Goal: Task Accomplishment & Management: Complete application form

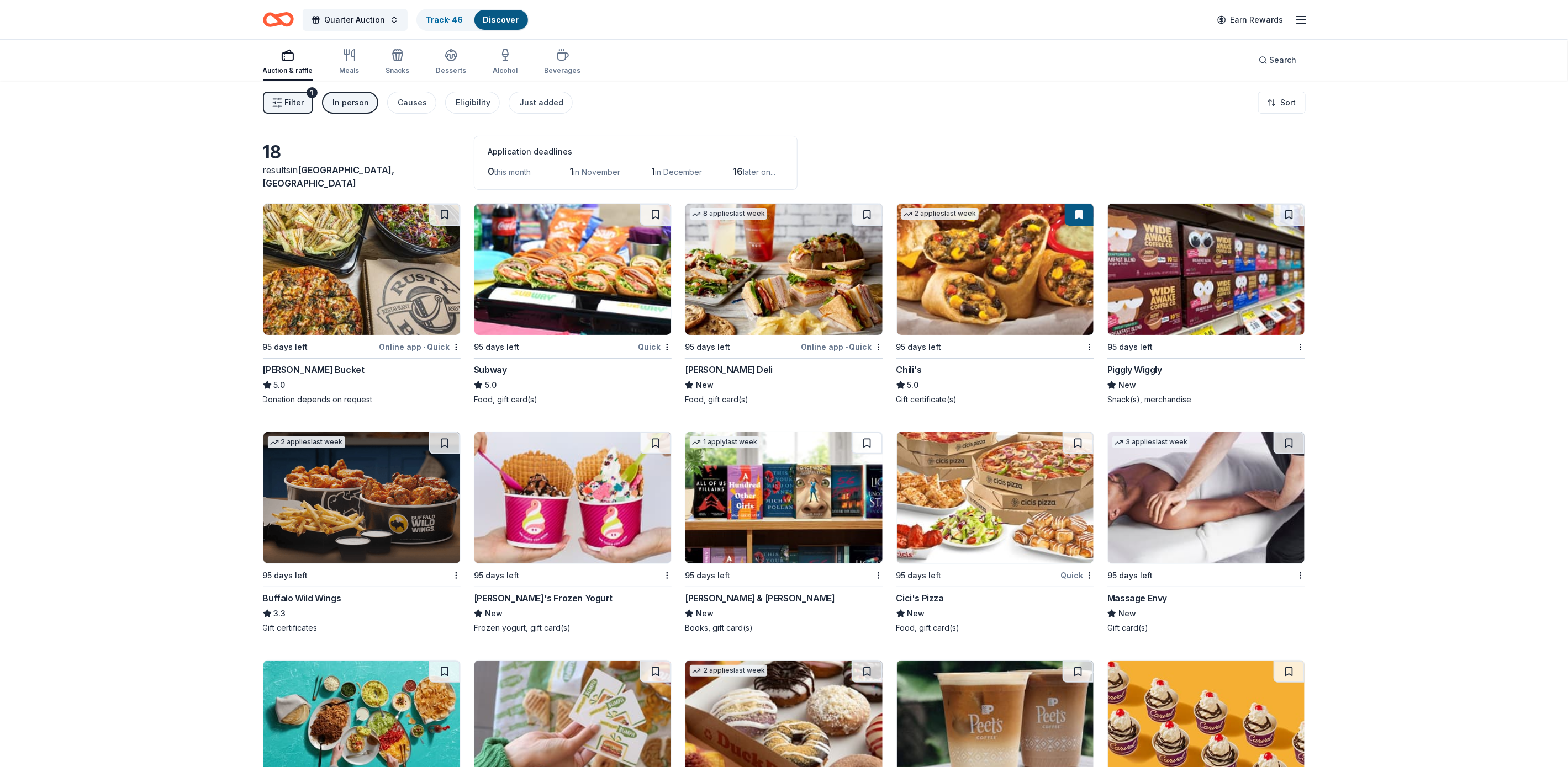
click at [1297, 15] on icon "button" at bounding box center [1301, 19] width 13 height 13
click at [1432, 146] on div "18 results in Mount Dora, FL Application deadlines 0 this month 1 in November 1…" at bounding box center [784, 608] width 1568 height 1055
click at [414, 98] on div "Causes" at bounding box center [413, 102] width 29 height 13
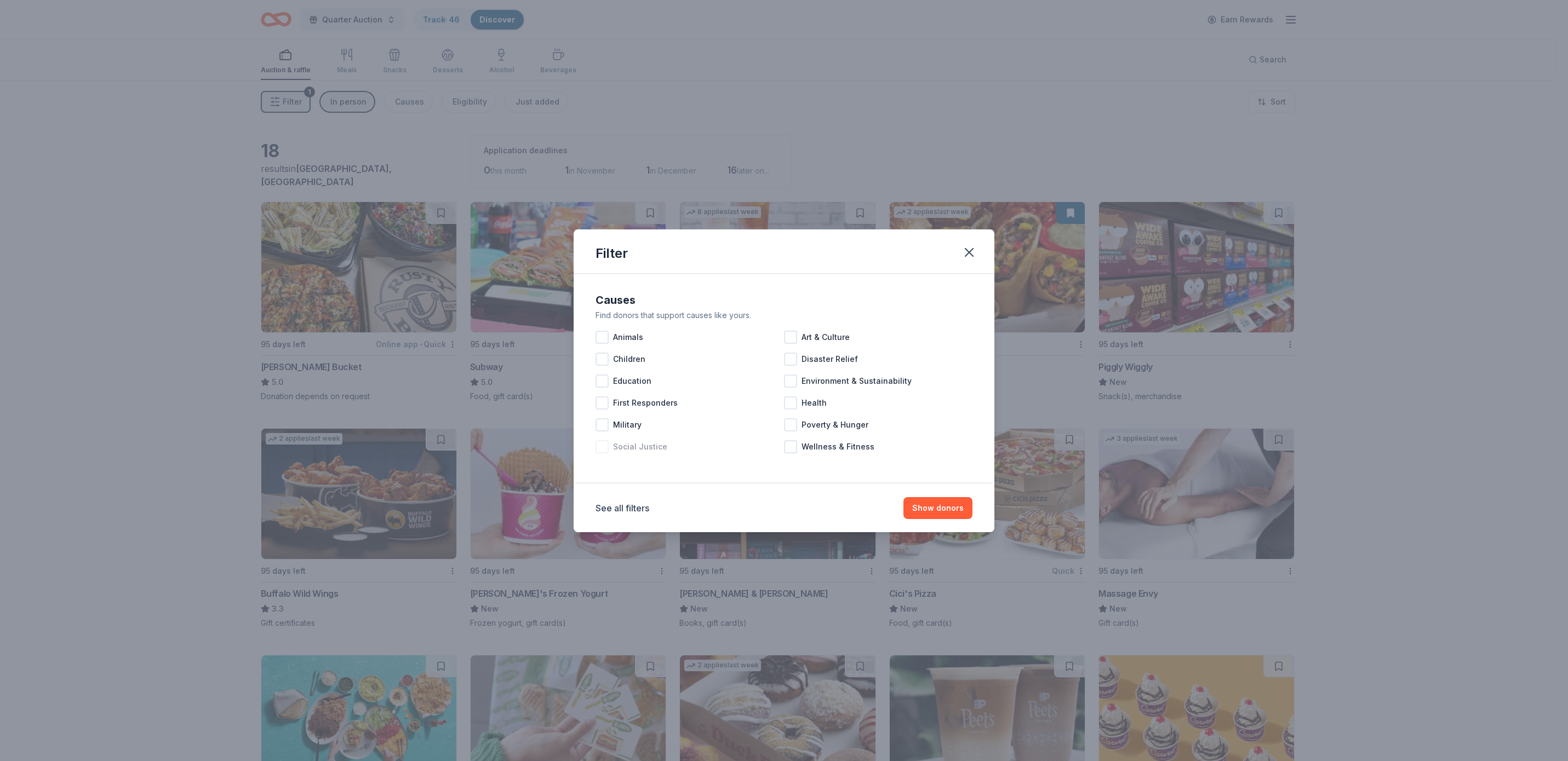
click at [645, 448] on span "Social Justice" at bounding box center [640, 447] width 54 height 13
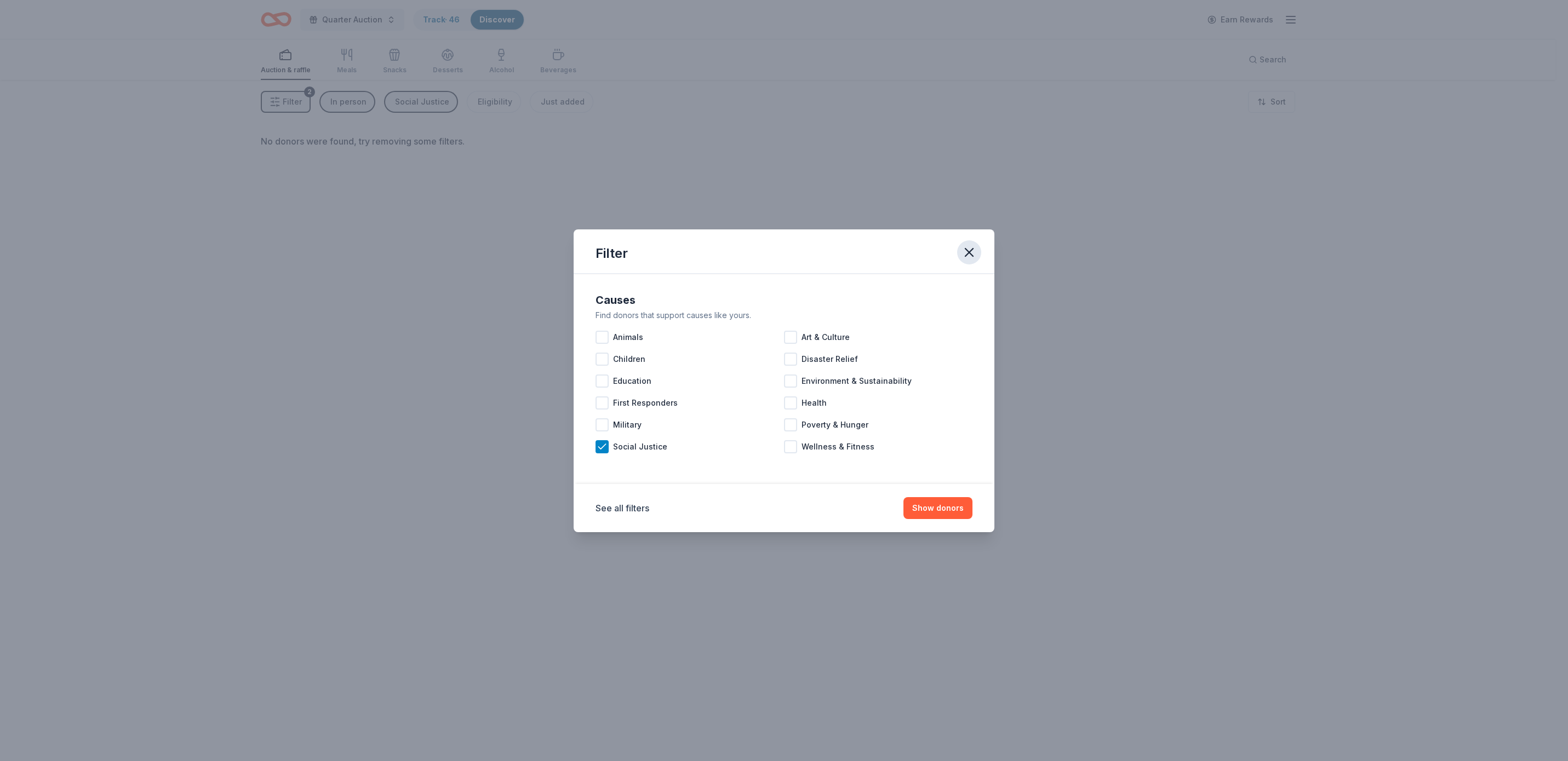
click at [968, 251] on icon "button" at bounding box center [968, 252] width 8 height 8
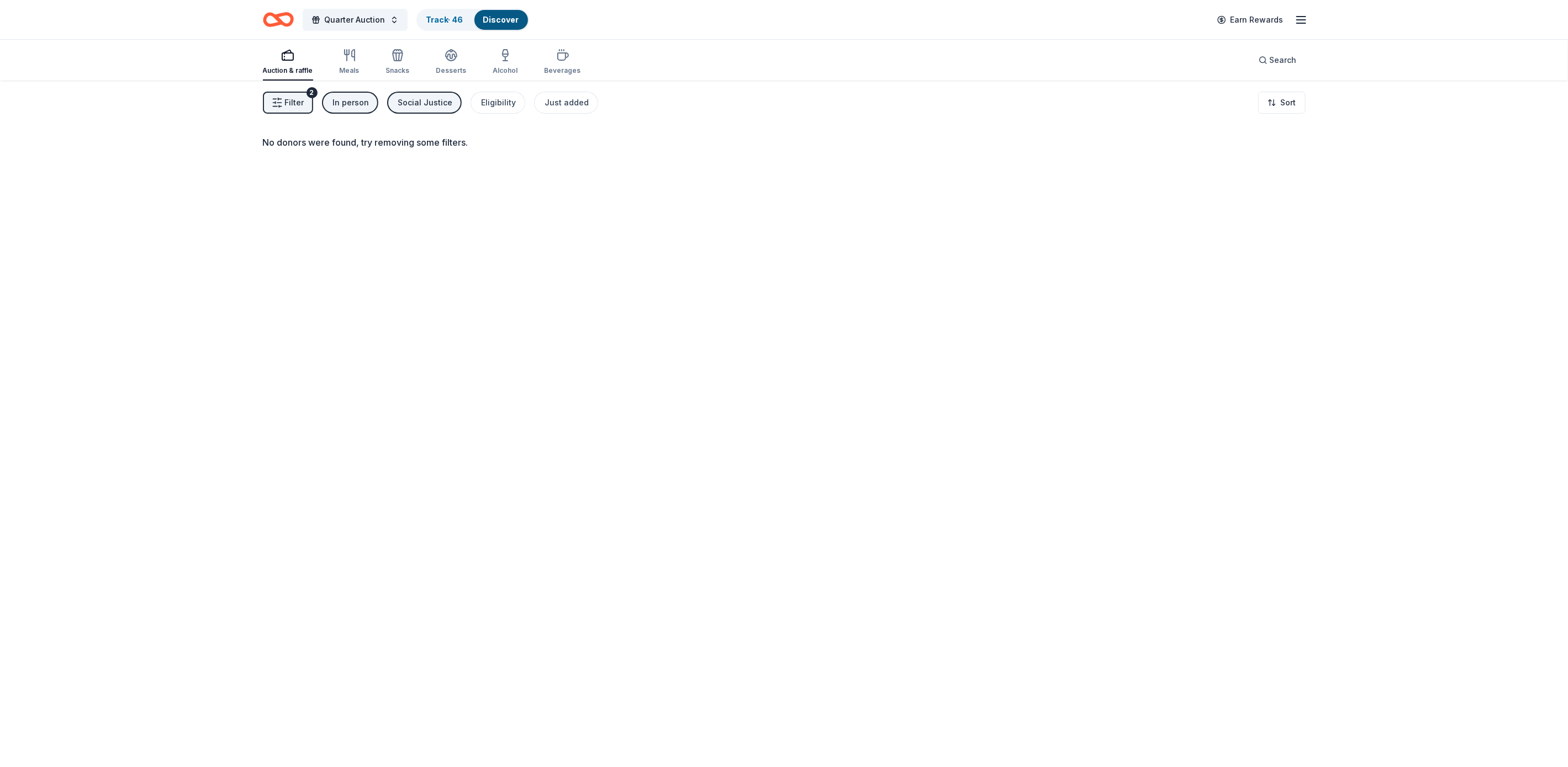
click at [413, 104] on div "Social Justice" at bounding box center [426, 102] width 55 height 13
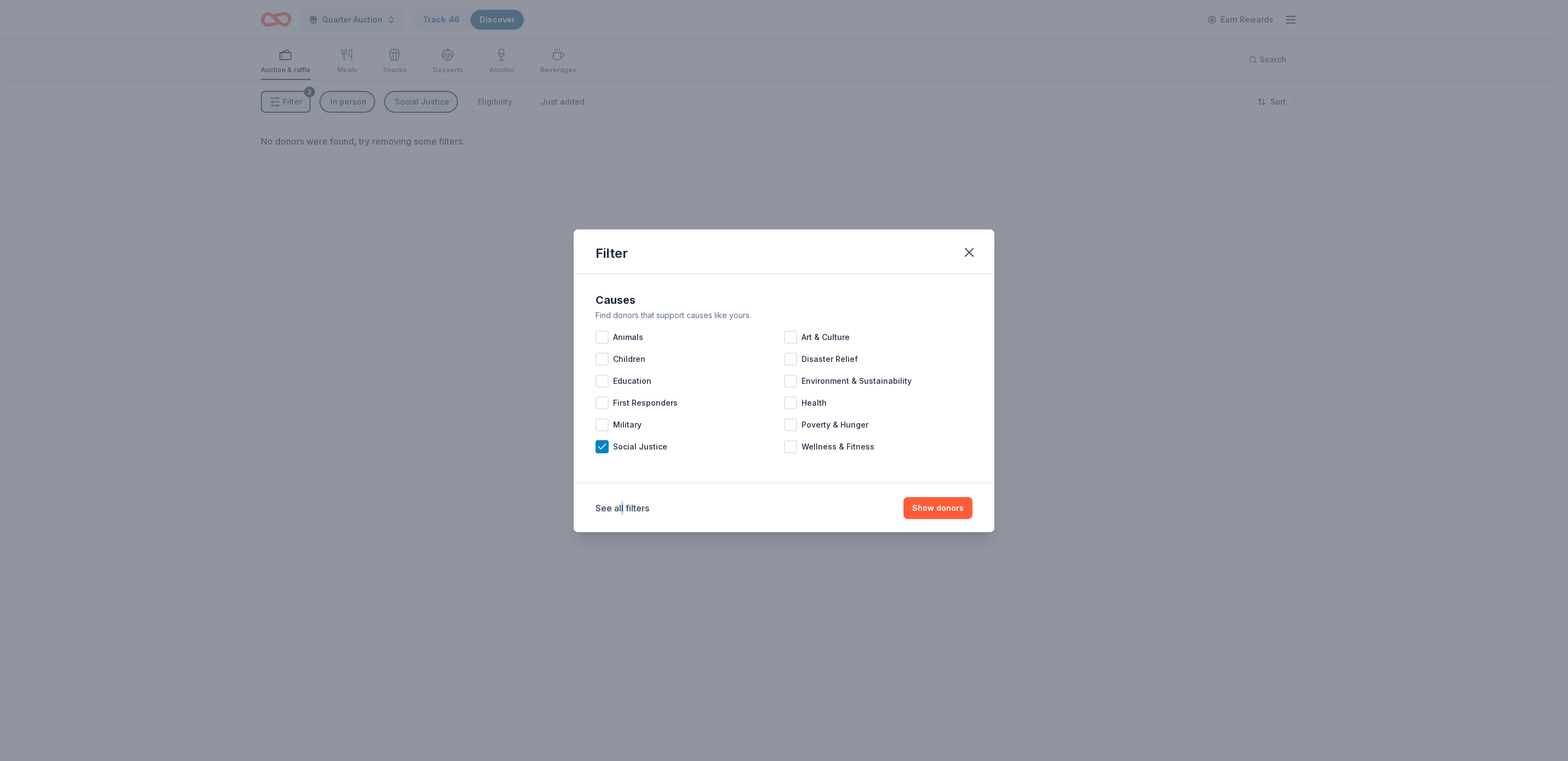
click at [622, 500] on div "See all filters Show donors" at bounding box center [784, 509] width 377 height 22
click at [599, 443] on icon at bounding box center [601, 447] width 11 height 11
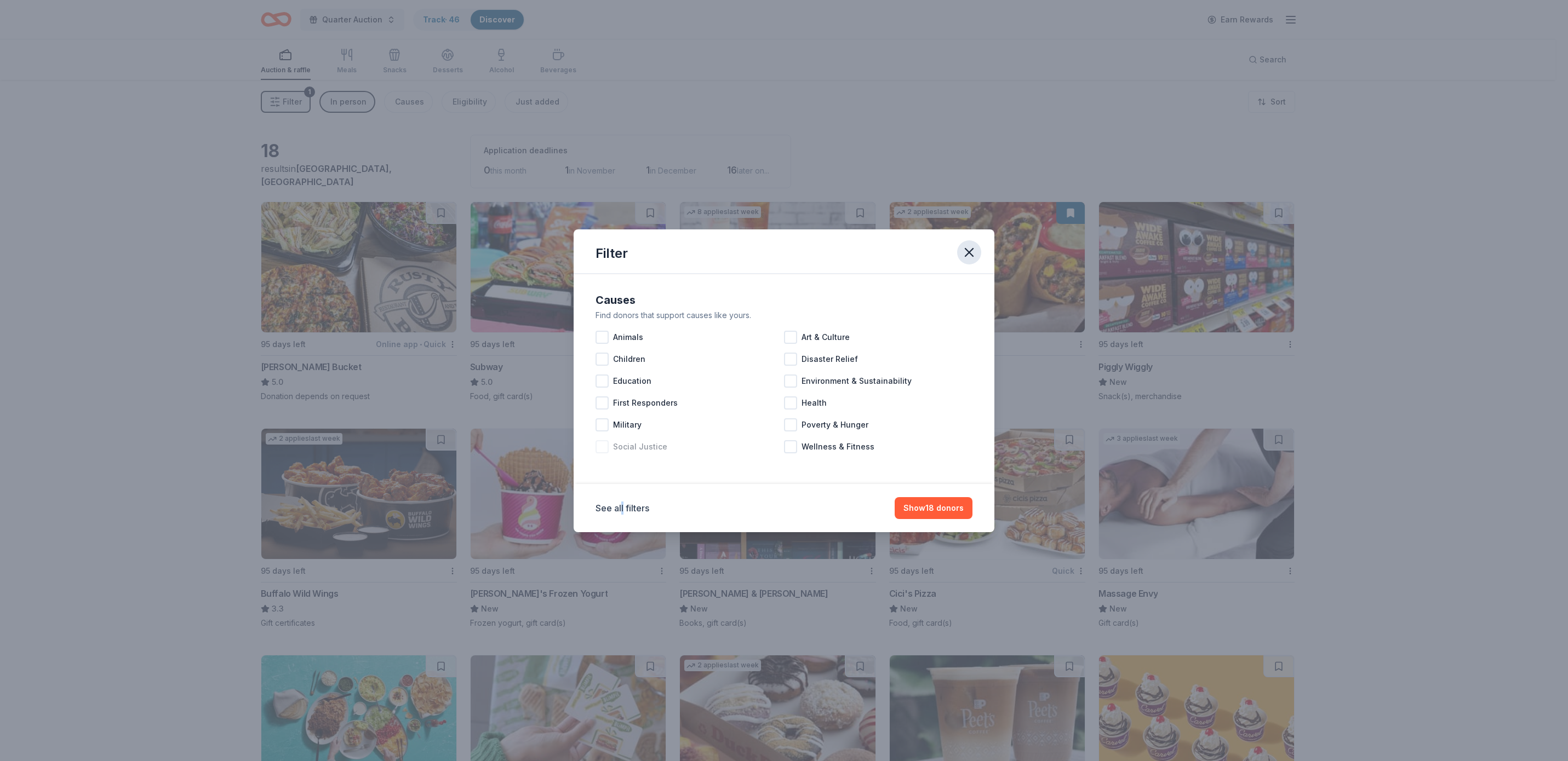
click at [967, 252] on icon "button" at bounding box center [969, 252] width 15 height 15
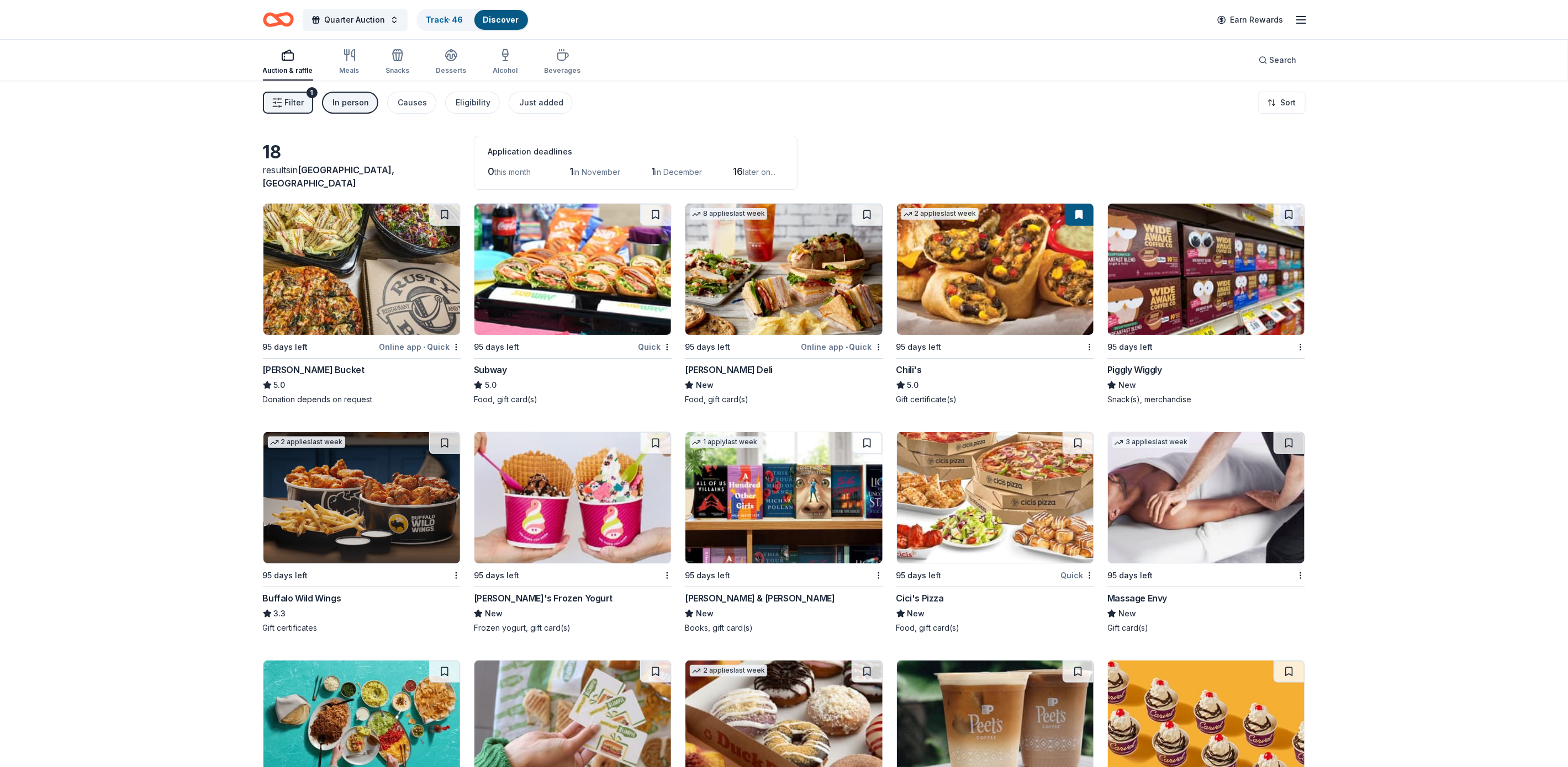
click at [350, 96] on div "In person" at bounding box center [351, 102] width 37 height 13
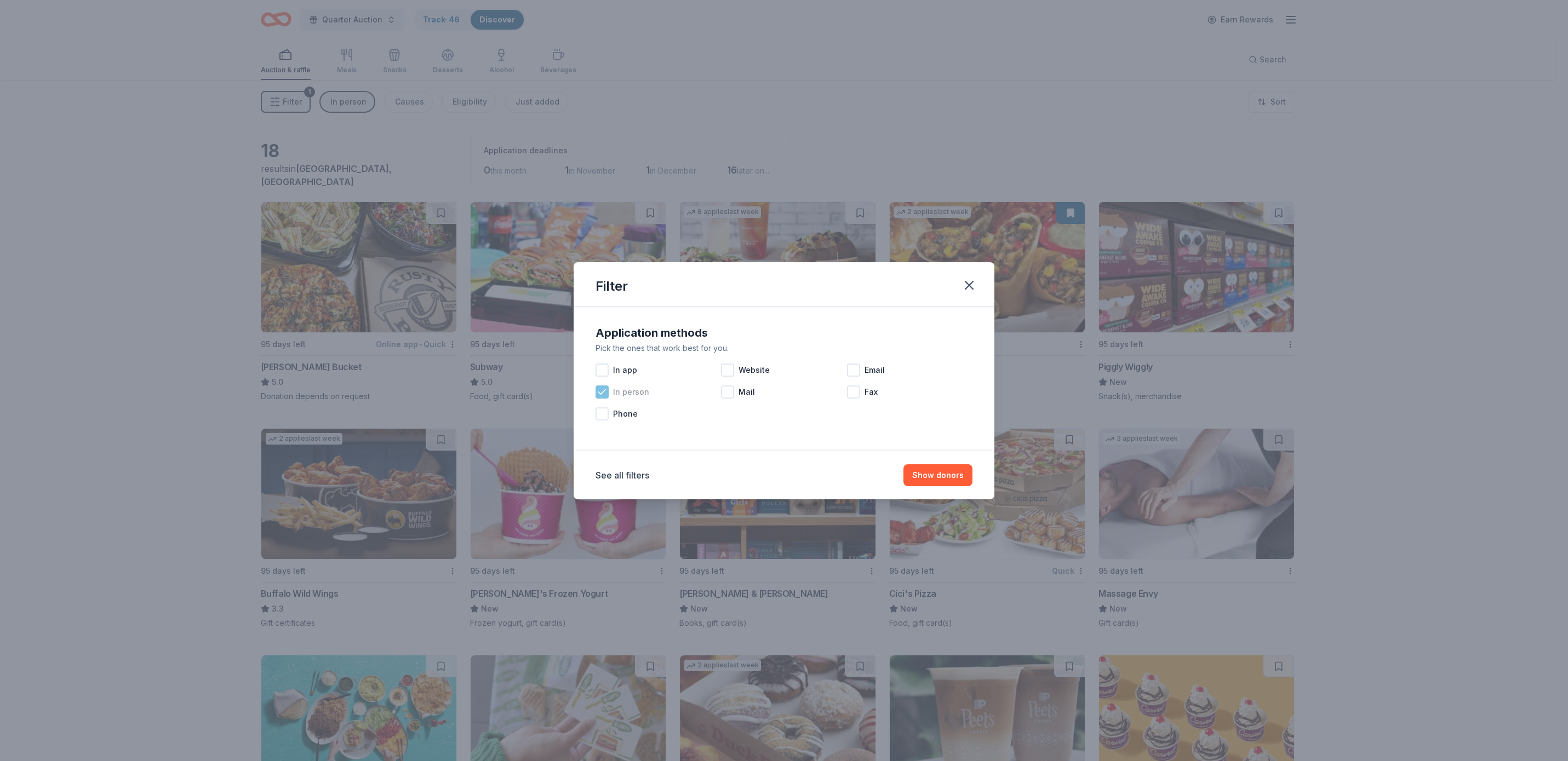
click at [601, 386] on icon at bounding box center [601, 392] width 11 height 11
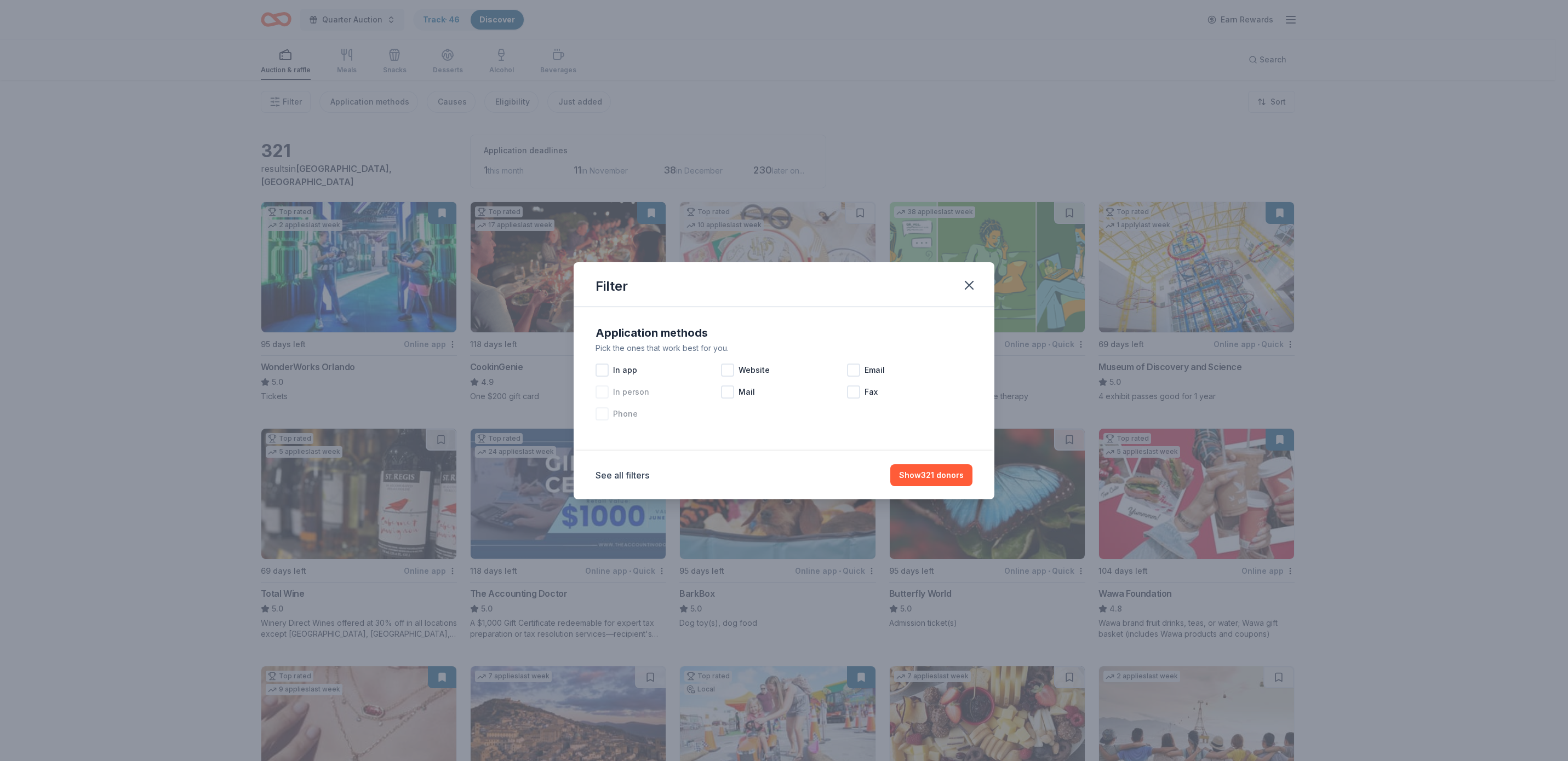
click at [623, 411] on span "Phone" at bounding box center [625, 414] width 25 height 13
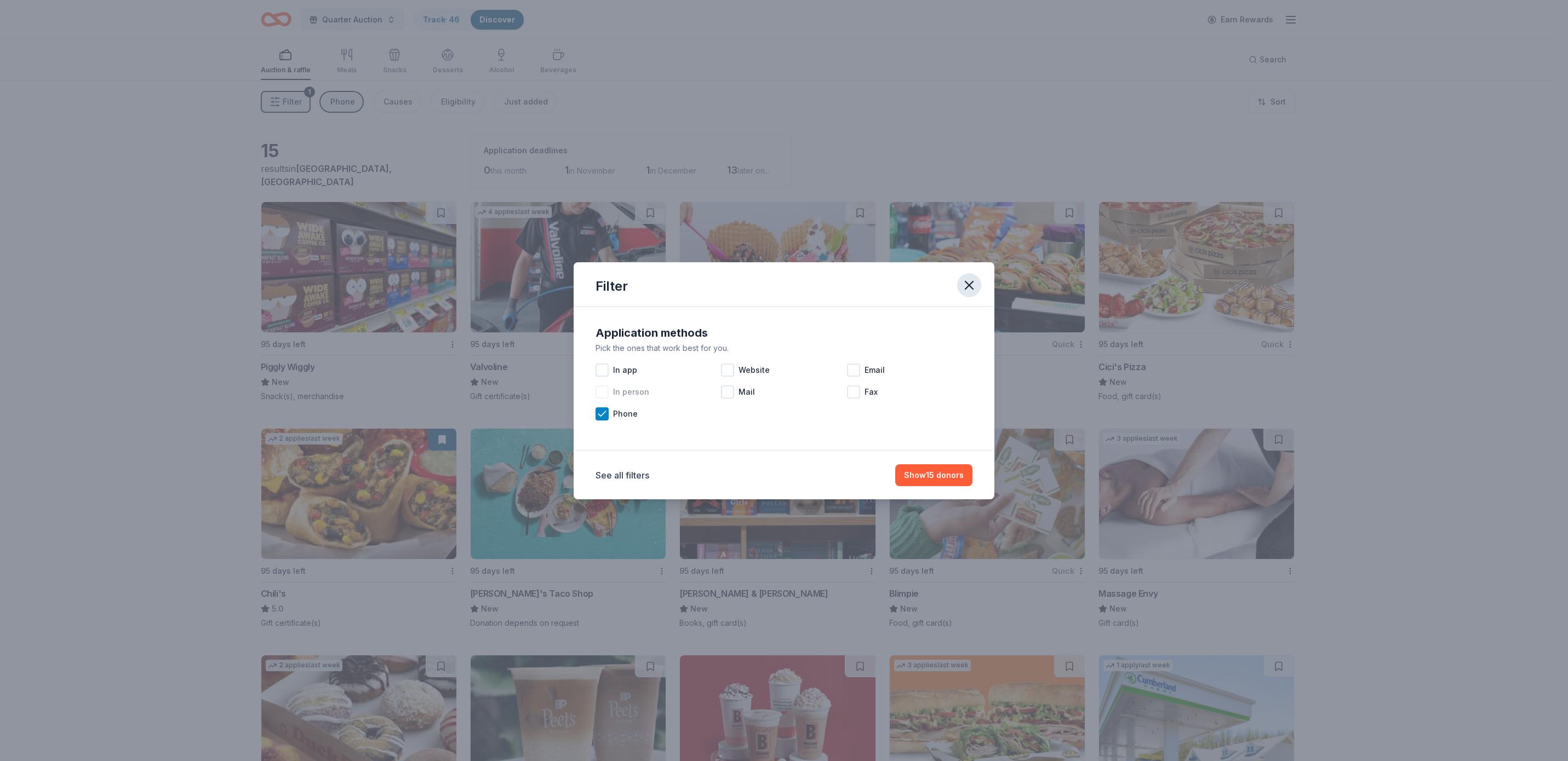
click at [965, 285] on icon "button" at bounding box center [969, 285] width 15 height 15
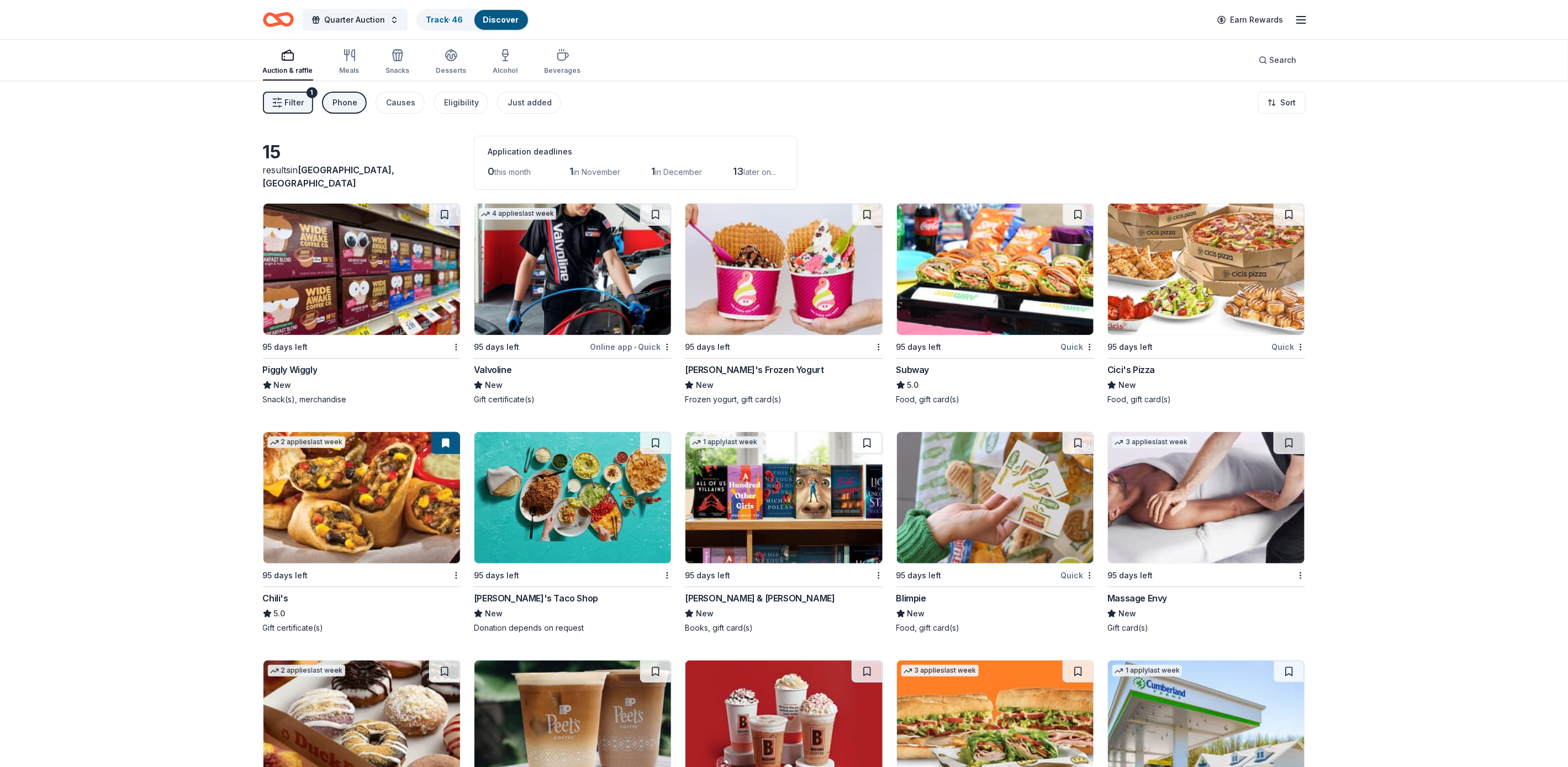
click at [347, 101] on div "Phone" at bounding box center [345, 102] width 25 height 13
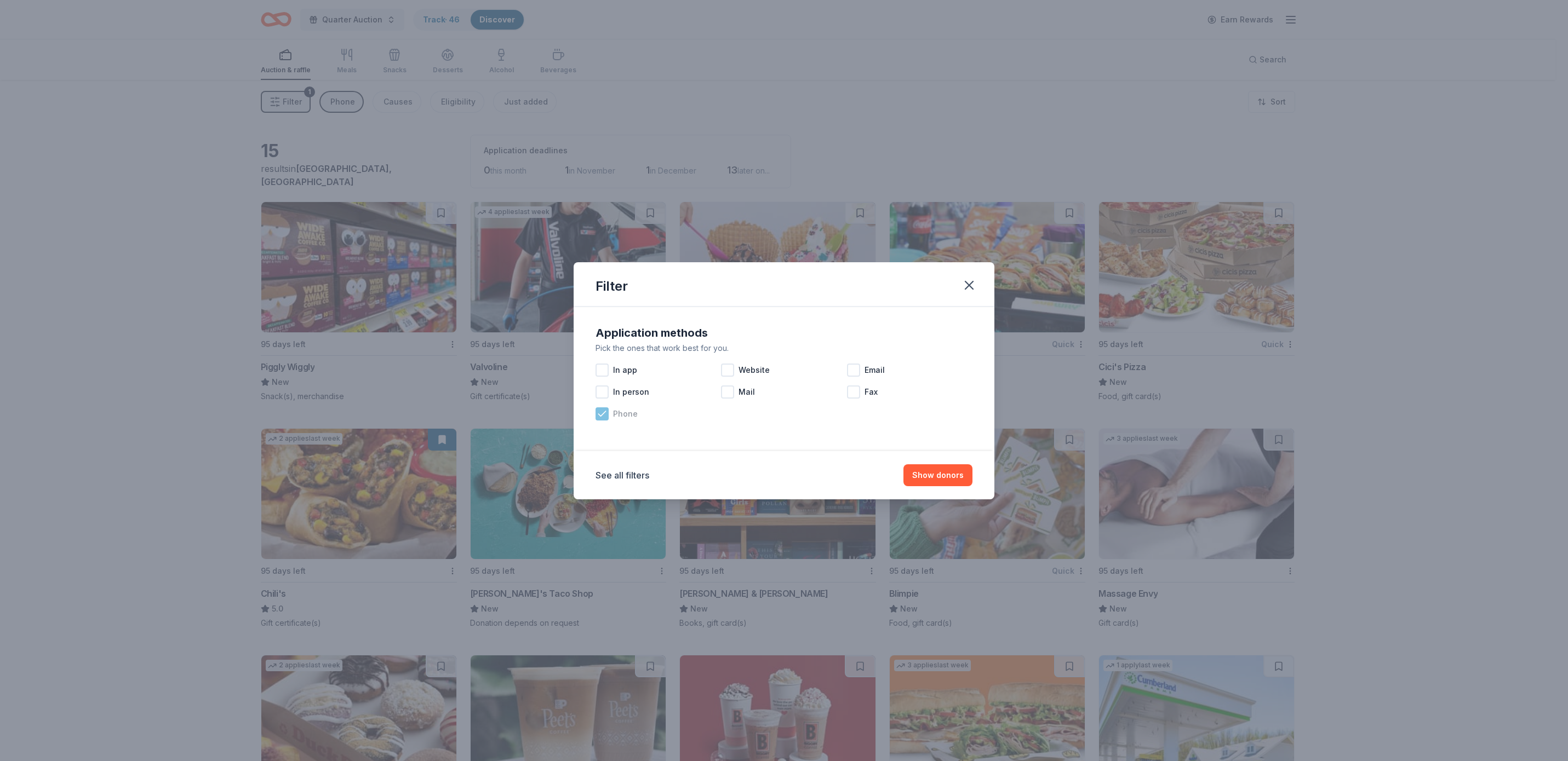
click at [601, 414] on icon at bounding box center [601, 414] width 11 height 11
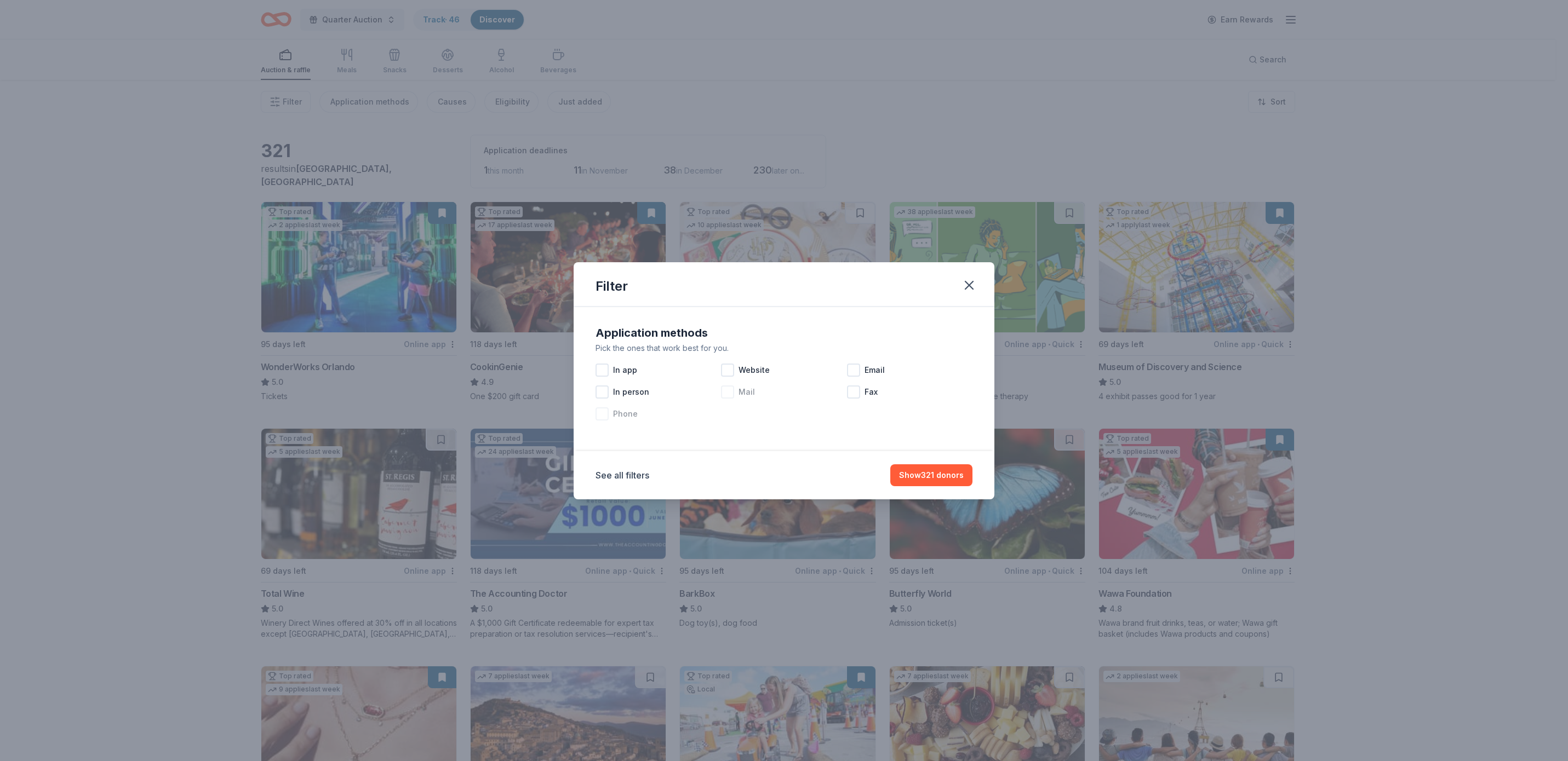
click at [745, 392] on span "Mail" at bounding box center [746, 392] width 16 height 13
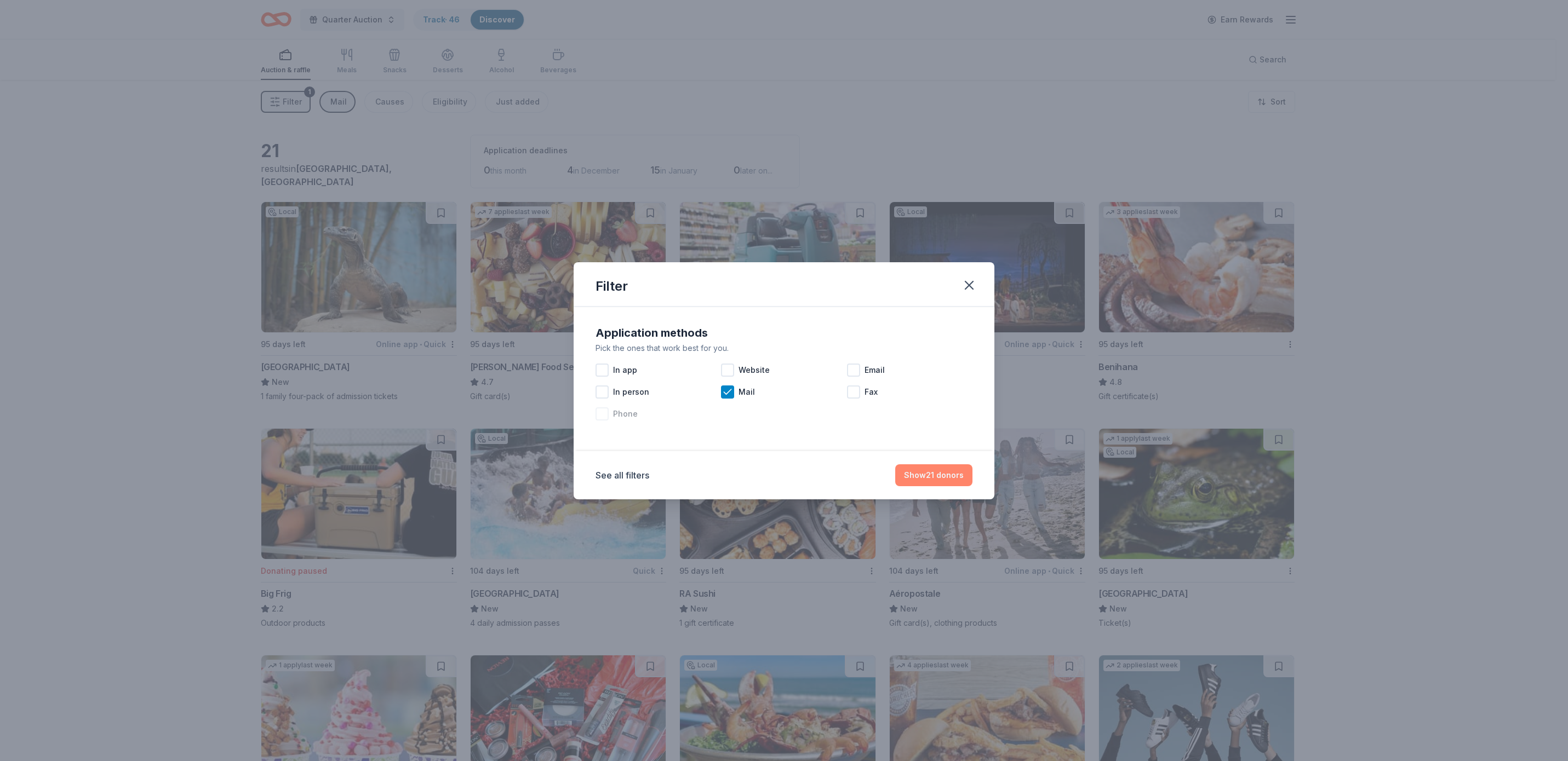
click at [931, 474] on button "Show 21 donors" at bounding box center [933, 476] width 77 height 22
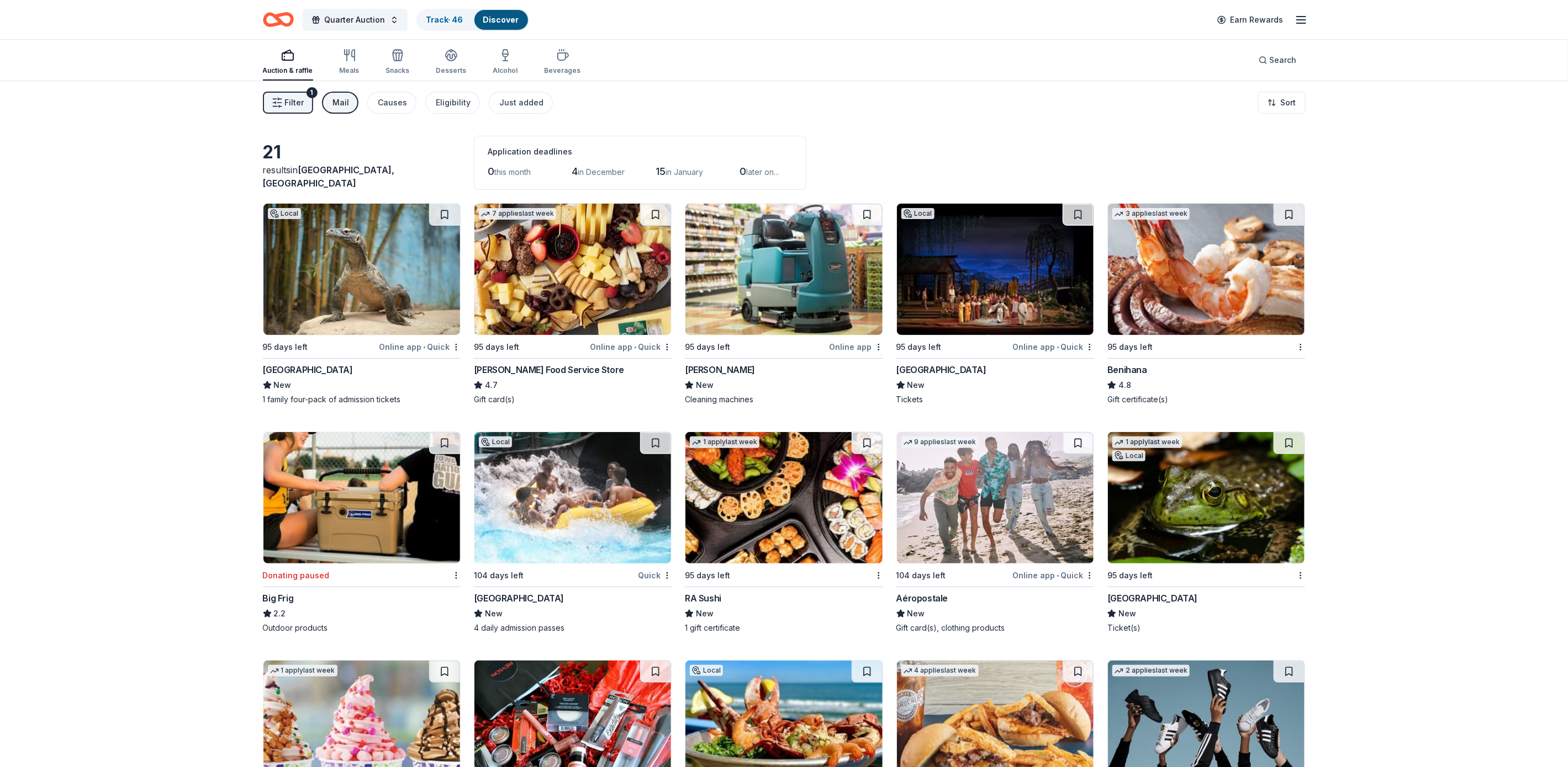
click at [340, 102] on div "Mail" at bounding box center [341, 102] width 16 height 13
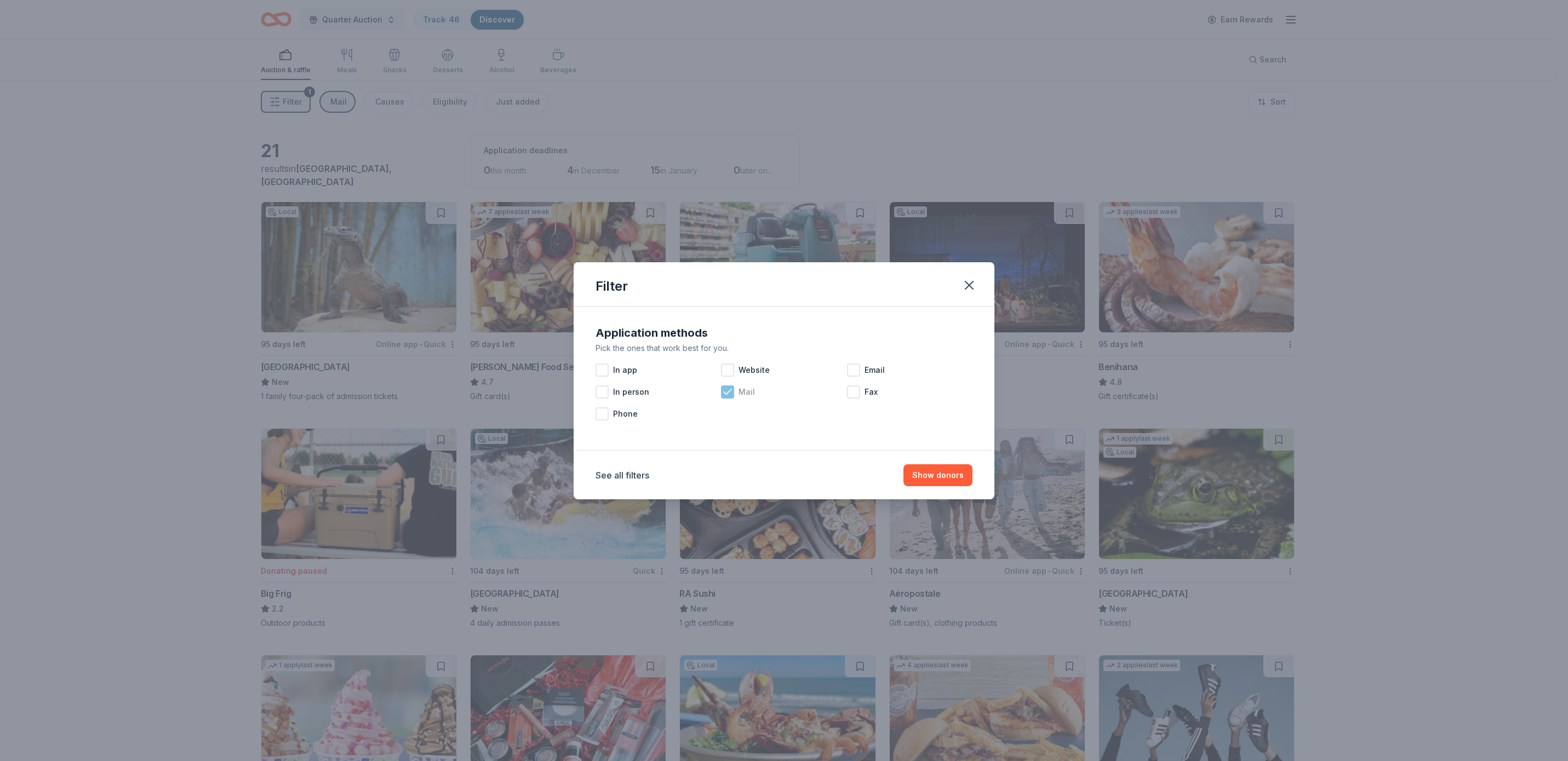
click at [727, 390] on icon at bounding box center [727, 392] width 11 height 11
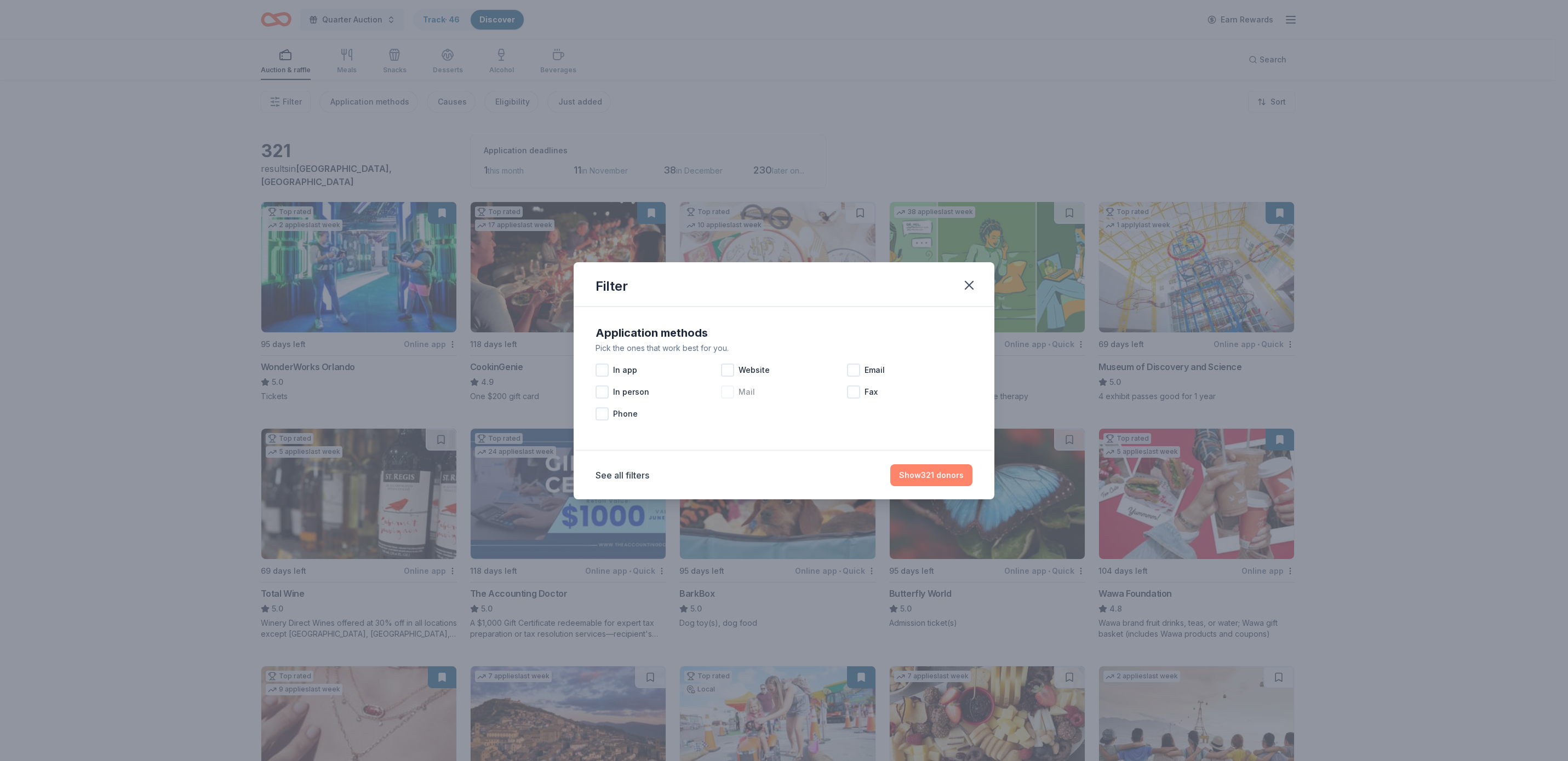
click at [932, 469] on button "Show 321 donors" at bounding box center [931, 476] width 82 height 22
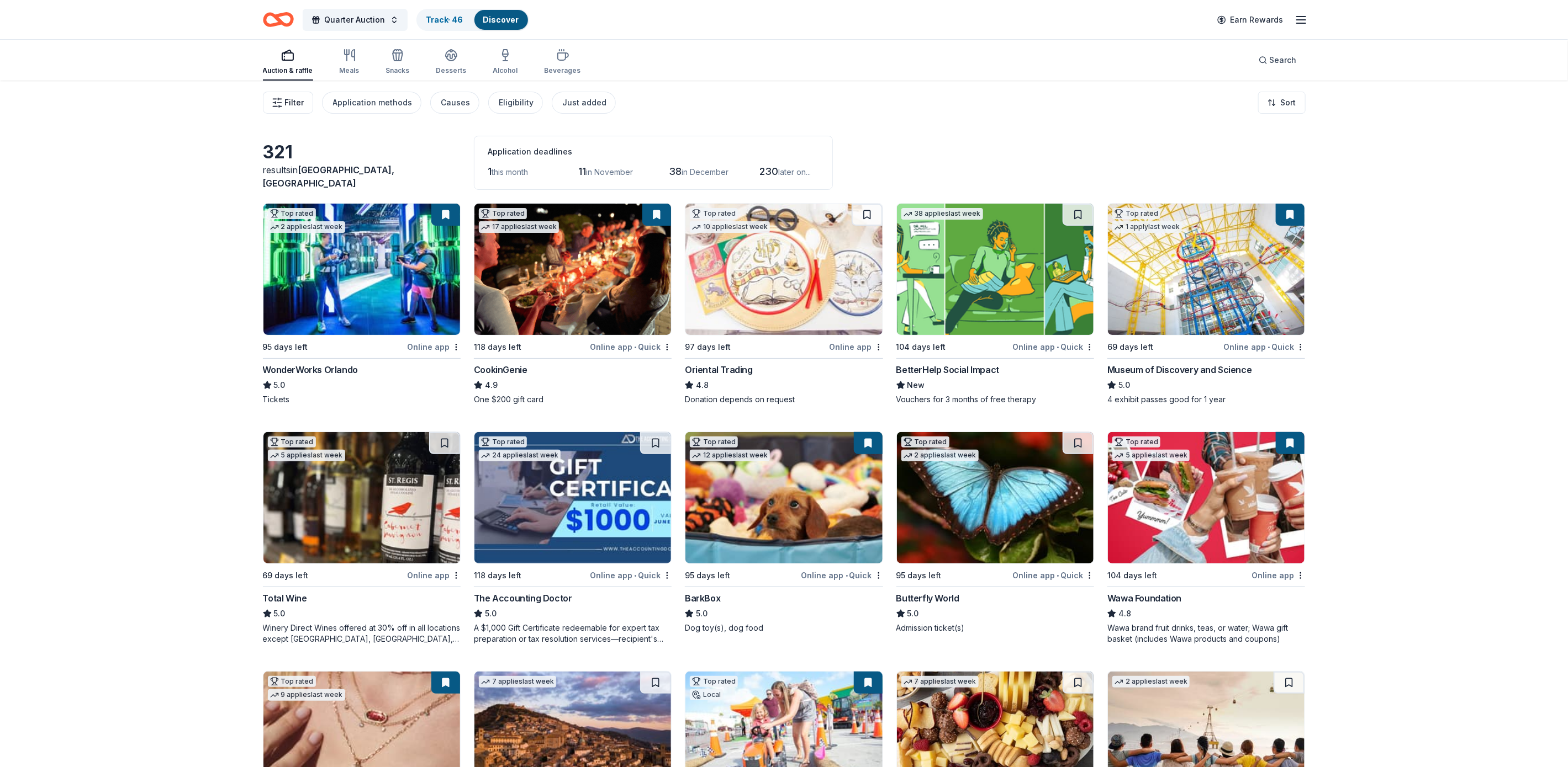
click at [292, 99] on span "Filter" at bounding box center [295, 102] width 20 height 13
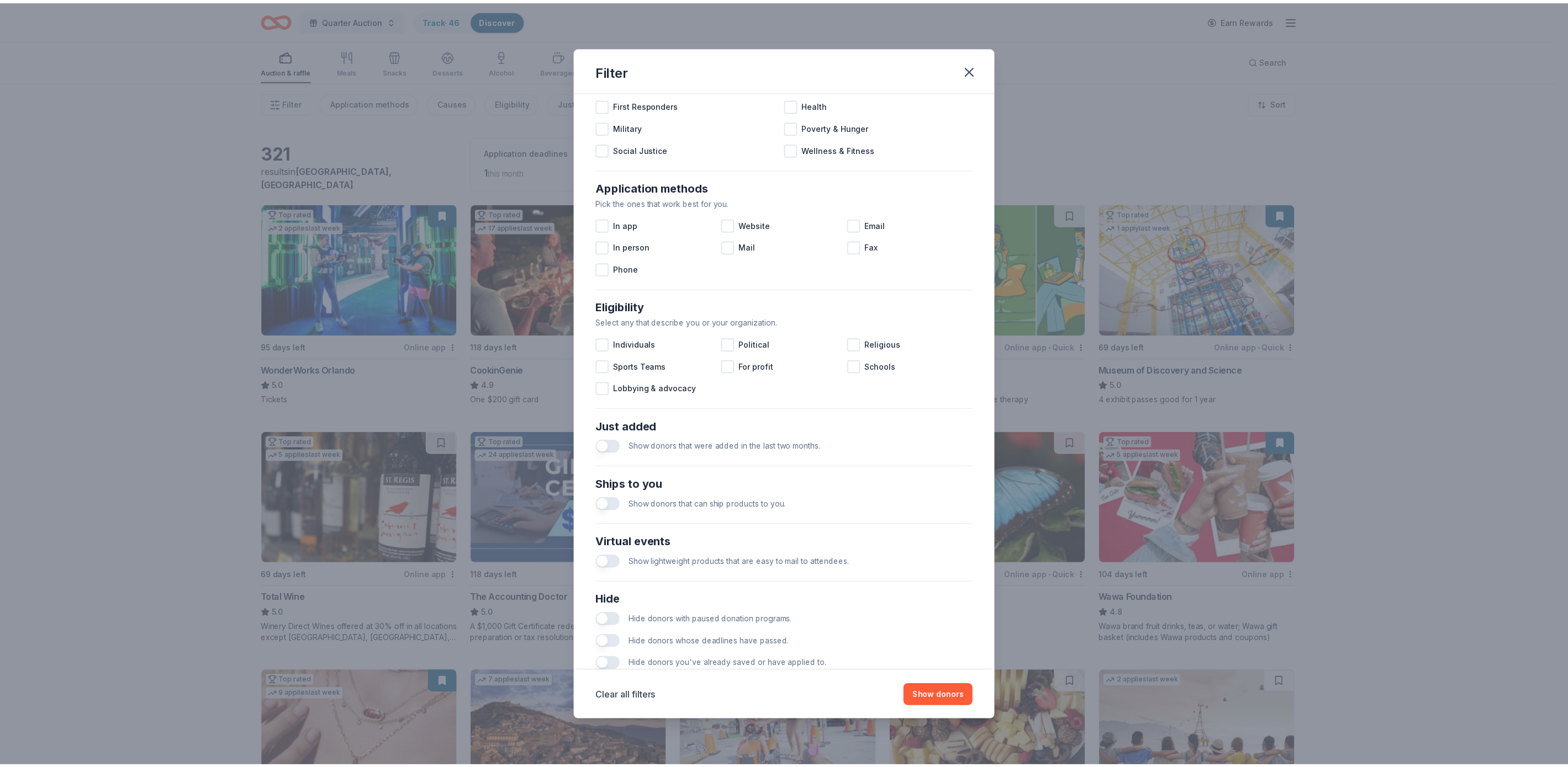
scroll to position [147, 0]
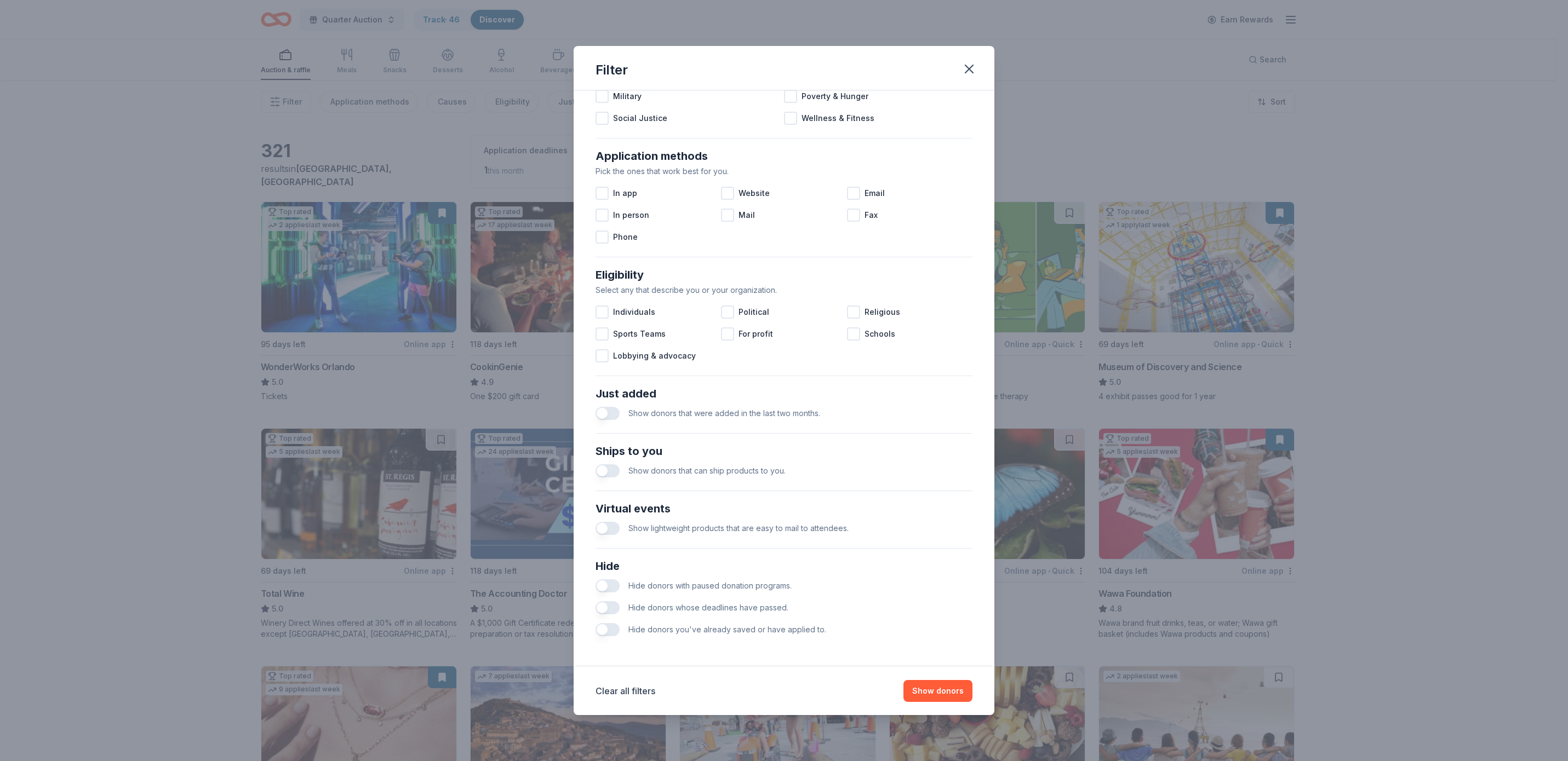
click at [606, 416] on button "button" at bounding box center [607, 413] width 24 height 13
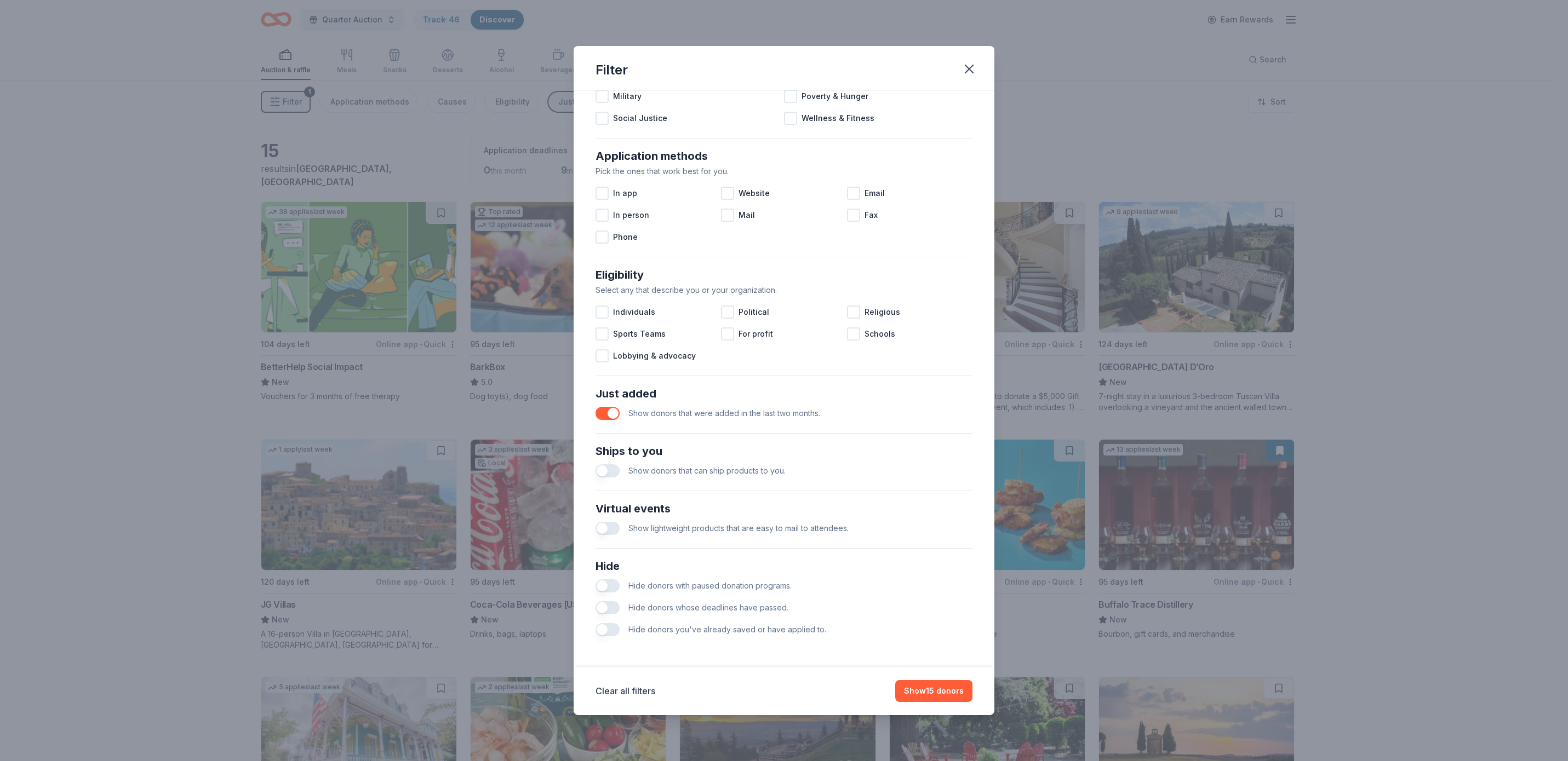
click at [602, 471] on button "button" at bounding box center [607, 471] width 24 height 13
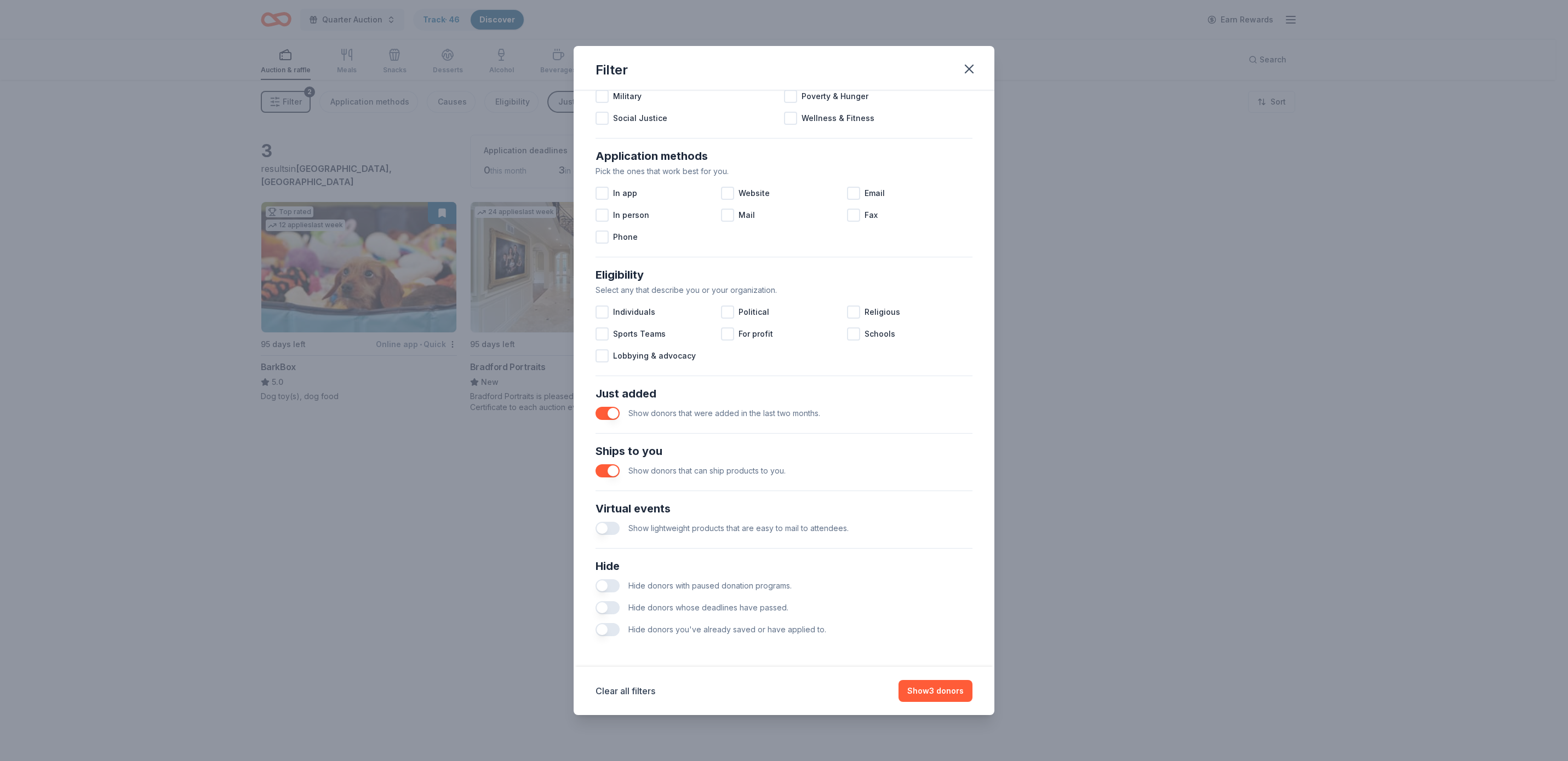
click at [612, 468] on button "button" at bounding box center [607, 471] width 24 height 13
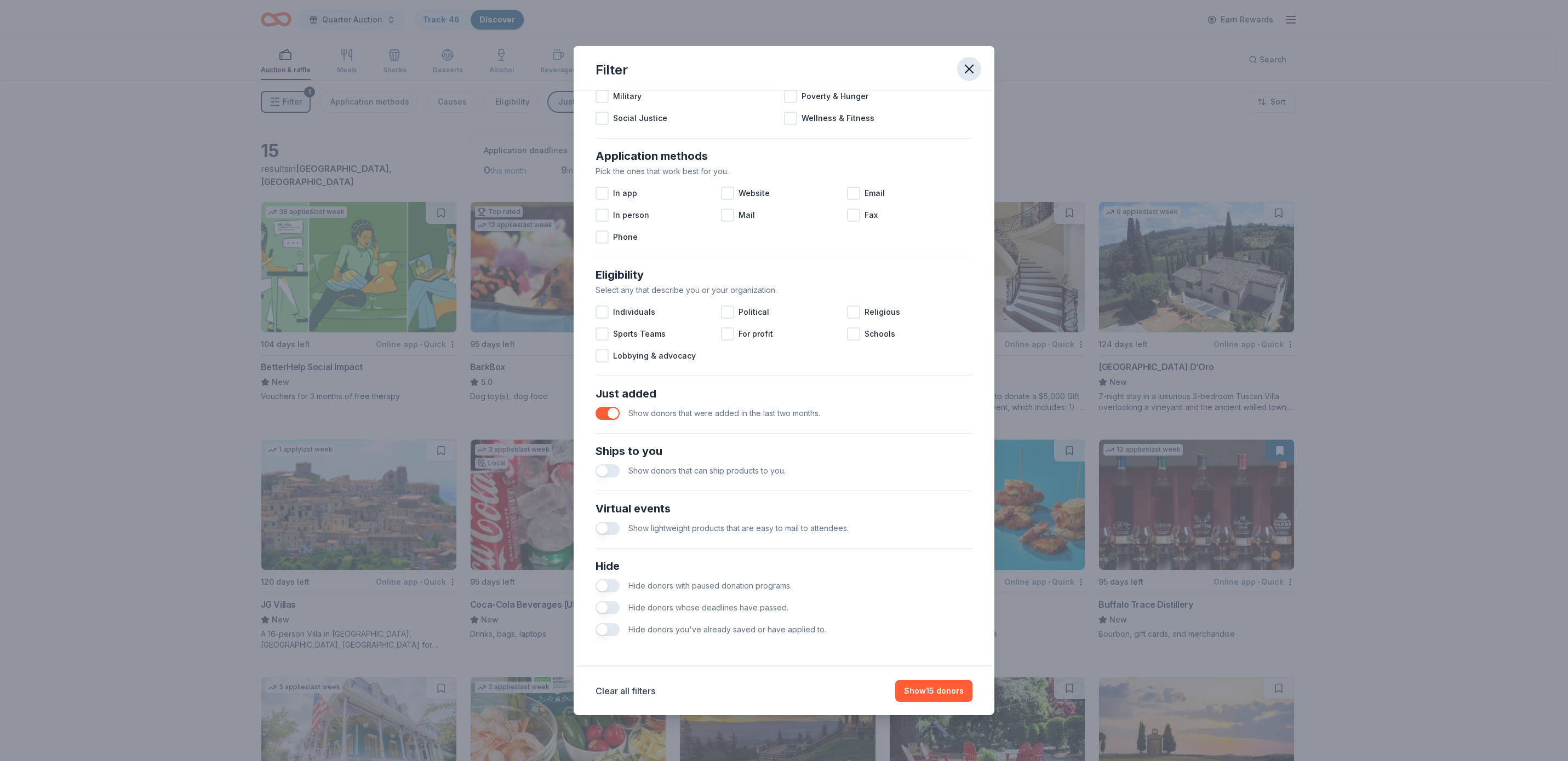
click at [967, 68] on icon "button" at bounding box center [969, 69] width 15 height 15
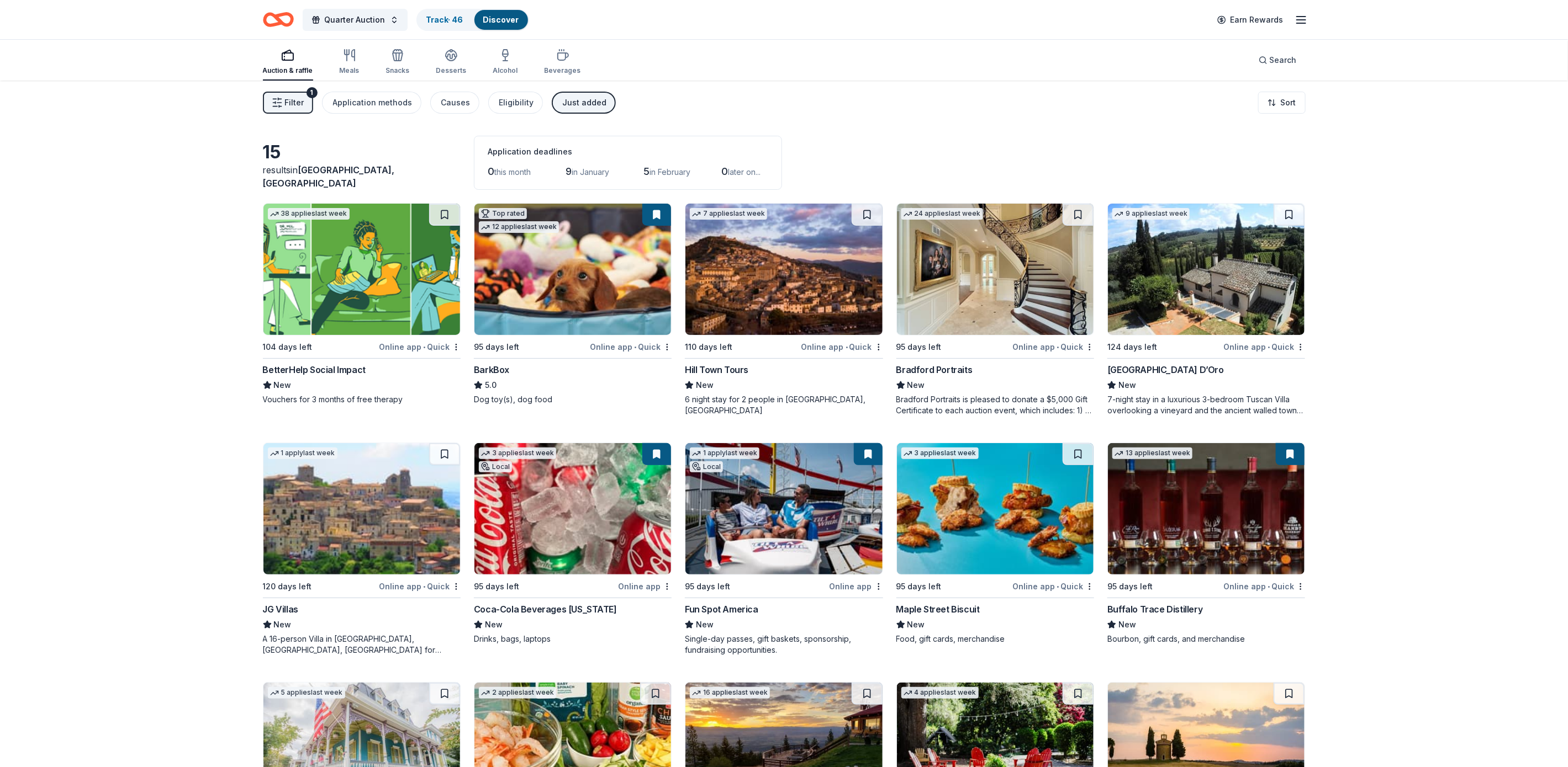
click at [587, 101] on div "Just added" at bounding box center [585, 102] width 45 height 13
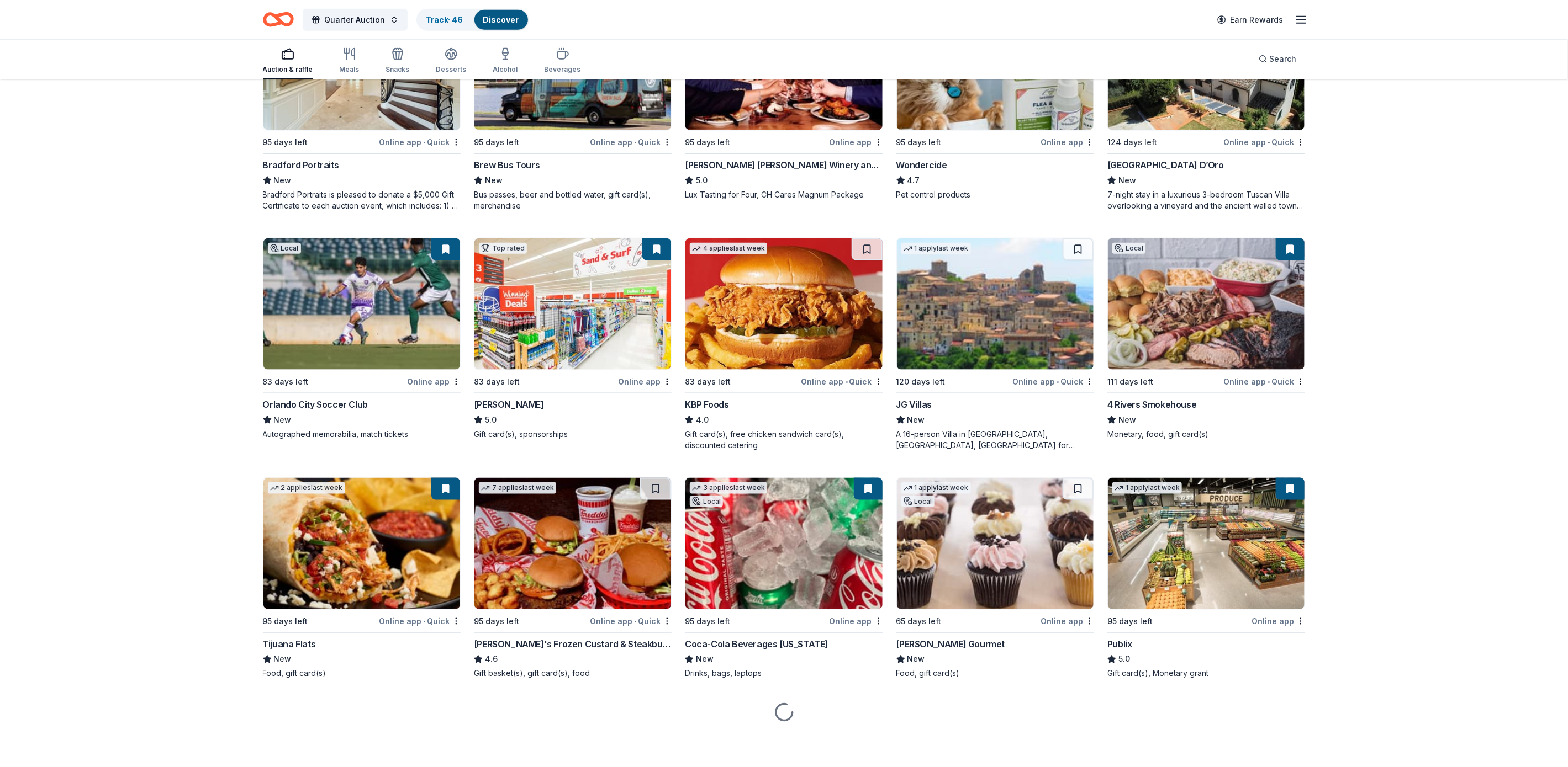
scroll to position [915, 0]
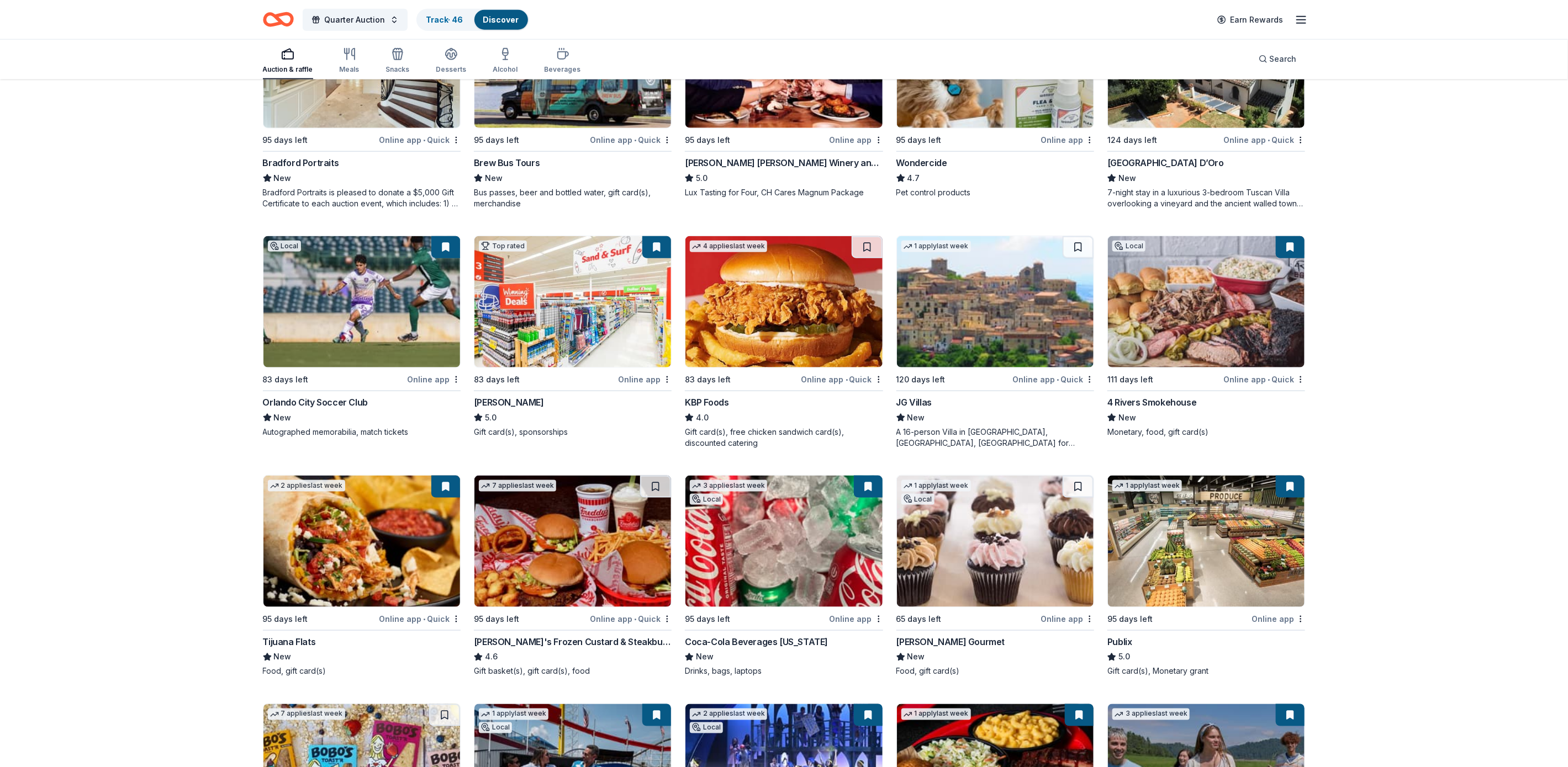
drag, startPoint x: 1567, startPoint y: 574, endPoint x: 1584, endPoint y: 27, distance: 547.3
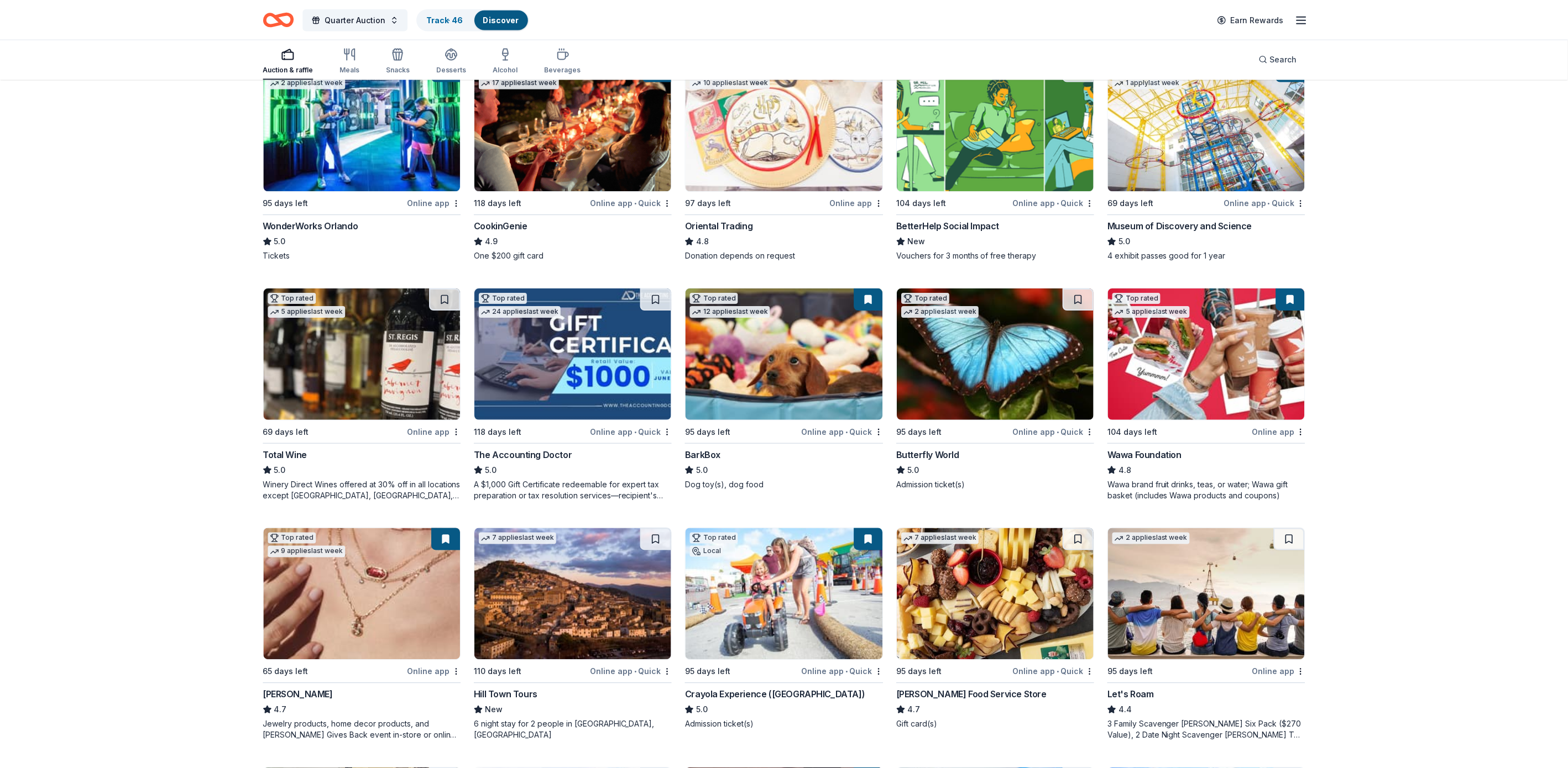
scroll to position [0, 0]
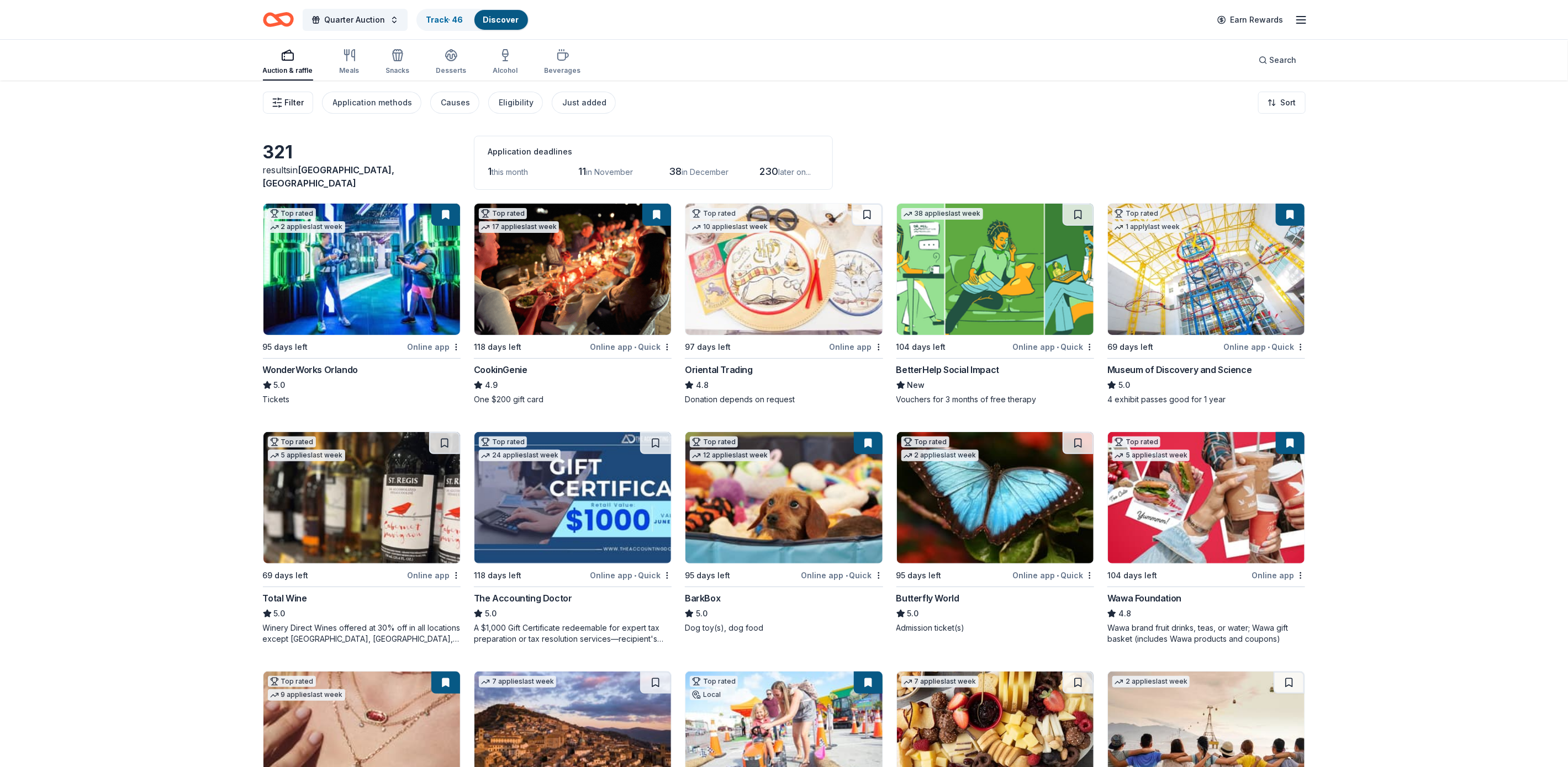
click at [293, 101] on span "Filter" at bounding box center [295, 102] width 20 height 13
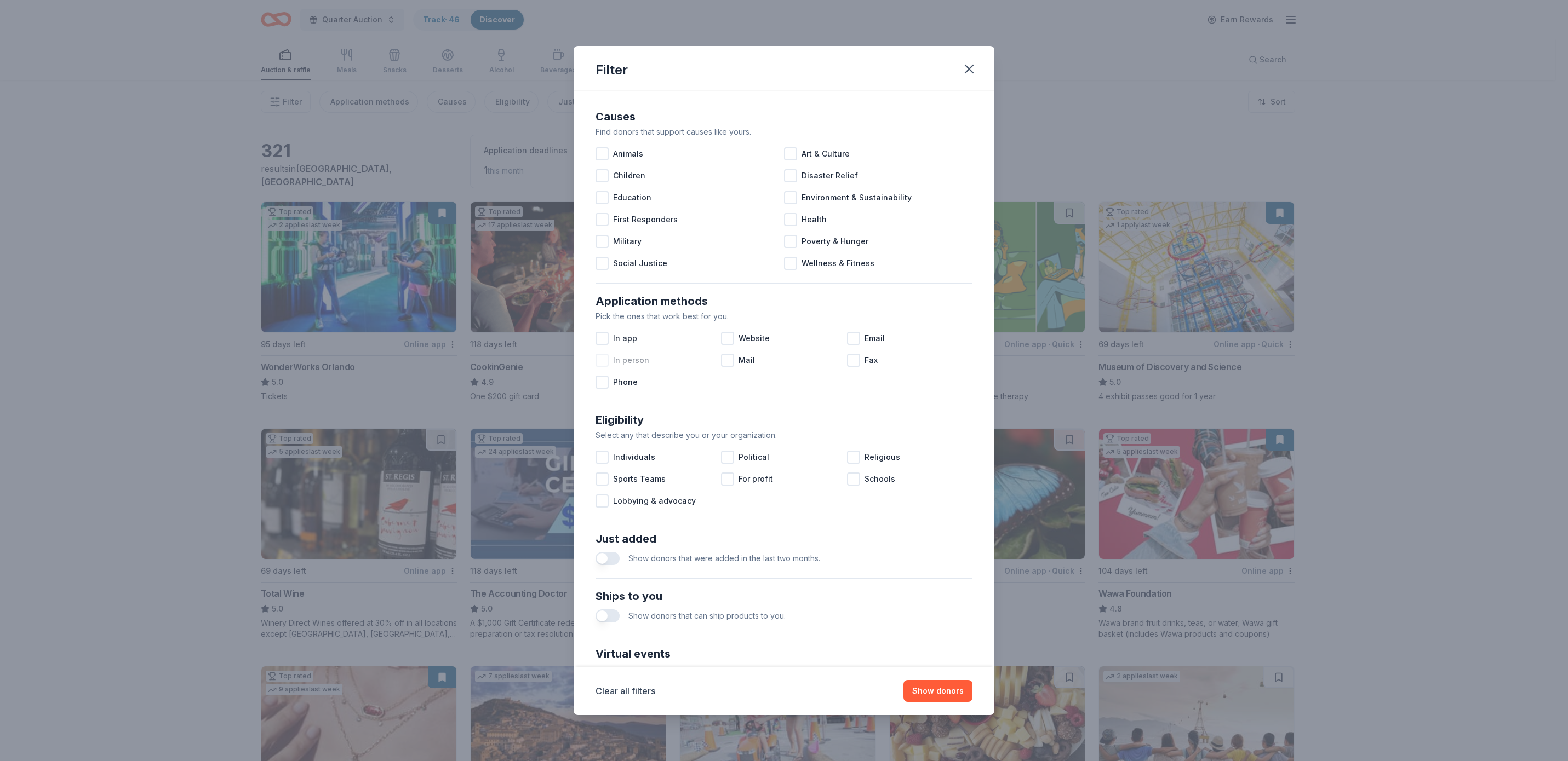
click at [638, 357] on span "In person" at bounding box center [631, 360] width 37 height 13
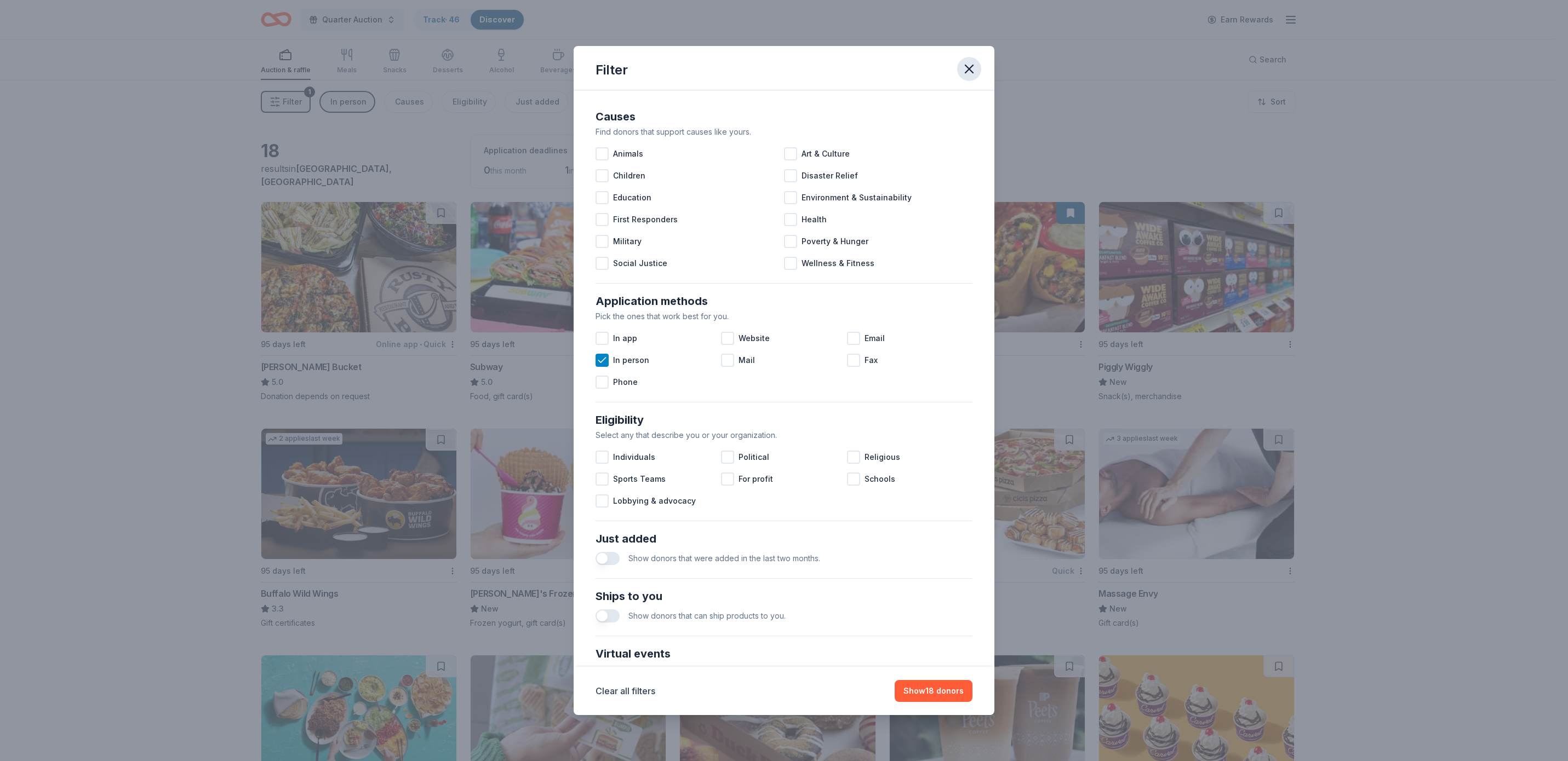
click at [968, 67] on icon "button" at bounding box center [968, 69] width 8 height 8
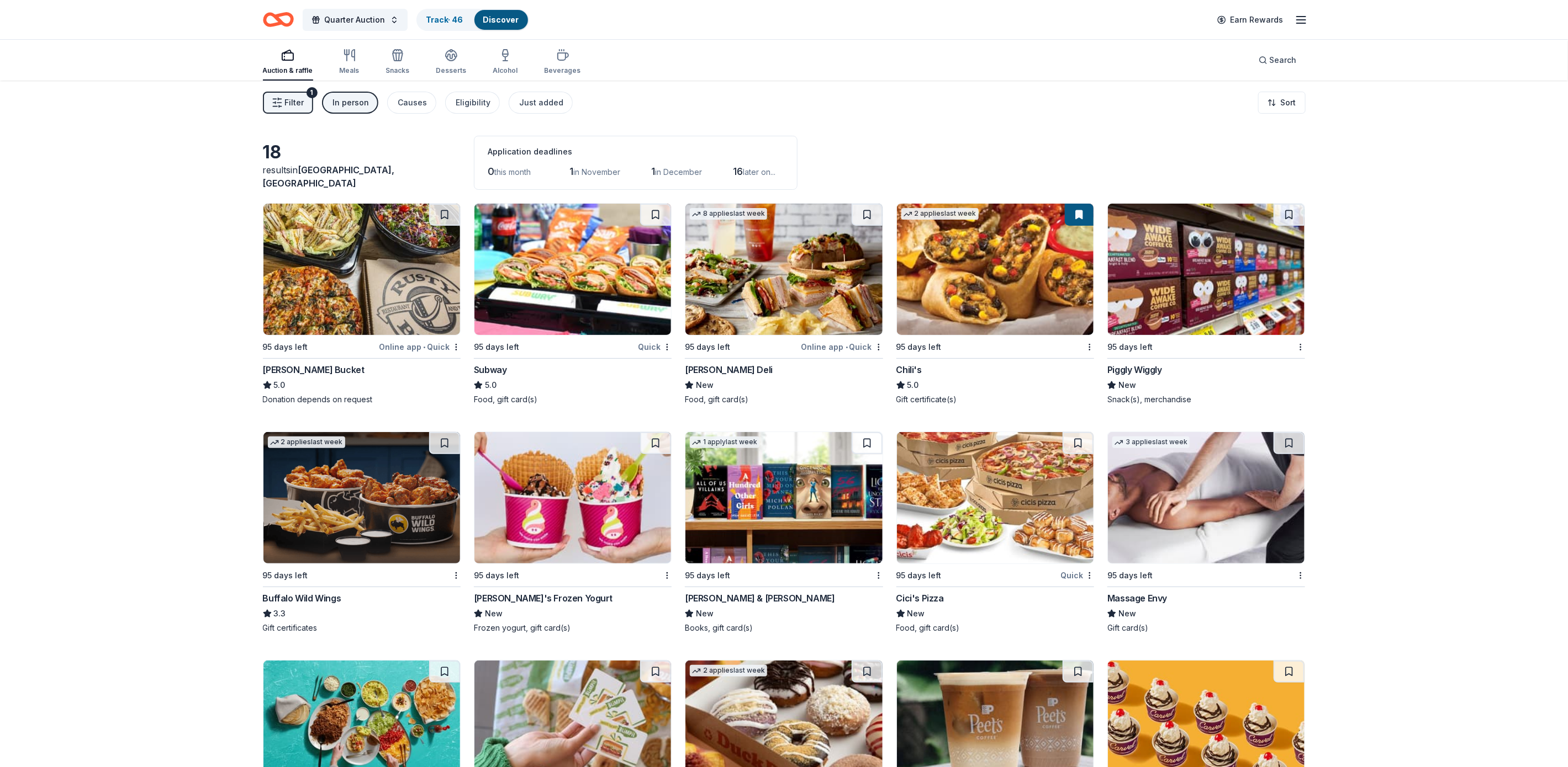
click at [300, 368] on div "[PERSON_NAME] Bucket" at bounding box center [313, 369] width 102 height 13
click at [498, 365] on div "Subway" at bounding box center [490, 369] width 33 height 13
click at [909, 365] on div "Chili's" at bounding box center [909, 369] width 26 height 13
click at [748, 269] on img at bounding box center [784, 269] width 197 height 131
click at [321, 590] on div "2 applies last week 95 days left Buffalo Wild Wings 3.3 Gift certificates" at bounding box center [361, 532] width 198 height 202
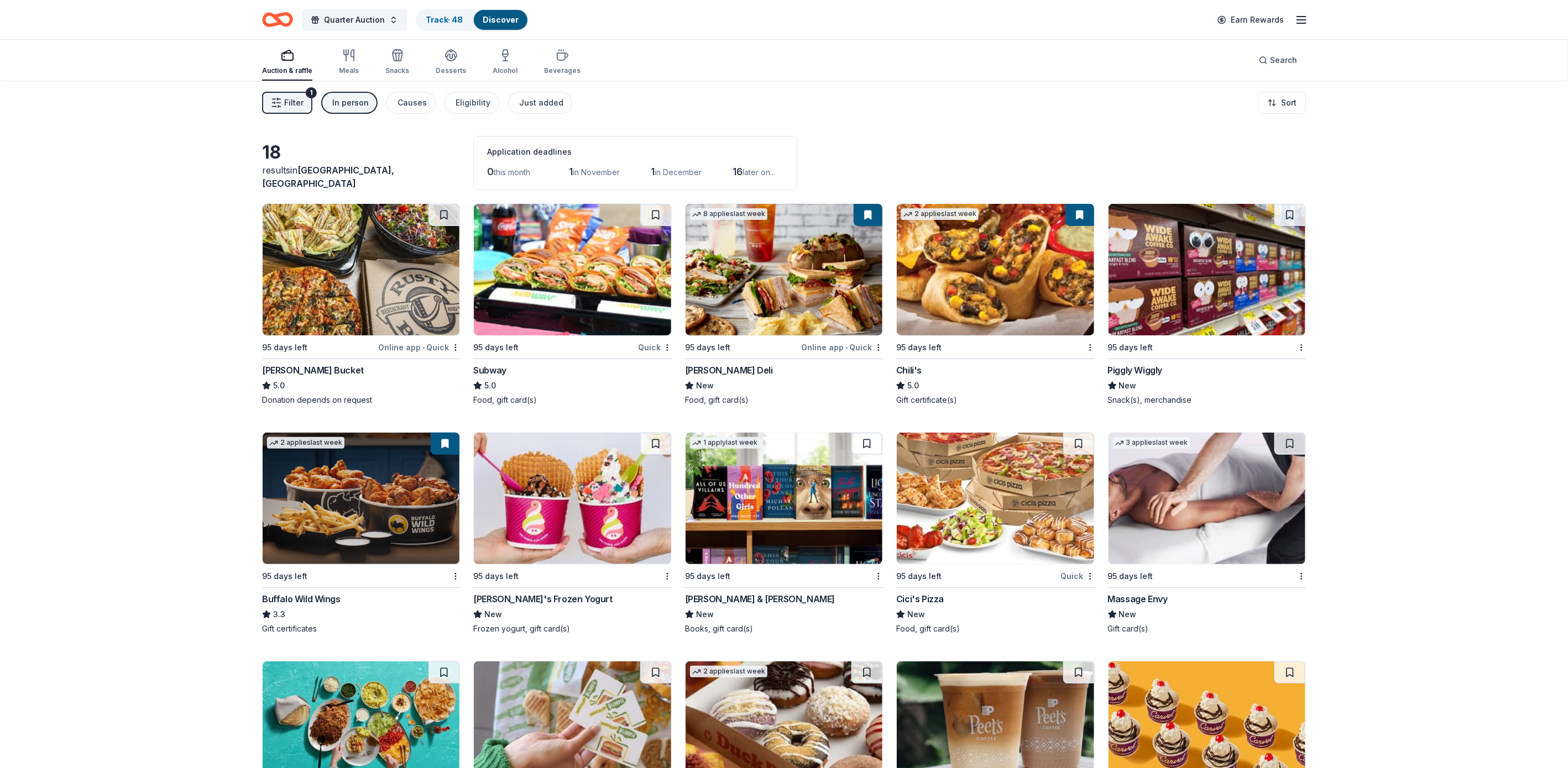
click at [560, 596] on div "Menchie's Frozen Yogurt" at bounding box center [543, 598] width 139 height 13
click at [969, 536] on img at bounding box center [995, 498] width 197 height 131
click at [566, 321] on img at bounding box center [573, 269] width 197 height 131
click at [997, 287] on img at bounding box center [995, 269] width 197 height 131
click at [722, 594] on div "Barnes & Noble" at bounding box center [760, 598] width 150 height 13
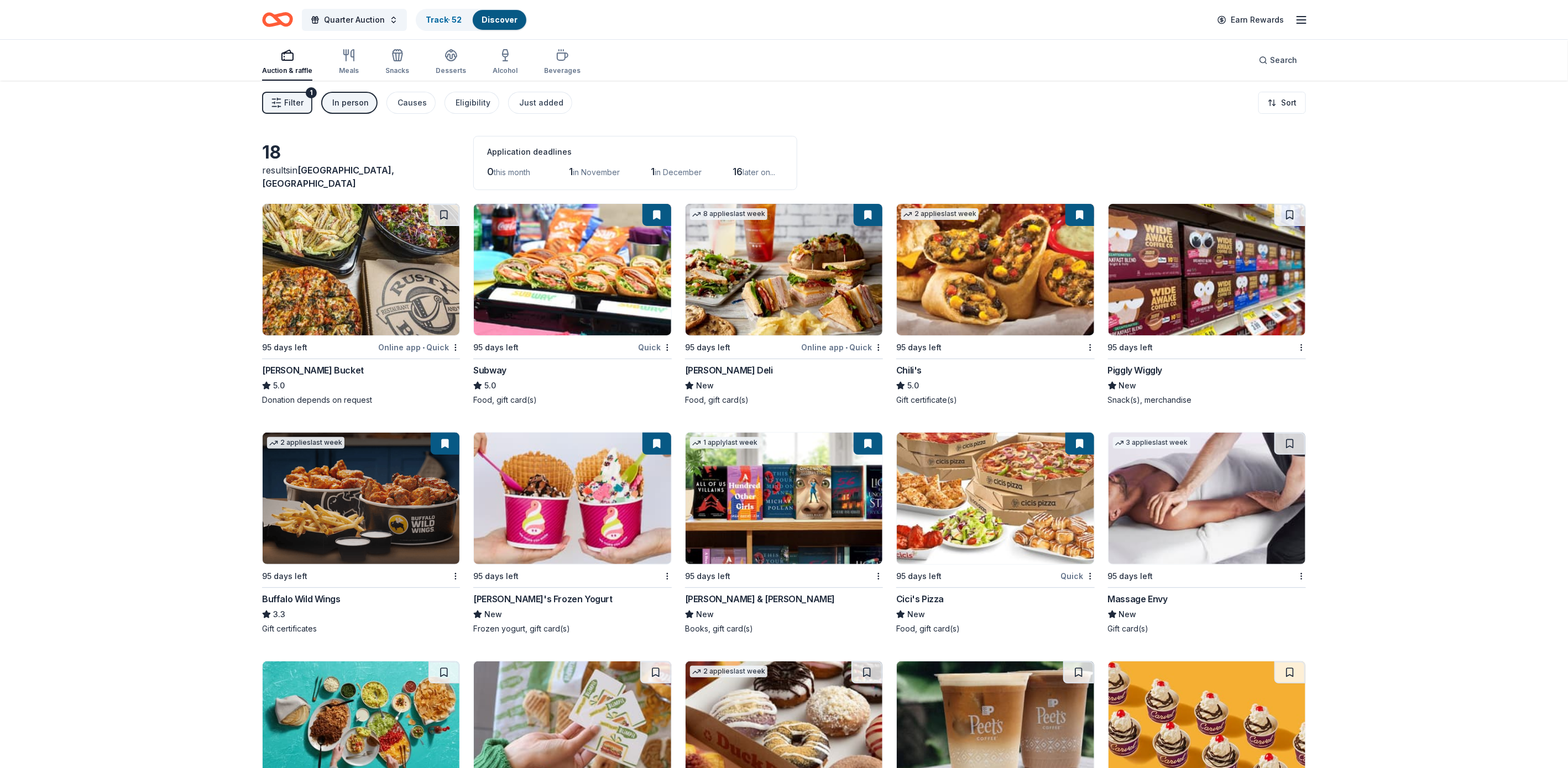
click at [335, 507] on img at bounding box center [361, 498] width 197 height 131
click at [1191, 521] on img at bounding box center [1207, 498] width 197 height 131
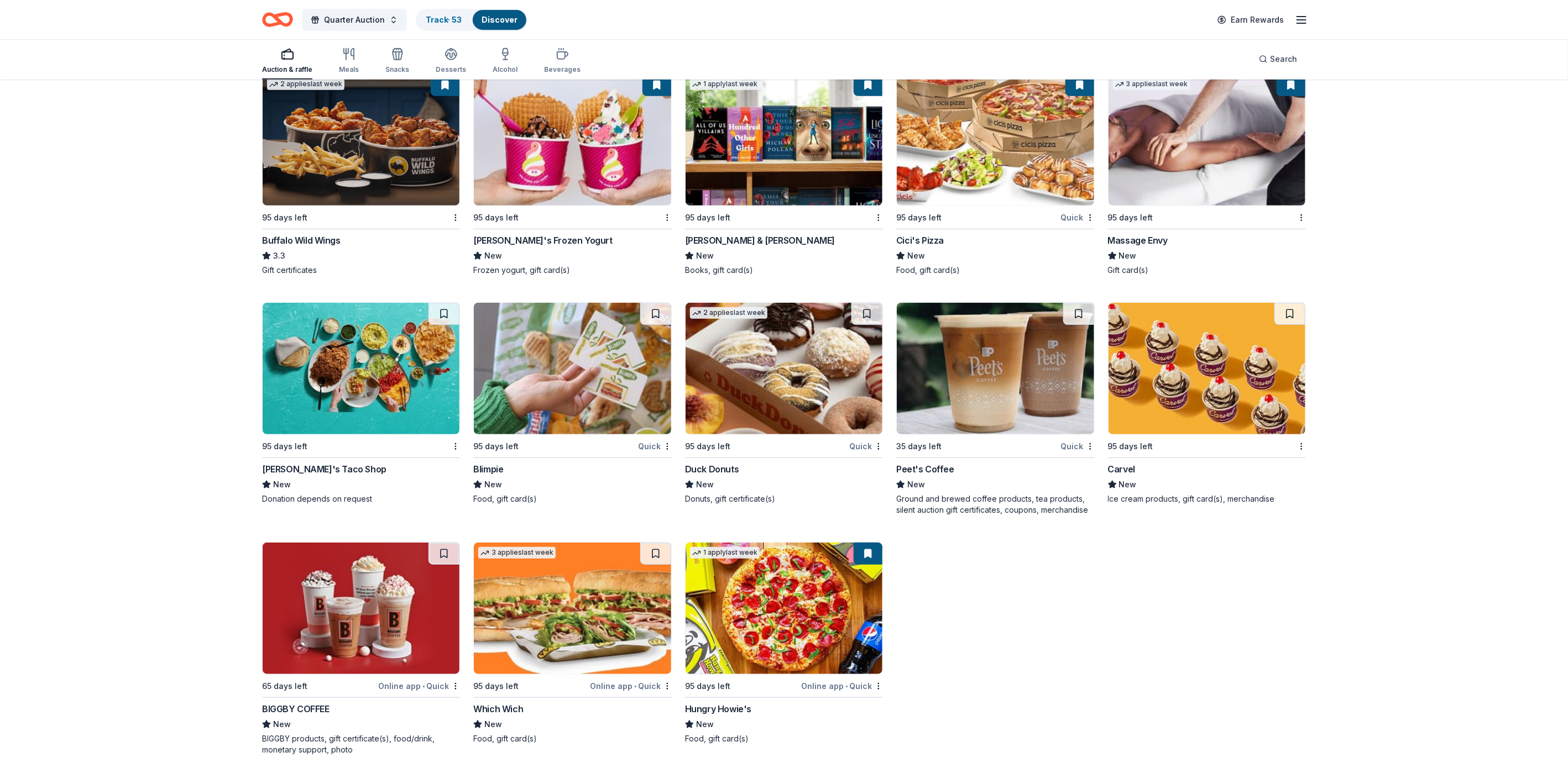
scroll to position [369, 0]
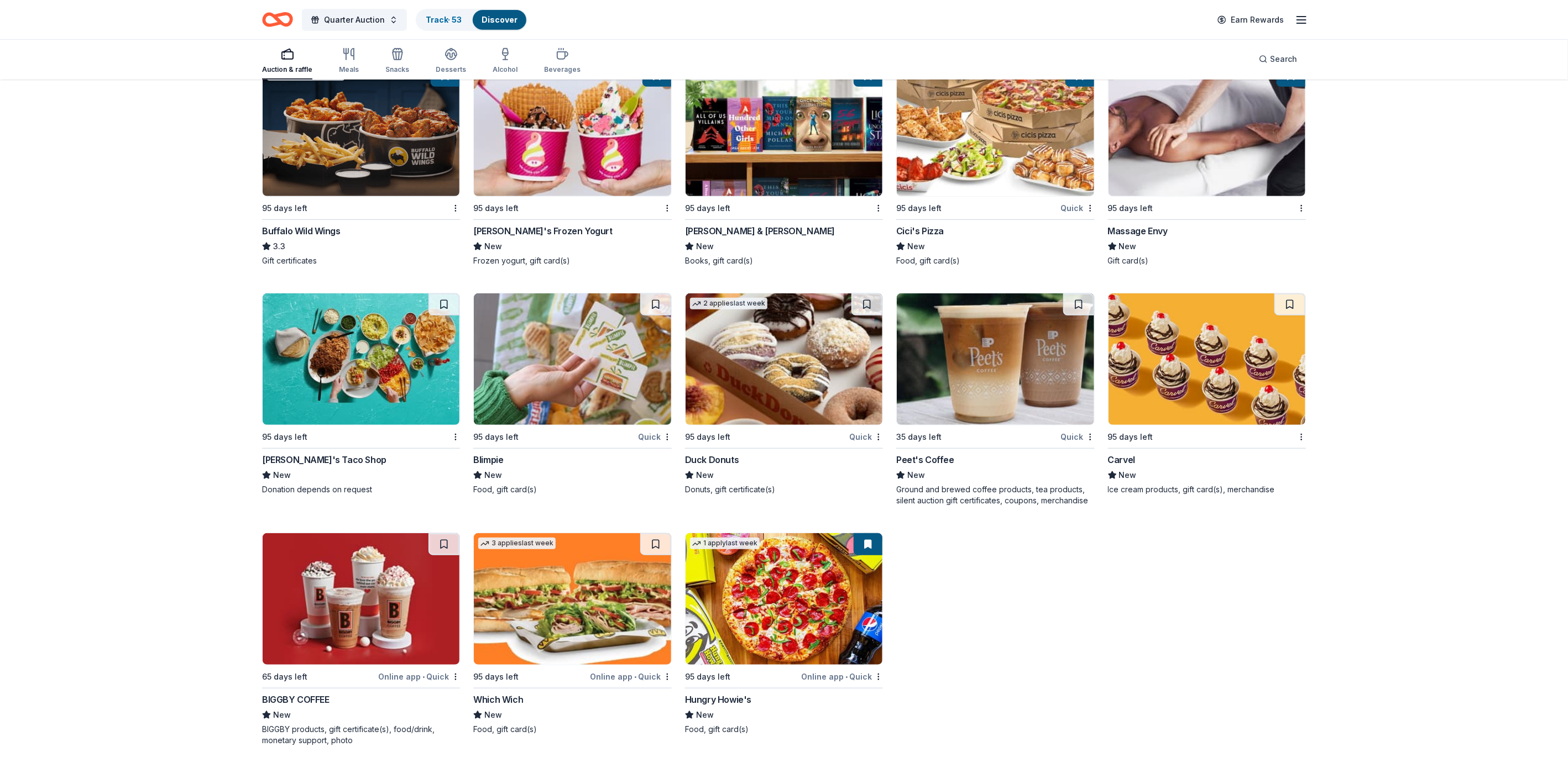
click at [349, 381] on img at bounding box center [361, 358] width 197 height 131
click at [547, 394] on img at bounding box center [573, 358] width 197 height 131
click at [756, 400] on img at bounding box center [784, 358] width 197 height 131
click at [1004, 409] on img at bounding box center [995, 358] width 197 height 131
click at [1123, 455] on div "Carvel" at bounding box center [1121, 459] width 27 height 13
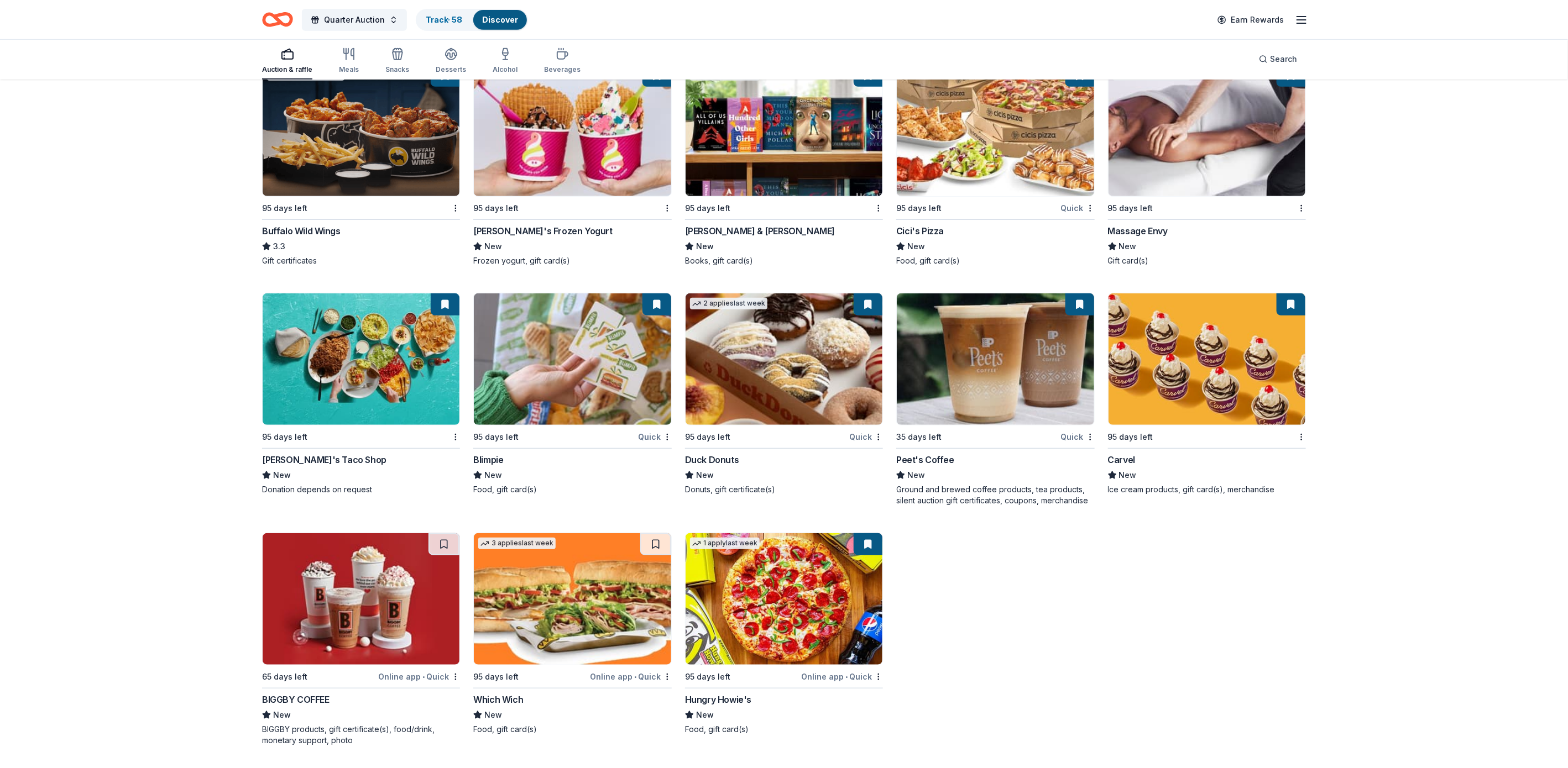
click at [370, 629] on img at bounding box center [361, 598] width 197 height 131
click at [599, 600] on img at bounding box center [573, 598] width 197 height 131
click at [773, 636] on img at bounding box center [784, 598] width 197 height 131
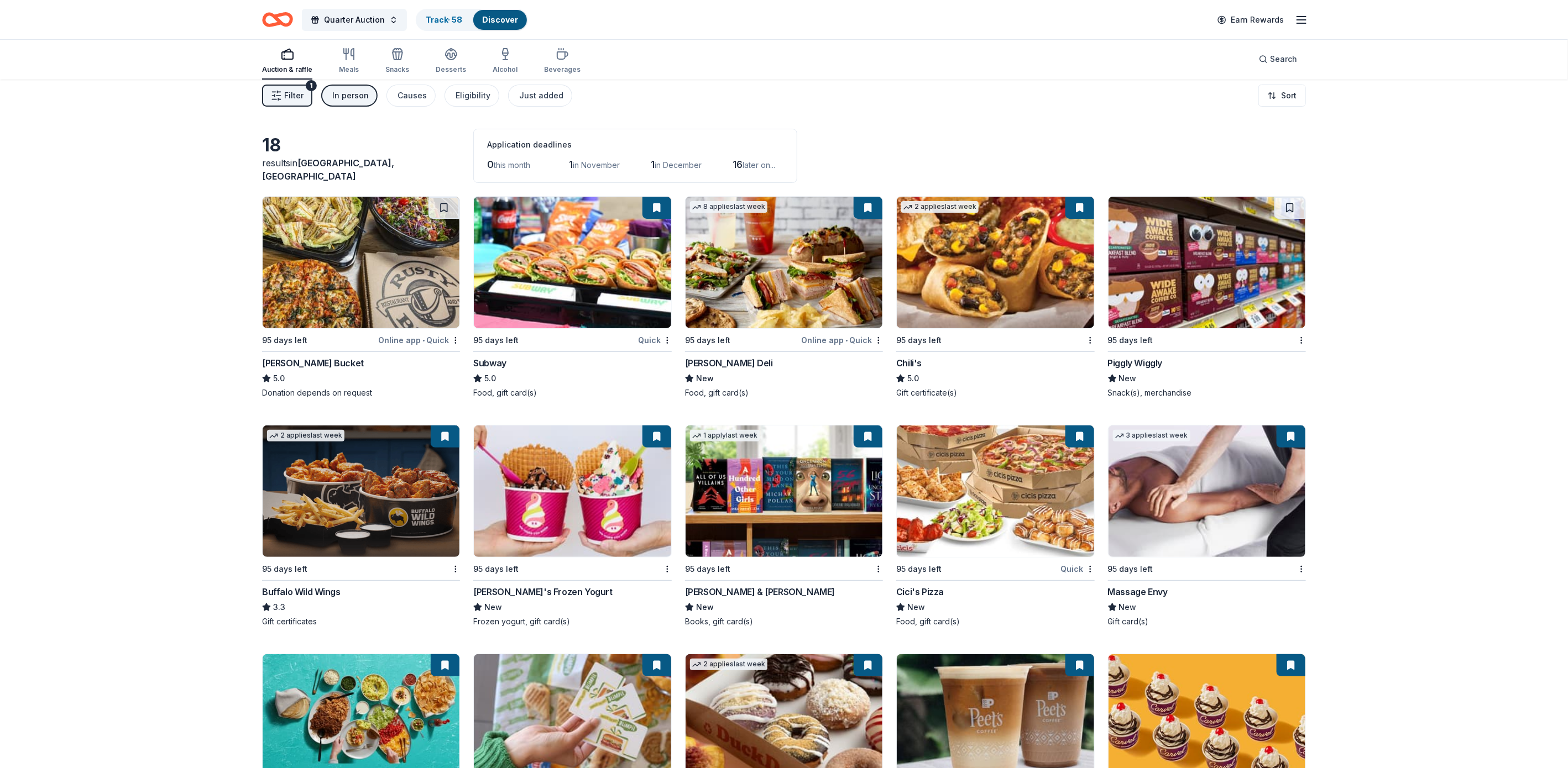
scroll to position [0, 0]
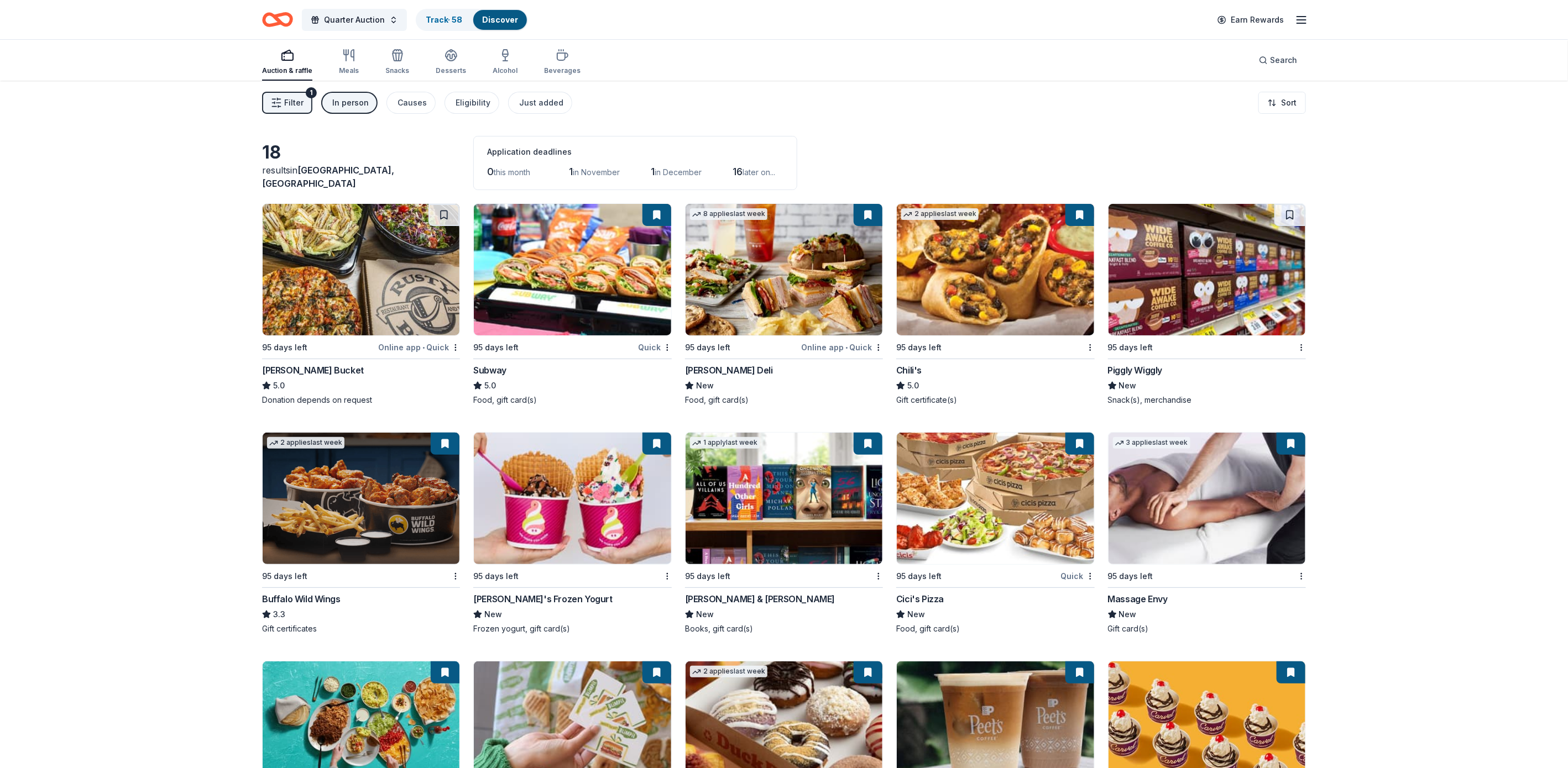
click at [358, 104] on div "In person" at bounding box center [351, 102] width 37 height 13
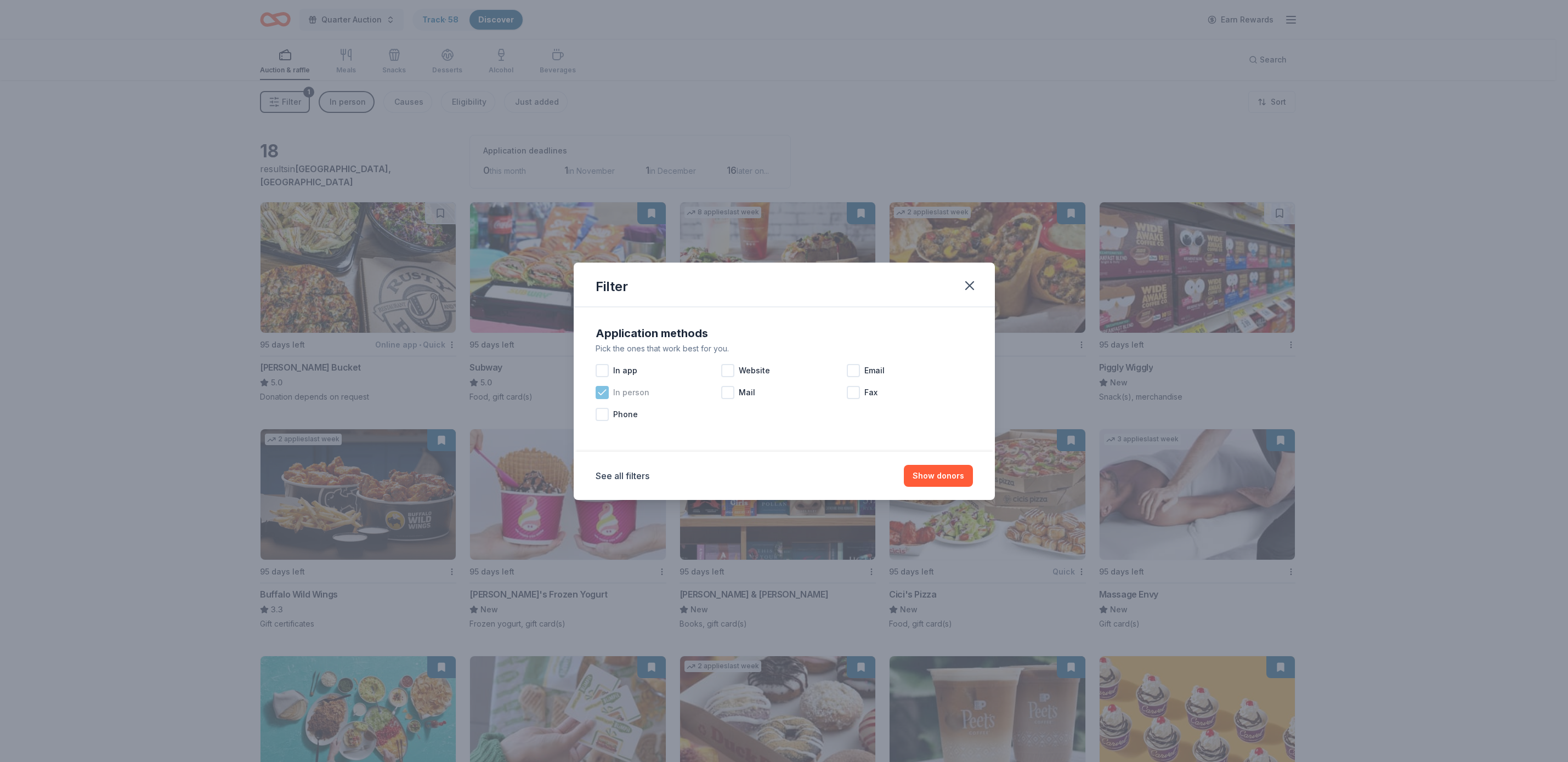
click at [598, 395] on icon at bounding box center [602, 392] width 11 height 11
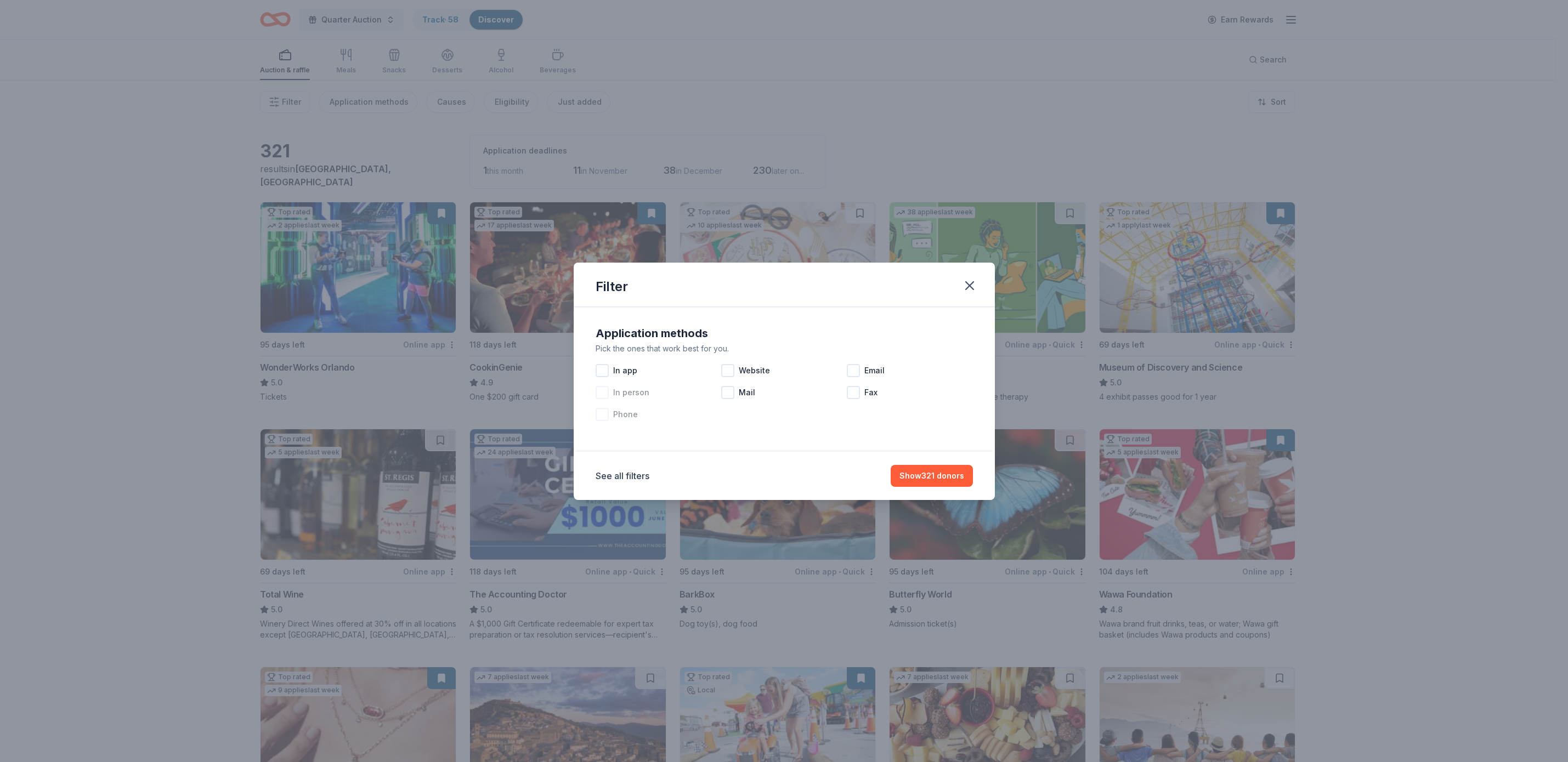
click at [631, 415] on span "Phone" at bounding box center [625, 414] width 25 height 13
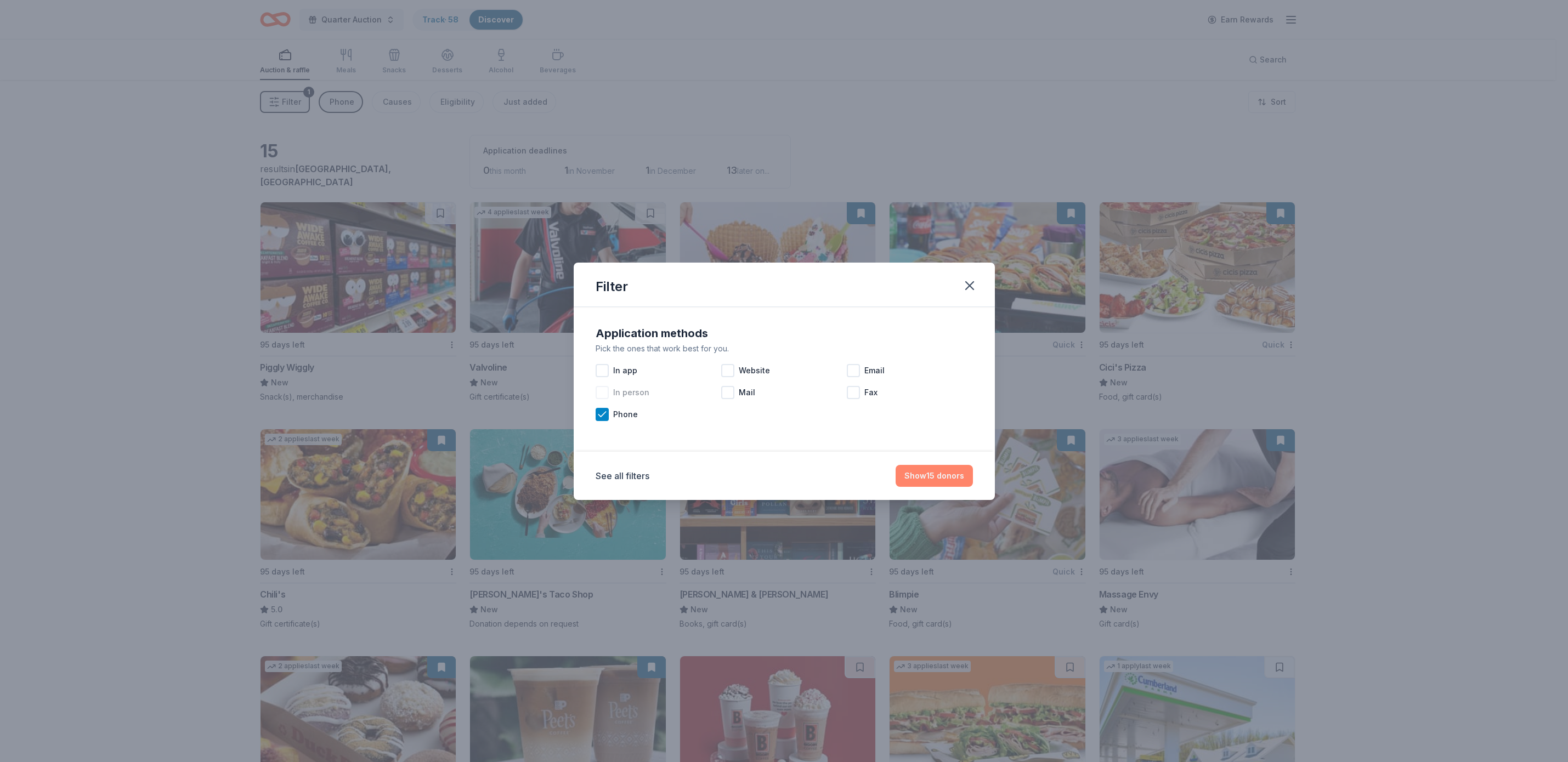
click at [935, 473] on button "Show 15 donors" at bounding box center [934, 476] width 77 height 22
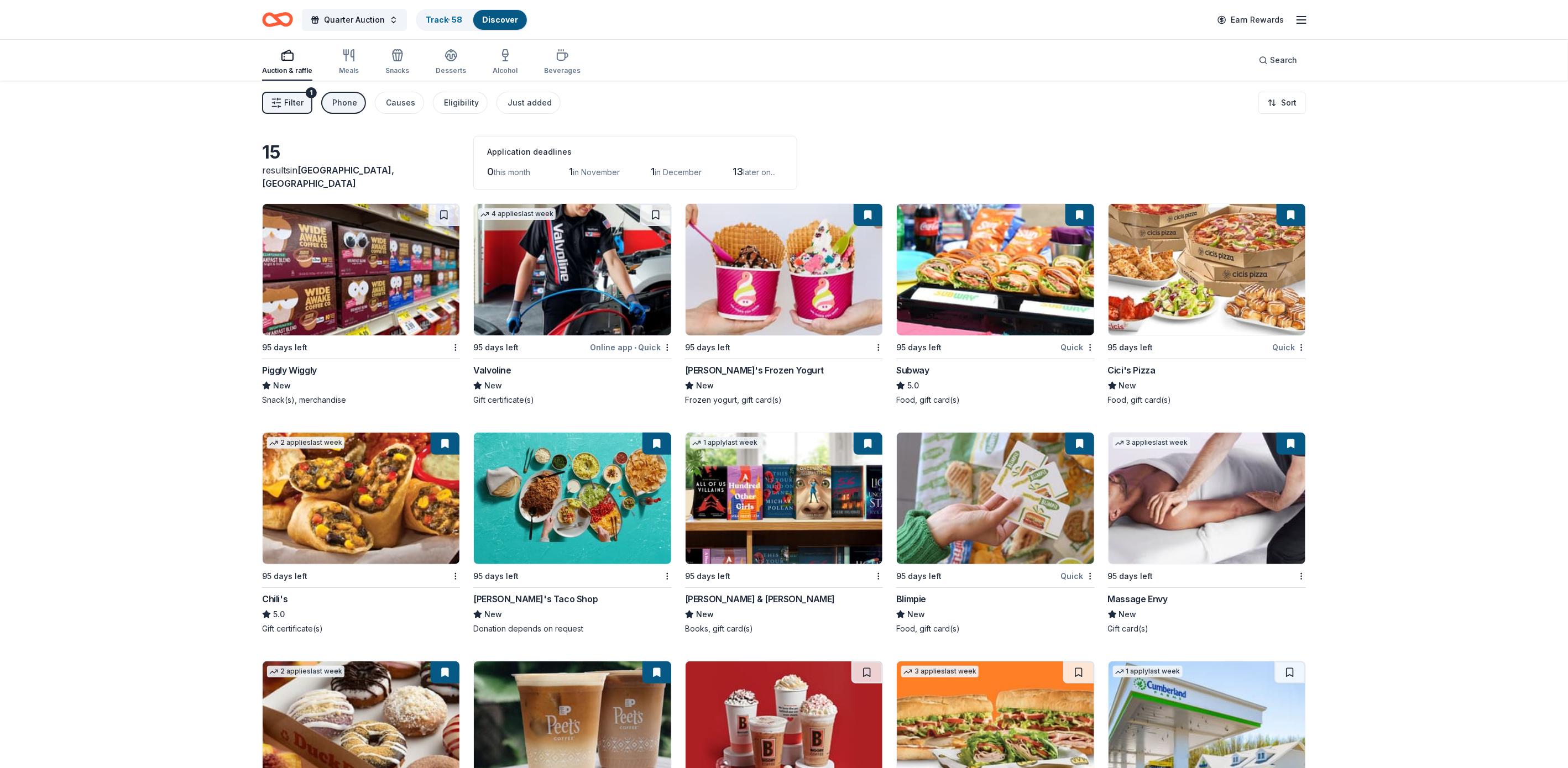
click at [571, 287] on img at bounding box center [573, 269] width 197 height 131
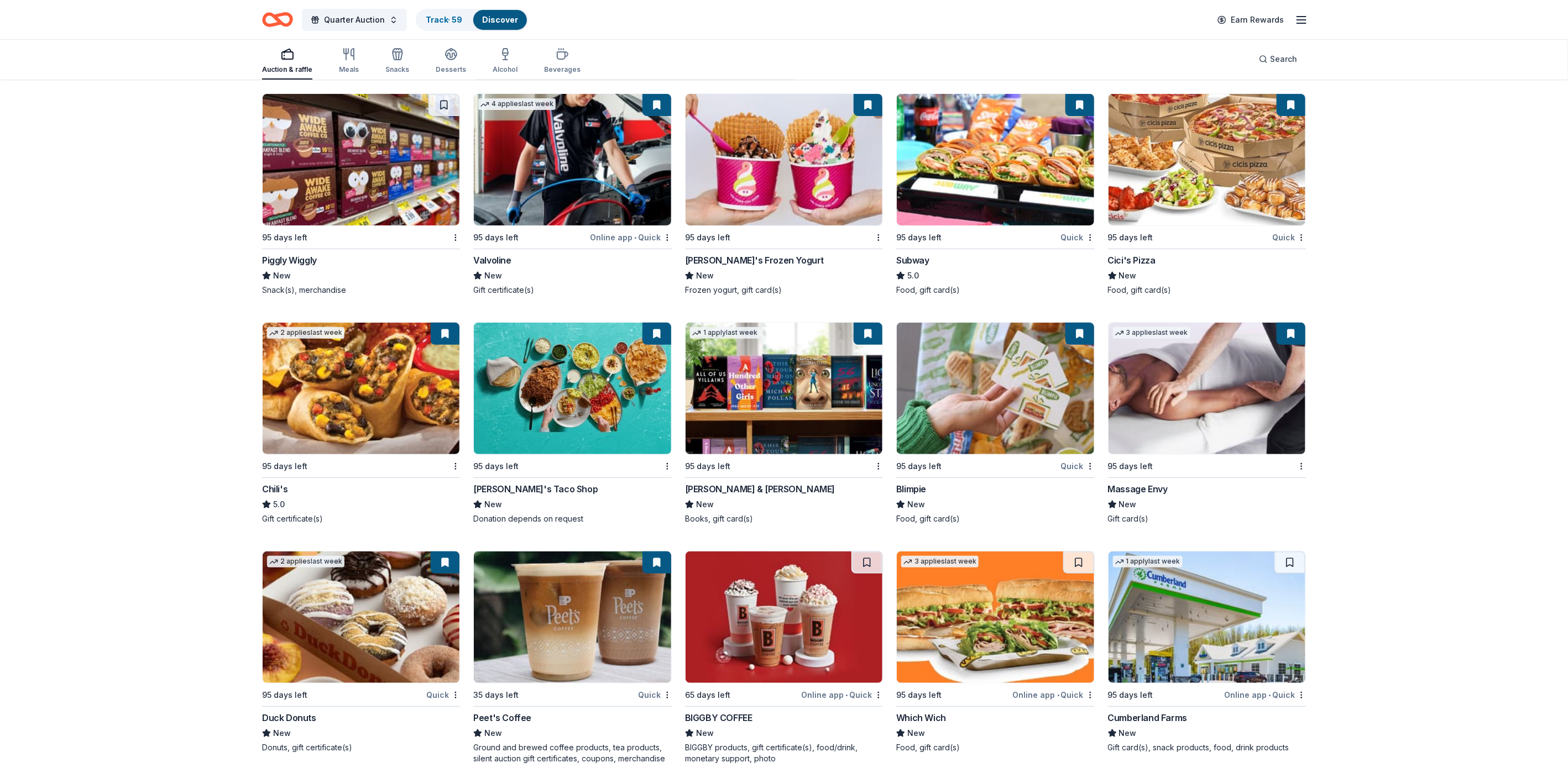
scroll to position [129, 0]
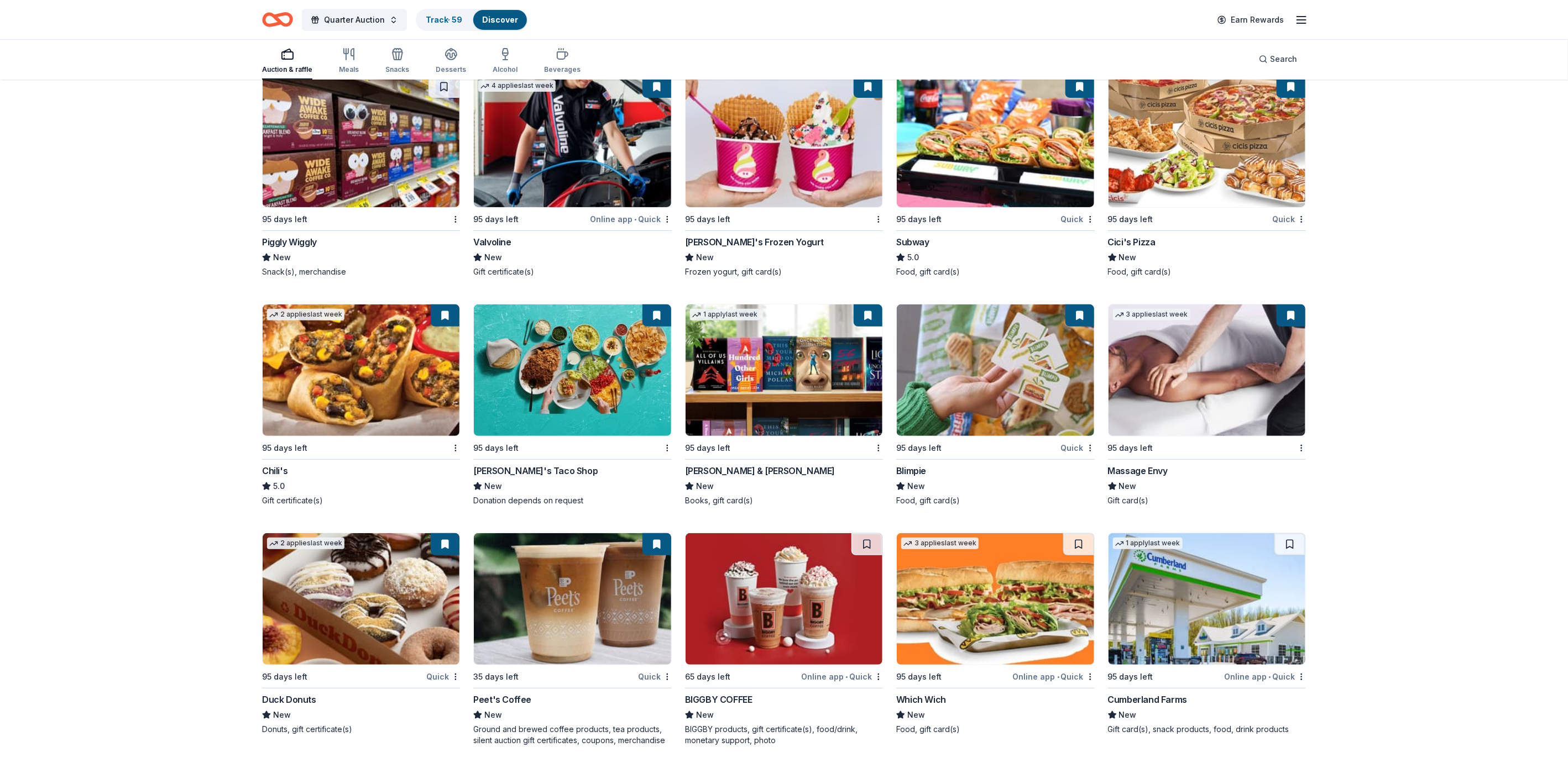
click at [1192, 617] on img at bounding box center [1207, 598] width 197 height 131
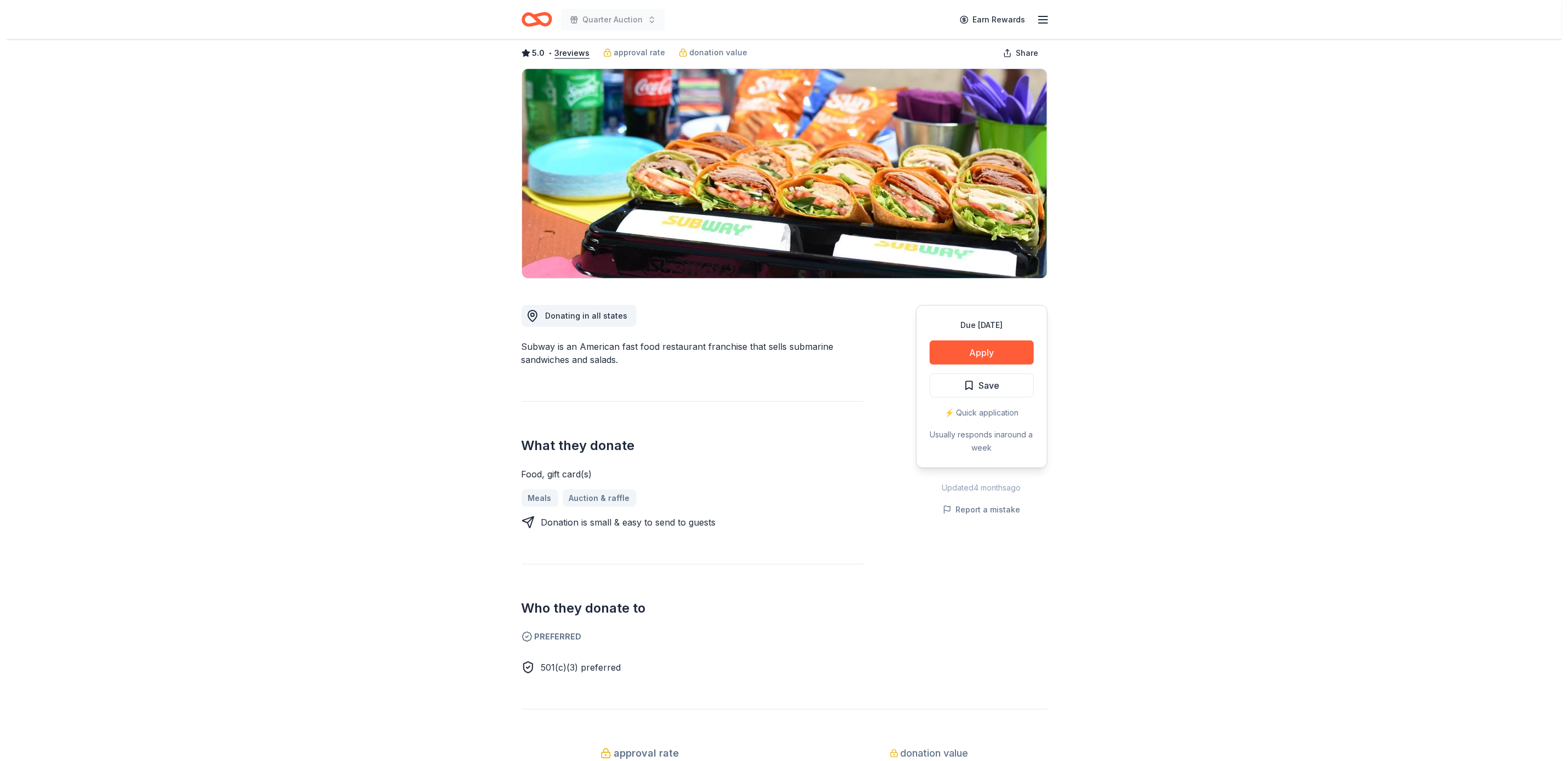
scroll to position [35, 0]
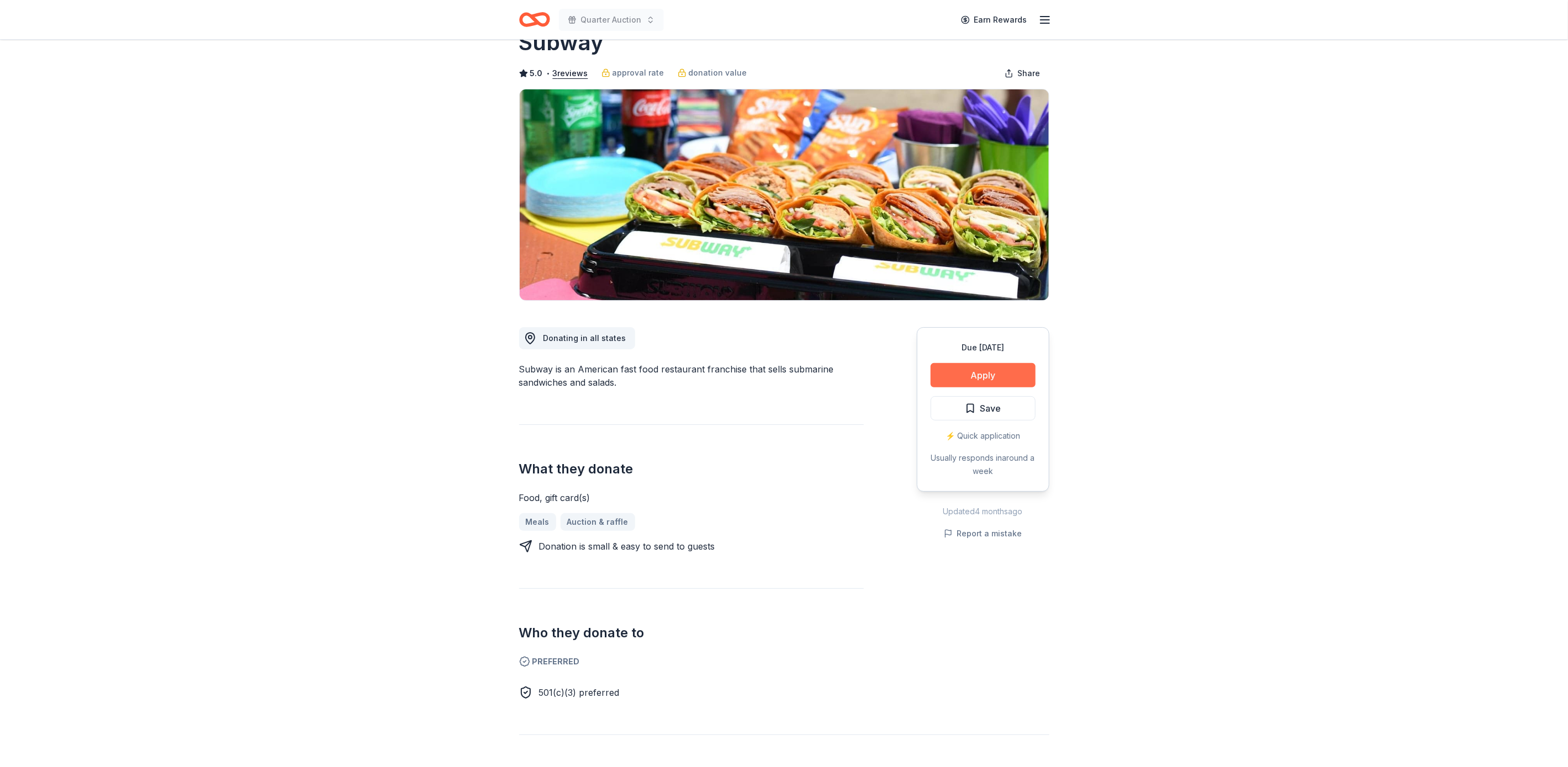
click at [992, 372] on button "Apply" at bounding box center [983, 375] width 105 height 24
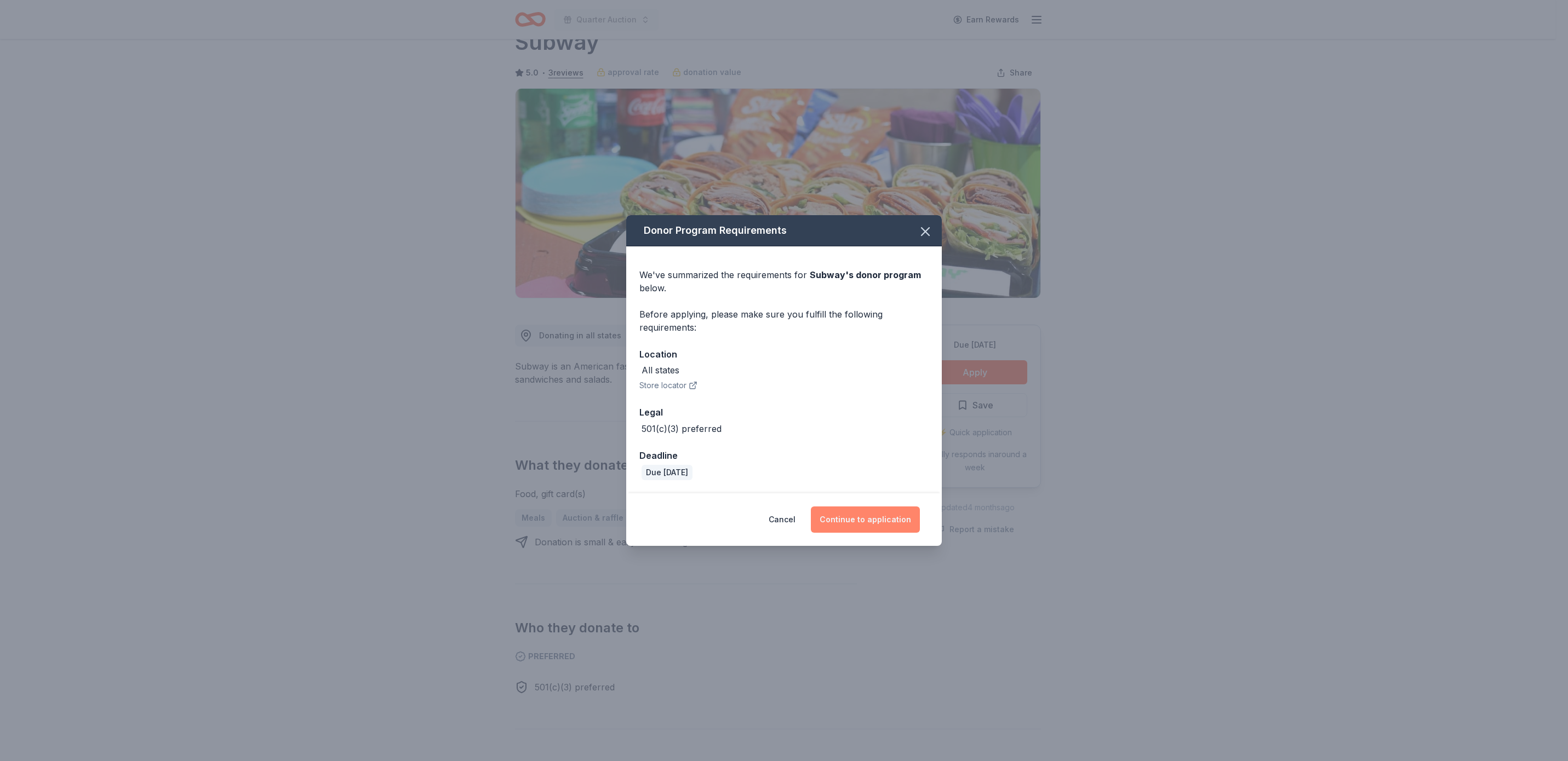
click at [883, 516] on button "Continue to application" at bounding box center [865, 520] width 109 height 26
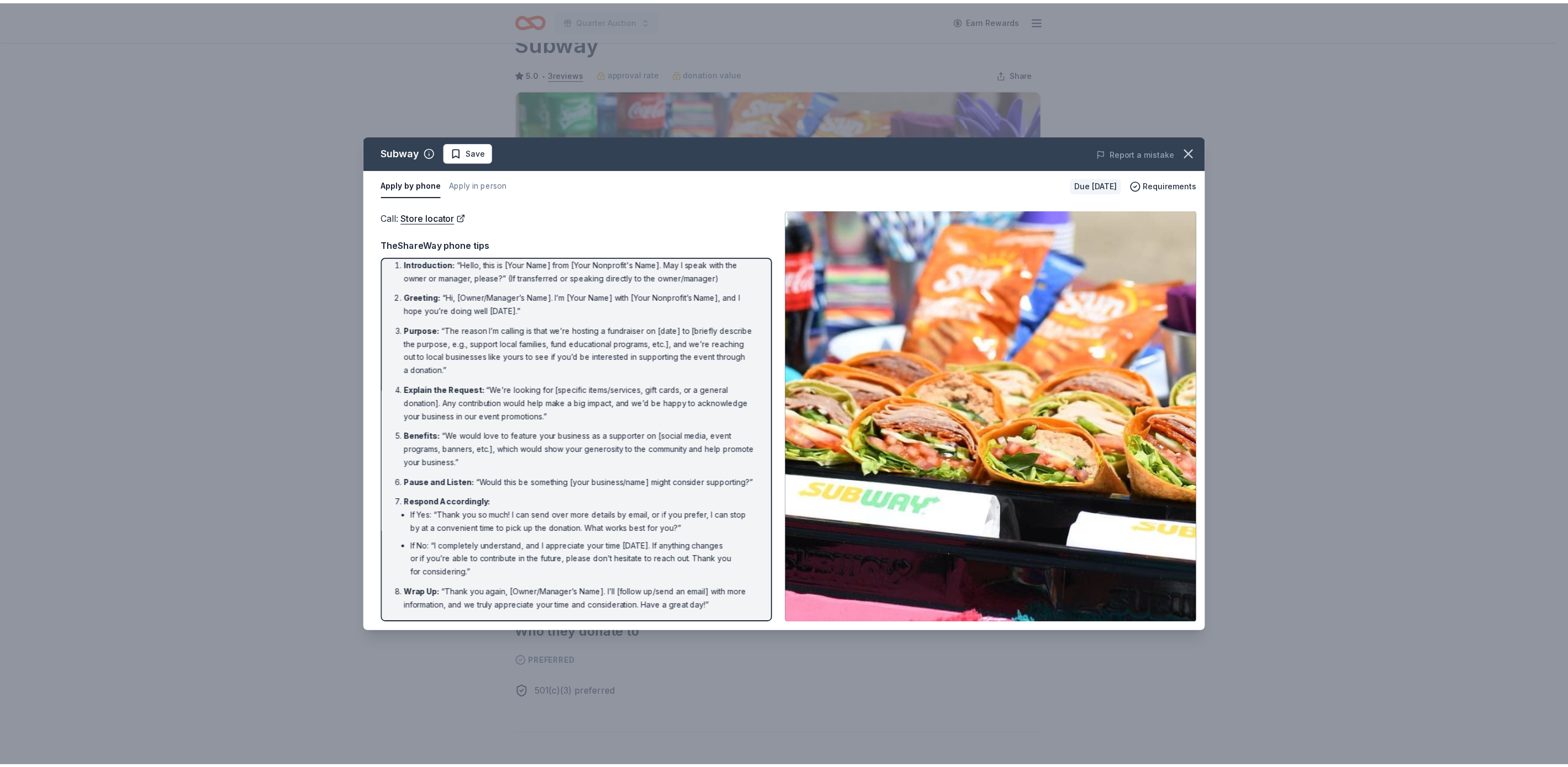
scroll to position [9, 0]
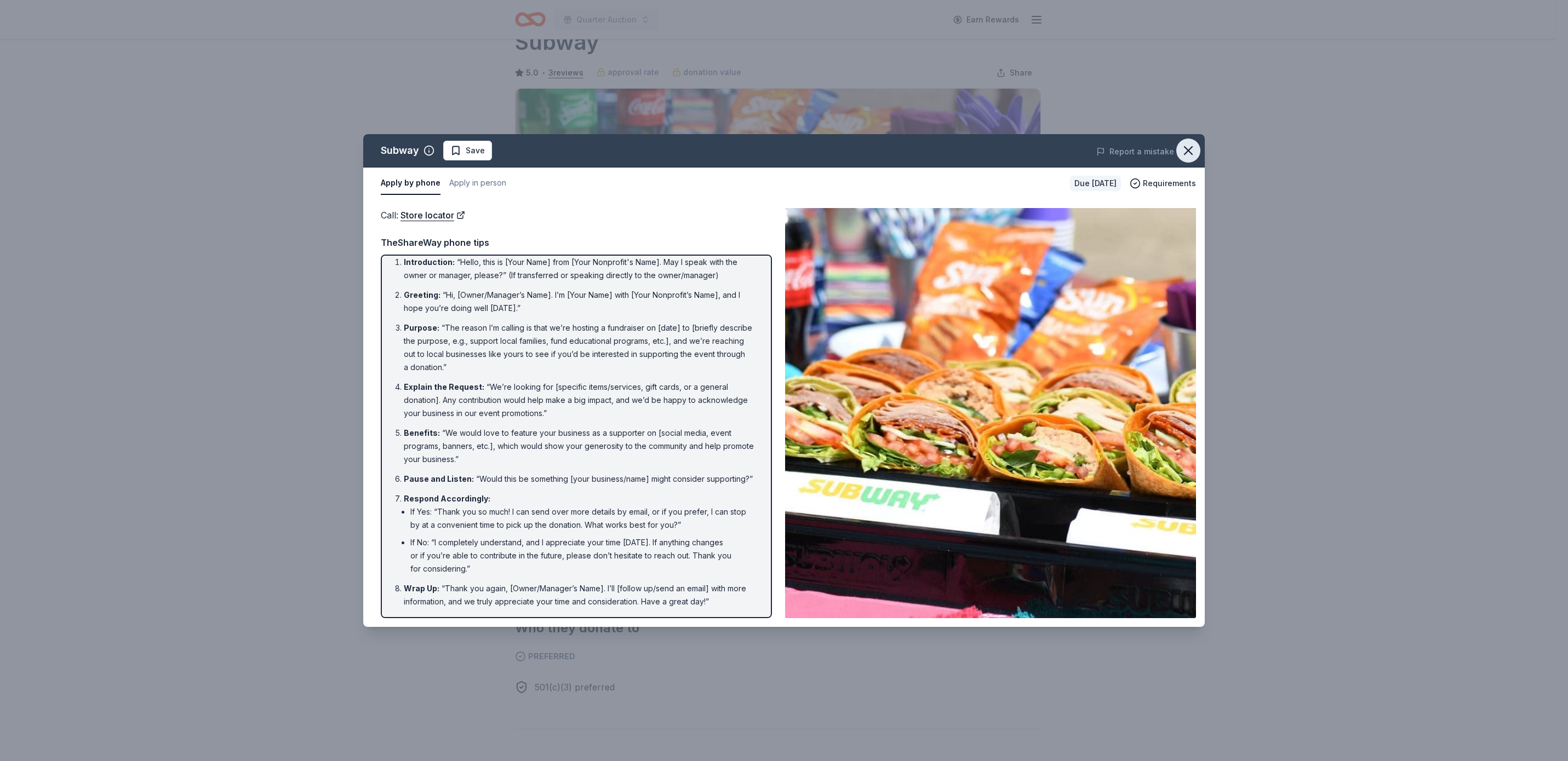
click at [1186, 144] on icon "button" at bounding box center [1188, 150] width 15 height 15
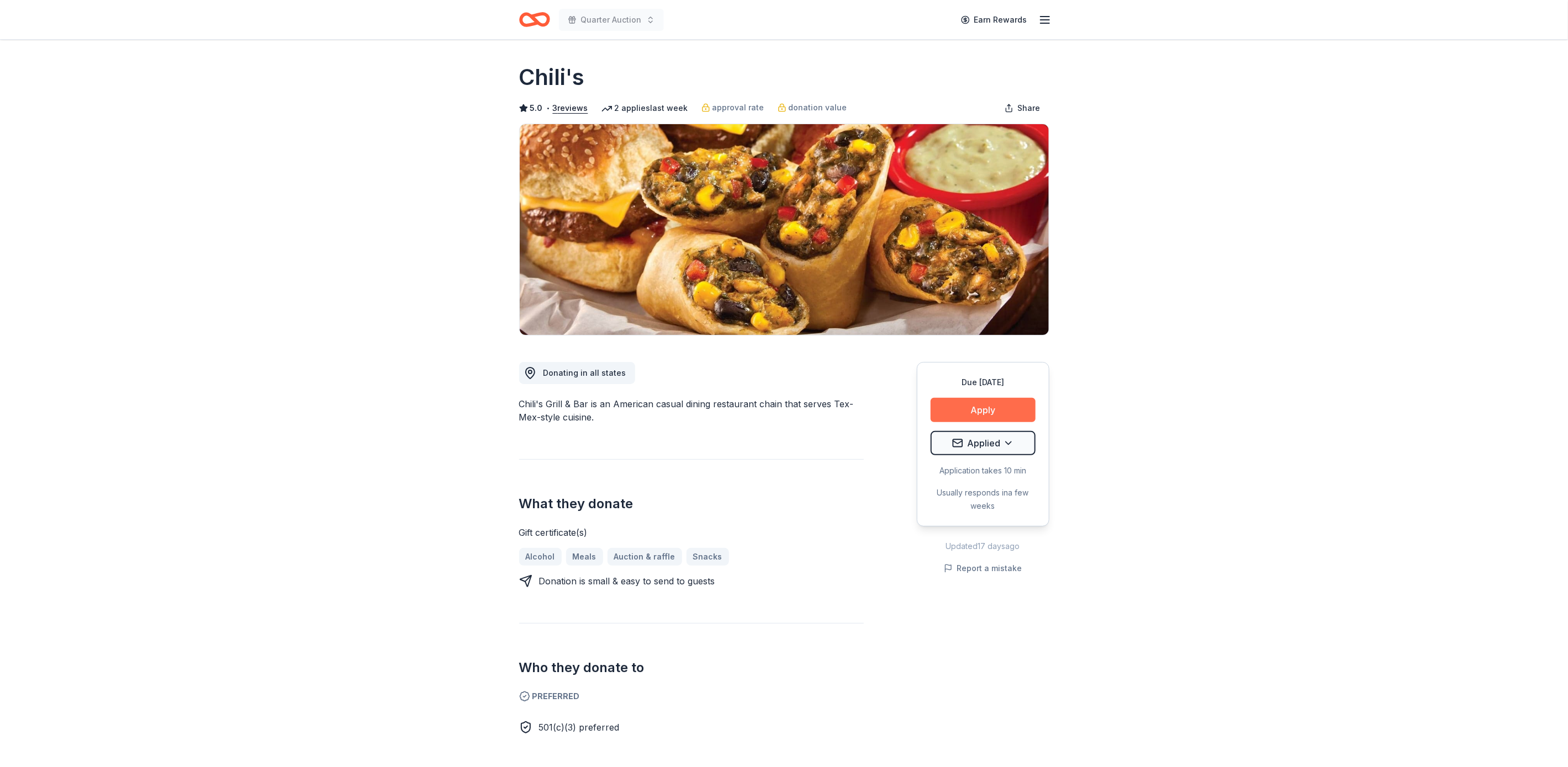
click at [987, 401] on button "Apply" at bounding box center [983, 410] width 105 height 24
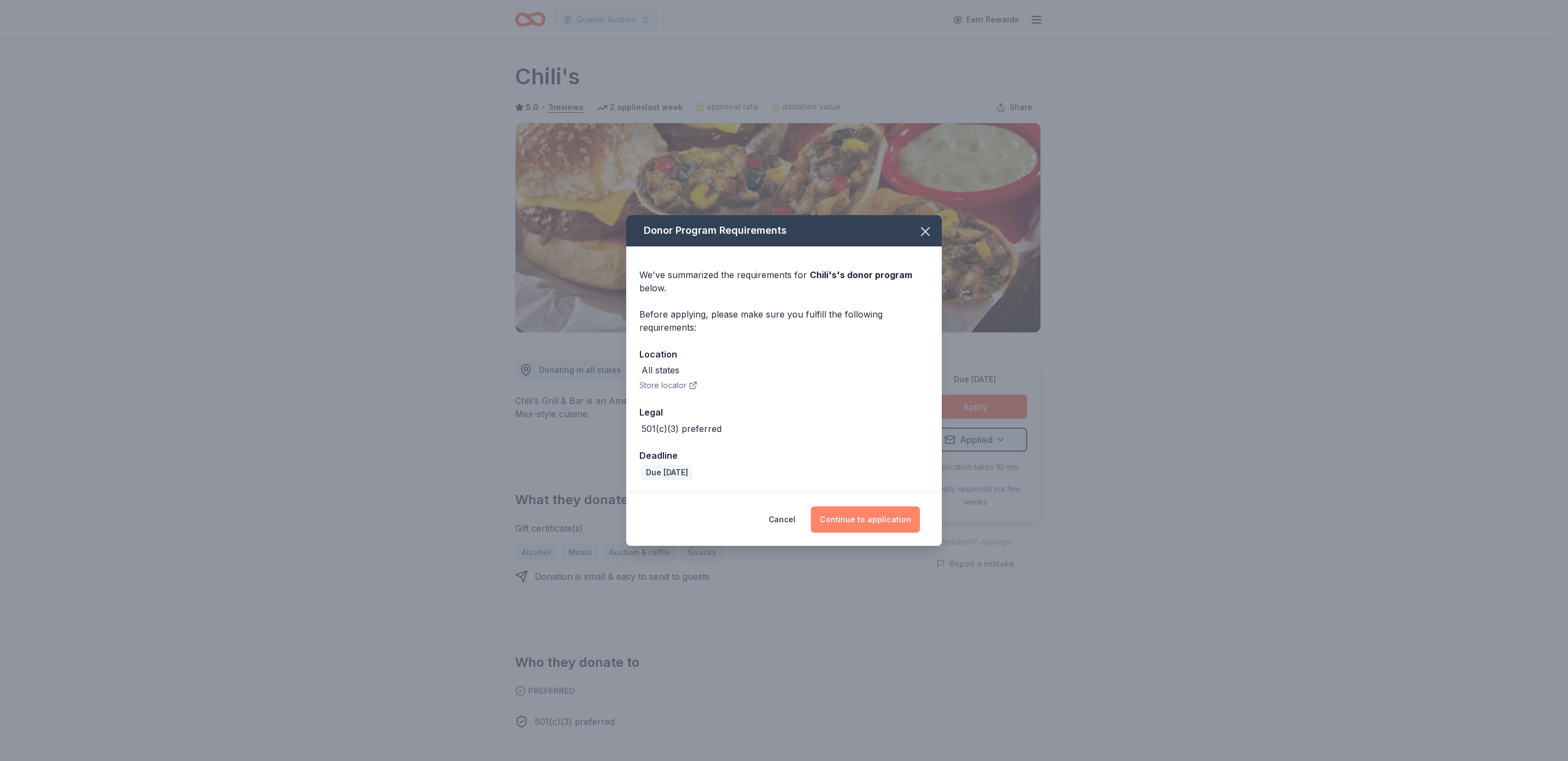
click at [874, 513] on button "Continue to application" at bounding box center [865, 520] width 109 height 26
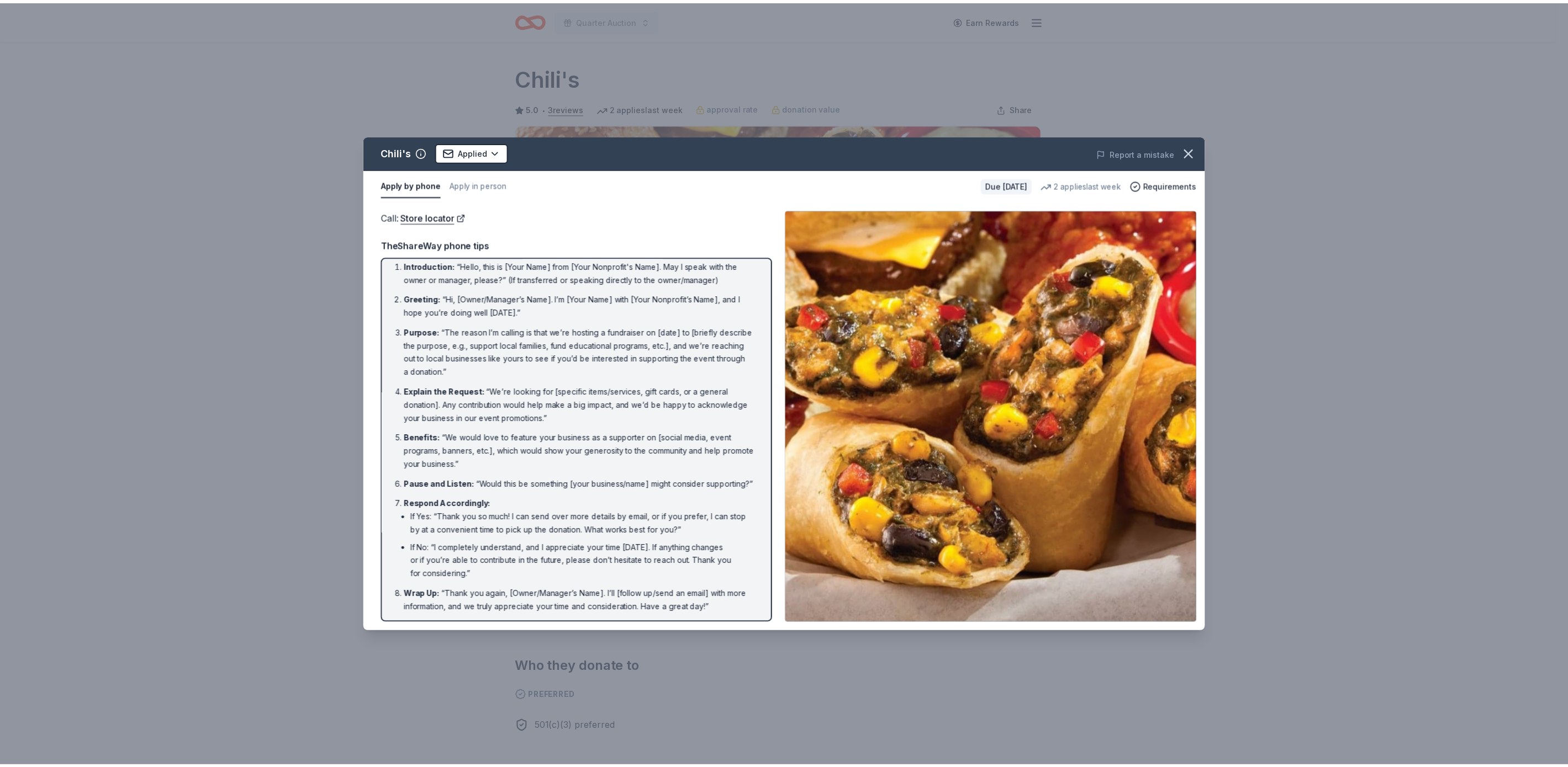
scroll to position [7, 0]
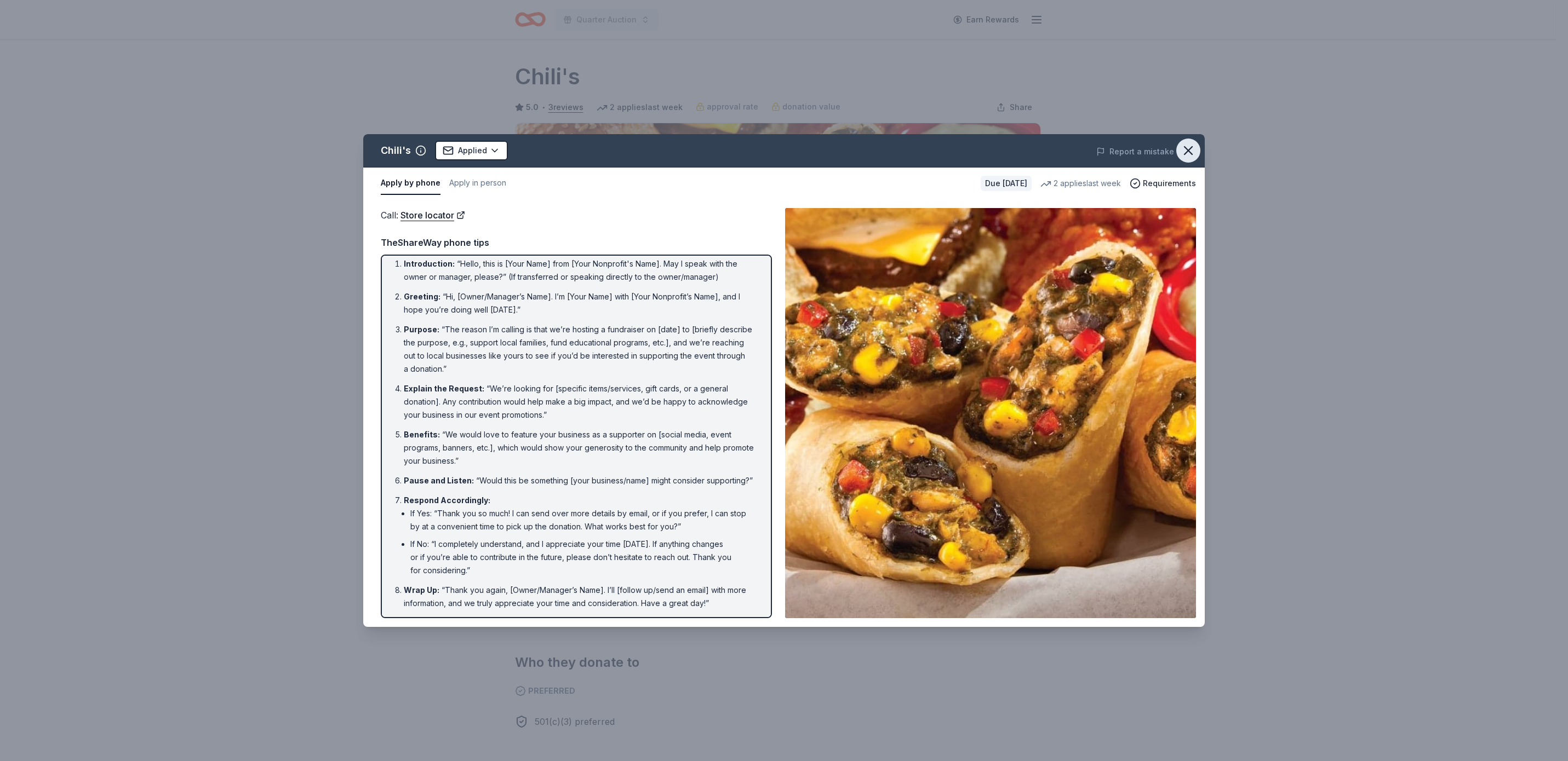
drag, startPoint x: 1181, startPoint y: 145, endPoint x: 1175, endPoint y: 142, distance: 6.7
click at [1181, 144] on icon "button" at bounding box center [1188, 150] width 15 height 15
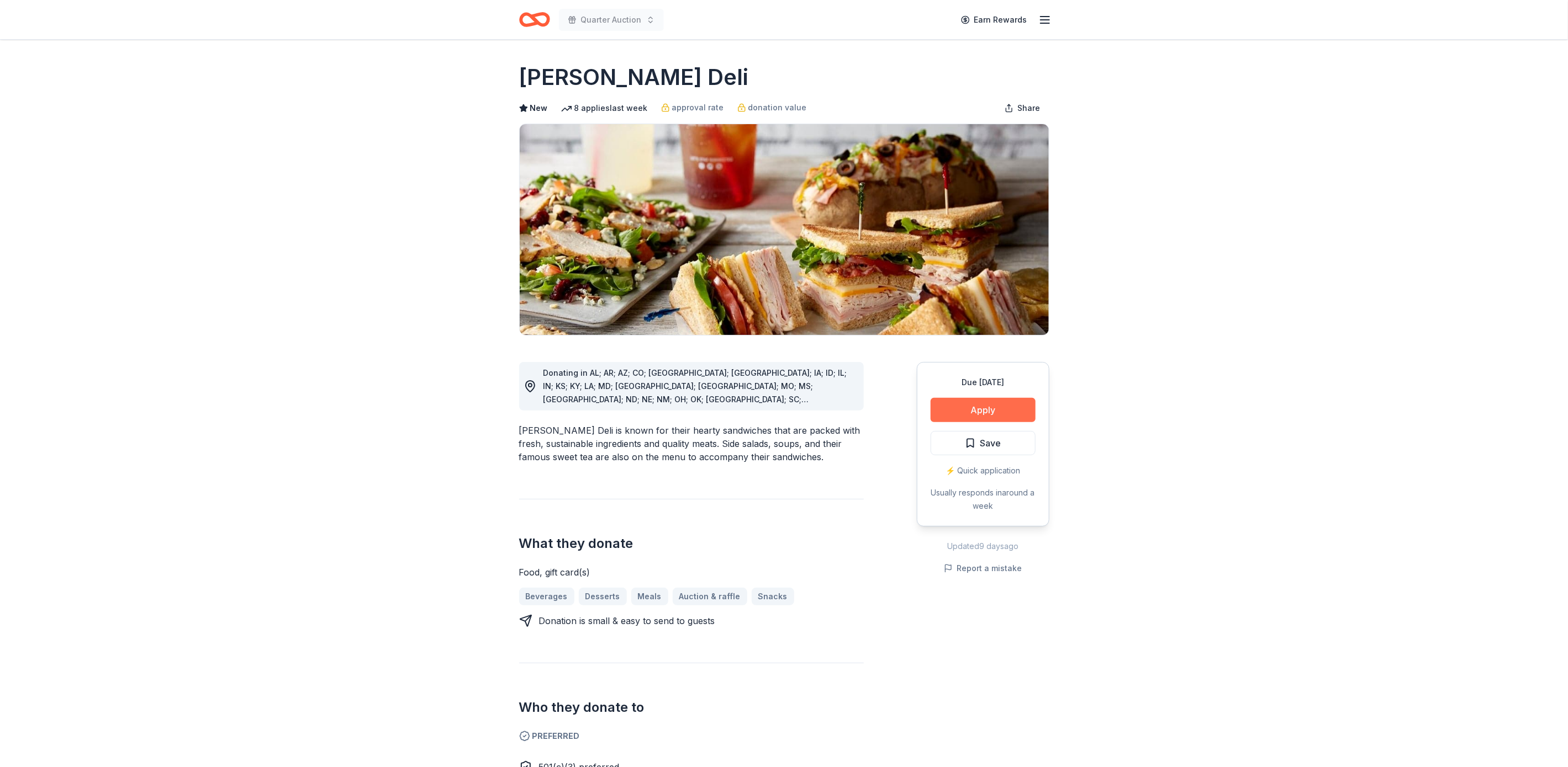
click at [1014, 410] on button "Apply" at bounding box center [983, 410] width 105 height 24
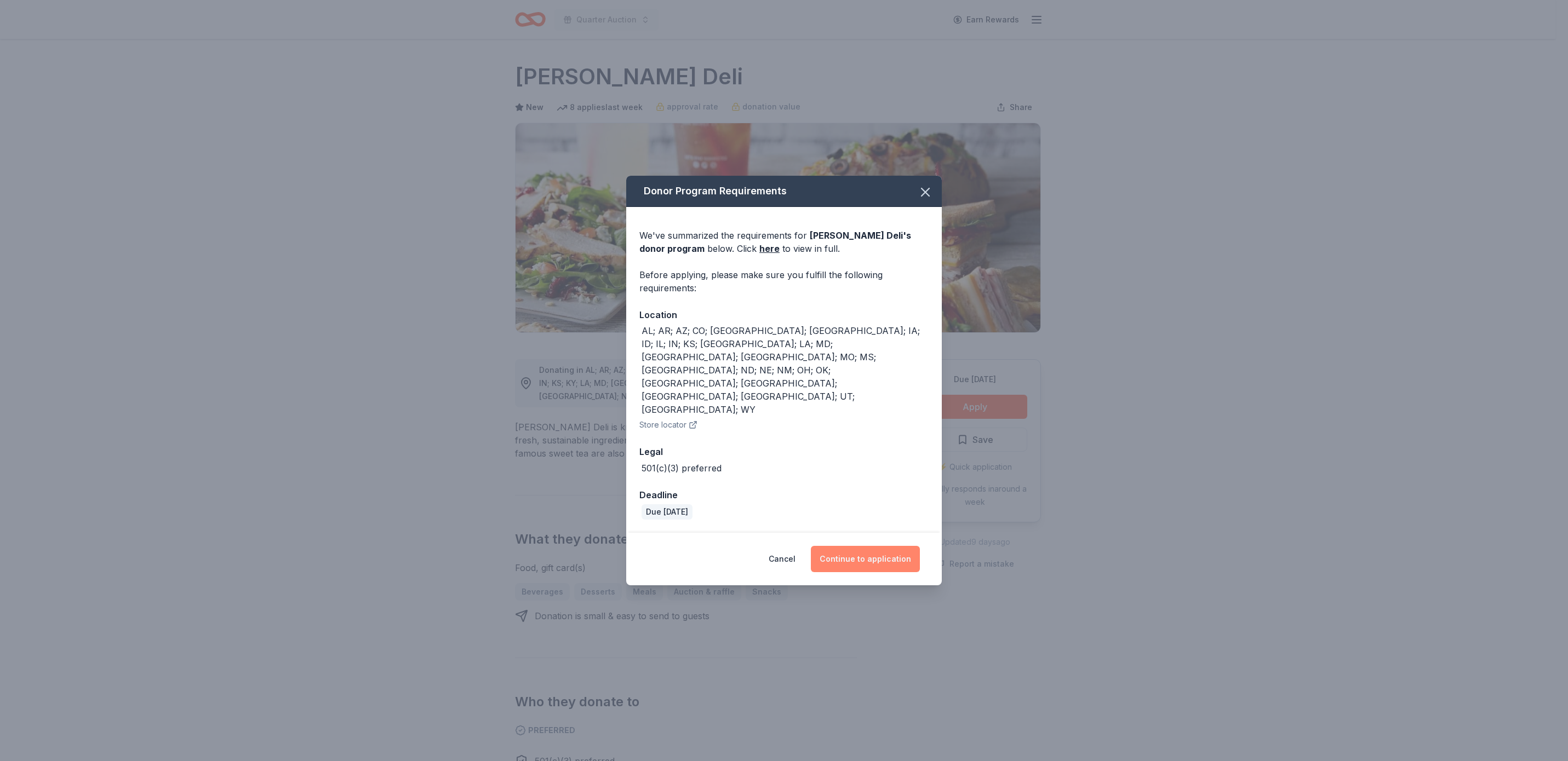
click at [883, 546] on button "Continue to application" at bounding box center [865, 559] width 109 height 26
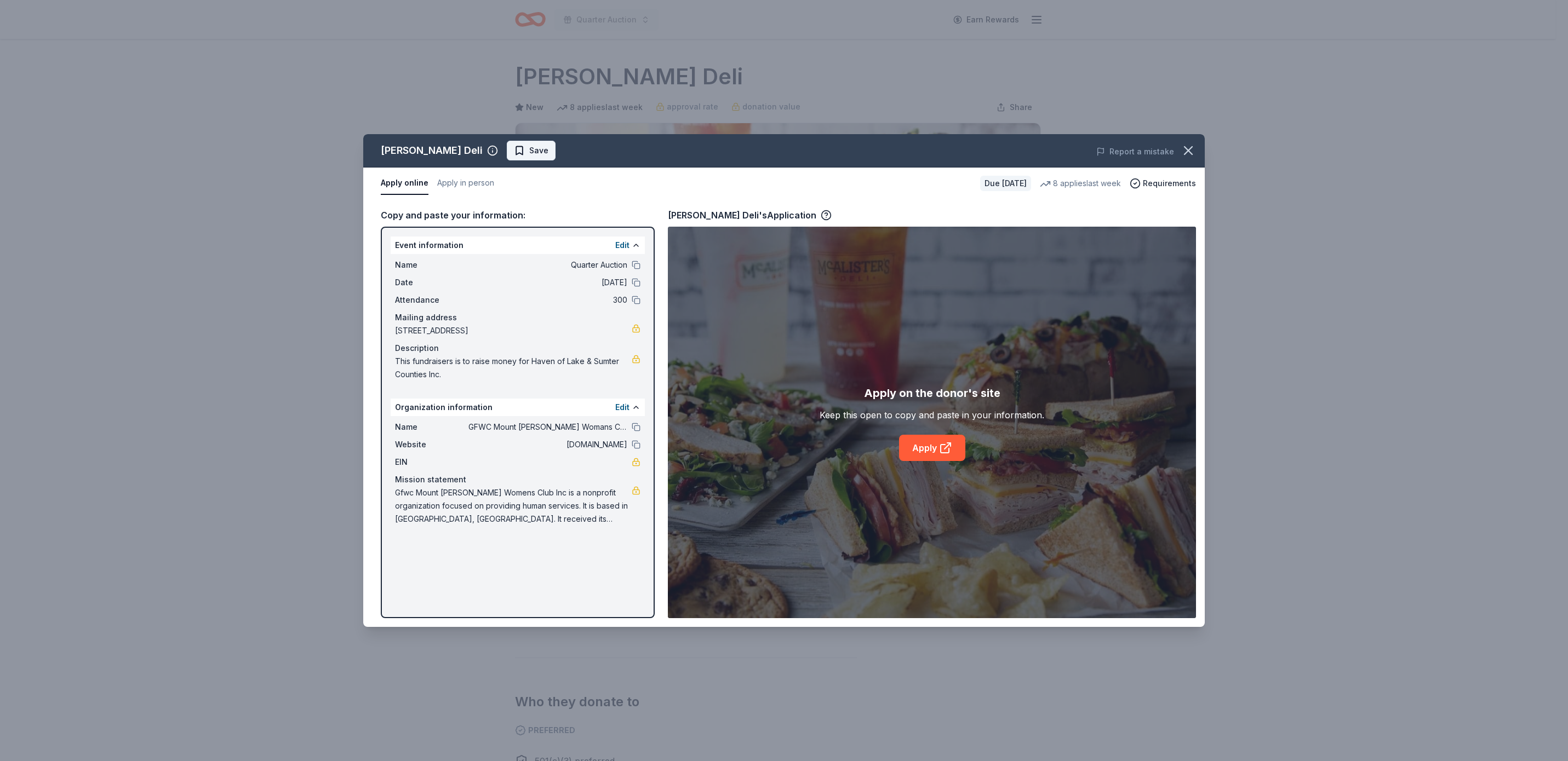
click at [529, 154] on span "Save" at bounding box center [539, 150] width 20 height 13
click at [924, 451] on link "Apply" at bounding box center [932, 448] width 66 height 26
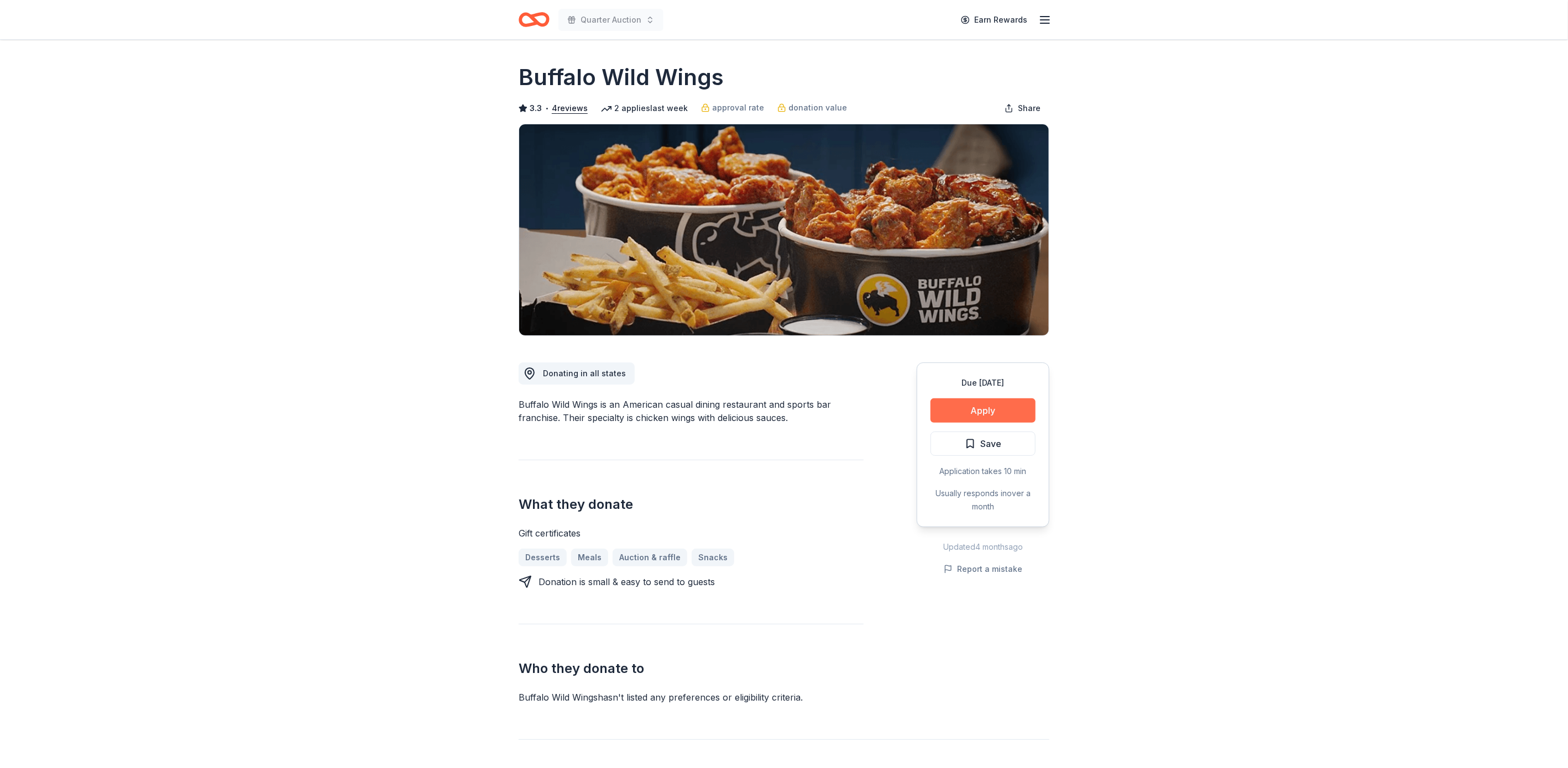
click at [995, 401] on button "Apply" at bounding box center [982, 411] width 105 height 24
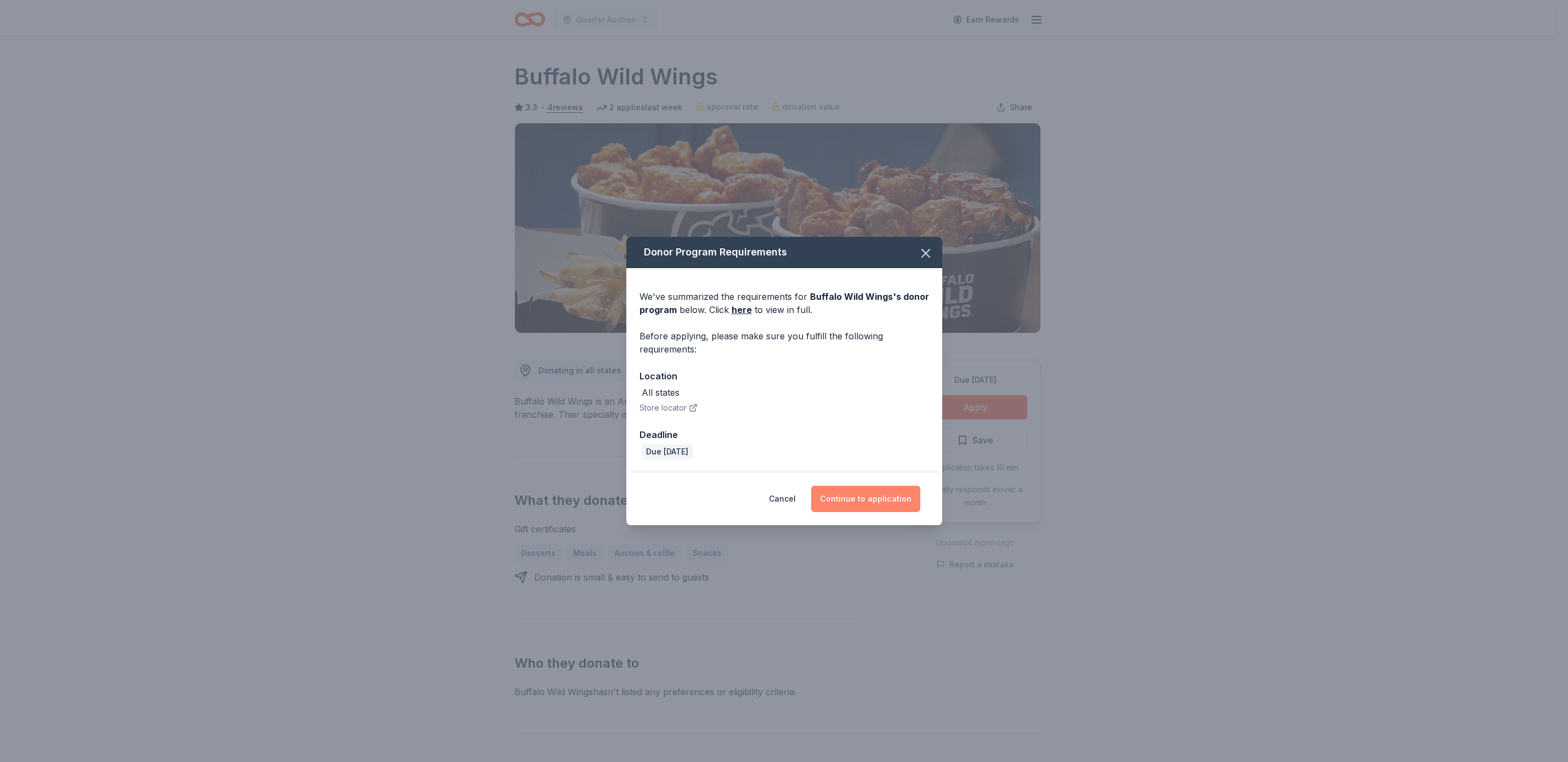
click at [905, 491] on button "Continue to application" at bounding box center [866, 498] width 109 height 26
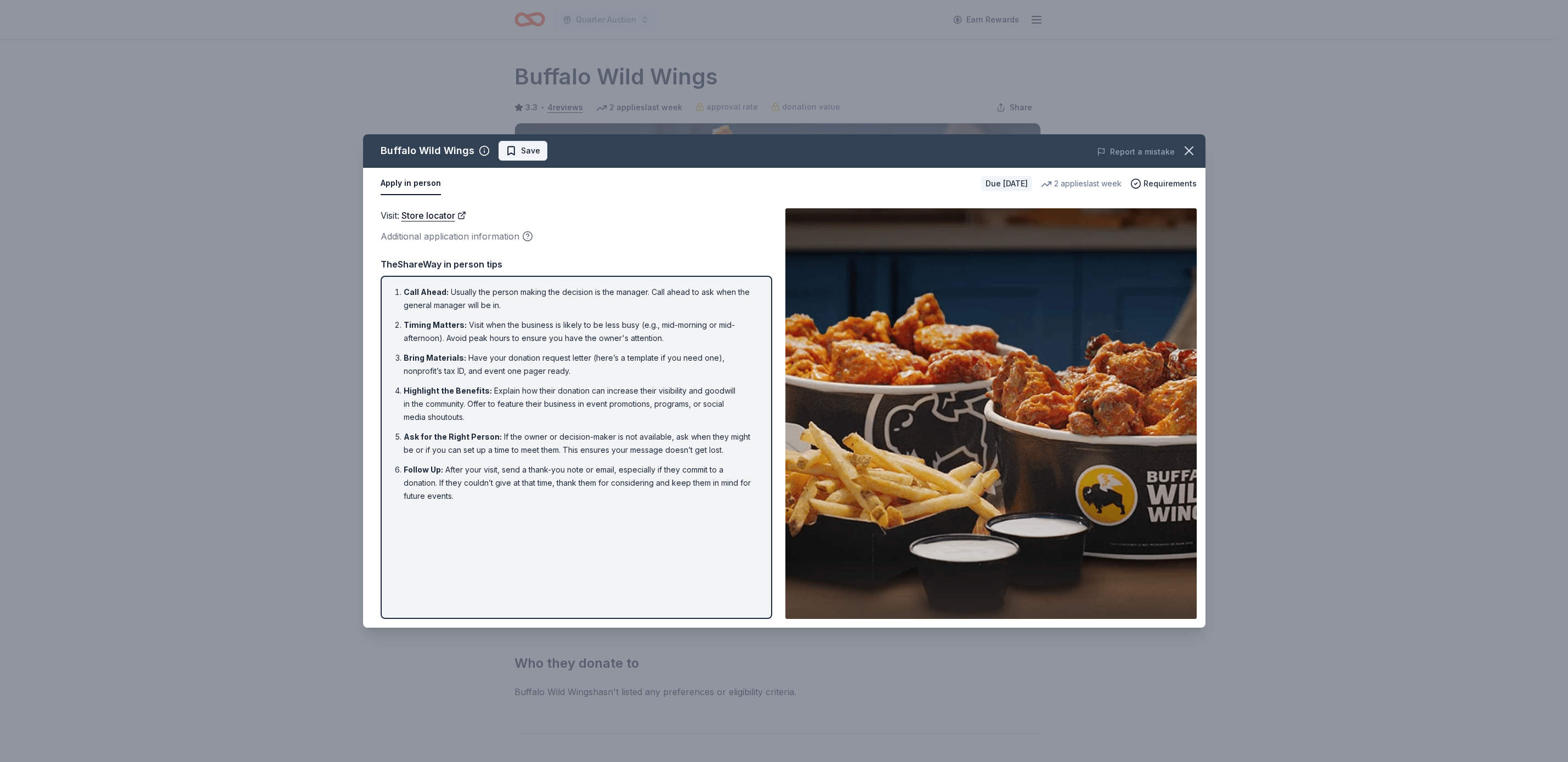
click at [515, 146] on span "Save" at bounding box center [523, 151] width 35 height 13
click at [547, 146] on html "Quarter Auction Earn Rewards Due in 95 days Share Buffalo Wild Wings 3.3 • 4 re…" at bounding box center [784, 381] width 1568 height 762
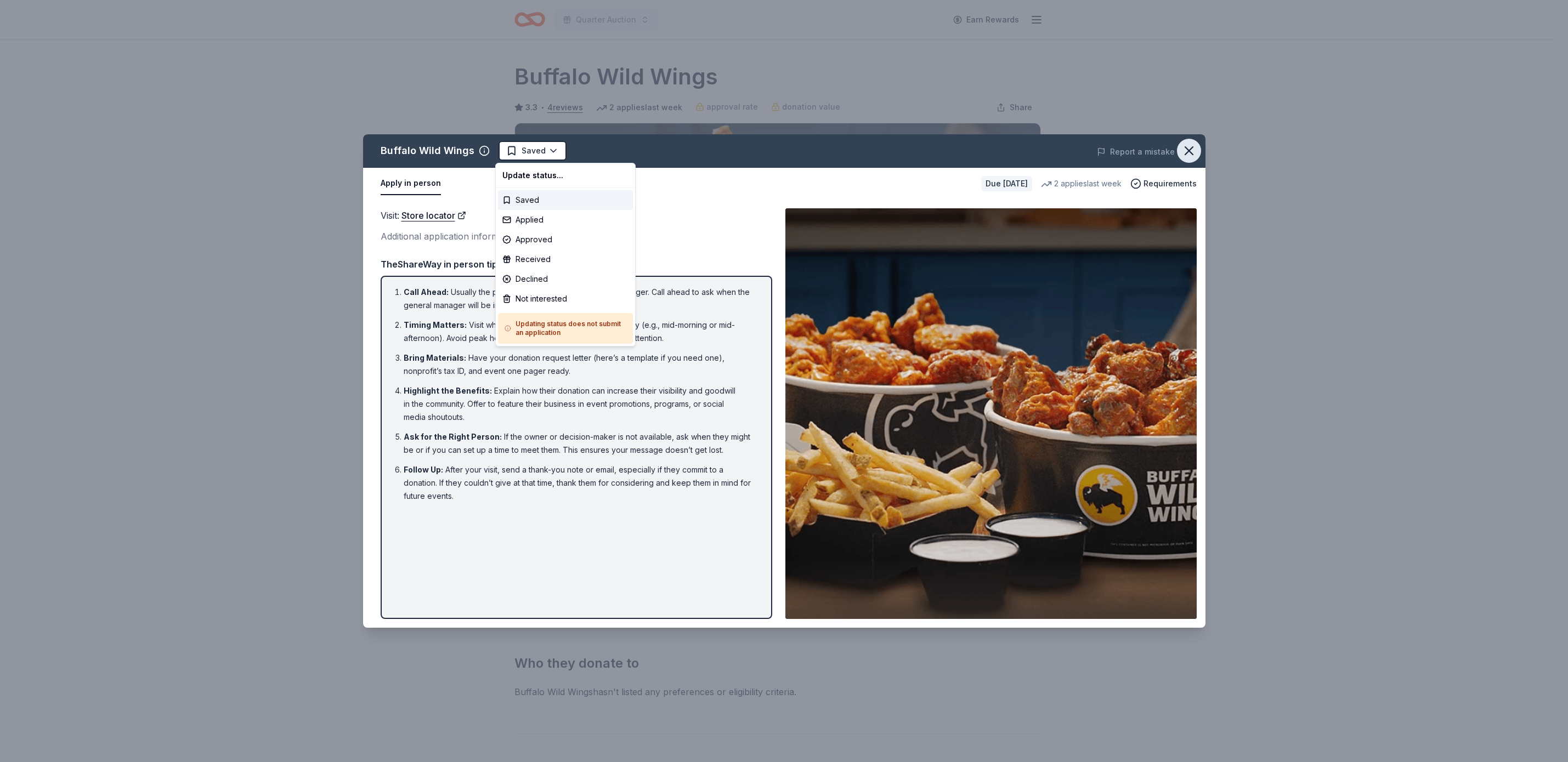
drag, startPoint x: 1191, startPoint y: 145, endPoint x: 1181, endPoint y: 149, distance: 10.8
click at [1187, 147] on html "Quarter Auction Earn Rewards Due in 95 days Share Buffalo Wild Wings 3.3 • 4 re…" at bounding box center [784, 381] width 1568 height 762
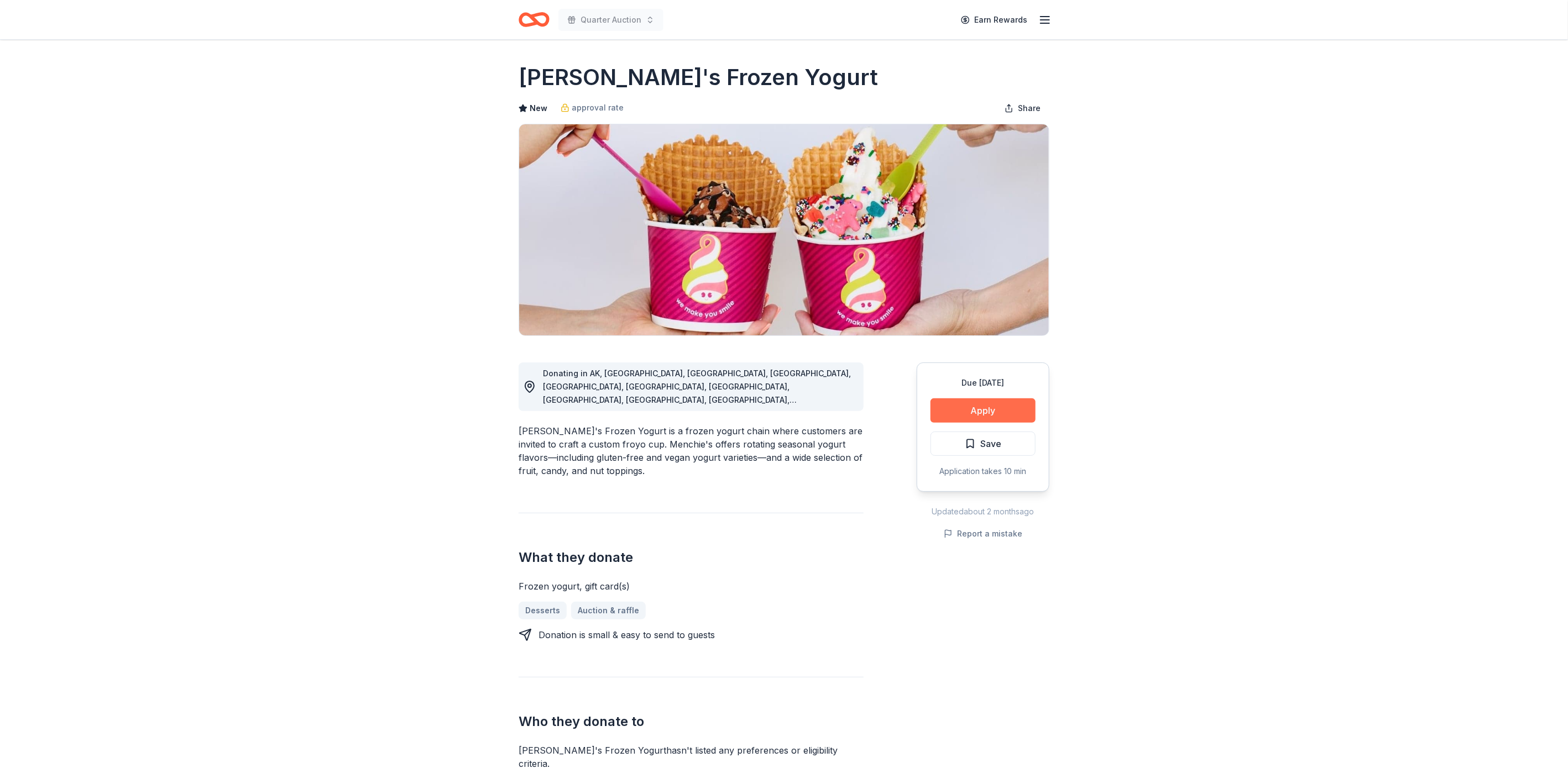
click at [994, 404] on button "Apply" at bounding box center [982, 411] width 105 height 24
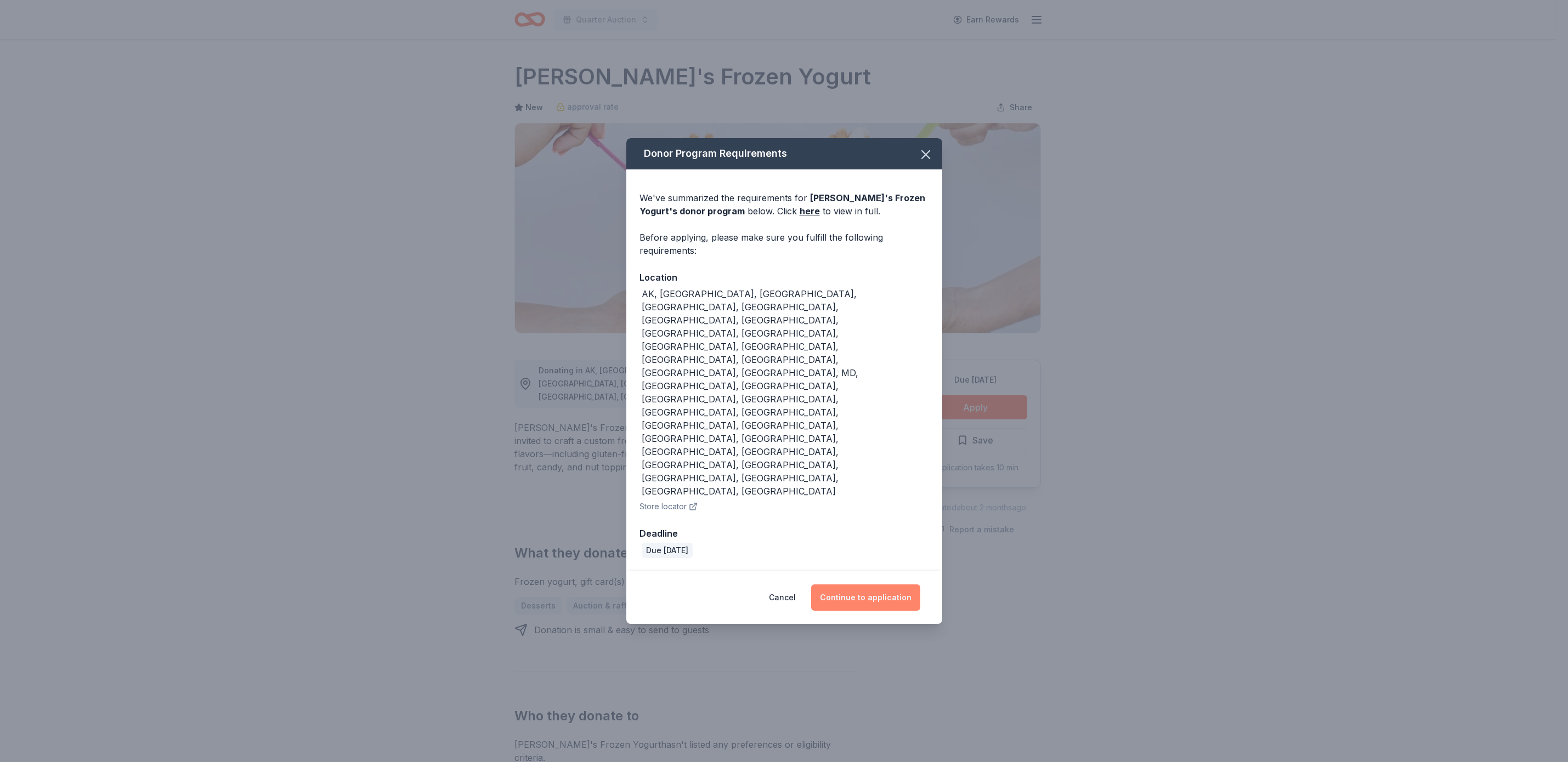
click at [874, 584] on button "Continue to application" at bounding box center [866, 597] width 109 height 26
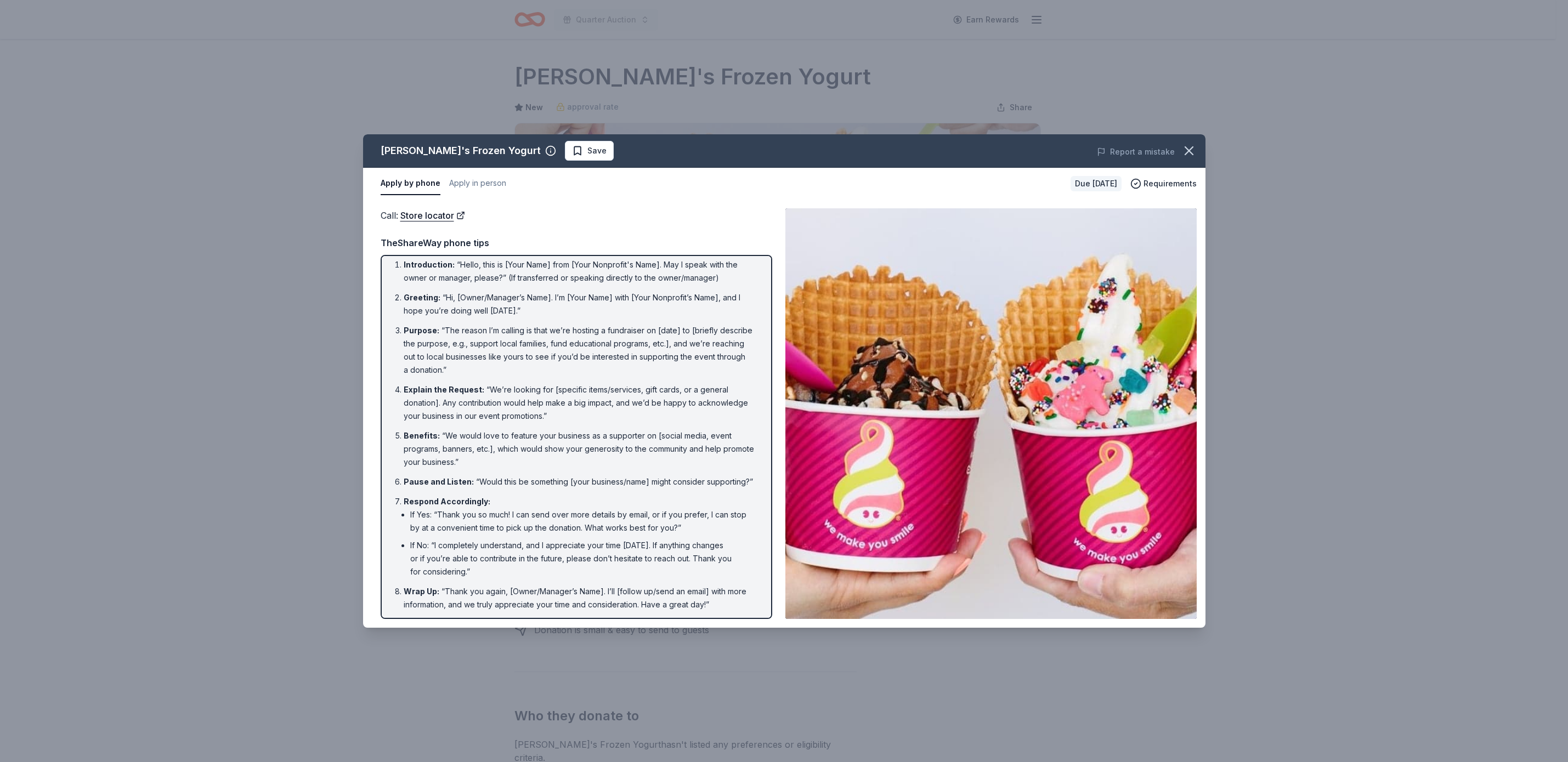
scroll to position [7, 0]
click at [1189, 152] on icon "button" at bounding box center [1189, 151] width 15 height 15
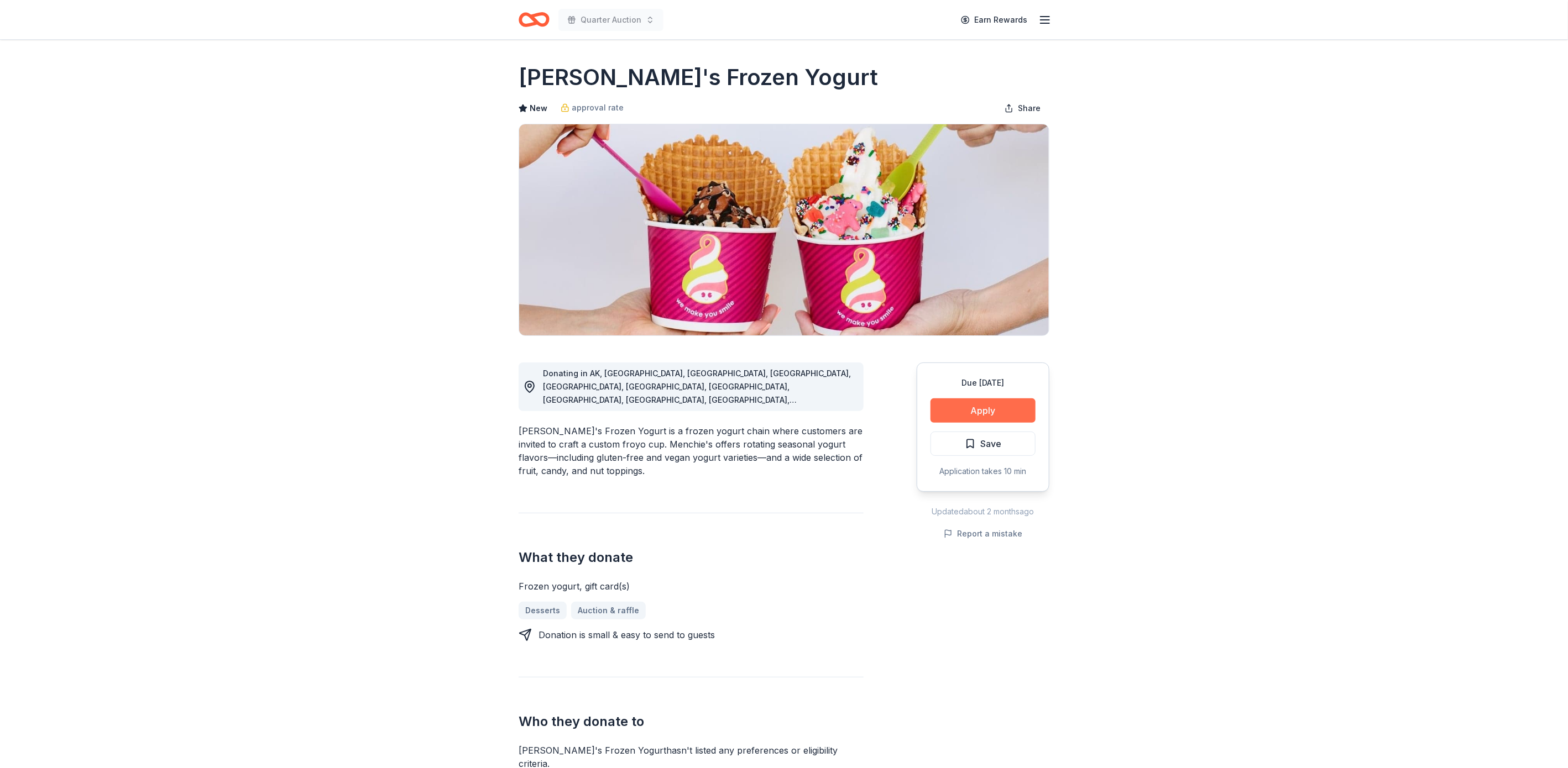
click at [1011, 406] on button "Apply" at bounding box center [982, 411] width 105 height 24
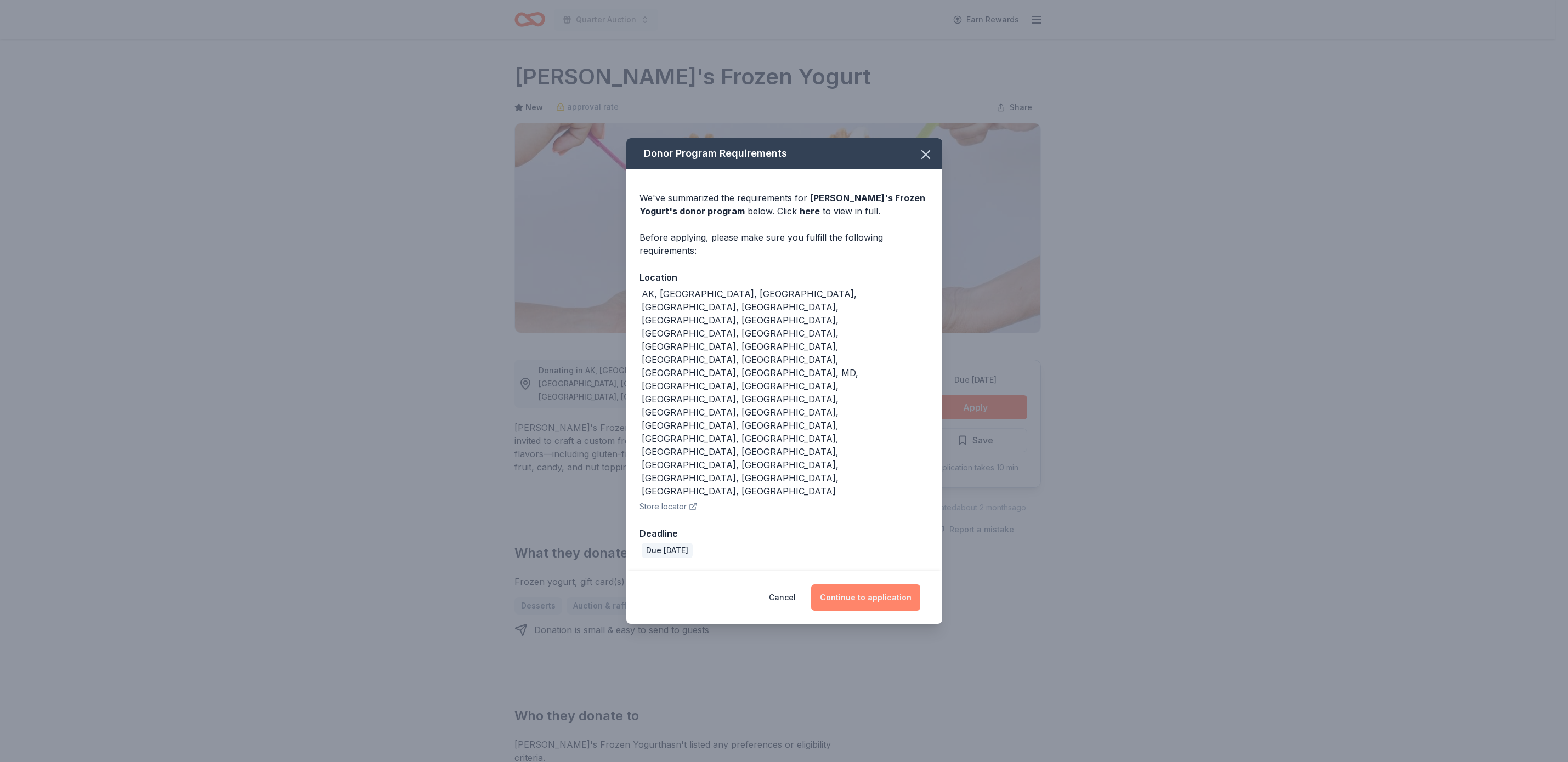
click at [896, 584] on button "Continue to application" at bounding box center [866, 597] width 109 height 26
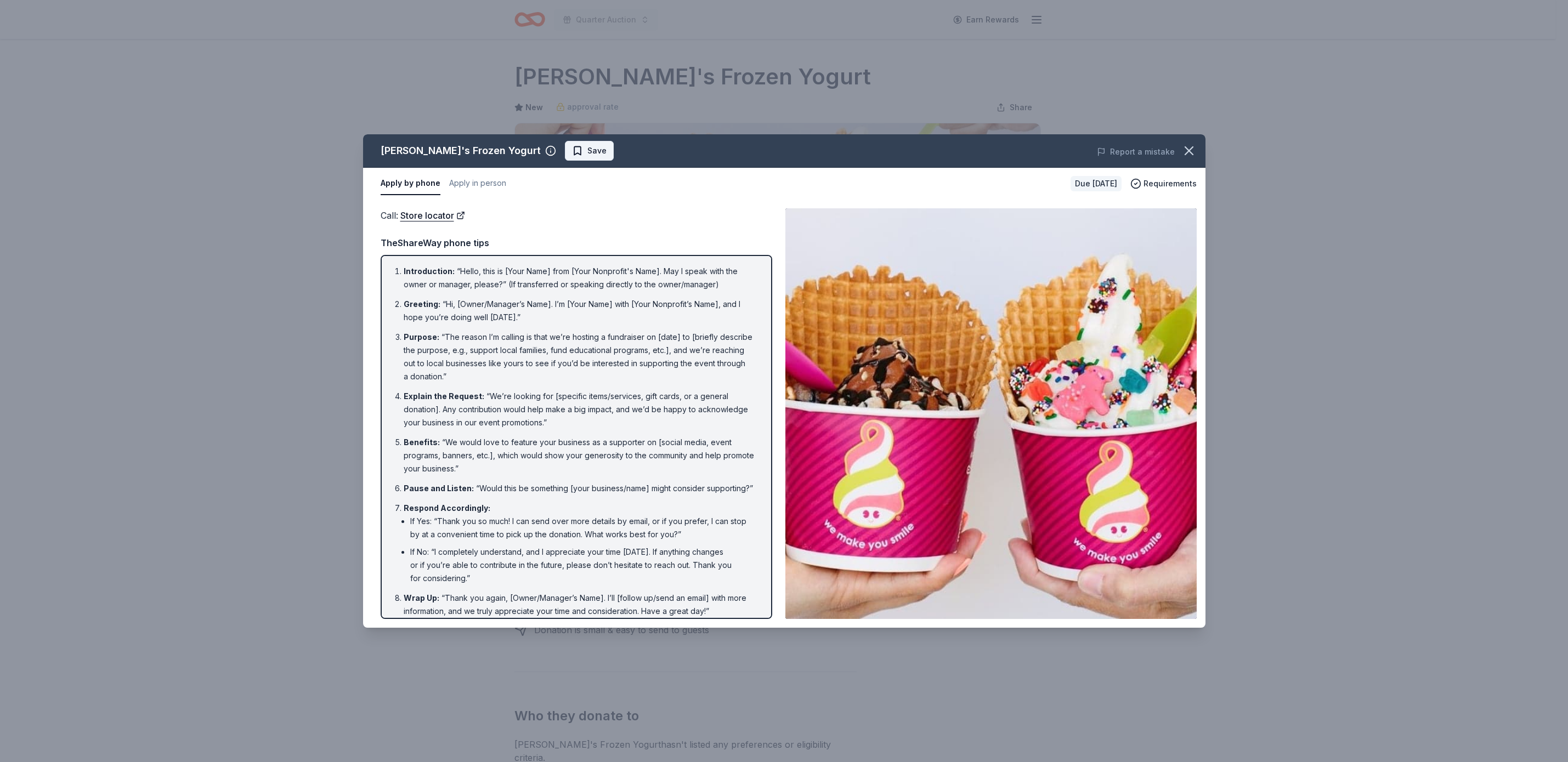
click at [588, 149] on span "Save" at bounding box center [597, 151] width 20 height 13
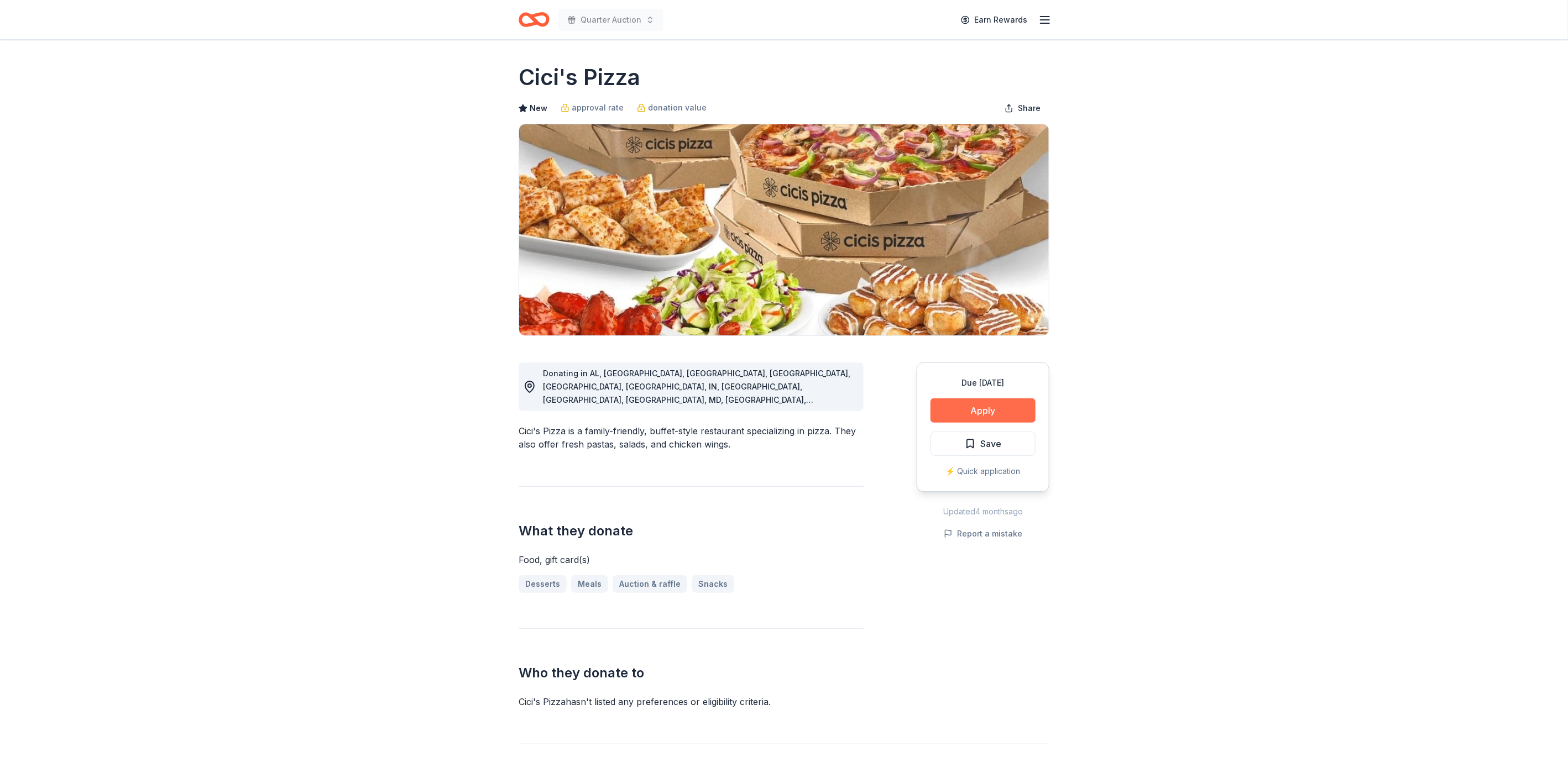
click at [1009, 408] on button "Apply" at bounding box center [982, 411] width 105 height 24
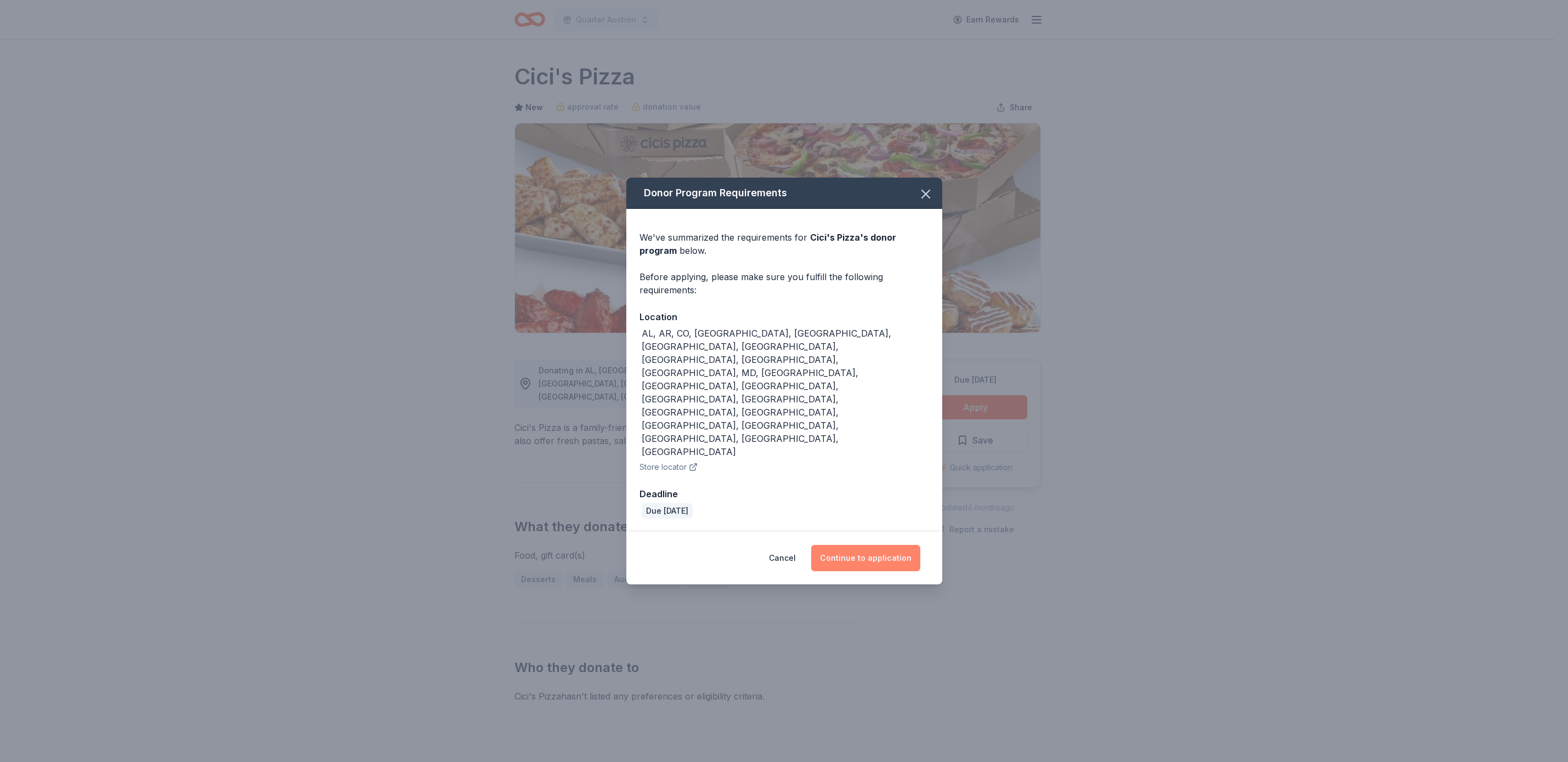
click at [864, 545] on button "Continue to application" at bounding box center [866, 558] width 109 height 26
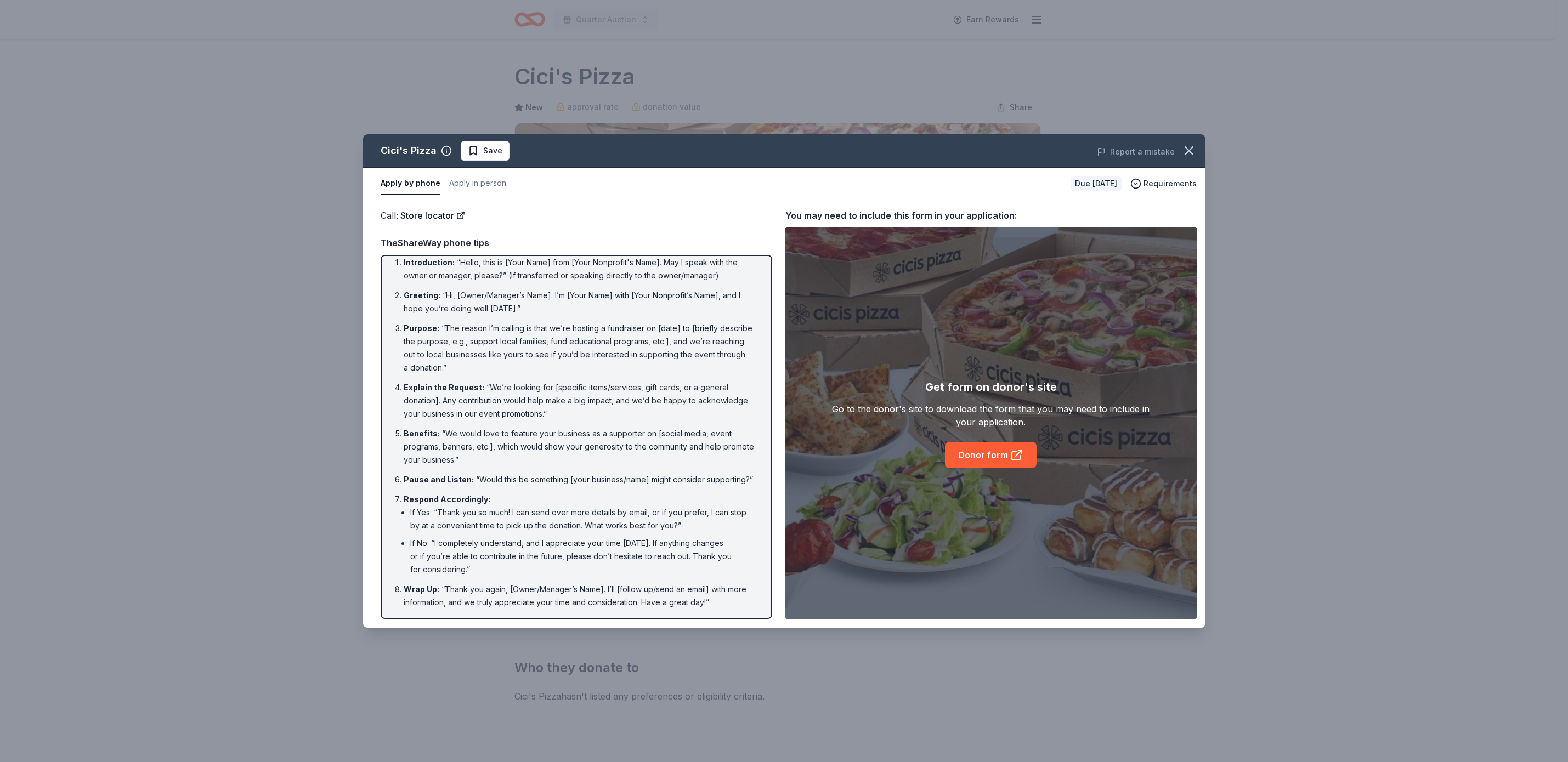
scroll to position [9, 0]
click at [500, 145] on span "Save" at bounding box center [492, 151] width 20 height 13
click at [999, 451] on link "Donor form" at bounding box center [991, 455] width 92 height 26
click at [1191, 153] on icon "button" at bounding box center [1189, 151] width 8 height 8
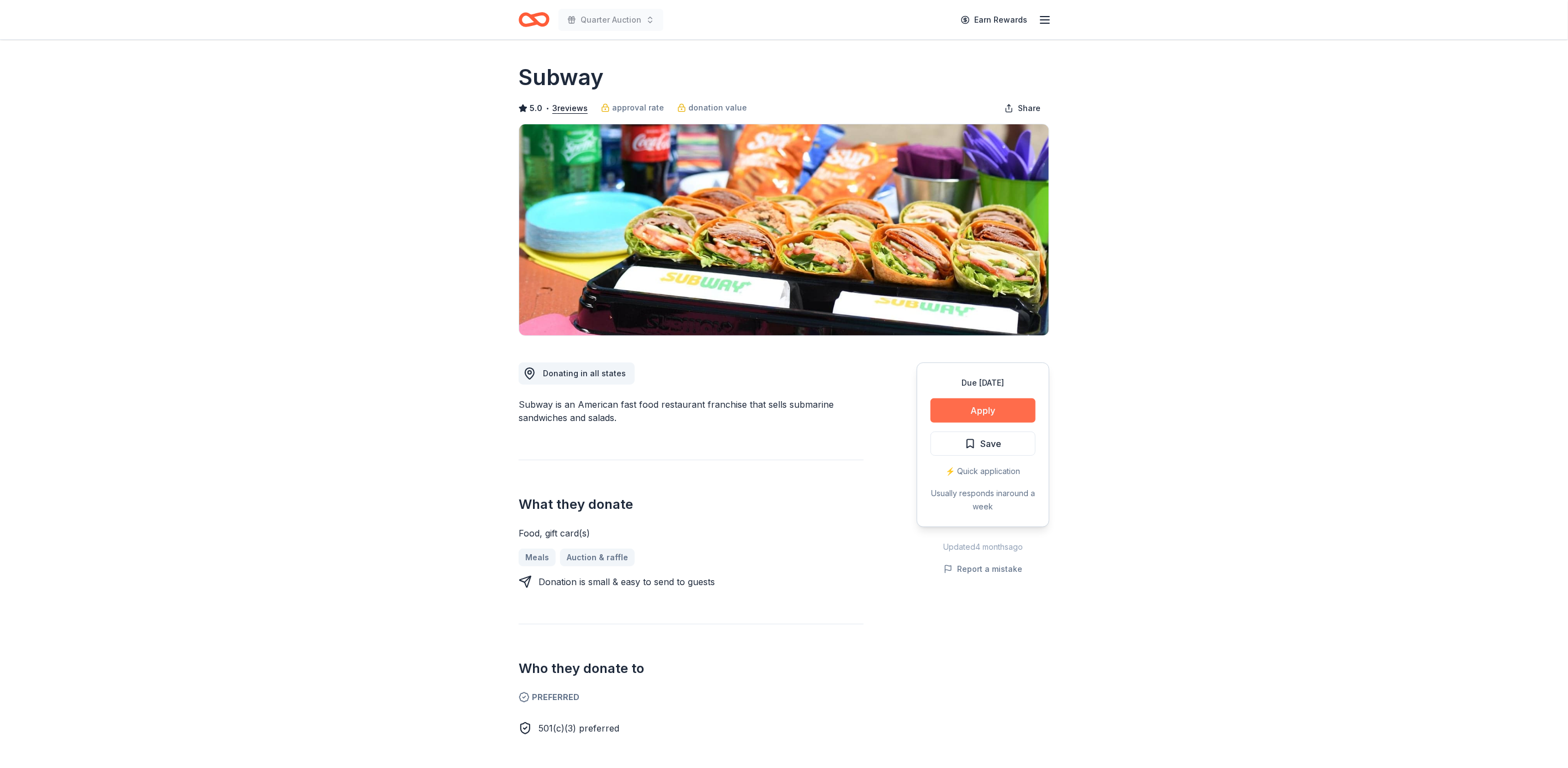
click at [979, 409] on button "Apply" at bounding box center [982, 411] width 105 height 24
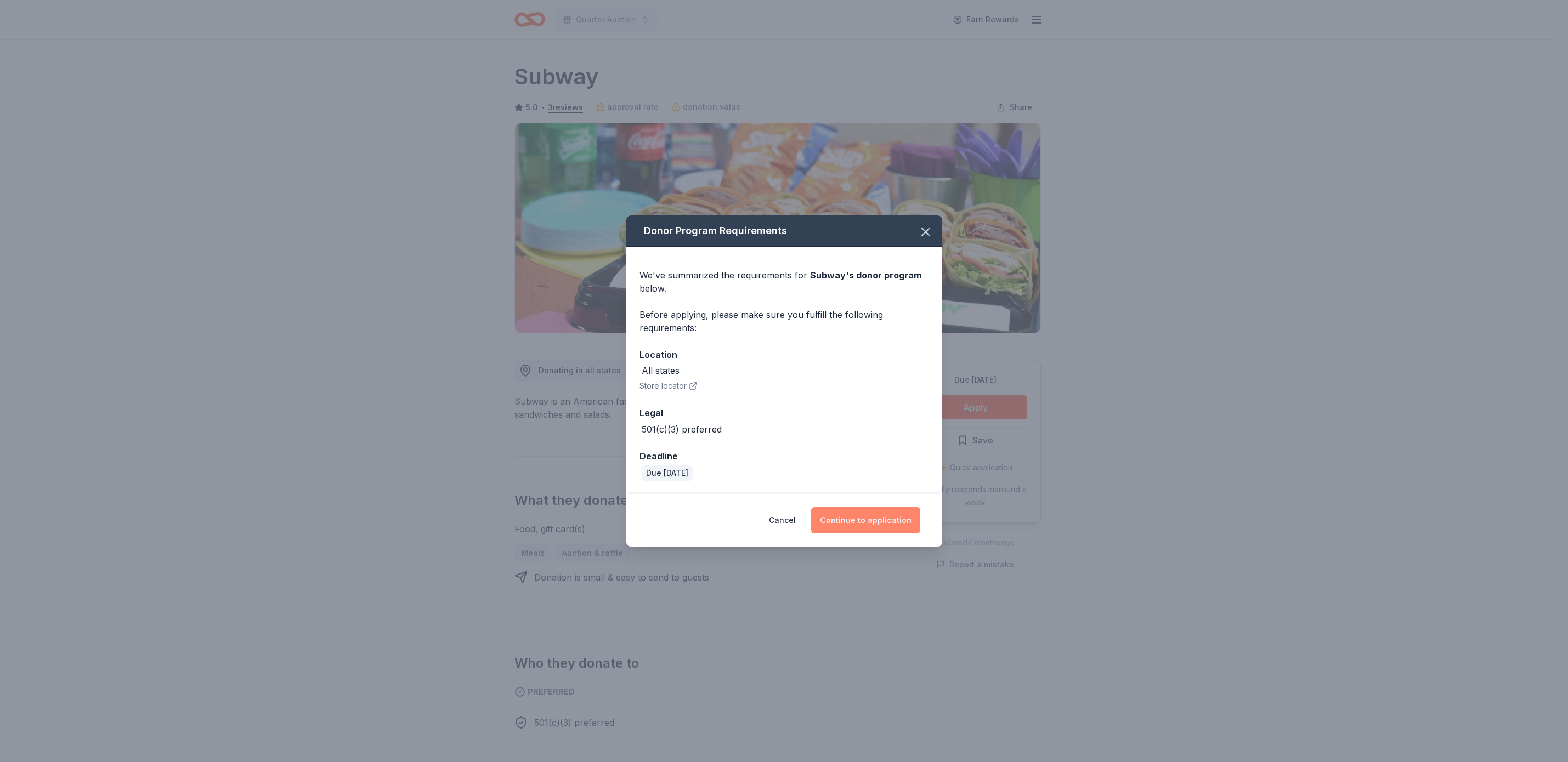
click at [887, 512] on button "Continue to application" at bounding box center [866, 520] width 109 height 26
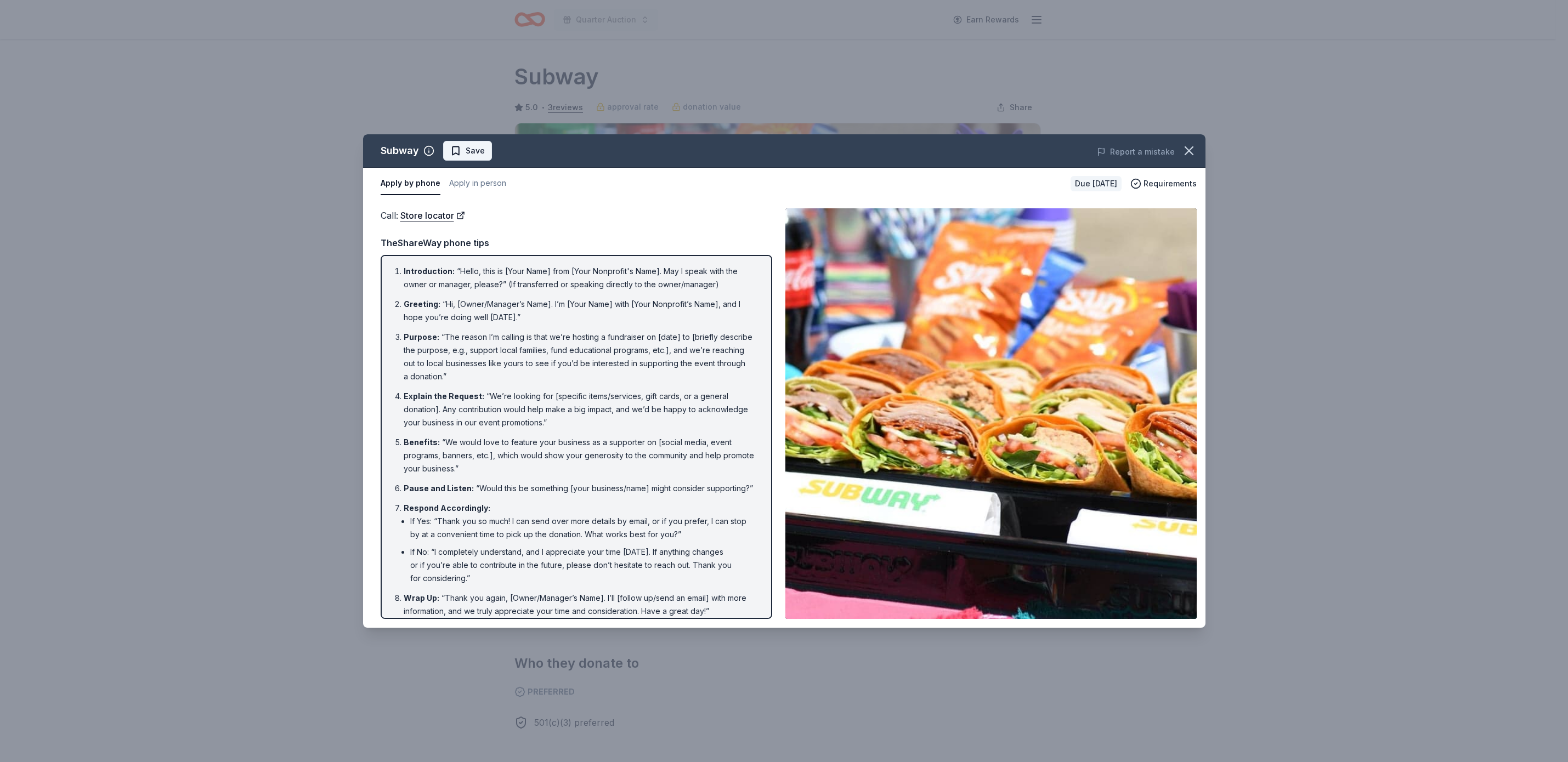
click at [475, 141] on button "Save" at bounding box center [467, 151] width 48 height 20
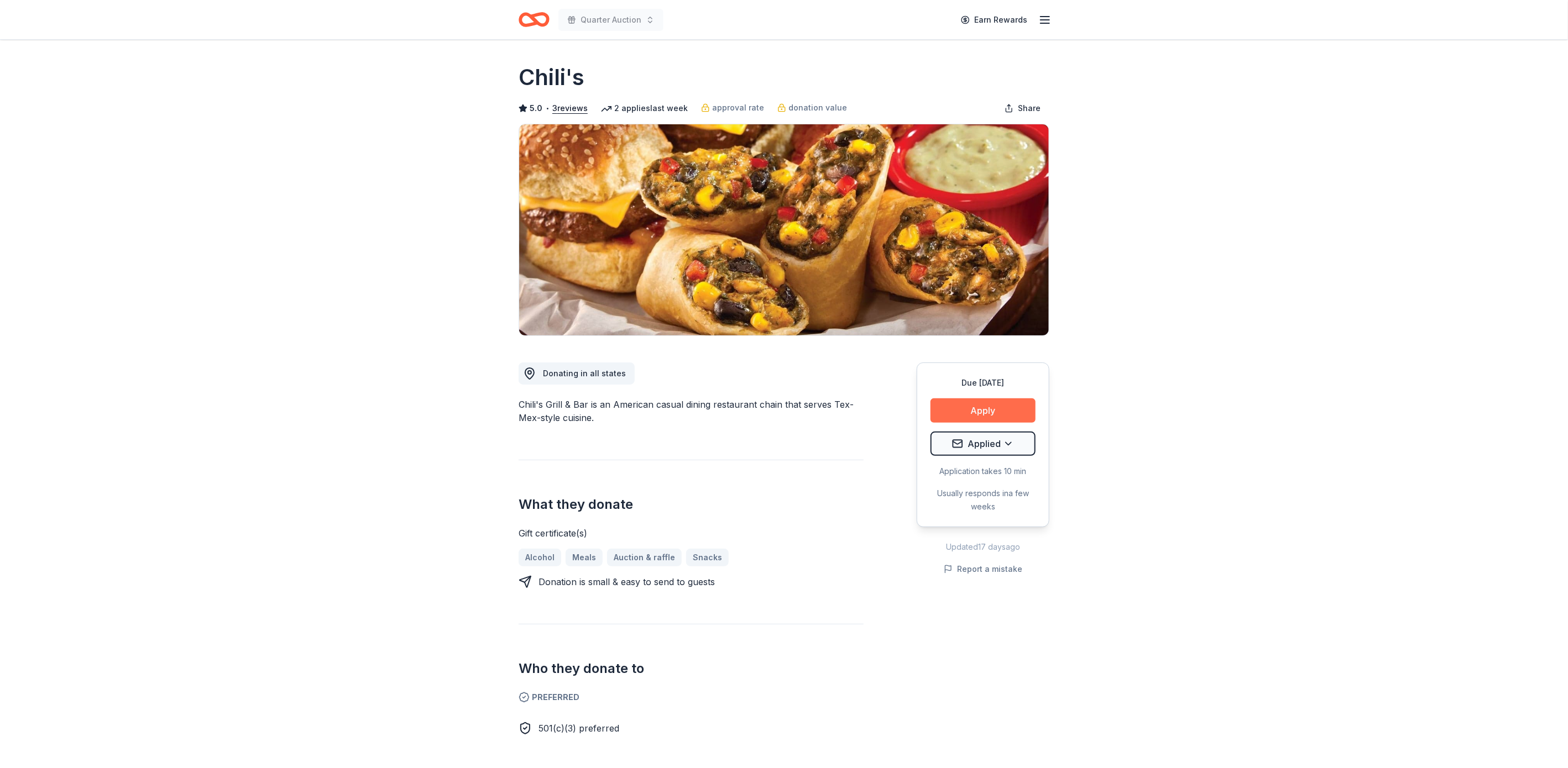
click at [964, 402] on button "Apply" at bounding box center [982, 411] width 105 height 24
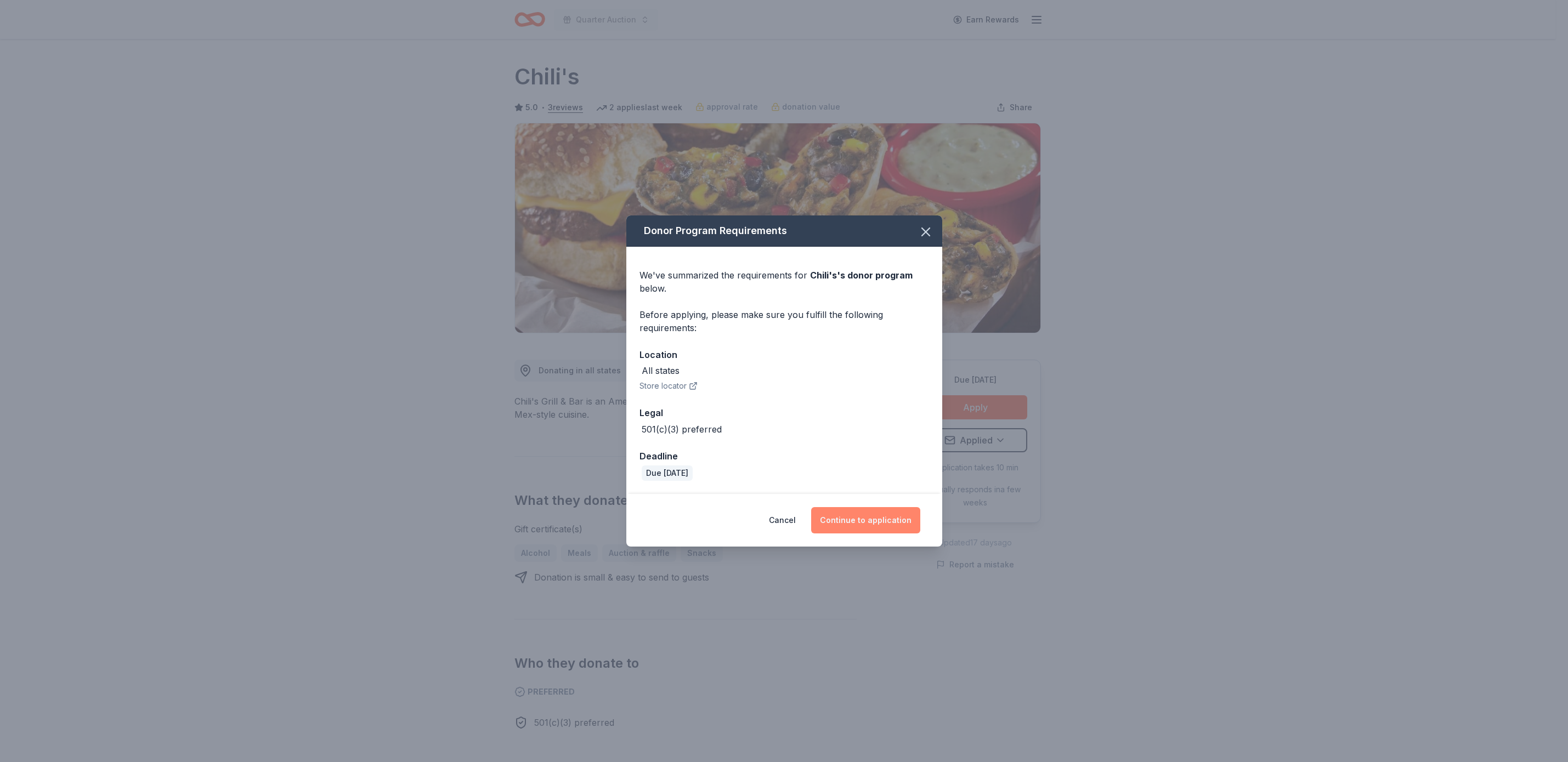
click at [858, 517] on button "Continue to application" at bounding box center [866, 520] width 109 height 26
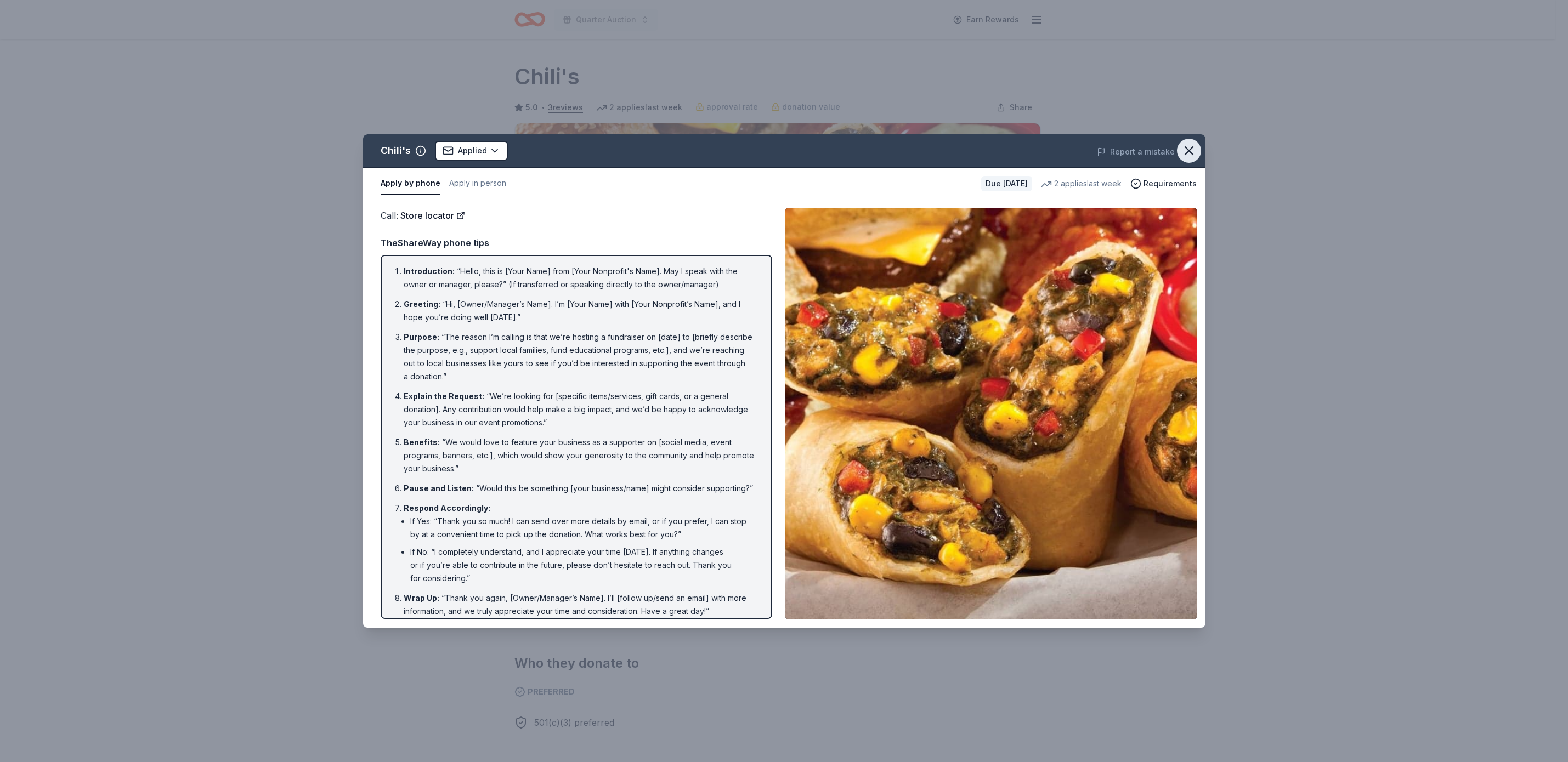
click at [1190, 148] on icon "button" at bounding box center [1189, 151] width 15 height 15
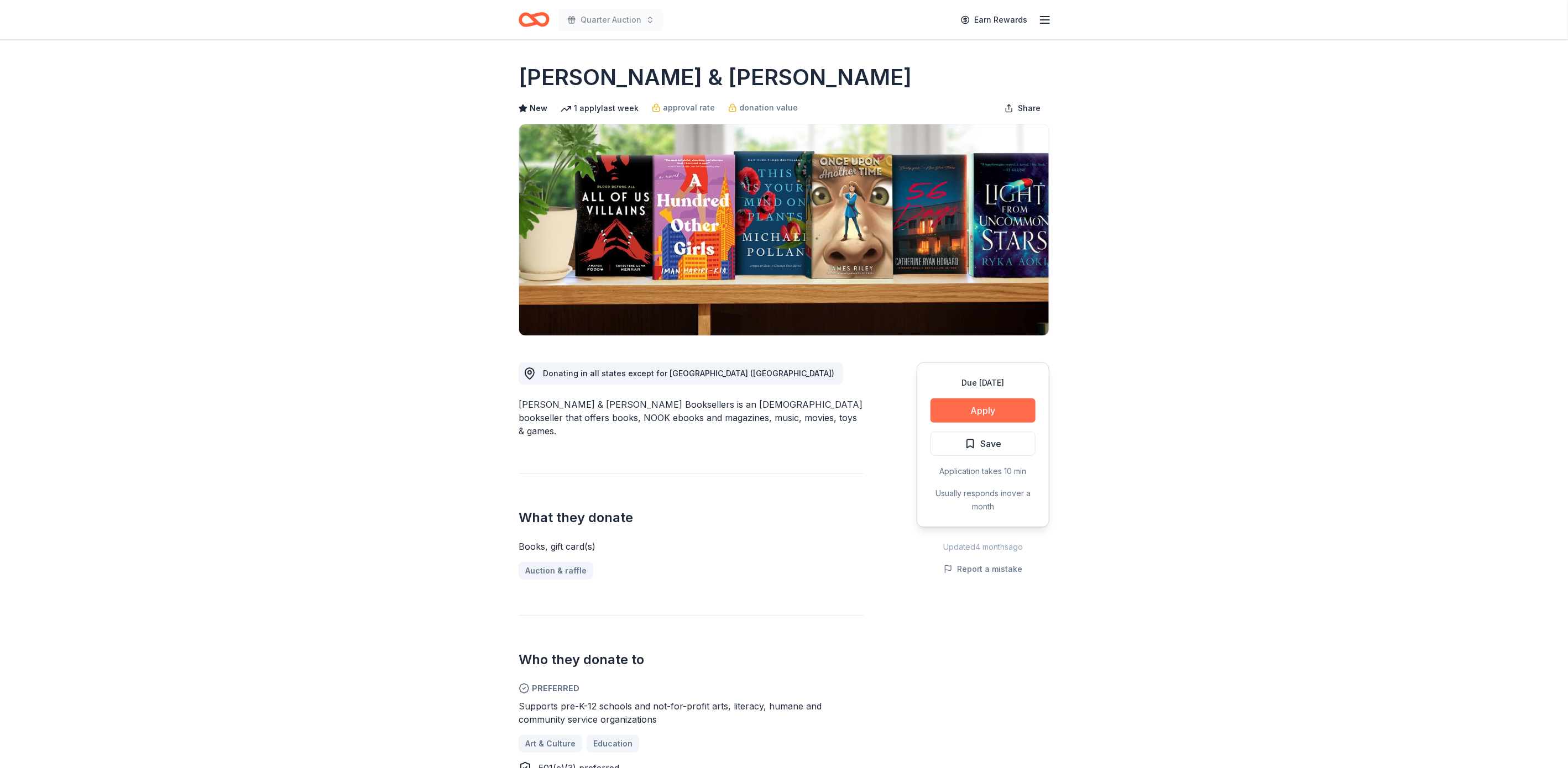
click at [1000, 402] on button "Apply" at bounding box center [982, 411] width 105 height 24
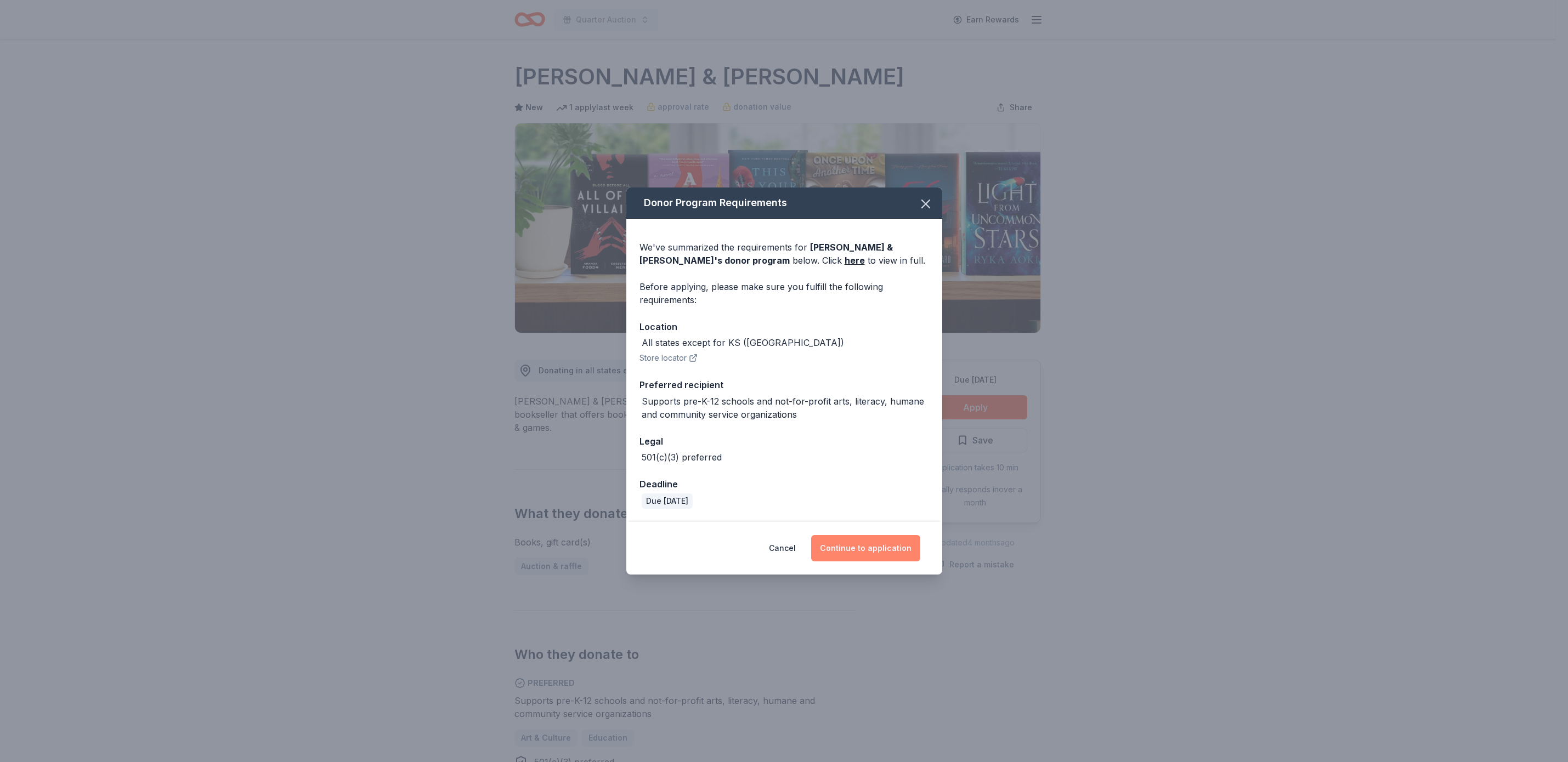
click at [848, 540] on button "Continue to application" at bounding box center [866, 548] width 109 height 26
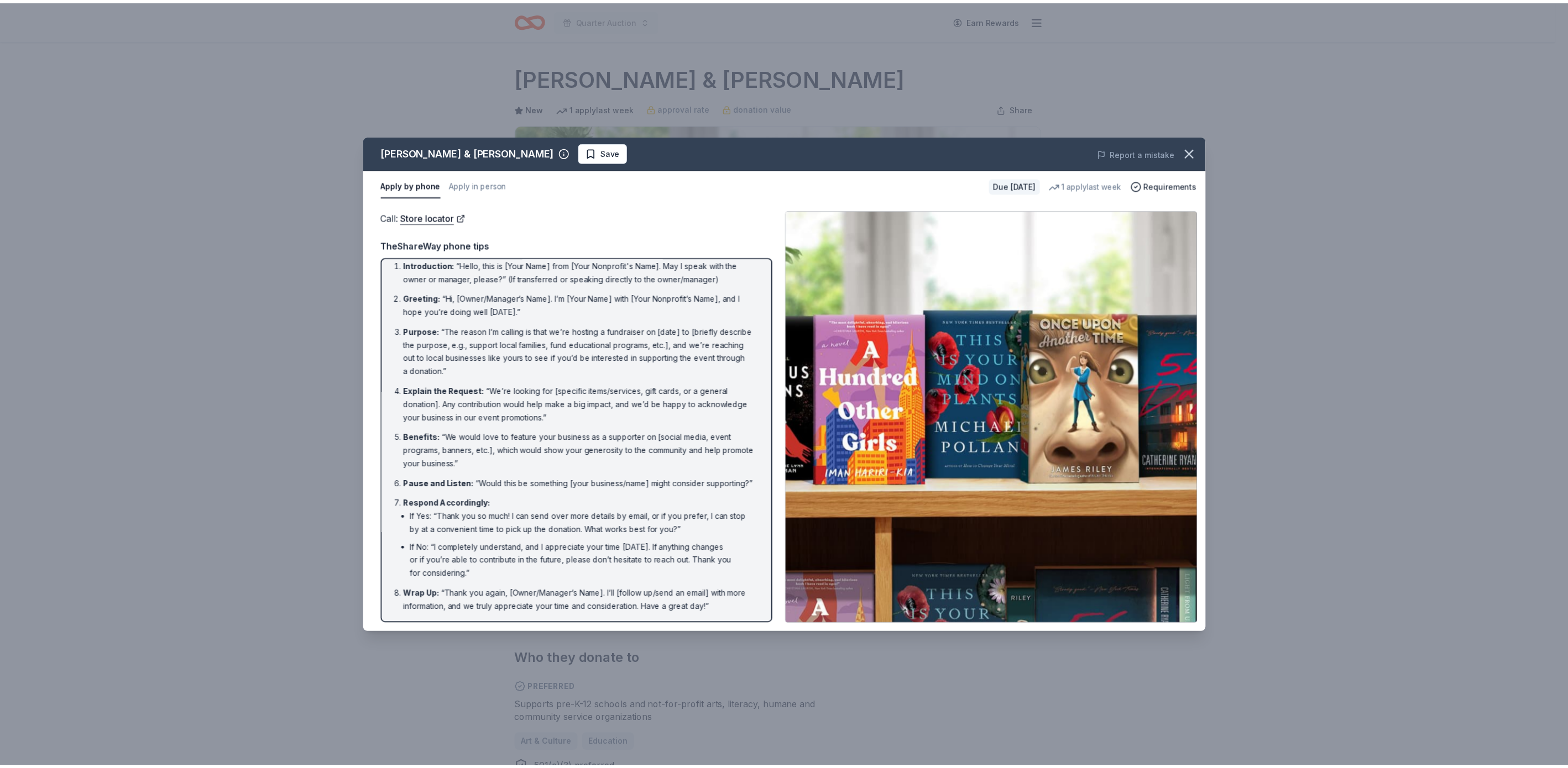
scroll to position [9, 0]
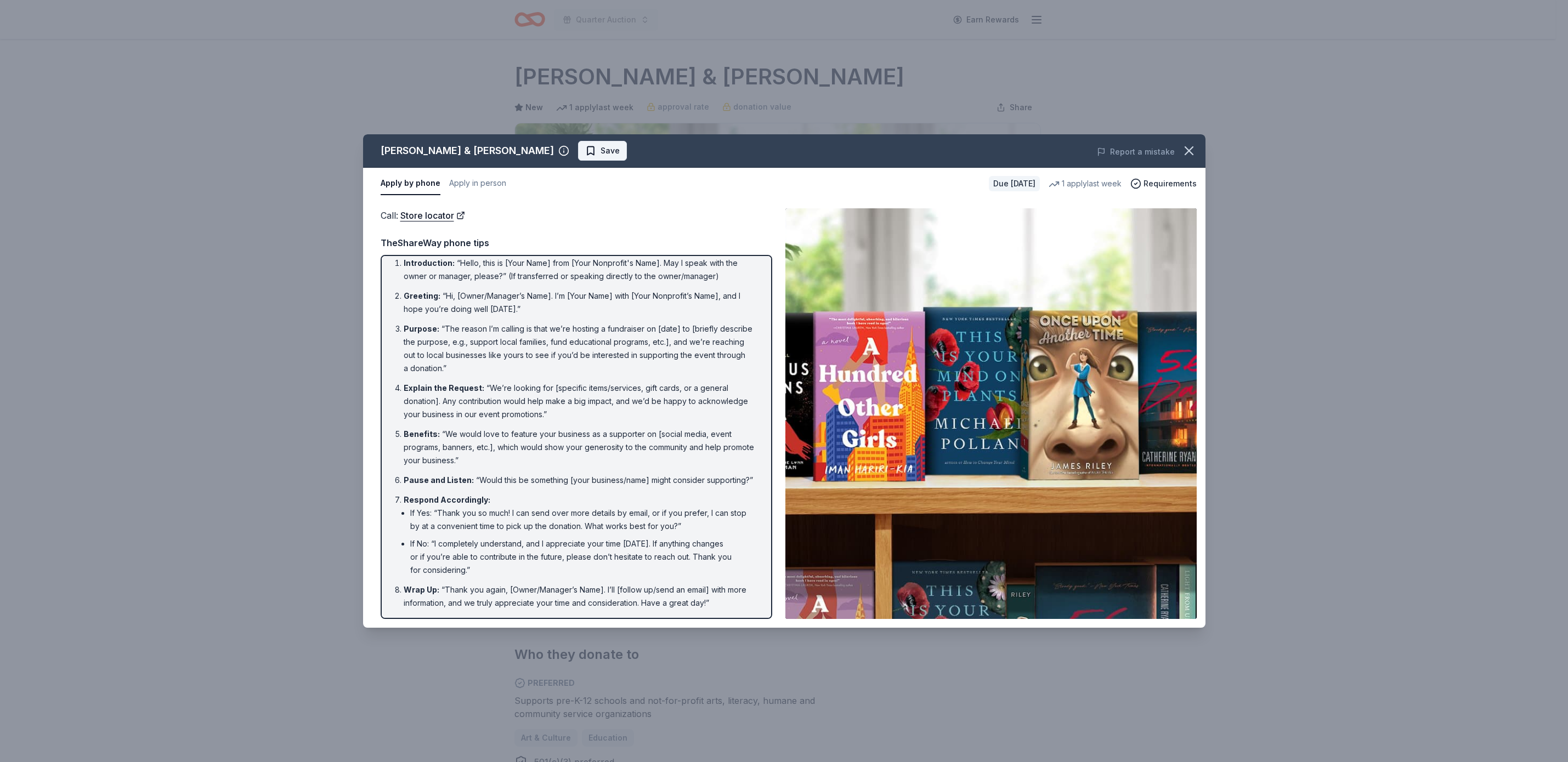
click at [578, 152] on button "Save" at bounding box center [602, 151] width 48 height 20
drag, startPoint x: 1186, startPoint y: 143, endPoint x: 1195, endPoint y: 139, distance: 9.8
click at [1189, 142] on button "button" at bounding box center [1189, 151] width 24 height 24
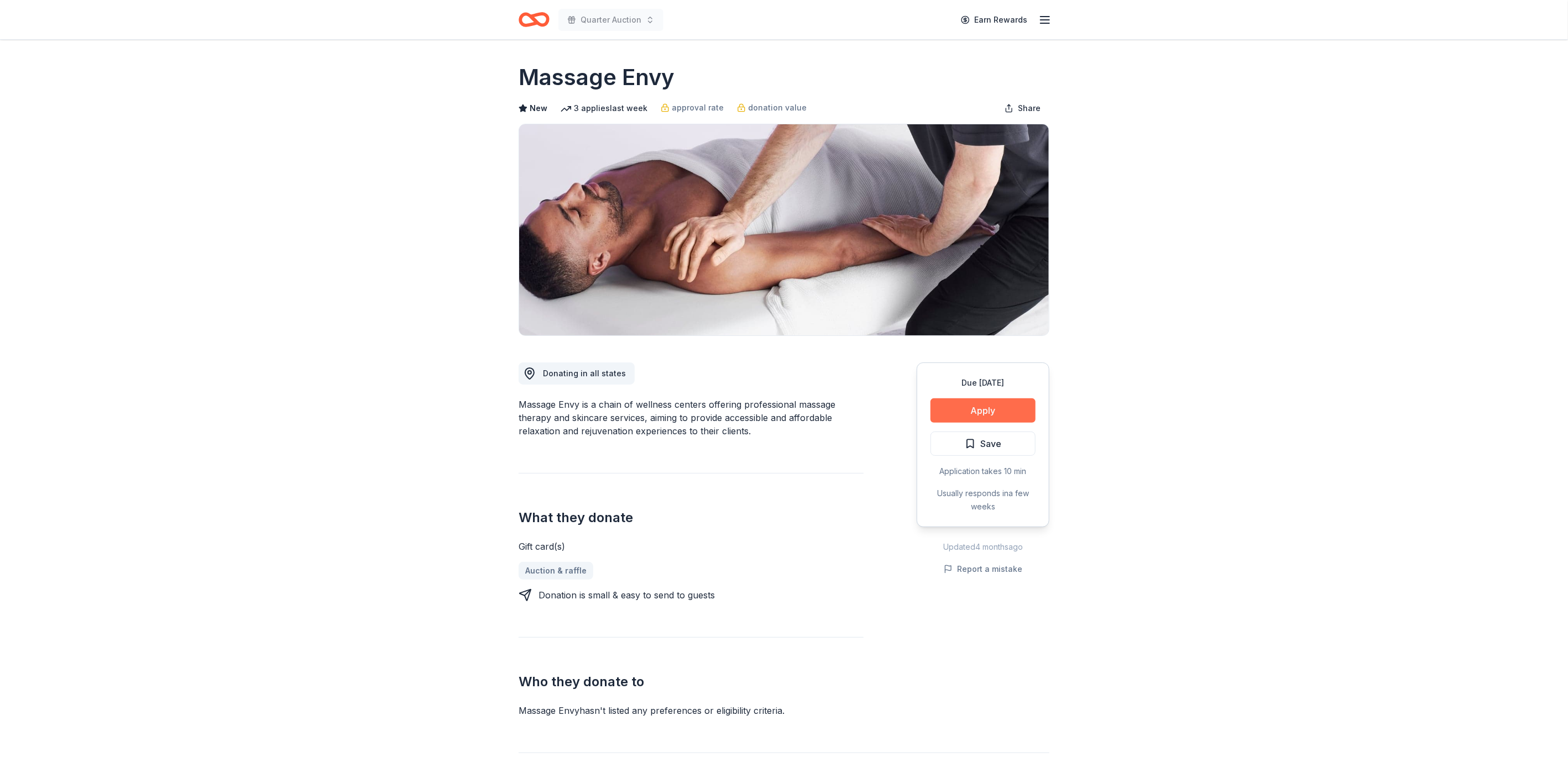
click at [1006, 405] on button "Apply" at bounding box center [982, 411] width 105 height 24
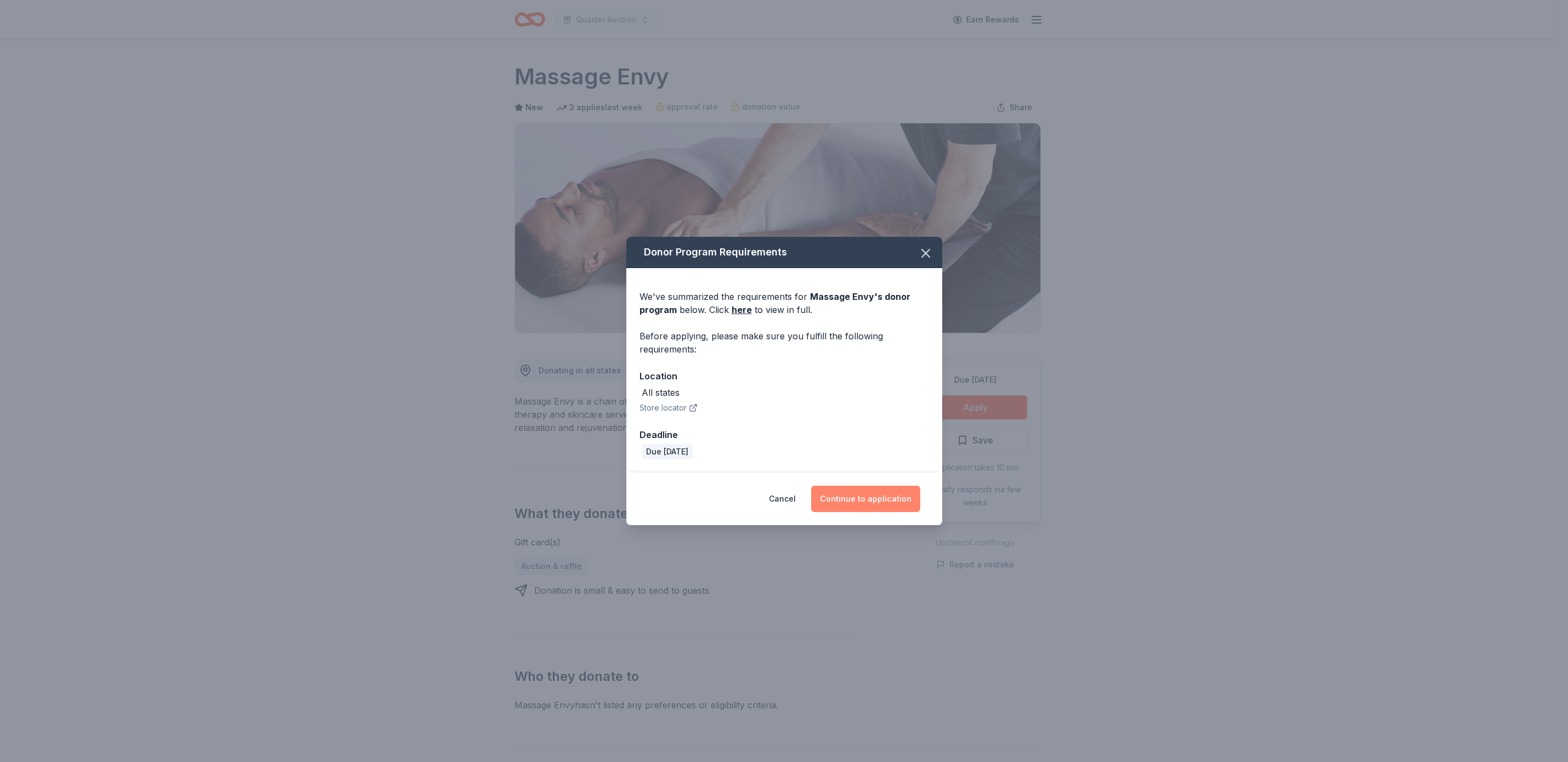
click at [884, 494] on button "Continue to application" at bounding box center [866, 498] width 109 height 26
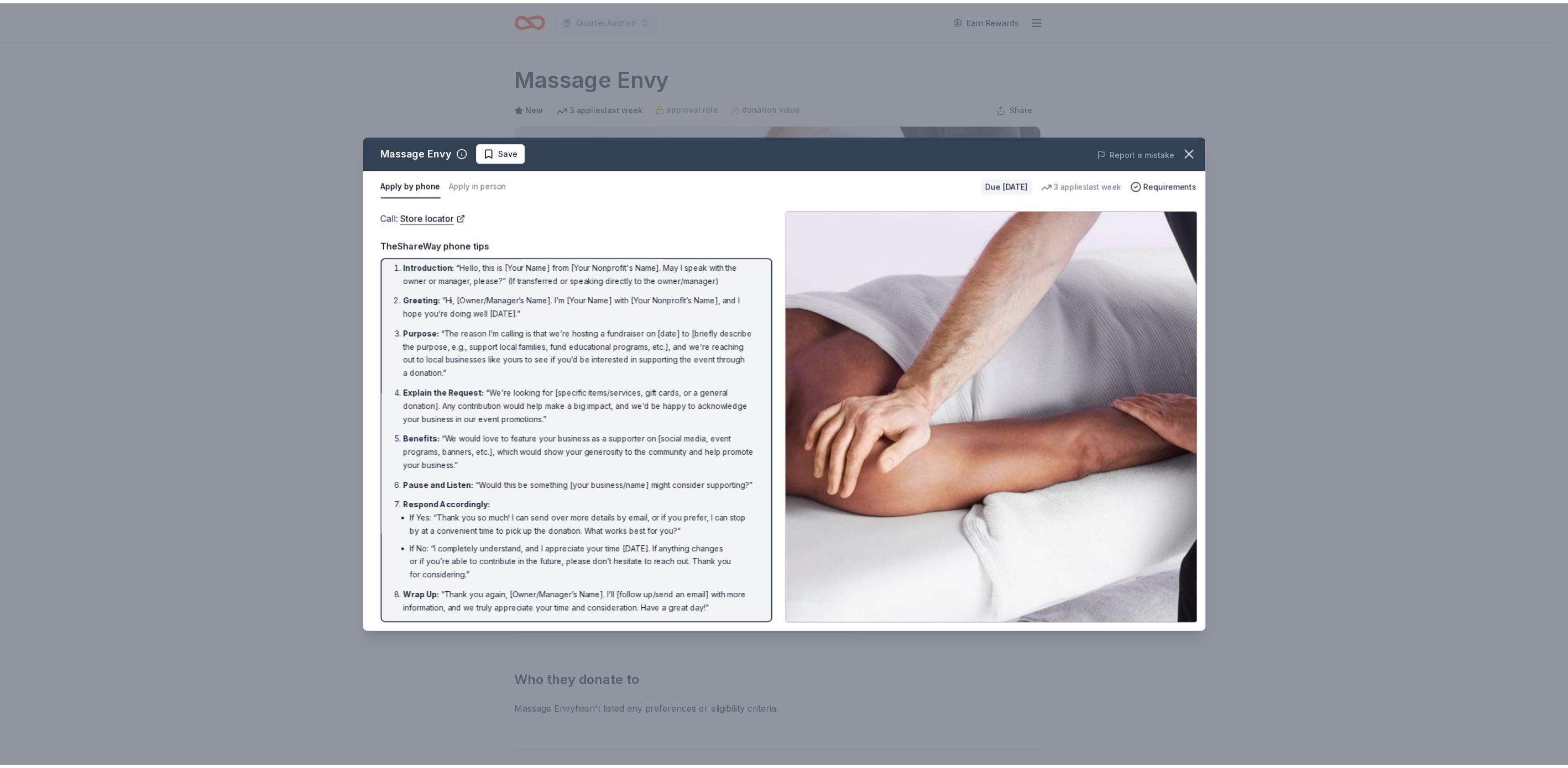
scroll to position [7, 0]
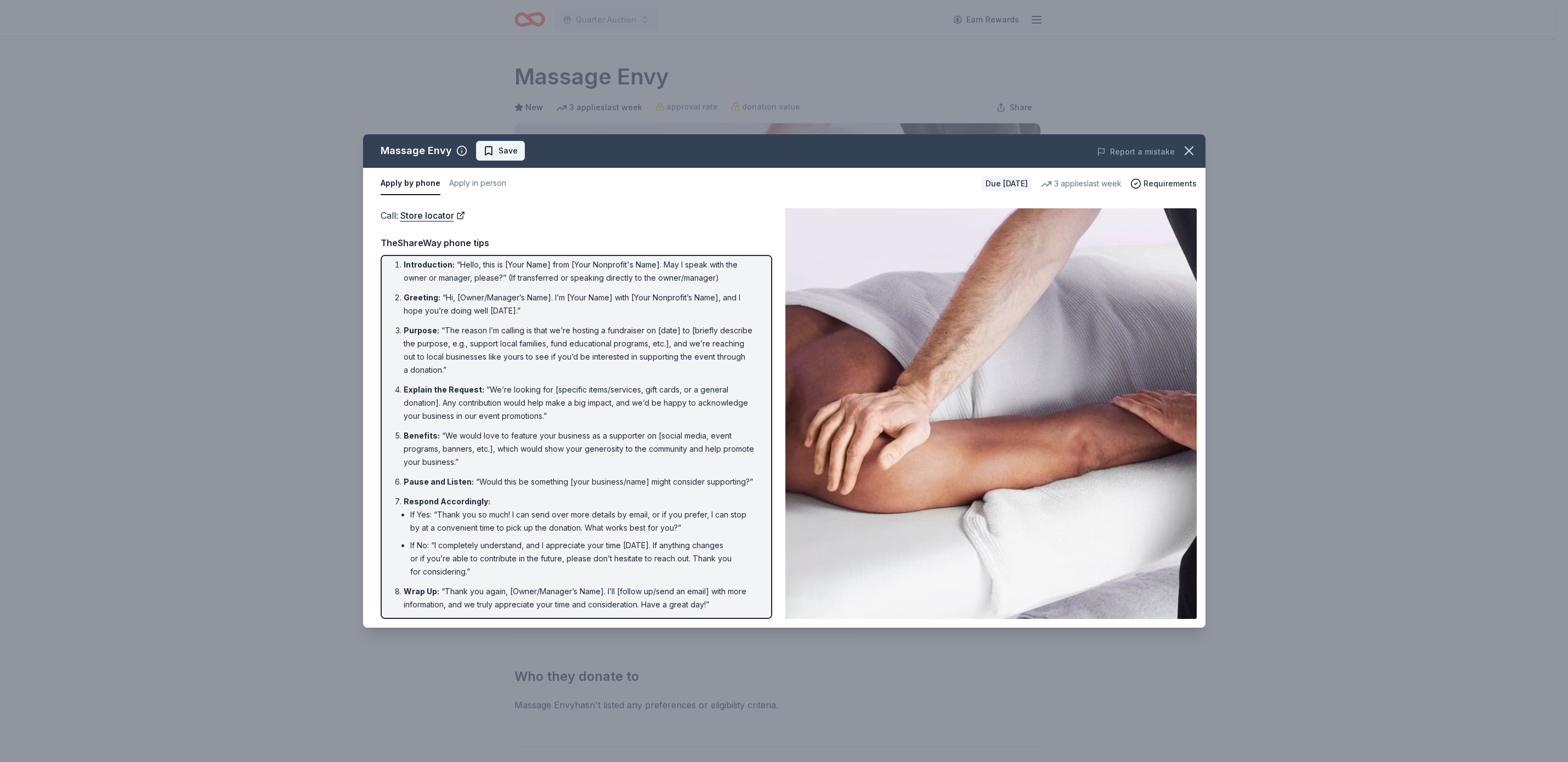
click at [504, 146] on span "Save" at bounding box center [508, 151] width 20 height 13
click at [1187, 148] on icon "button" at bounding box center [1189, 151] width 15 height 15
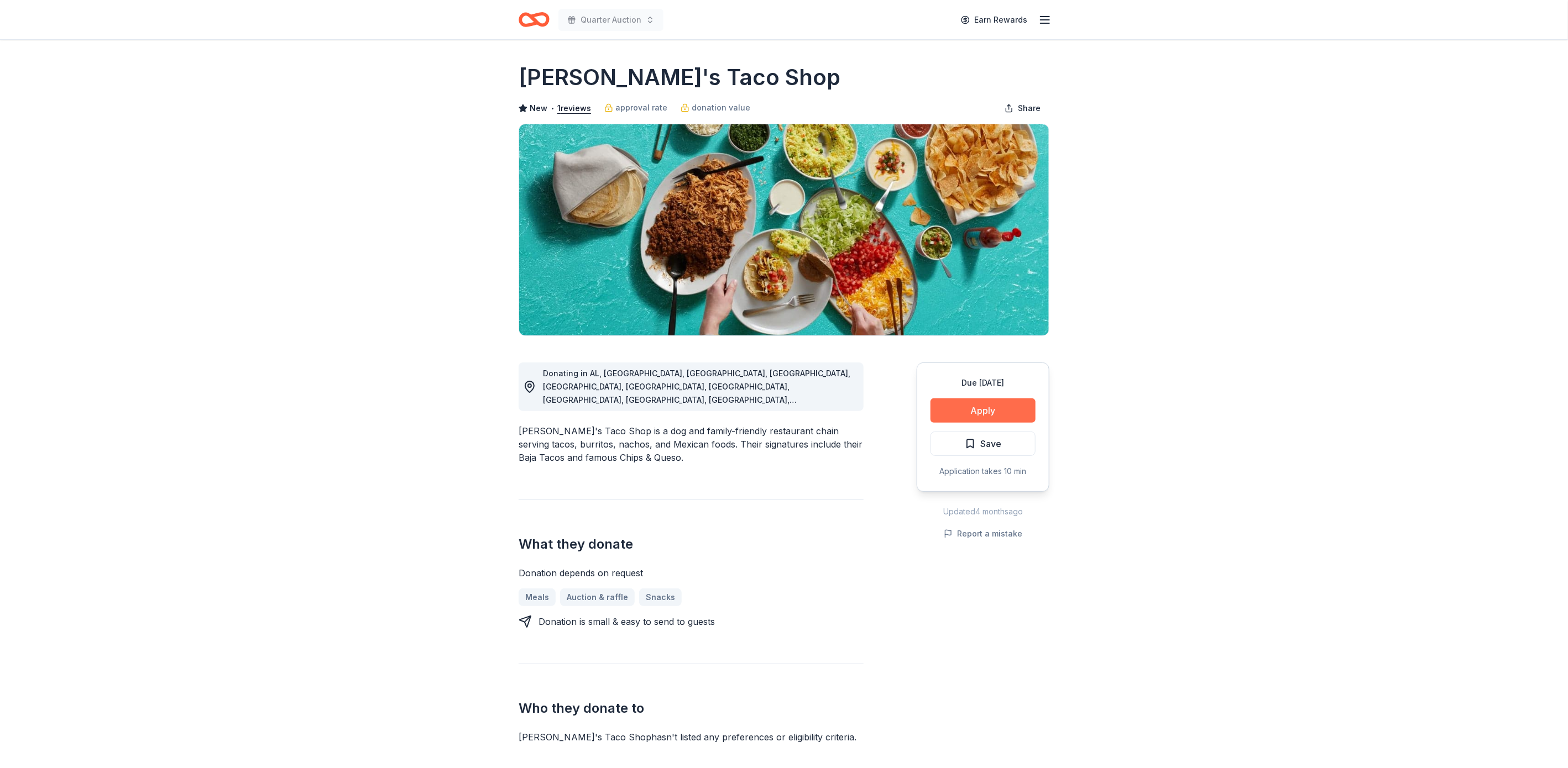
click at [986, 411] on button "Apply" at bounding box center [982, 411] width 105 height 24
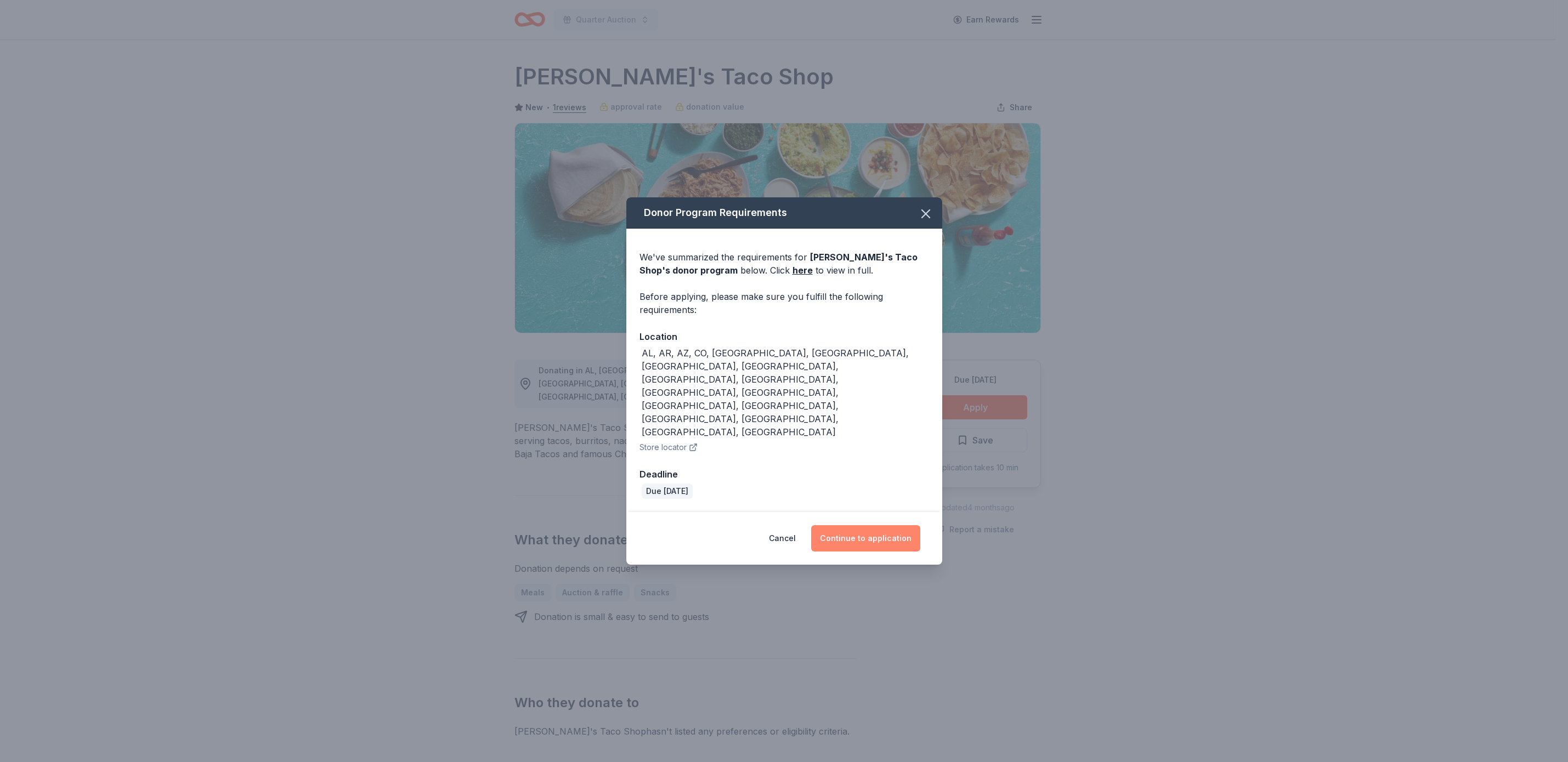
click at [900, 526] on div "Cancel Continue to application" at bounding box center [784, 538] width 272 height 26
click at [895, 526] on button "Continue to application" at bounding box center [866, 538] width 109 height 26
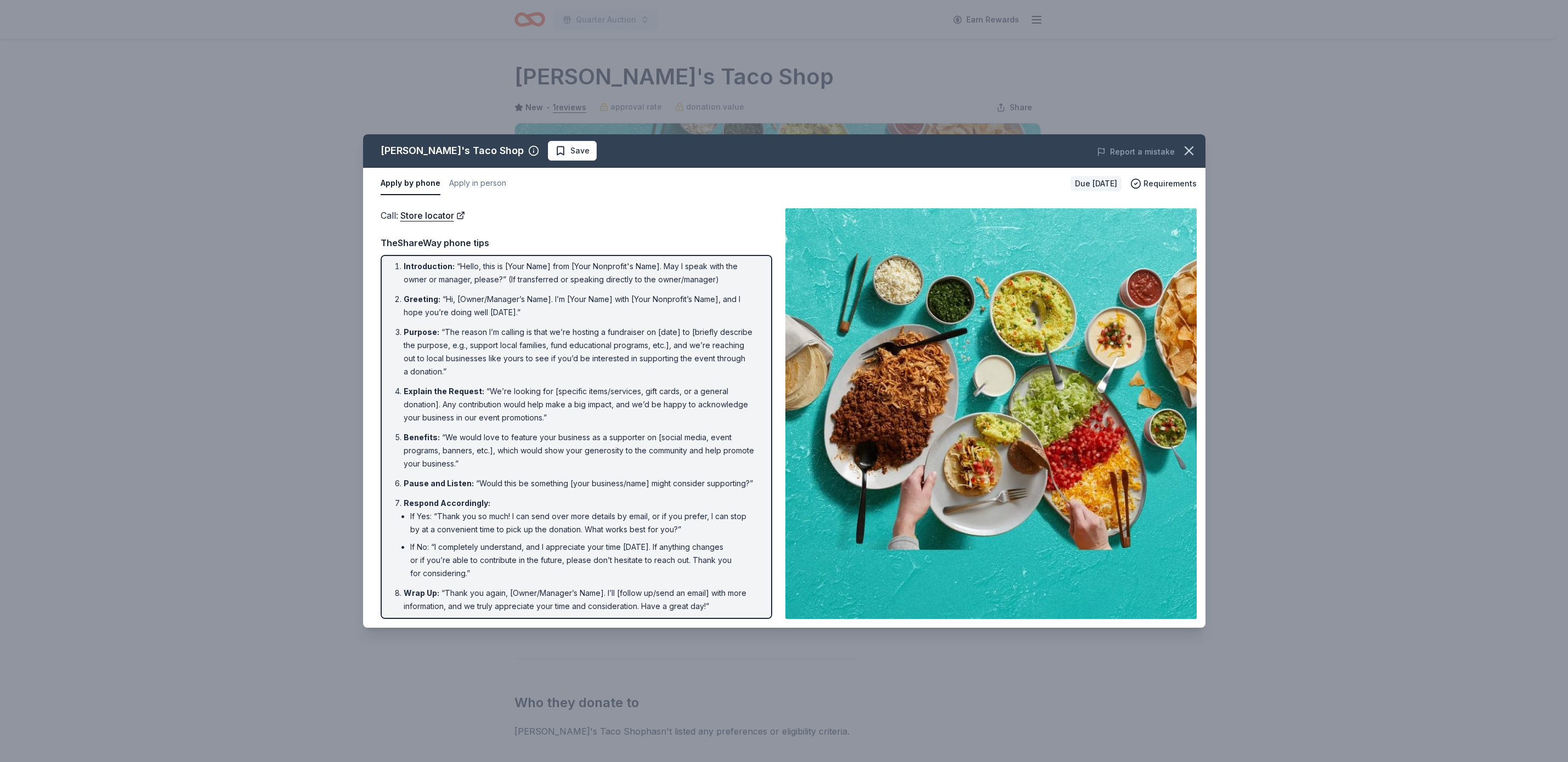
scroll to position [9, 0]
drag, startPoint x: 1445, startPoint y: 9, endPoint x: 518, endPoint y: 152, distance: 938.0
click at [571, 152] on span "Save" at bounding box center [580, 151] width 20 height 13
click at [1187, 147] on icon "button" at bounding box center [1189, 151] width 15 height 15
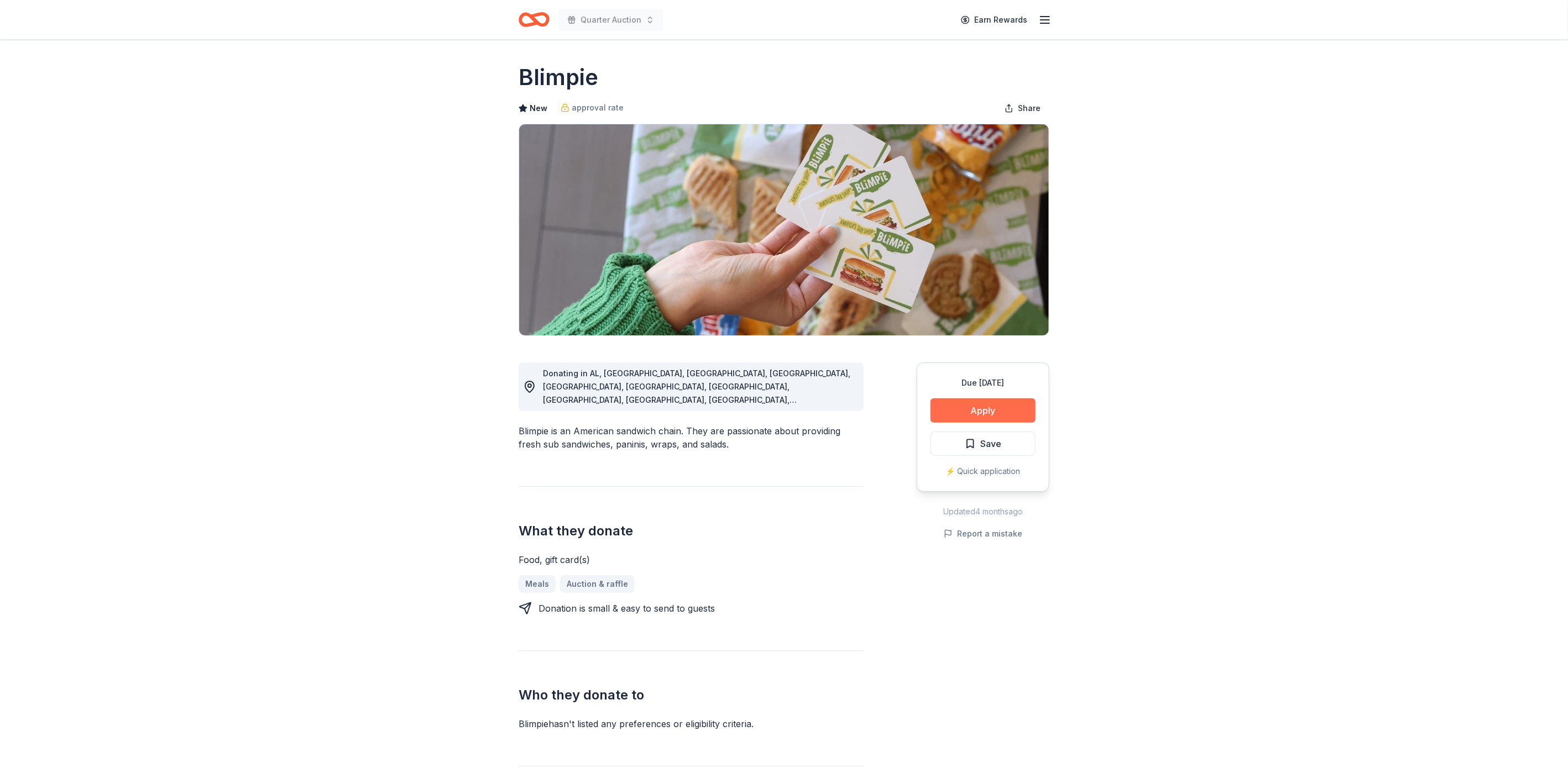
click at [1006, 408] on button "Apply" at bounding box center [982, 411] width 105 height 24
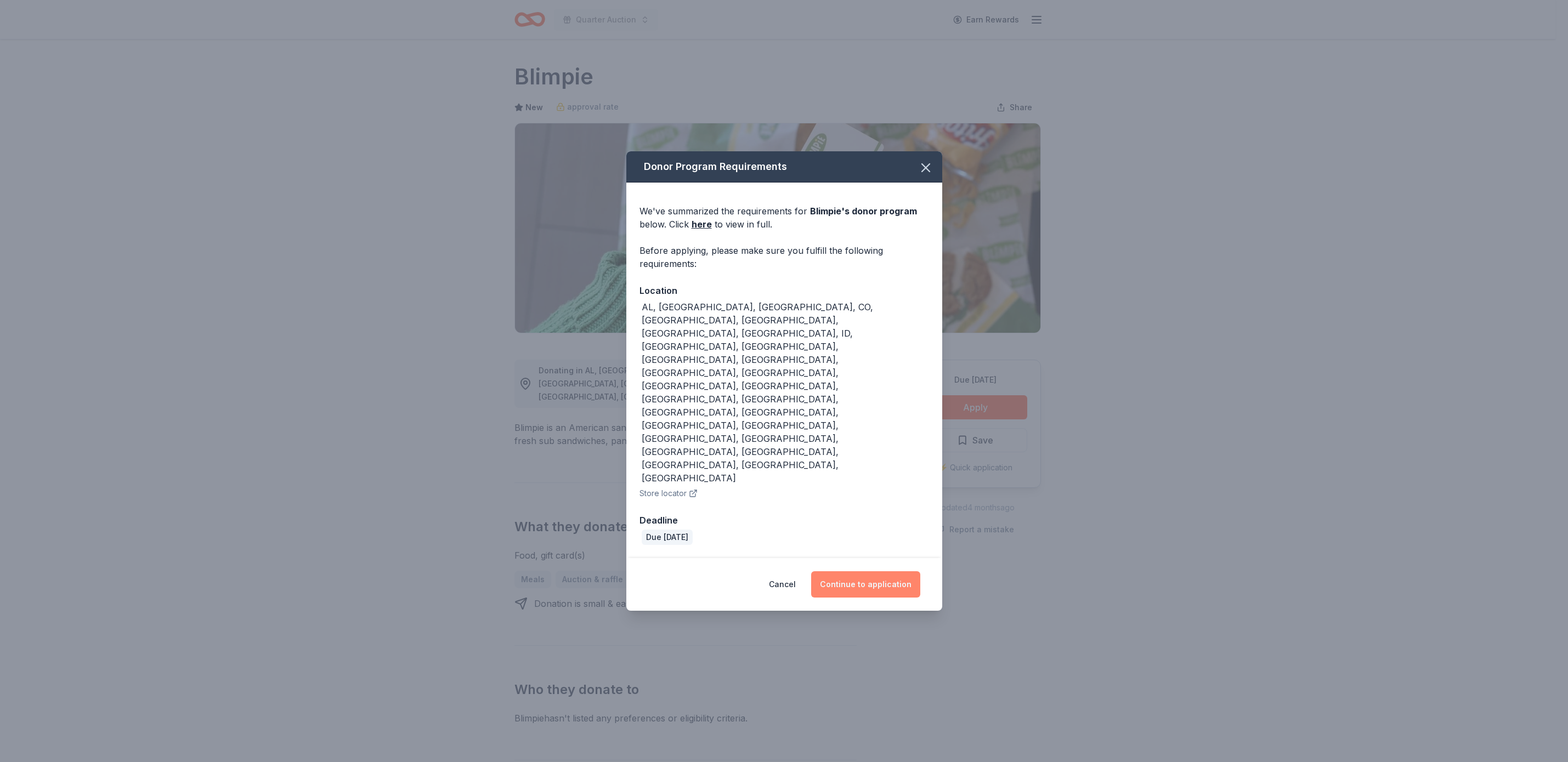
click at [883, 572] on button "Continue to application" at bounding box center [866, 584] width 109 height 26
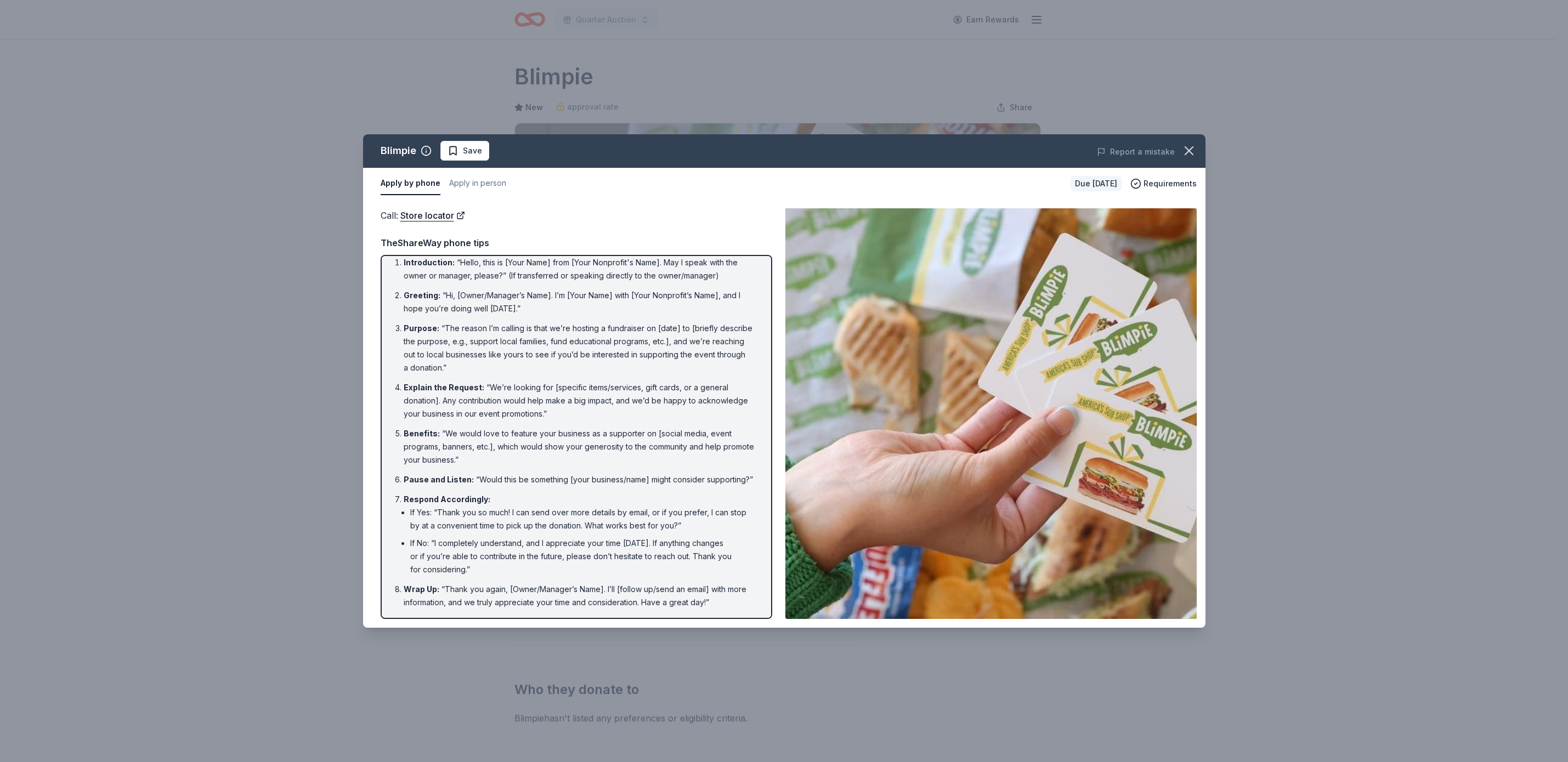
scroll to position [9, 0]
click at [479, 155] on span "Save" at bounding box center [472, 151] width 20 height 13
click at [1190, 145] on icon "button" at bounding box center [1189, 151] width 15 height 15
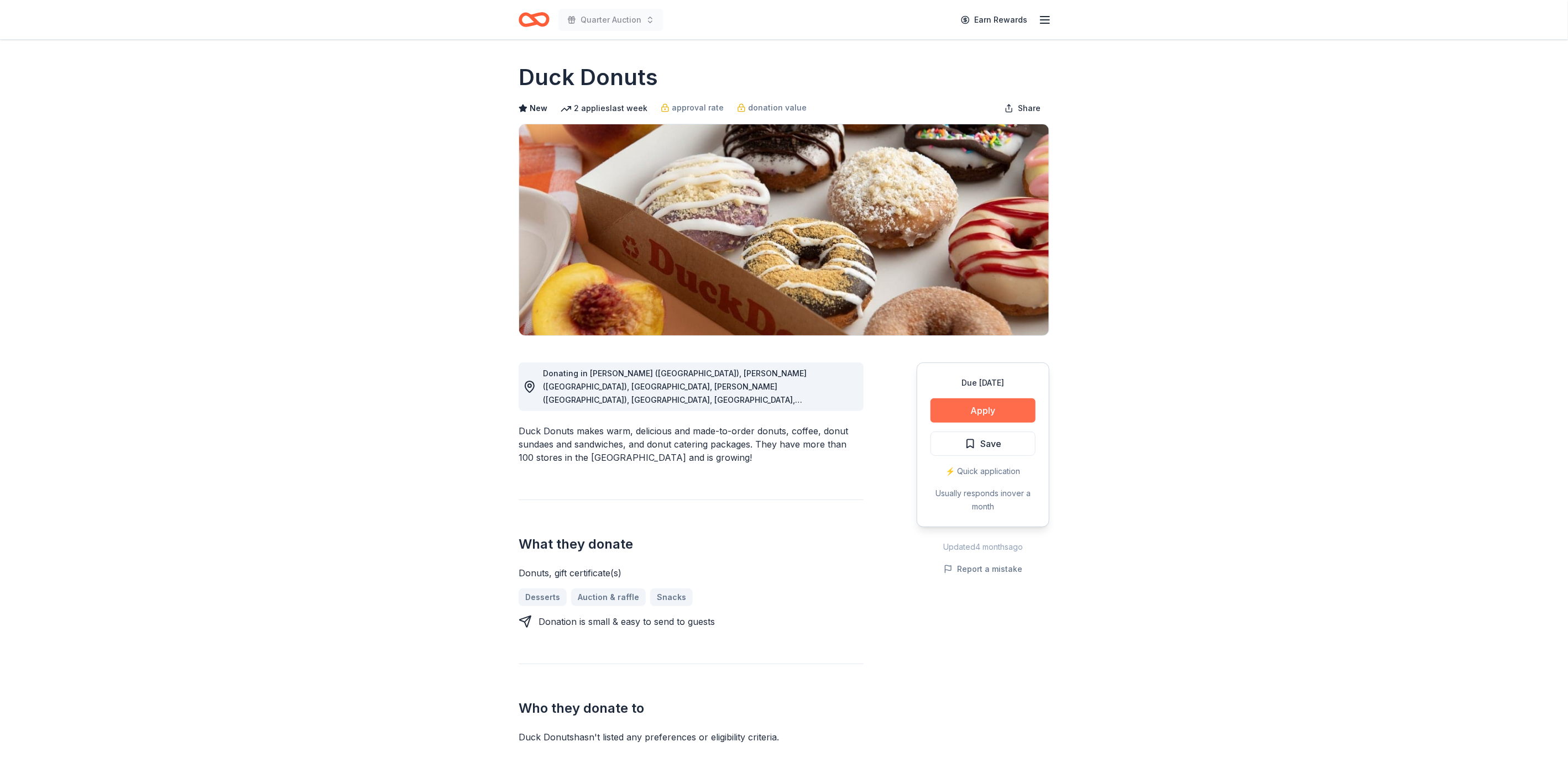
click at [997, 407] on button "Apply" at bounding box center [982, 411] width 105 height 24
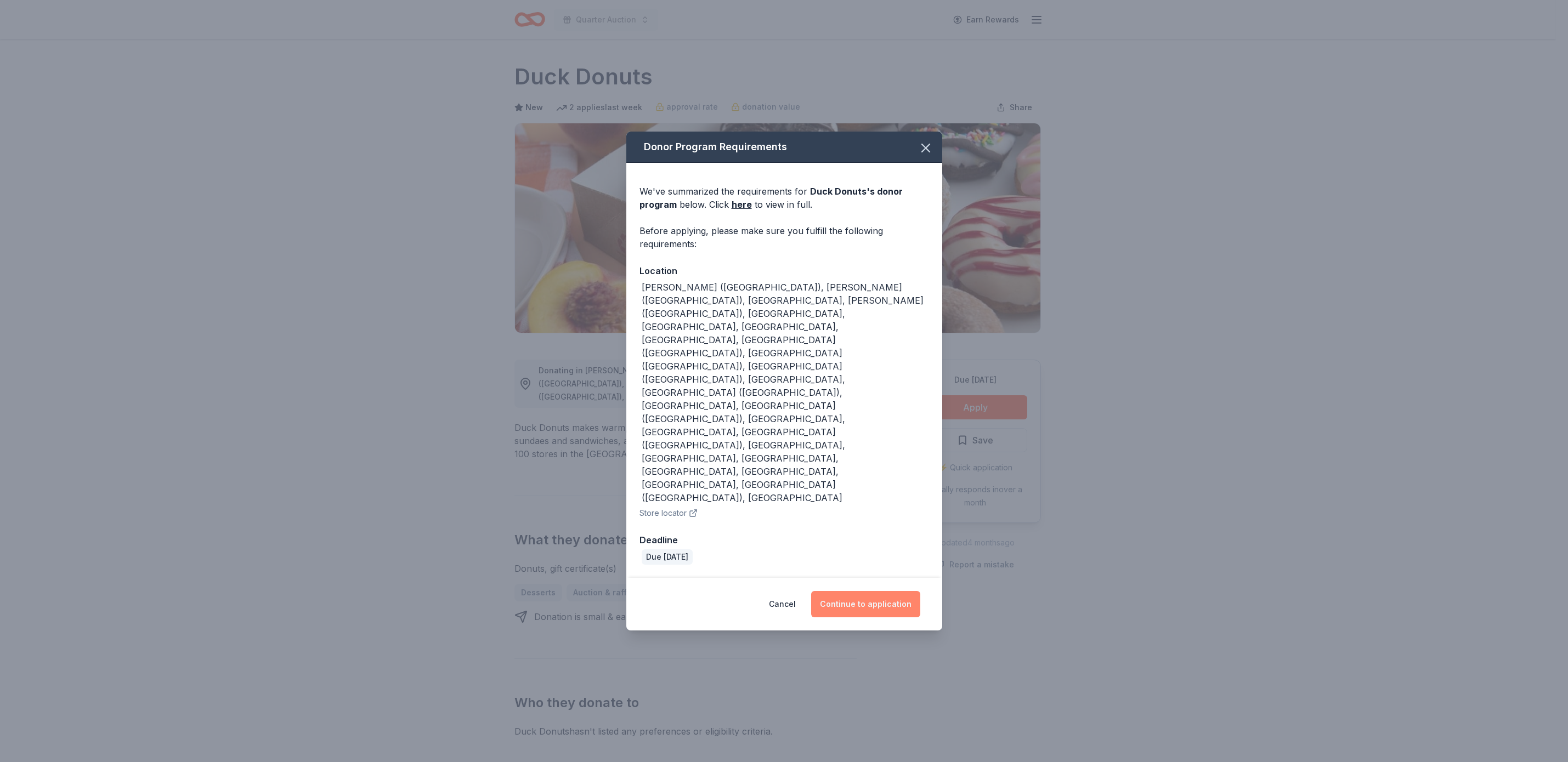
click at [854, 591] on button "Continue to application" at bounding box center [866, 604] width 109 height 26
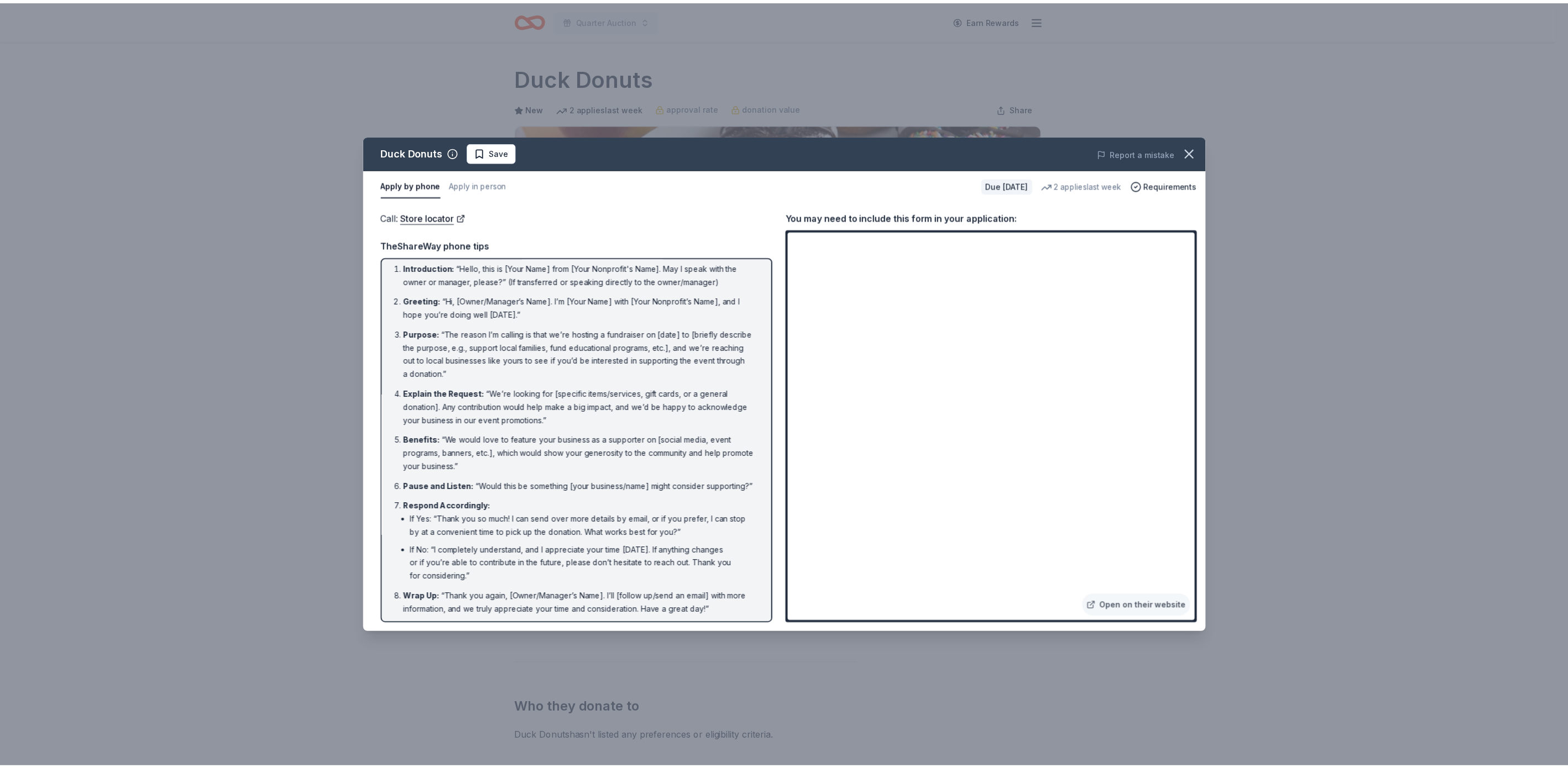
scroll to position [5, 0]
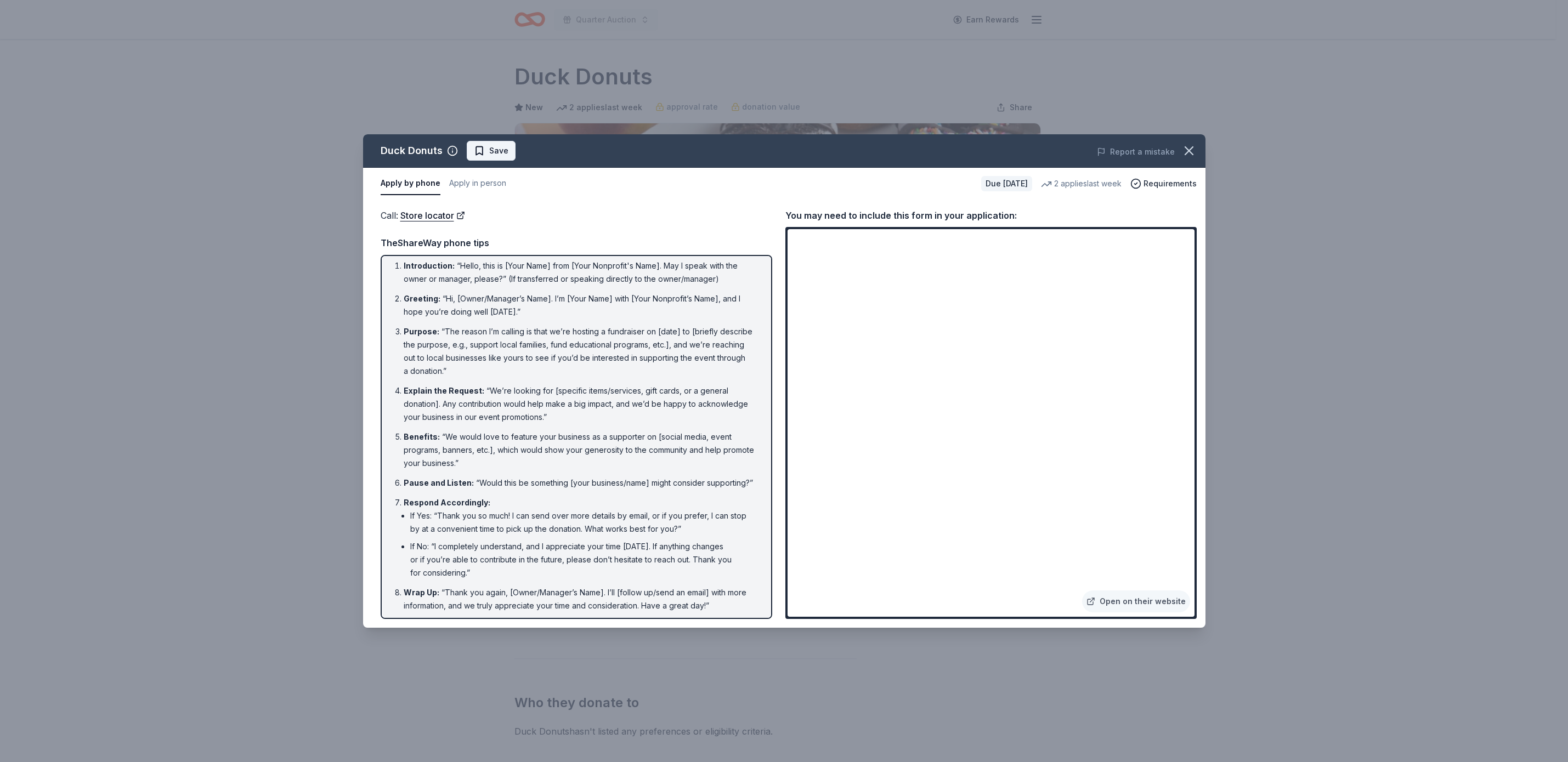
click at [497, 150] on span "Save" at bounding box center [498, 151] width 20 height 13
click at [1195, 149] on icon "button" at bounding box center [1189, 151] width 15 height 15
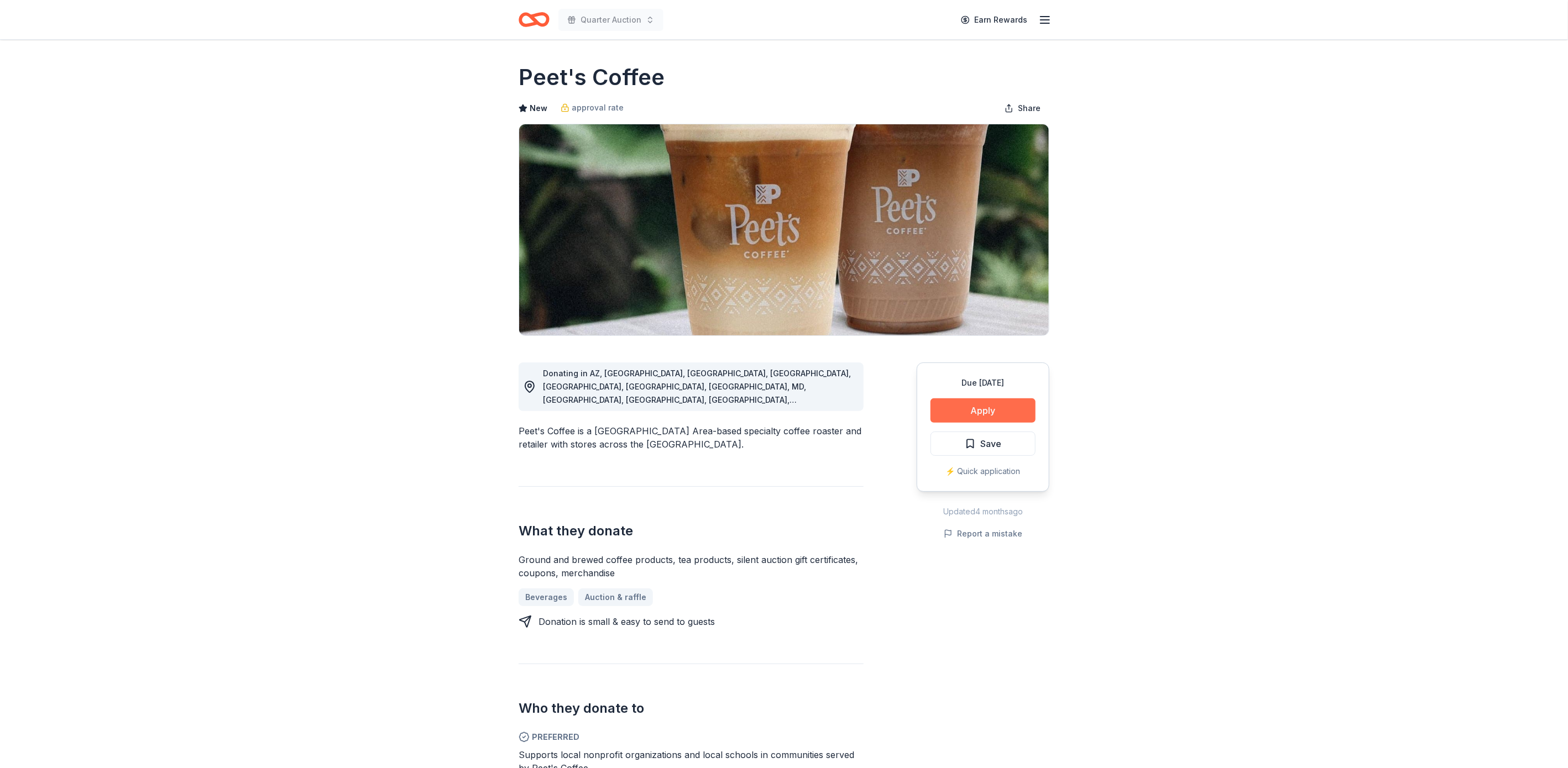
click at [989, 402] on button "Apply" at bounding box center [982, 411] width 105 height 24
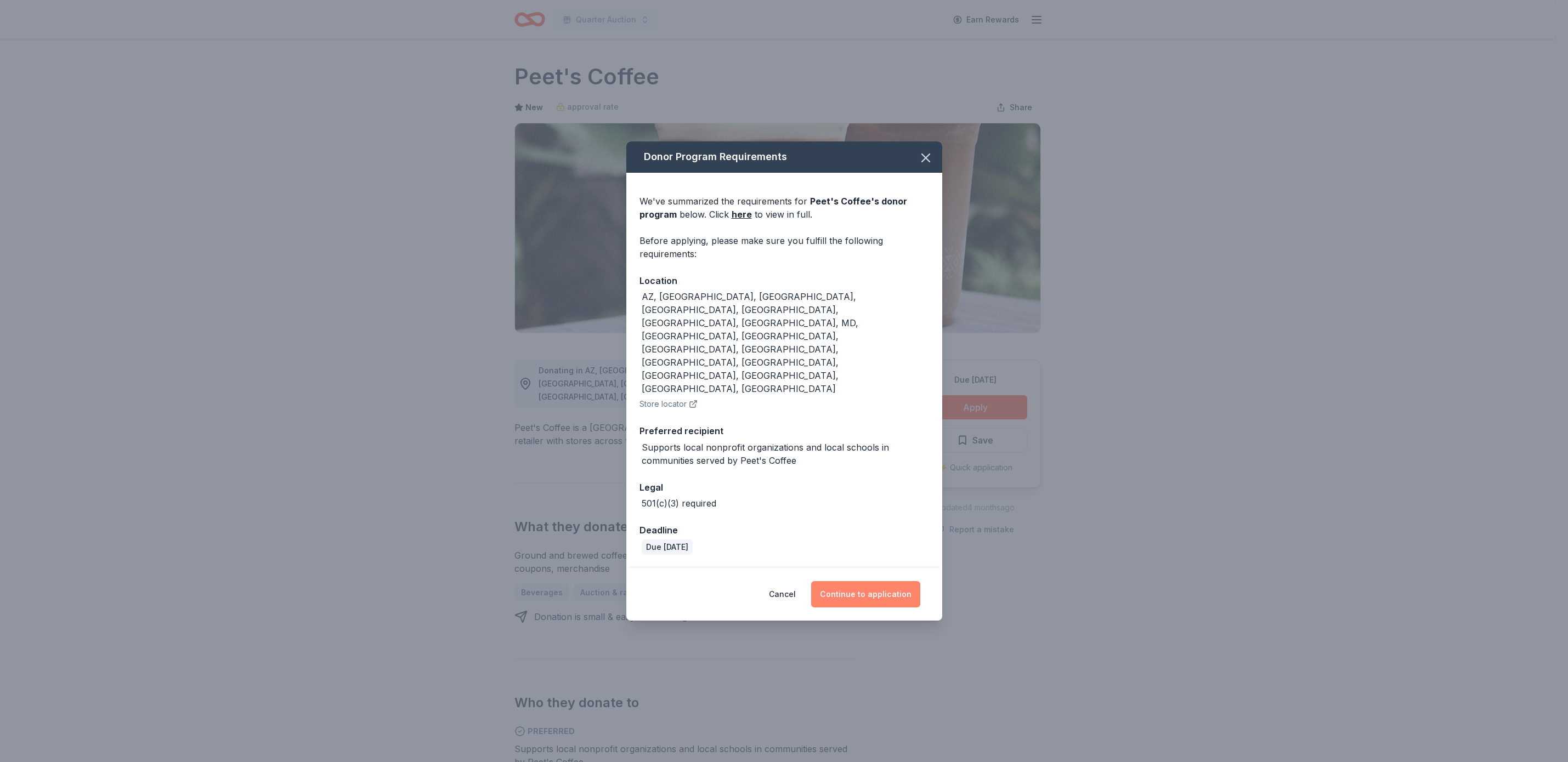
click at [880, 568] on div "Cancel Continue to application" at bounding box center [784, 594] width 315 height 53
click at [882, 582] on button "Continue to application" at bounding box center [866, 594] width 109 height 26
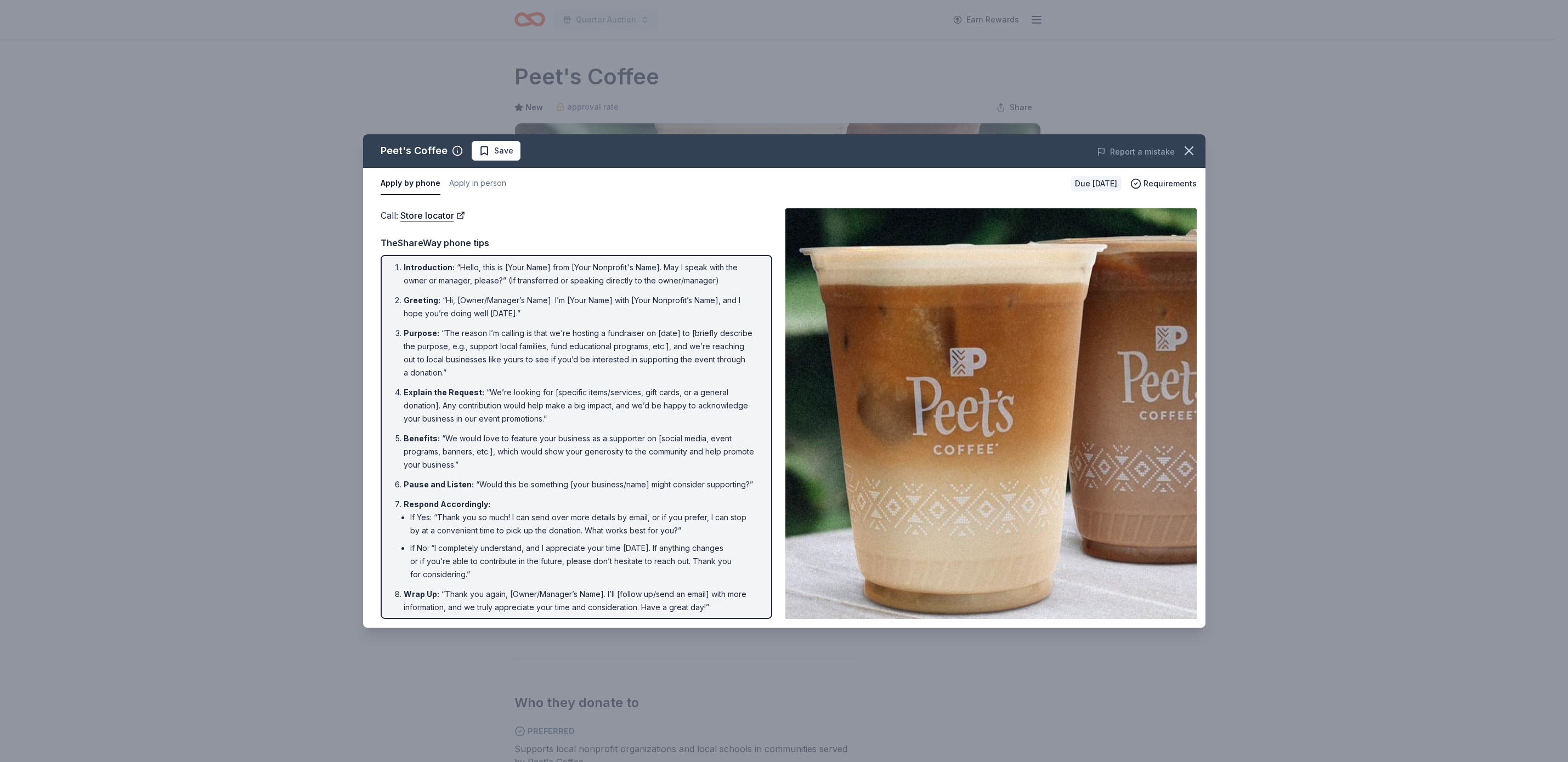
scroll to position [7, 0]
click at [503, 154] on span "Save" at bounding box center [503, 151] width 20 height 13
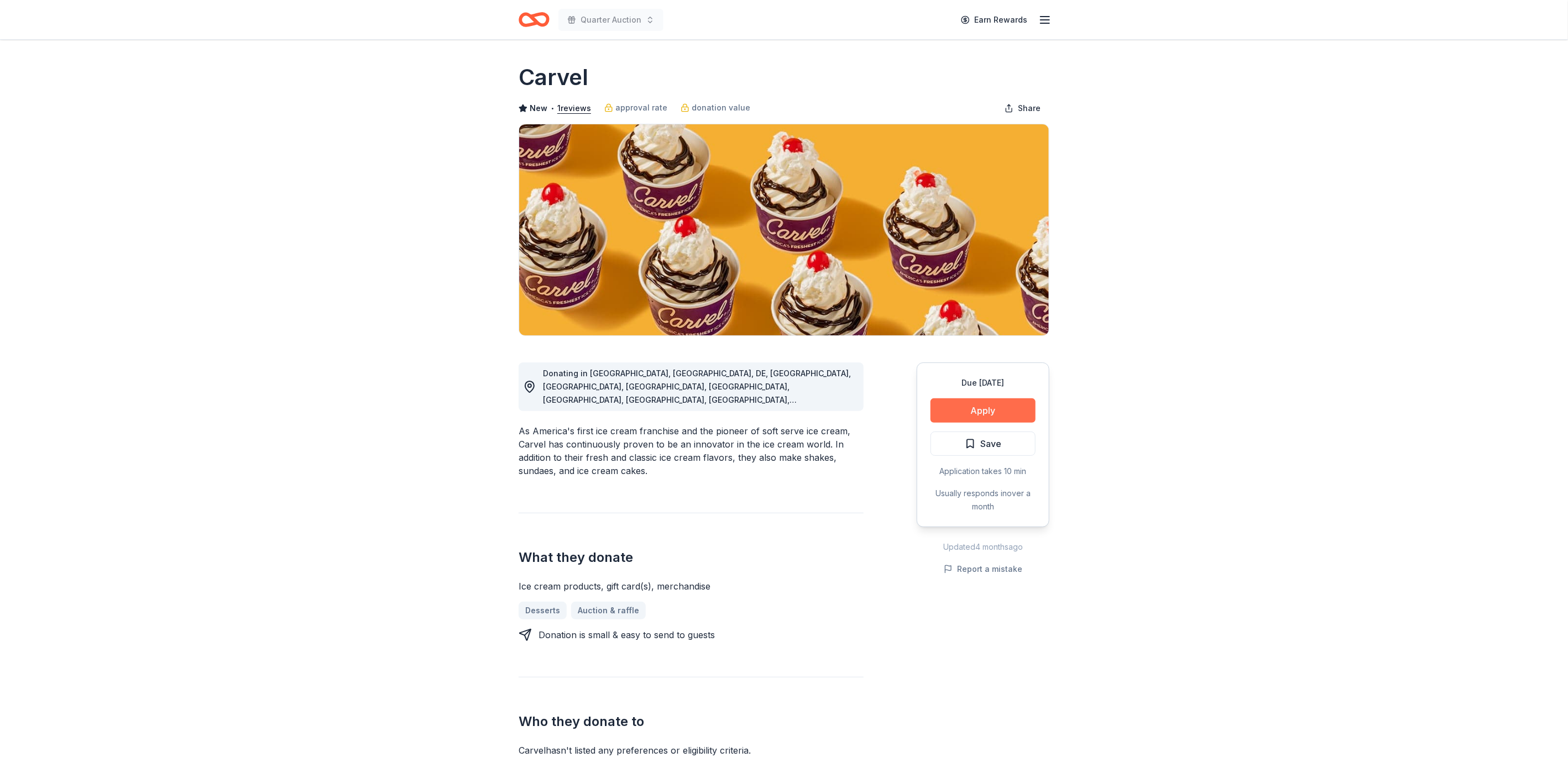
click at [989, 411] on button "Apply" at bounding box center [982, 411] width 105 height 24
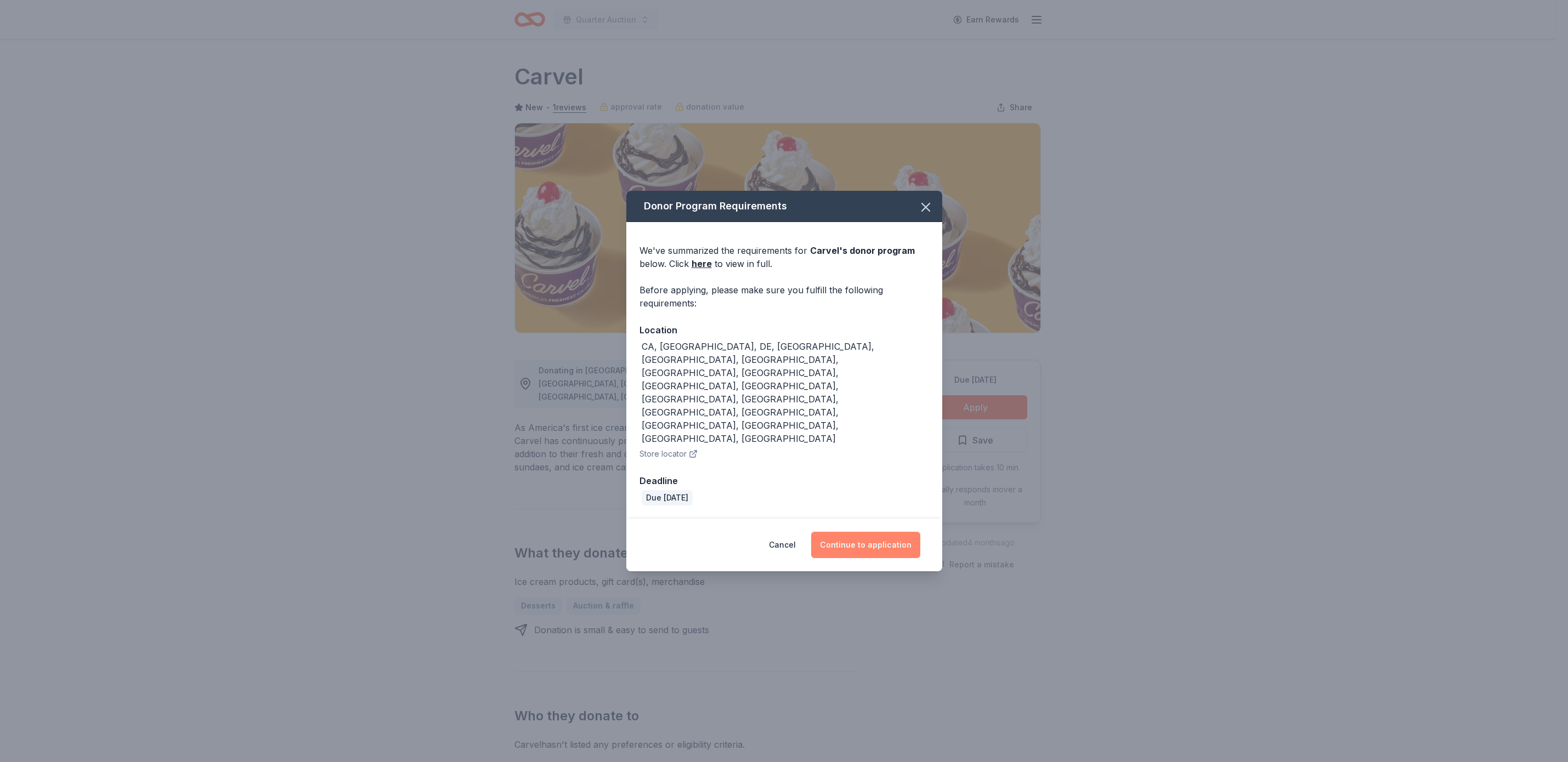
click at [870, 532] on button "Continue to application" at bounding box center [866, 545] width 109 height 26
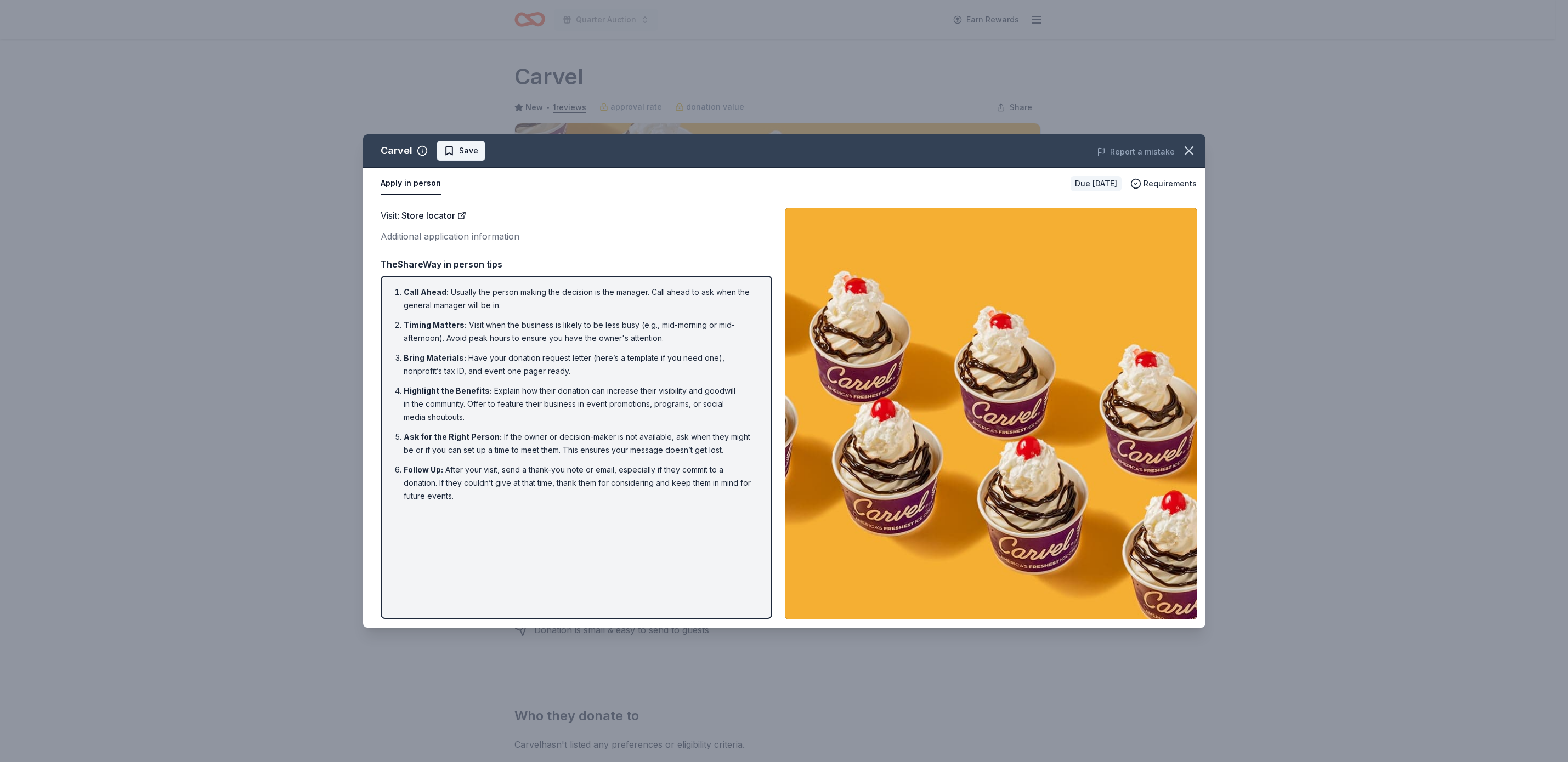
click at [475, 145] on span "Save" at bounding box center [469, 151] width 20 height 13
click at [1191, 151] on icon "button" at bounding box center [1189, 151] width 15 height 15
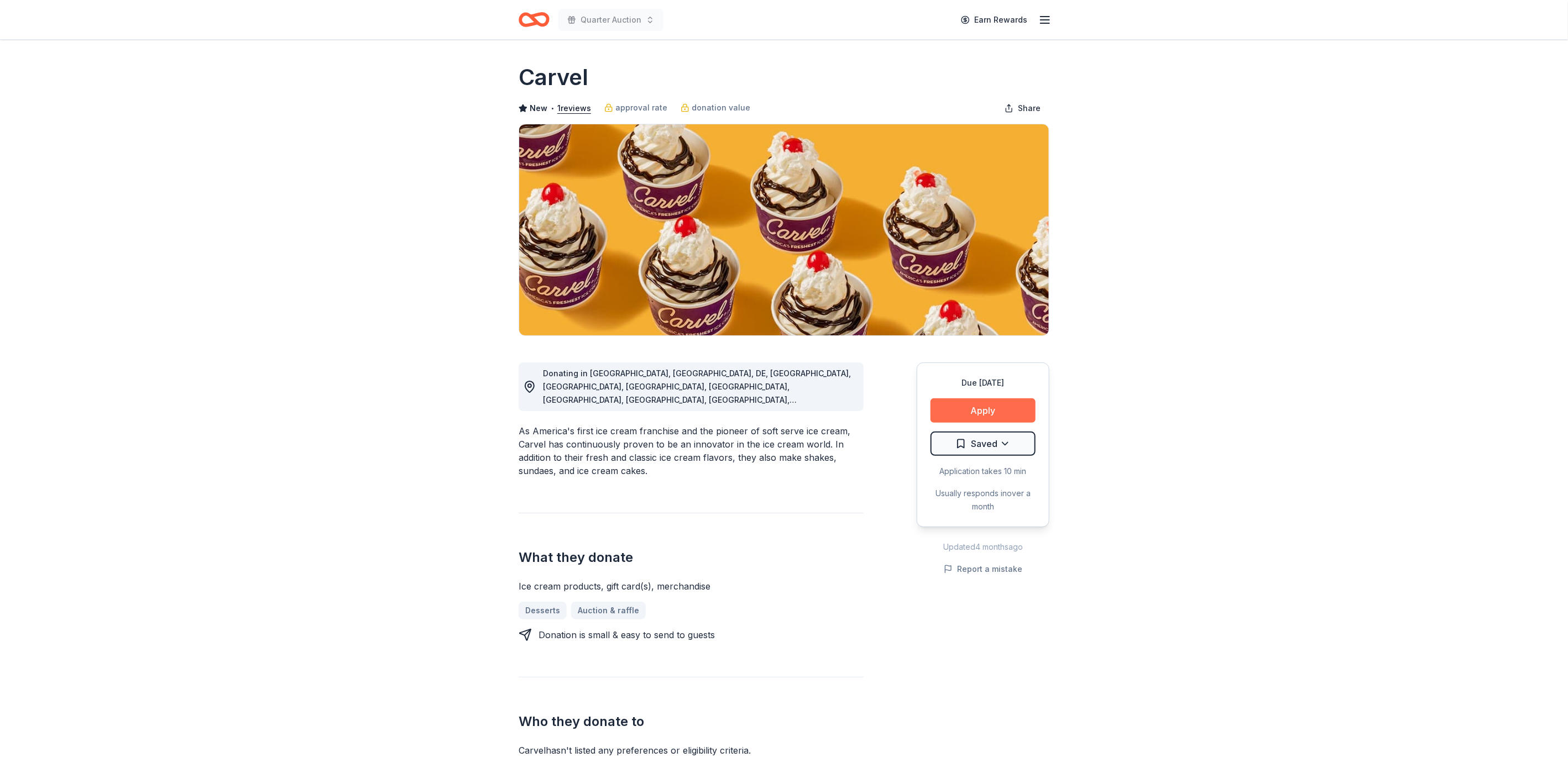
click at [989, 399] on button "Apply" at bounding box center [982, 411] width 105 height 24
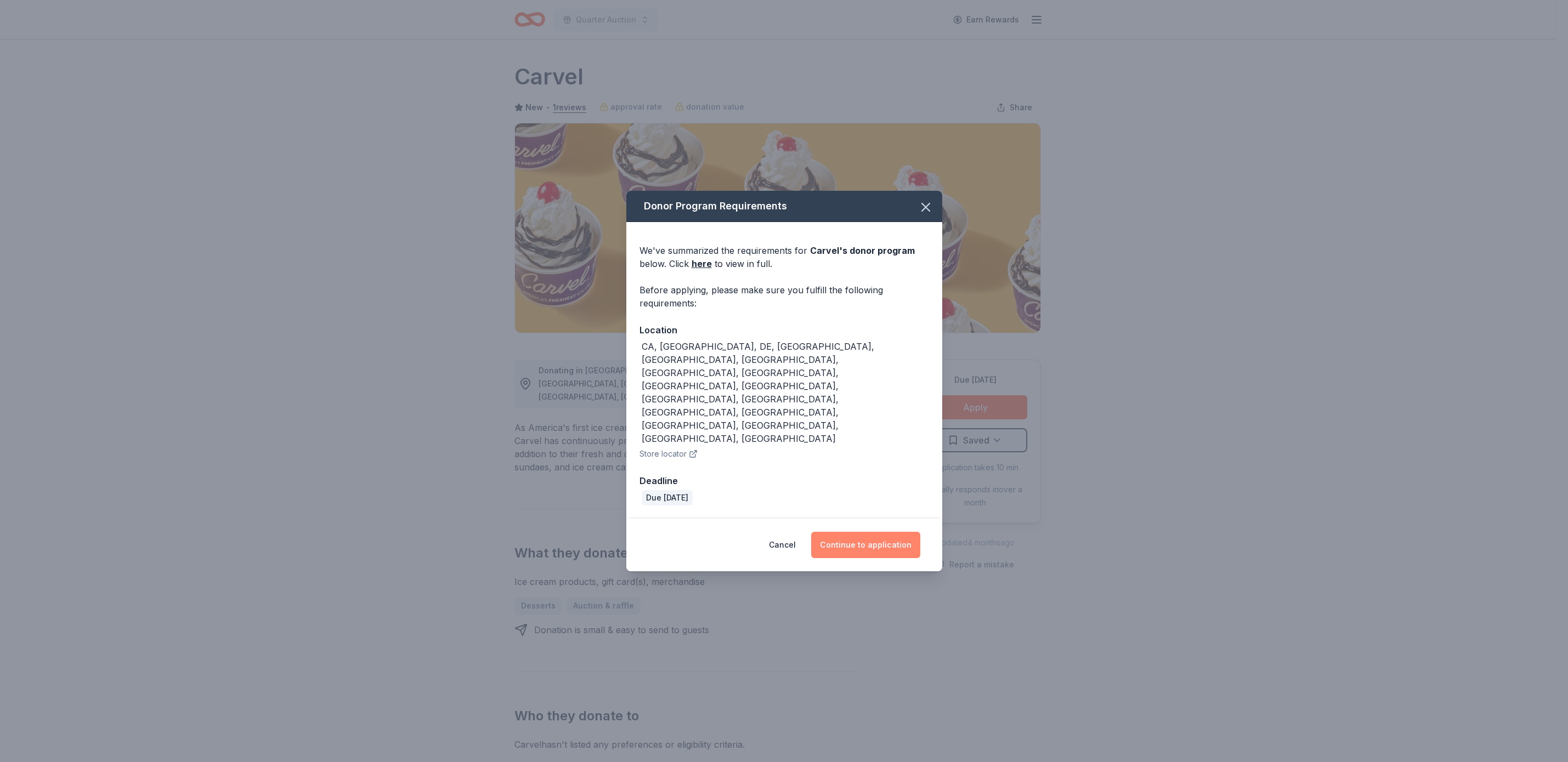
click at [892, 532] on button "Continue to application" at bounding box center [866, 545] width 109 height 26
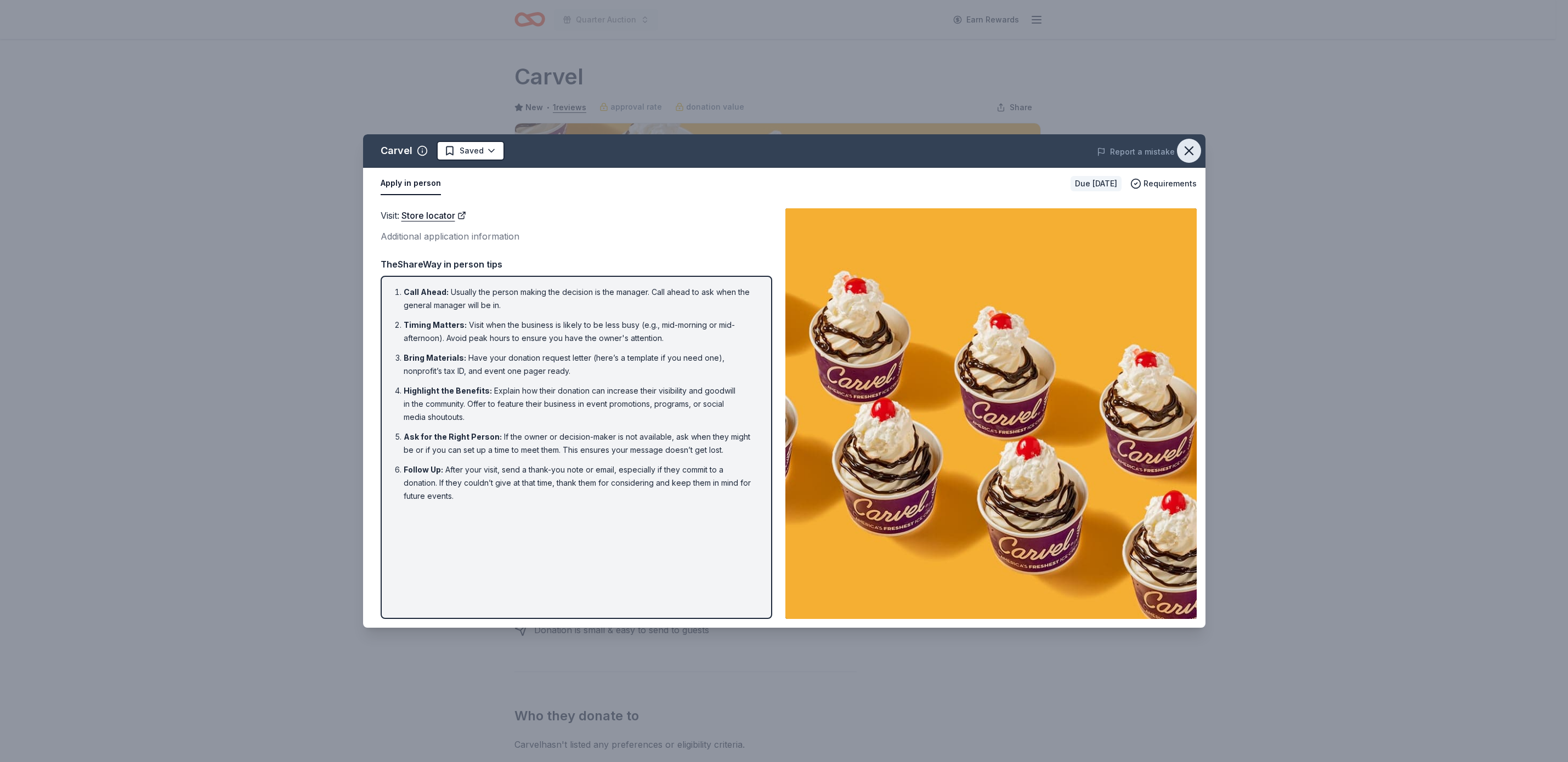
drag, startPoint x: 1185, startPoint y: 148, endPoint x: 1121, endPoint y: 81, distance: 92.7
click at [1185, 147] on icon "button" at bounding box center [1189, 151] width 8 height 8
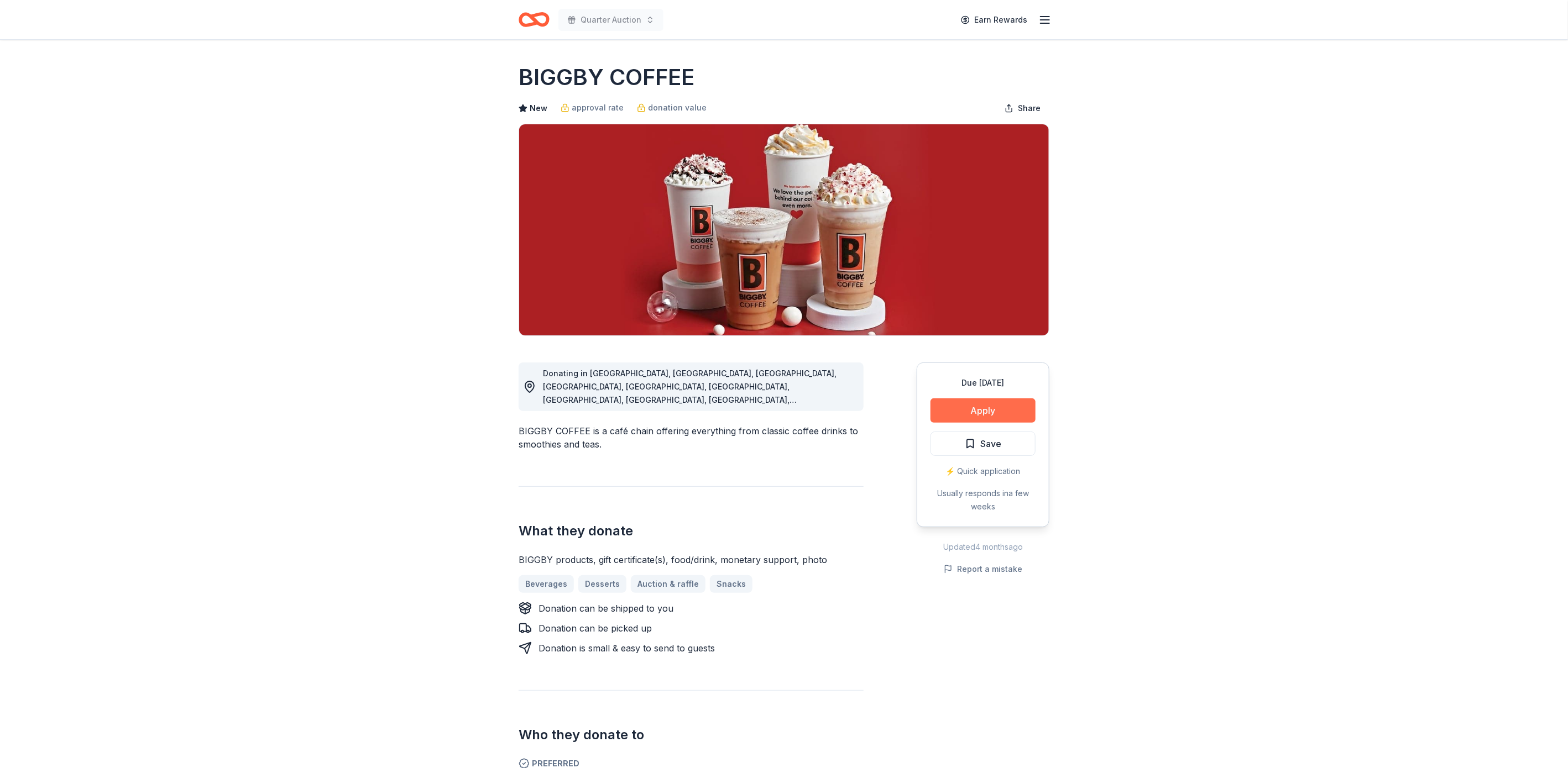
click at [982, 409] on button "Apply" at bounding box center [982, 411] width 105 height 24
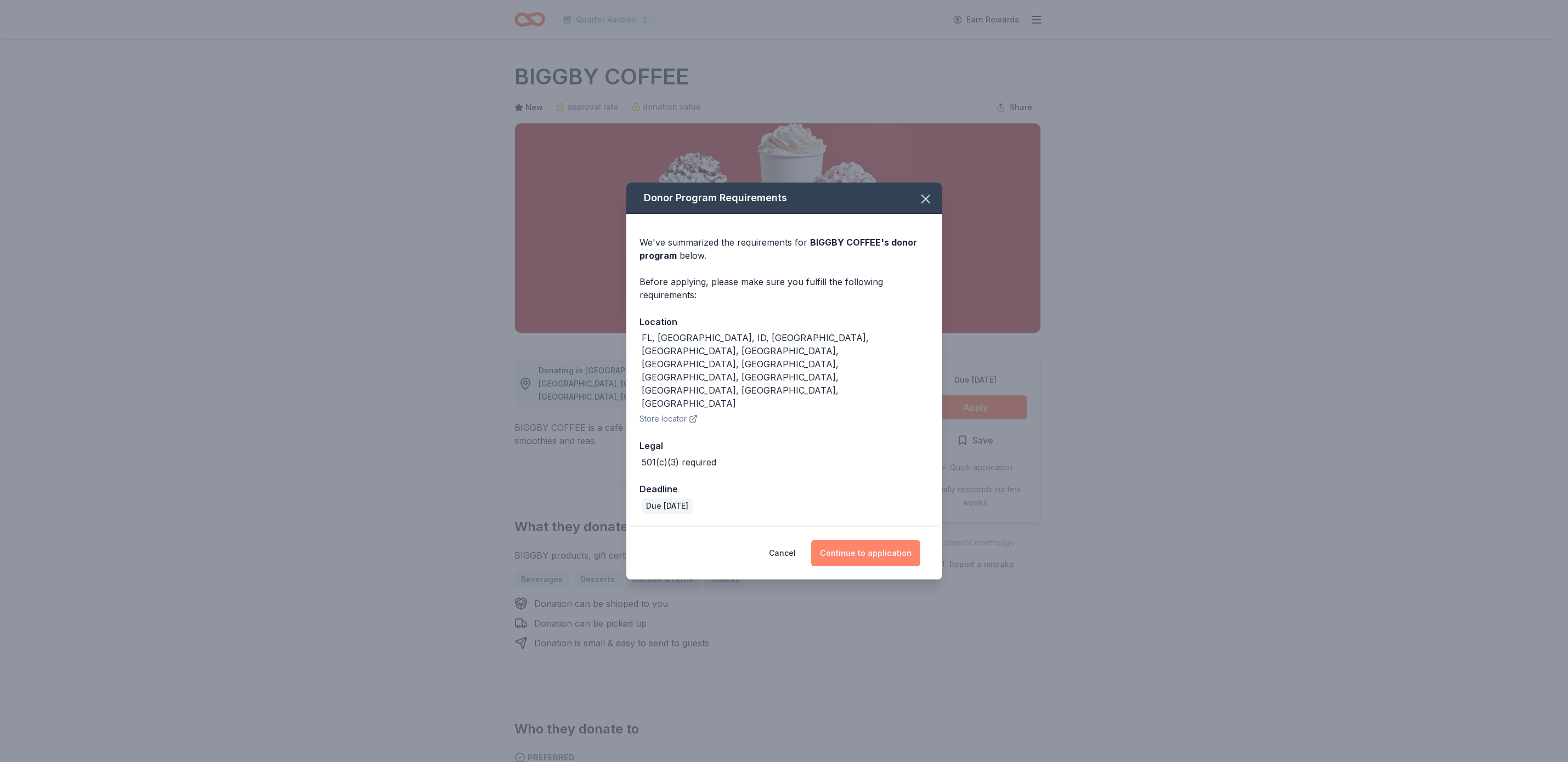
click at [843, 540] on button "Continue to application" at bounding box center [866, 553] width 109 height 26
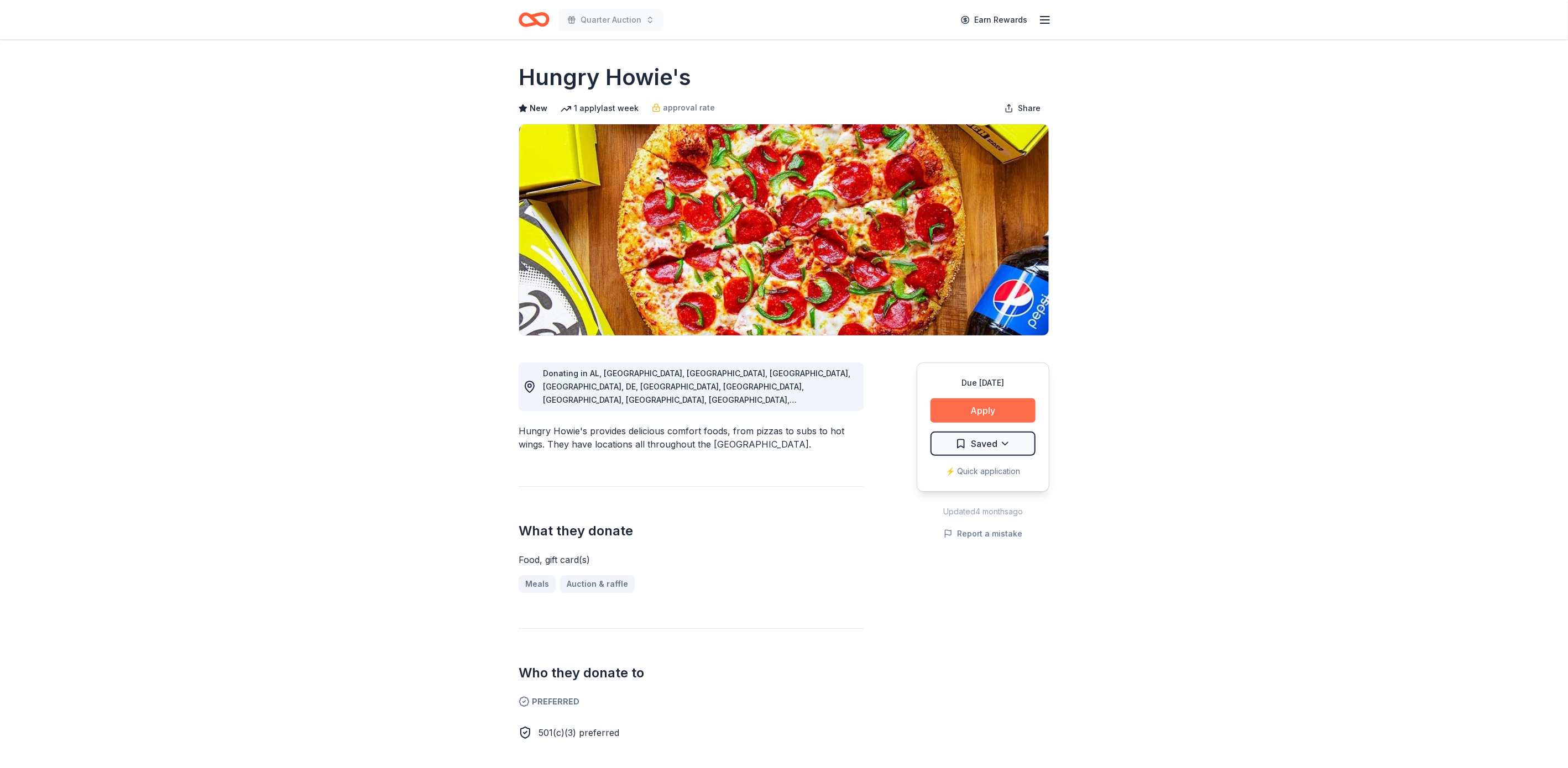
click at [1010, 413] on button "Apply" at bounding box center [982, 411] width 105 height 24
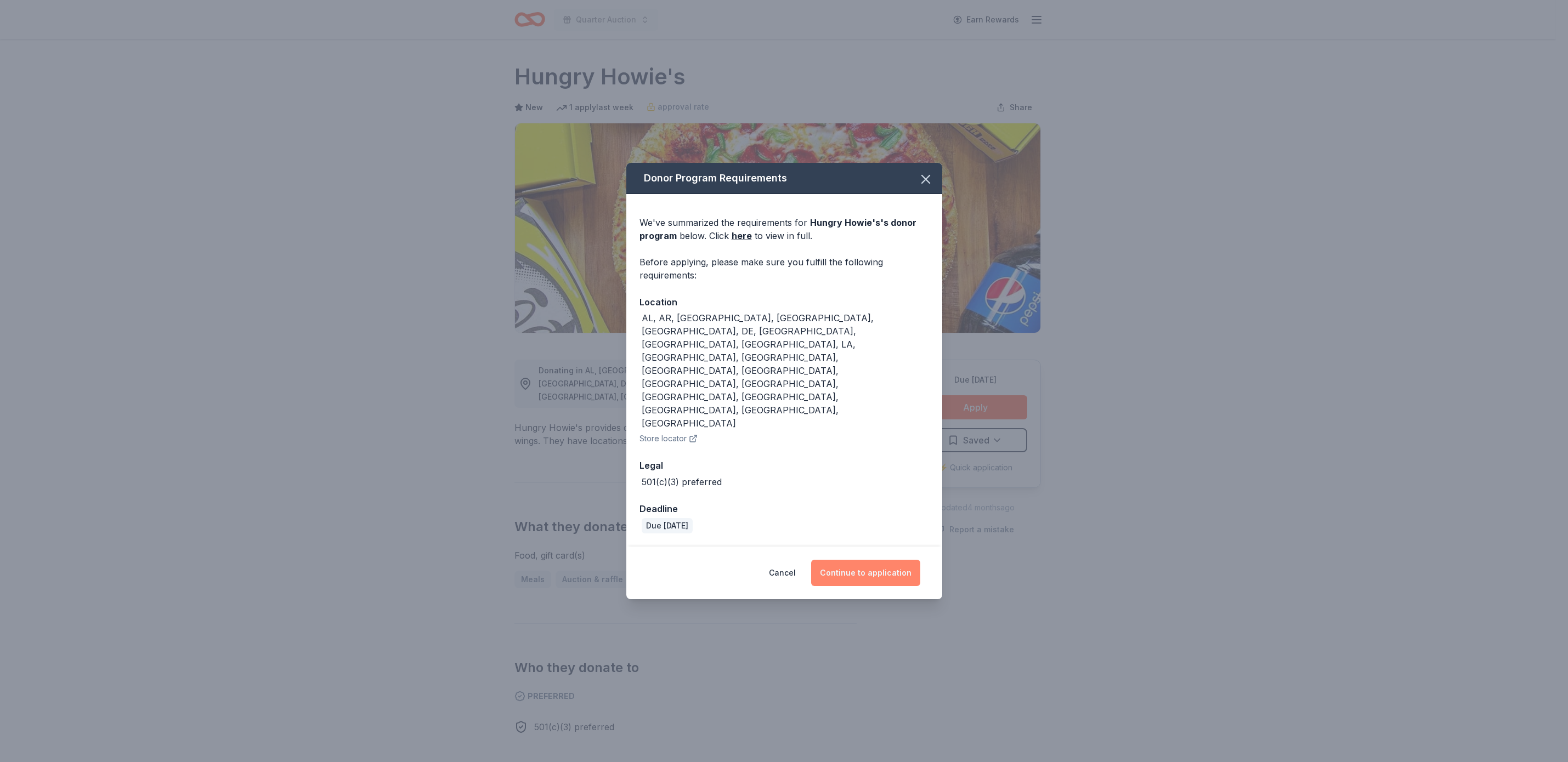
click at [838, 560] on button "Continue to application" at bounding box center [866, 572] width 109 height 26
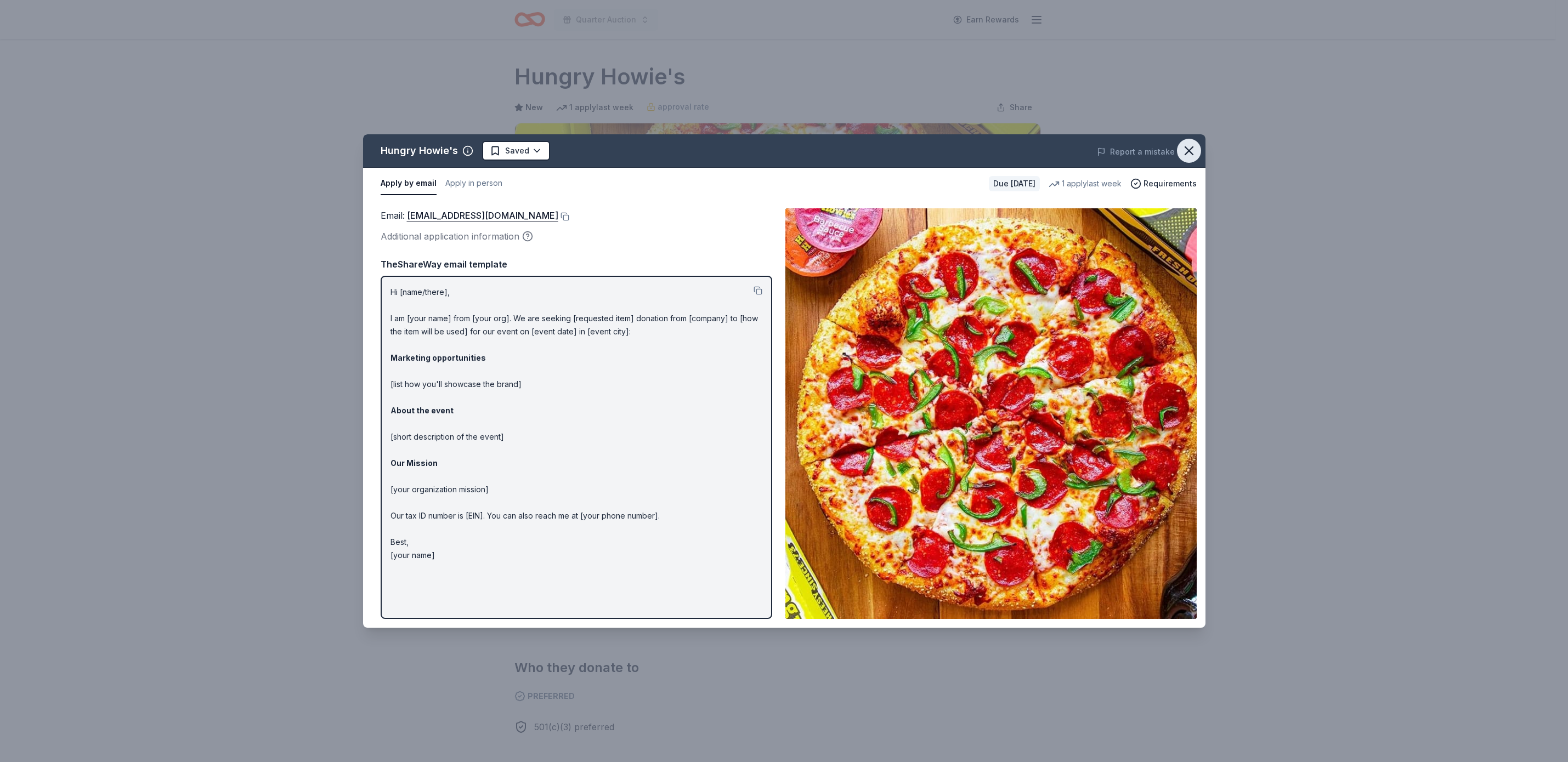
click at [1193, 149] on icon "button" at bounding box center [1189, 151] width 15 height 15
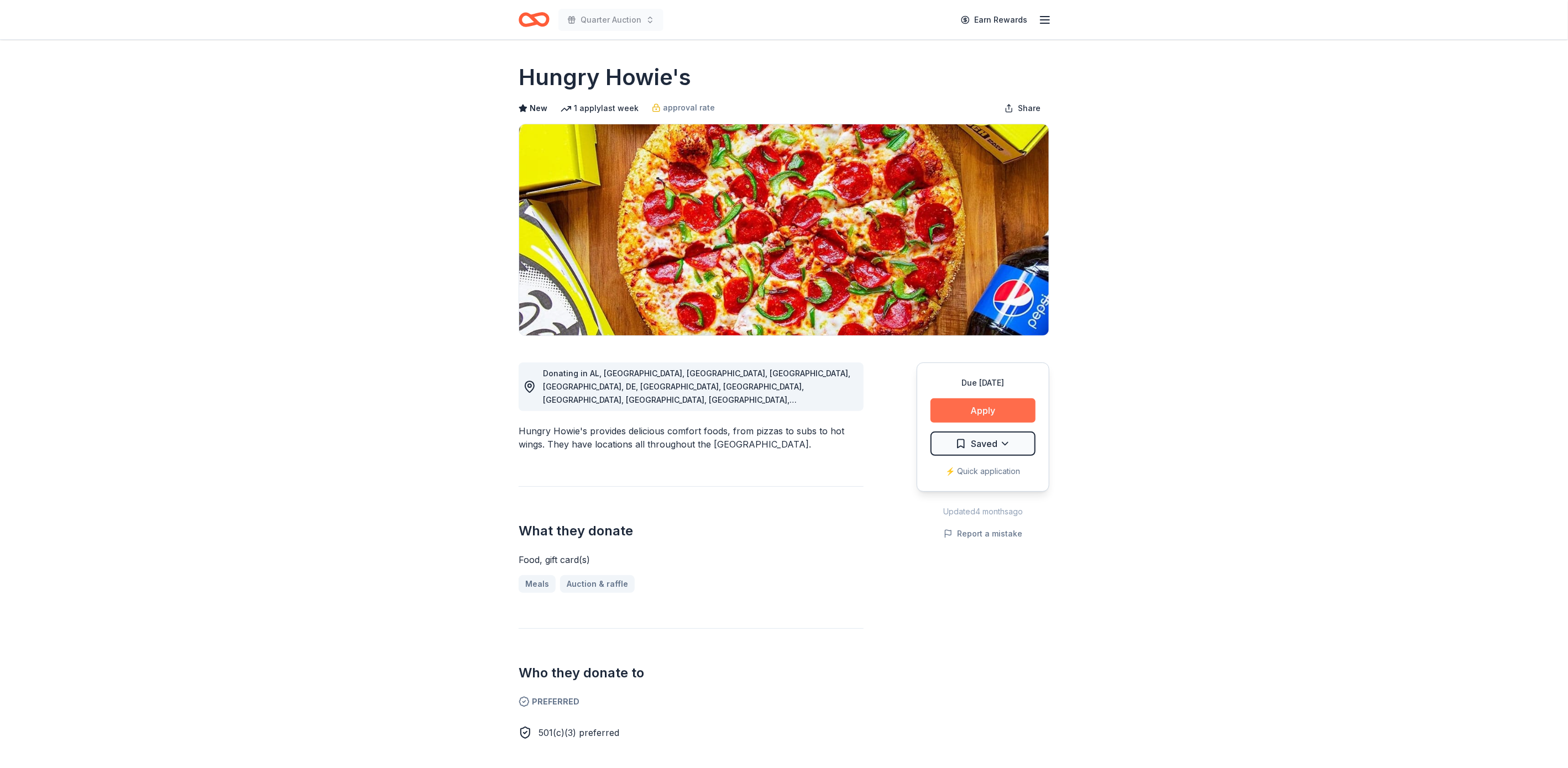
click at [1018, 408] on button "Apply" at bounding box center [982, 411] width 105 height 24
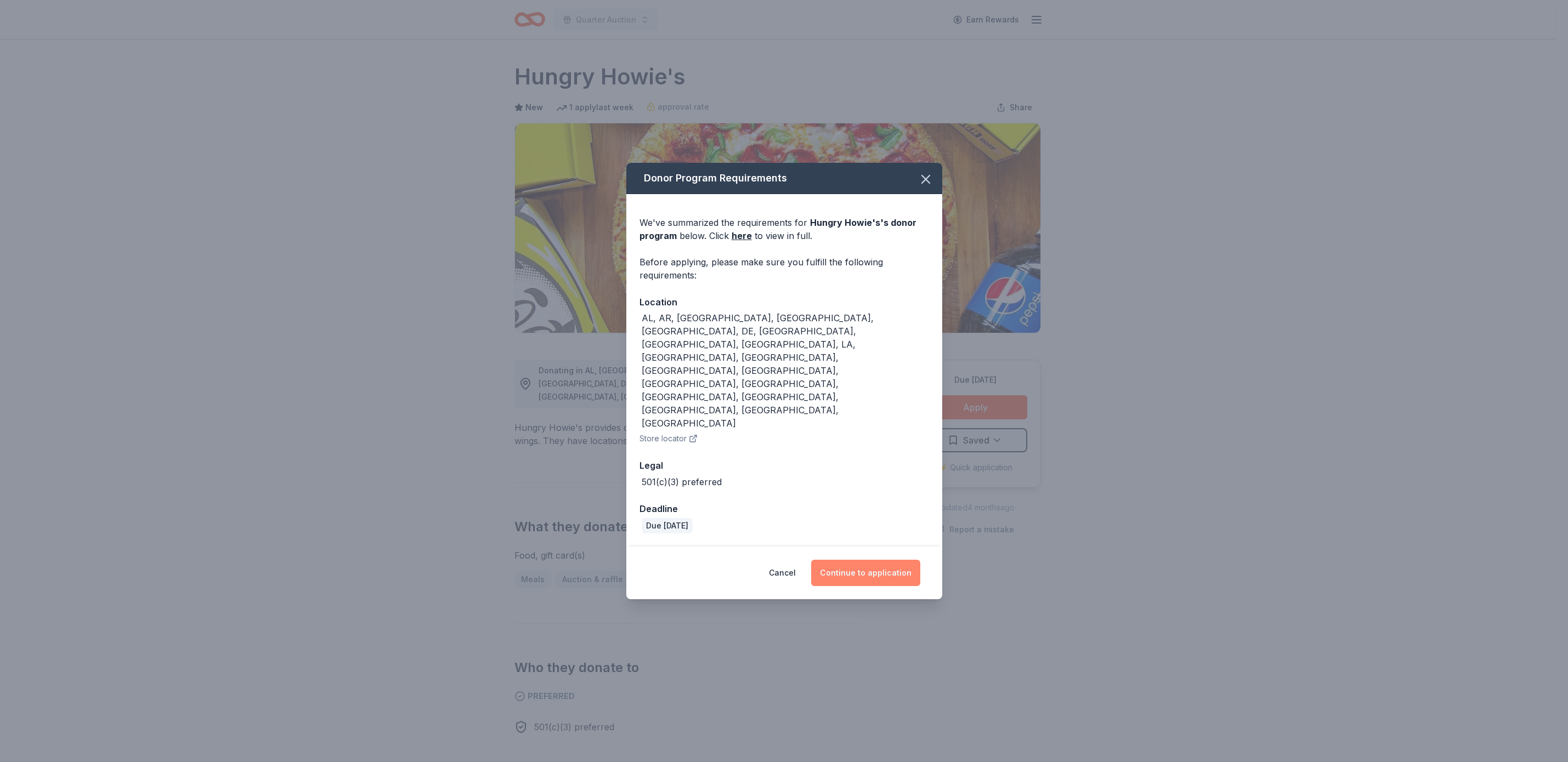
click at [874, 560] on button "Continue to application" at bounding box center [866, 572] width 109 height 26
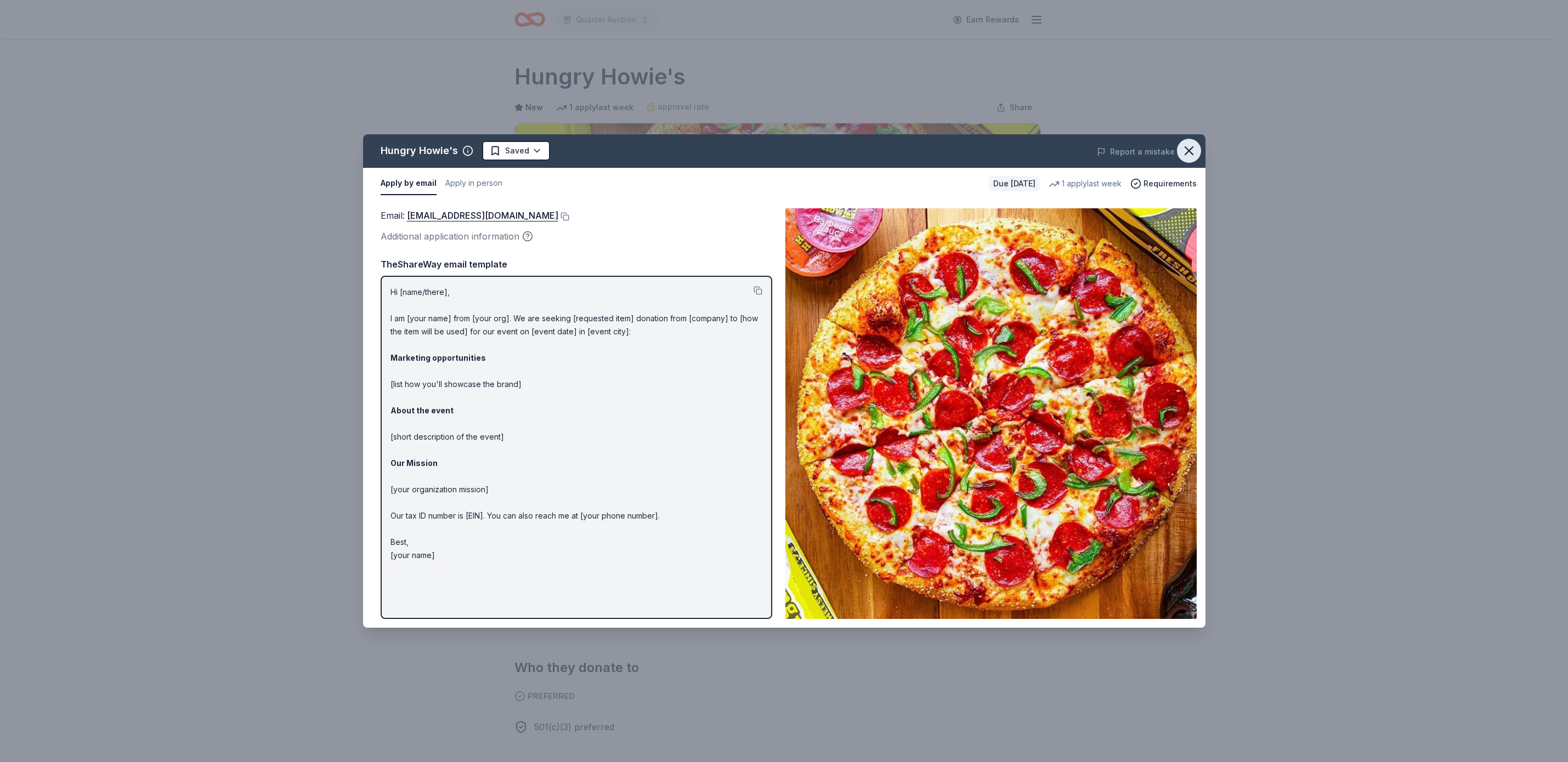
click at [1185, 145] on icon "button" at bounding box center [1189, 151] width 15 height 15
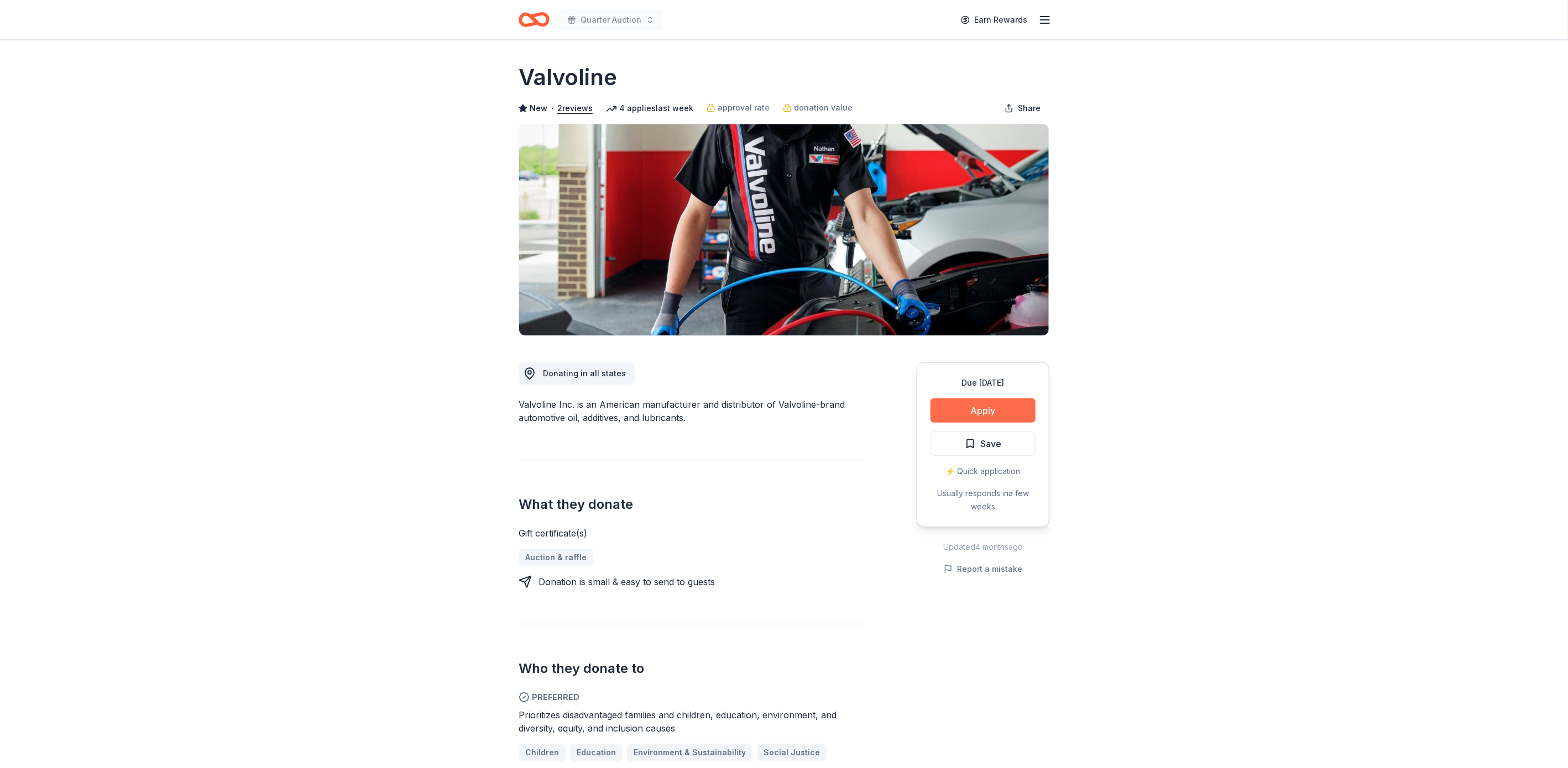
click at [1002, 405] on button "Apply" at bounding box center [982, 411] width 105 height 24
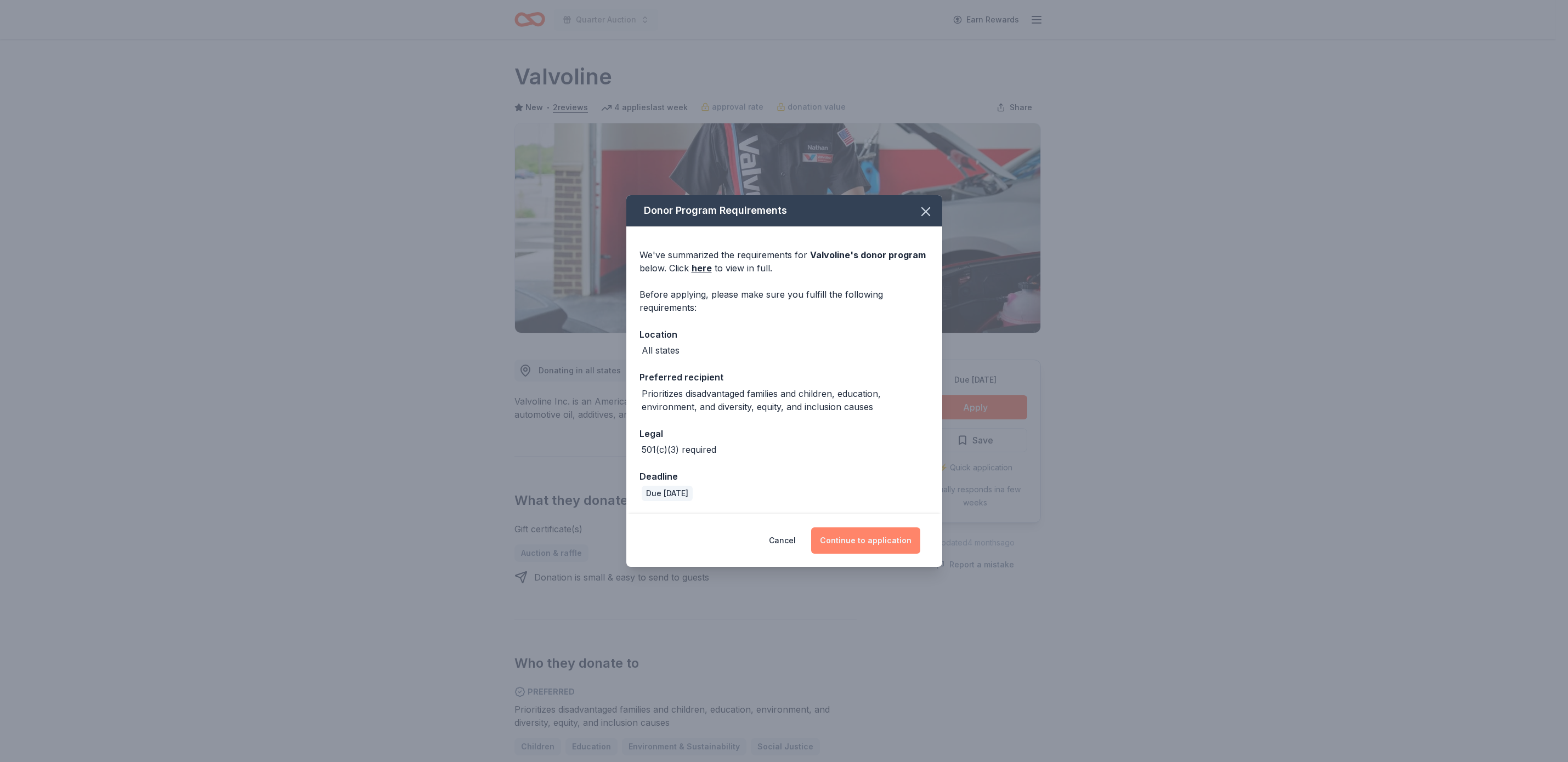
click at [855, 535] on button "Continue to application" at bounding box center [866, 540] width 109 height 26
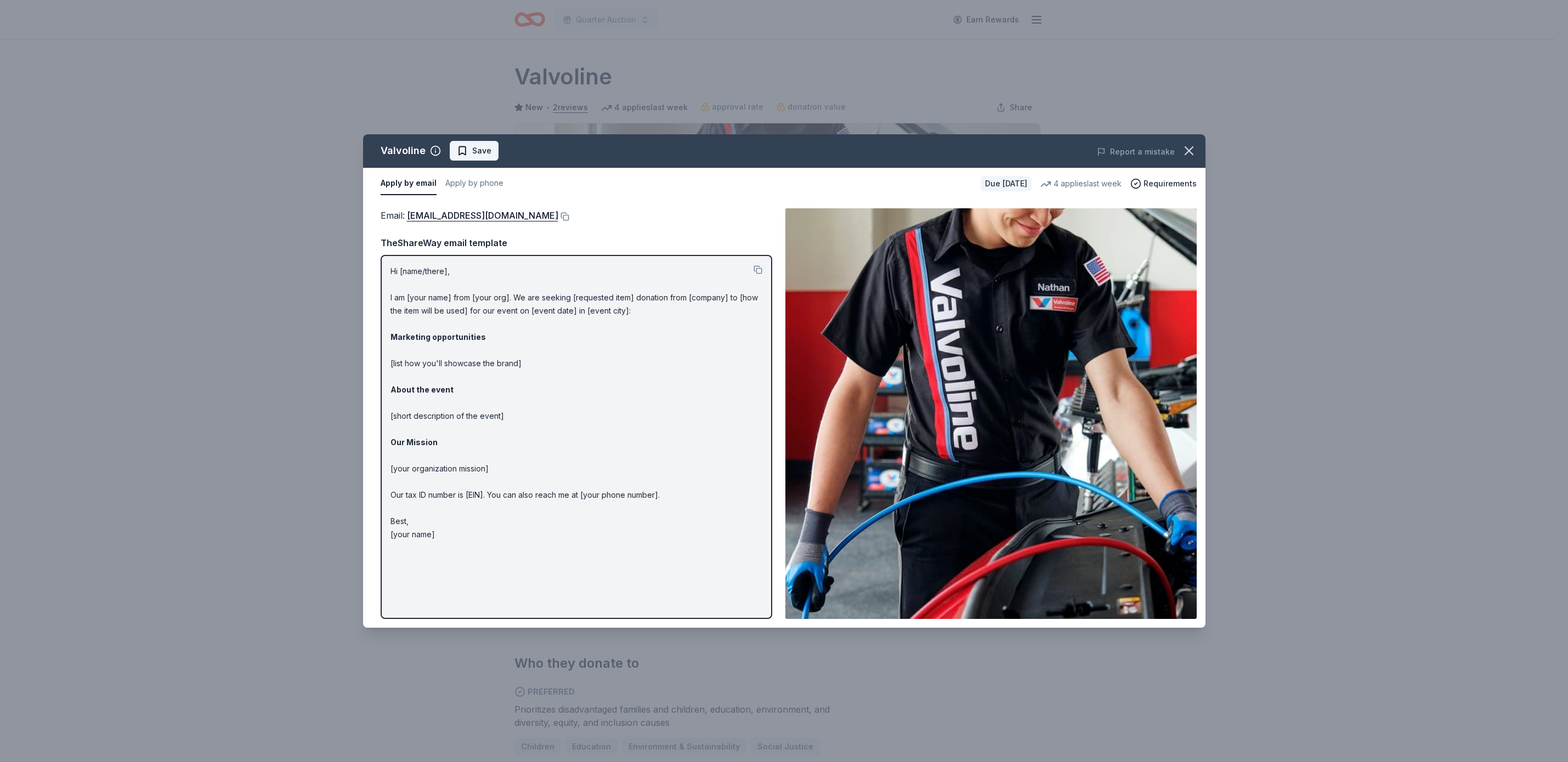
click at [474, 153] on span "Save" at bounding box center [481, 151] width 20 height 13
click at [1189, 149] on icon "button" at bounding box center [1189, 151] width 15 height 15
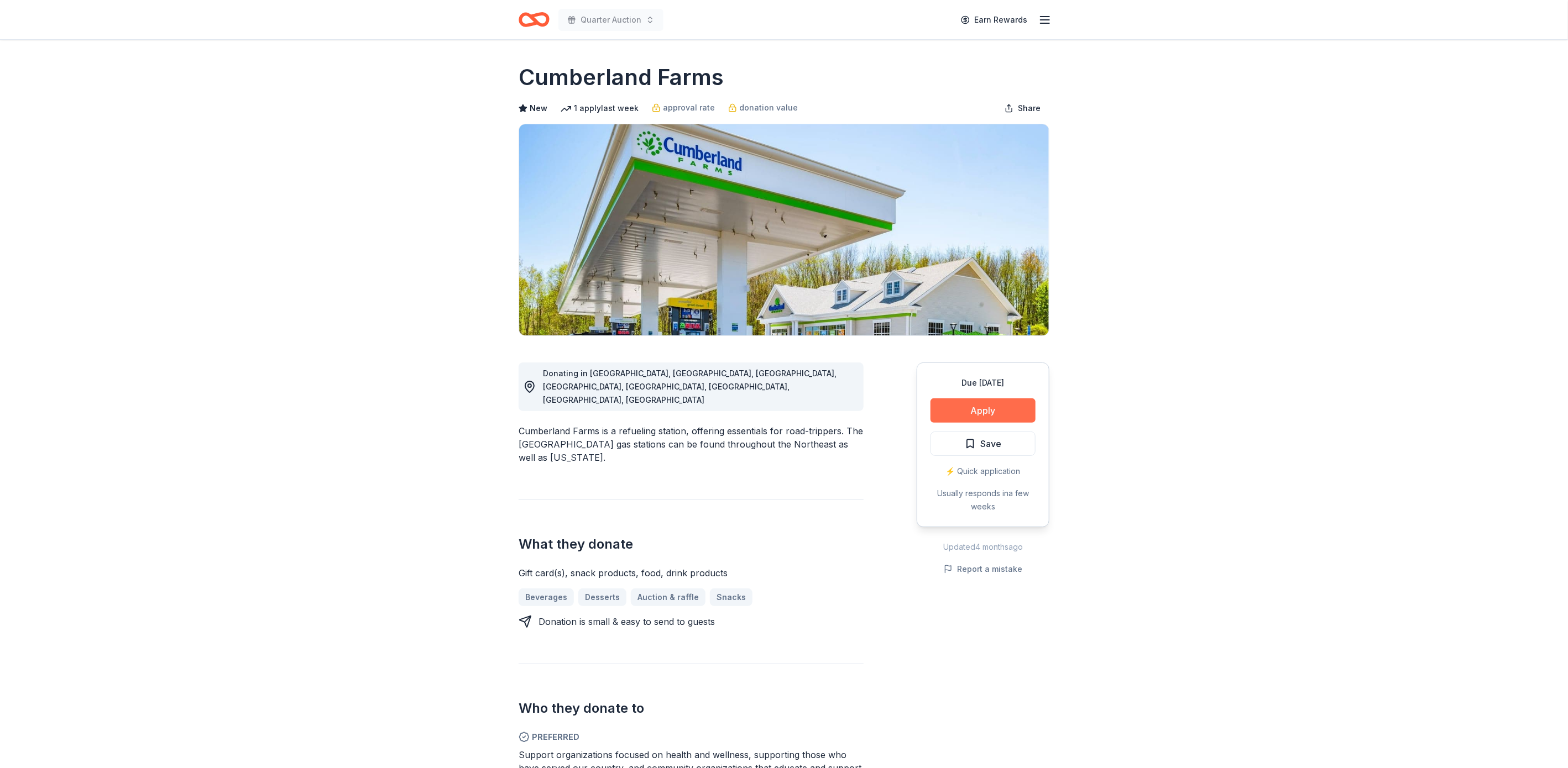
click at [966, 406] on button "Apply" at bounding box center [982, 411] width 105 height 24
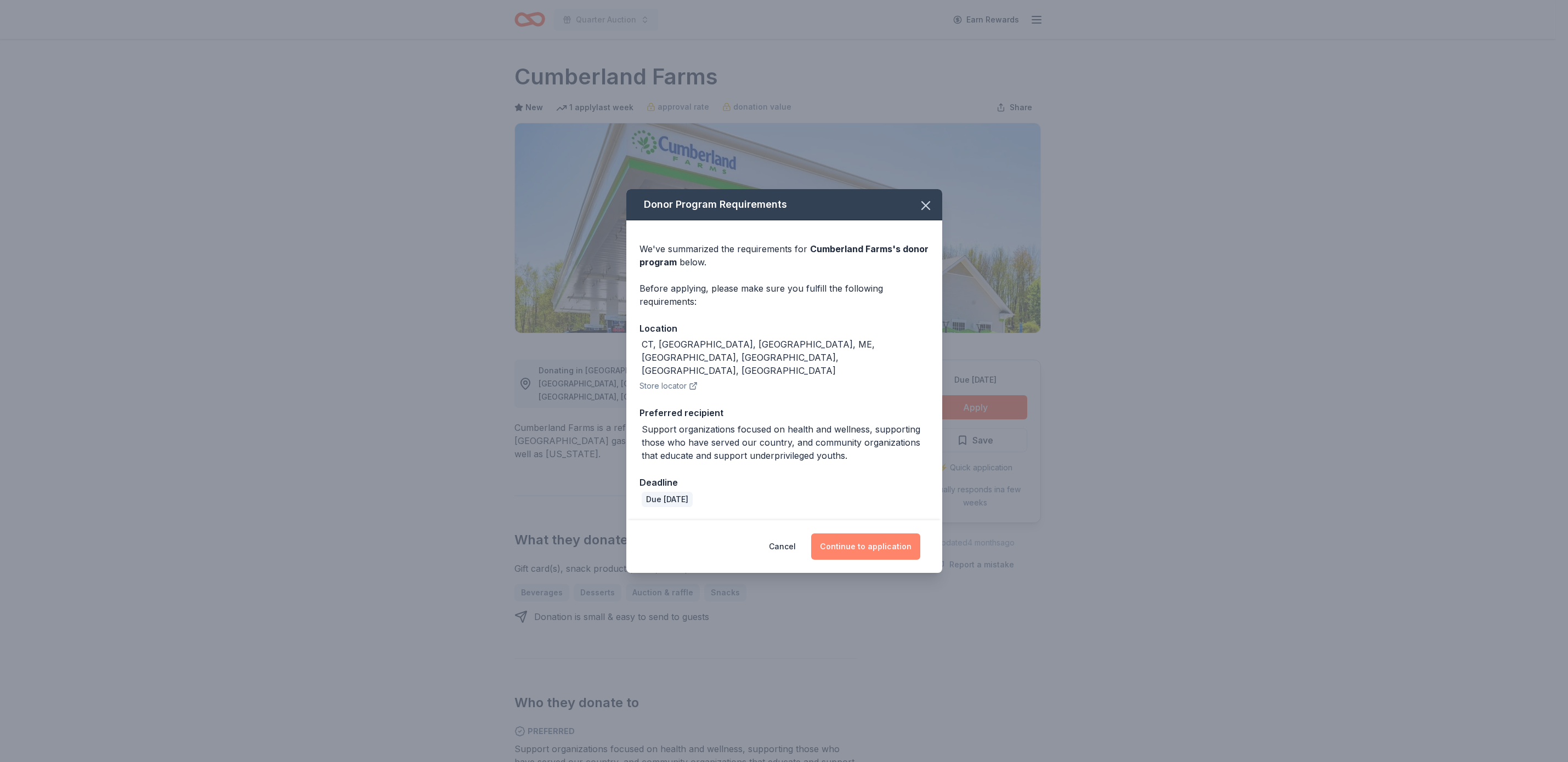
click at [856, 534] on button "Continue to application" at bounding box center [866, 547] width 109 height 26
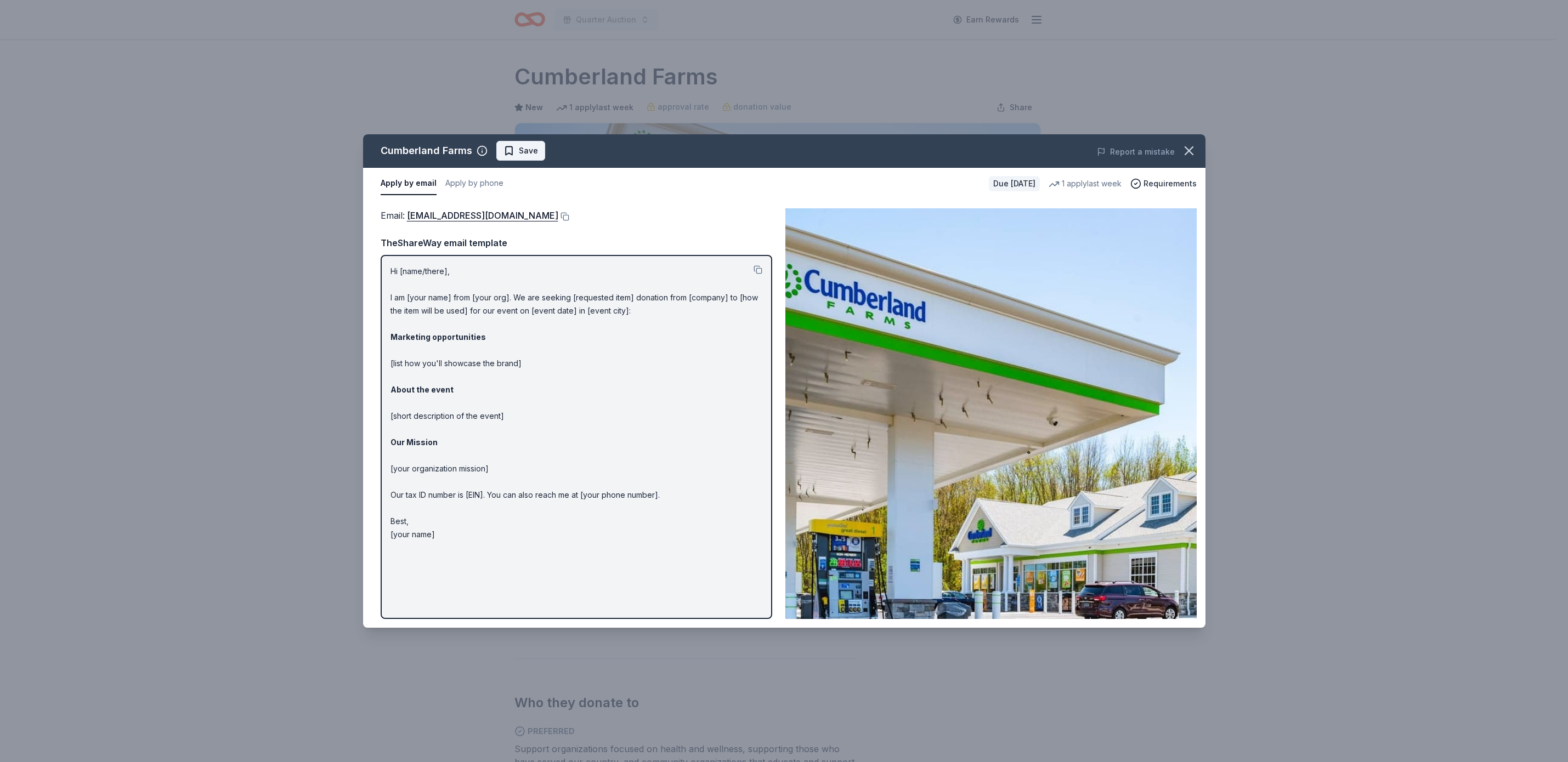
click at [538, 146] on button "Save" at bounding box center [520, 151] width 48 height 20
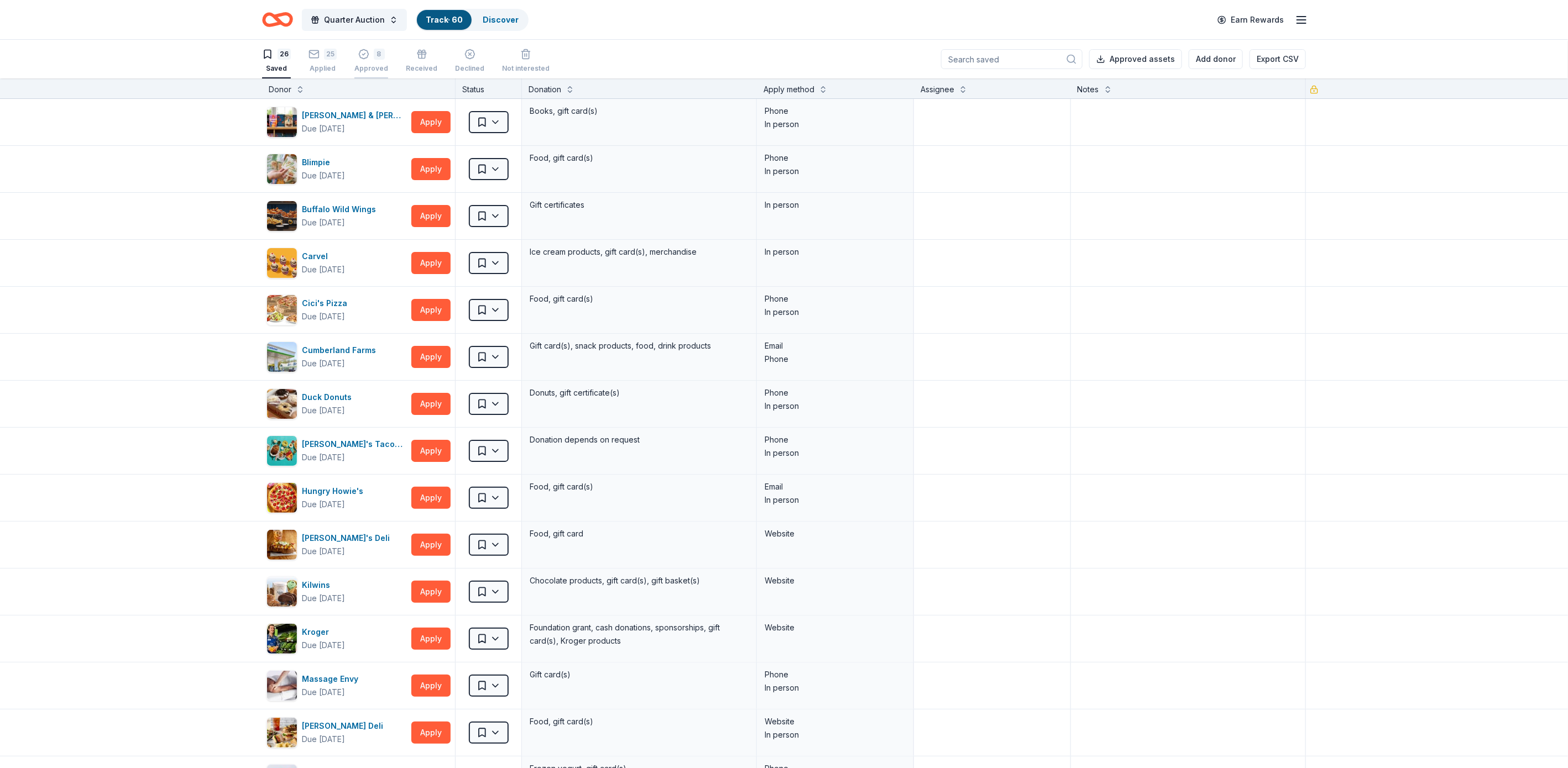
click at [370, 55] on div "8" at bounding box center [370, 54] width 33 height 11
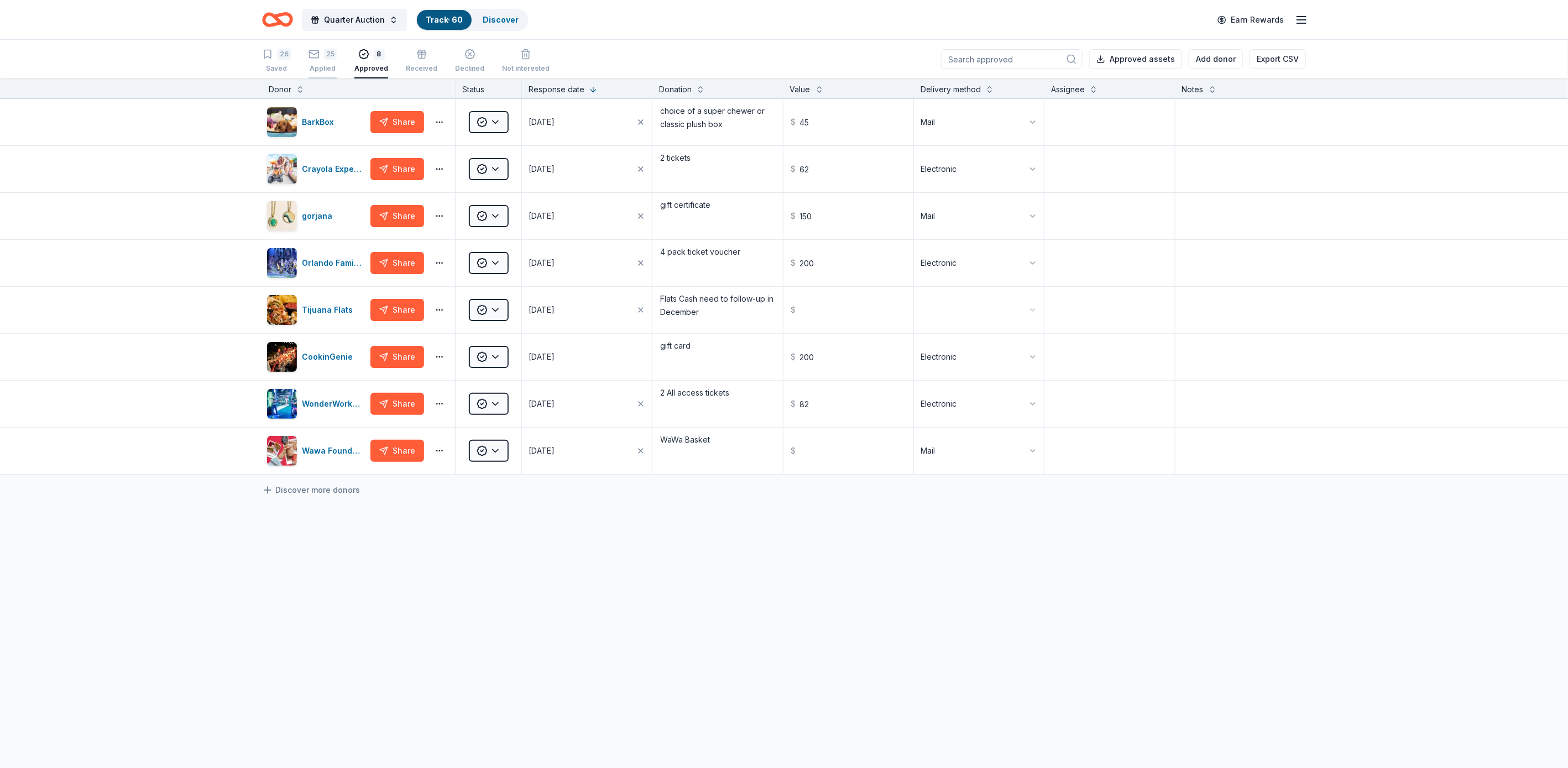
click at [321, 64] on div "Applied" at bounding box center [322, 69] width 28 height 9
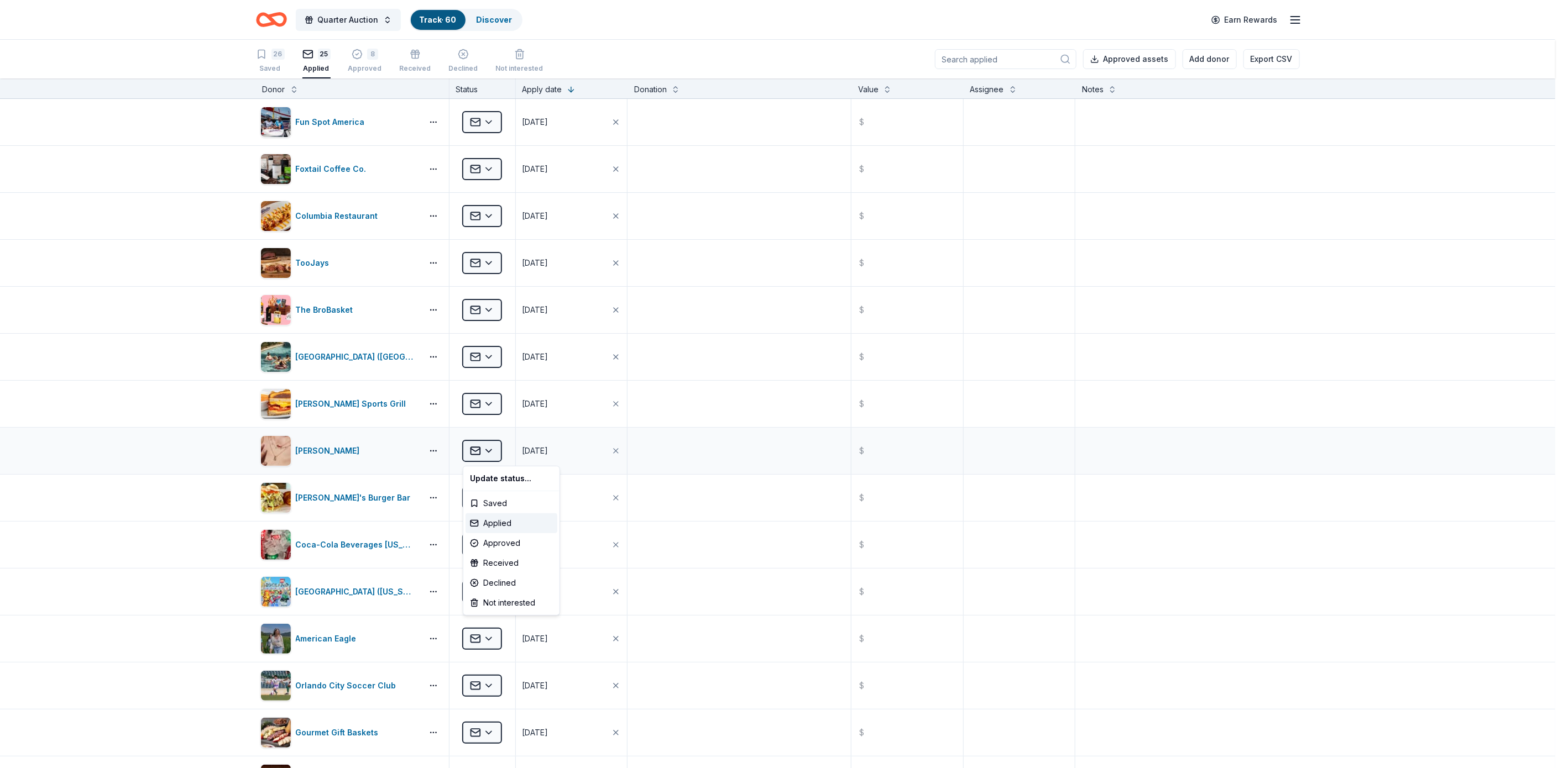
click at [491, 447] on html "Quarter Auction Track · 60 Discover Earn Rewards 26 Saved 25 Applied 8 Approved…" at bounding box center [784, 384] width 1568 height 768
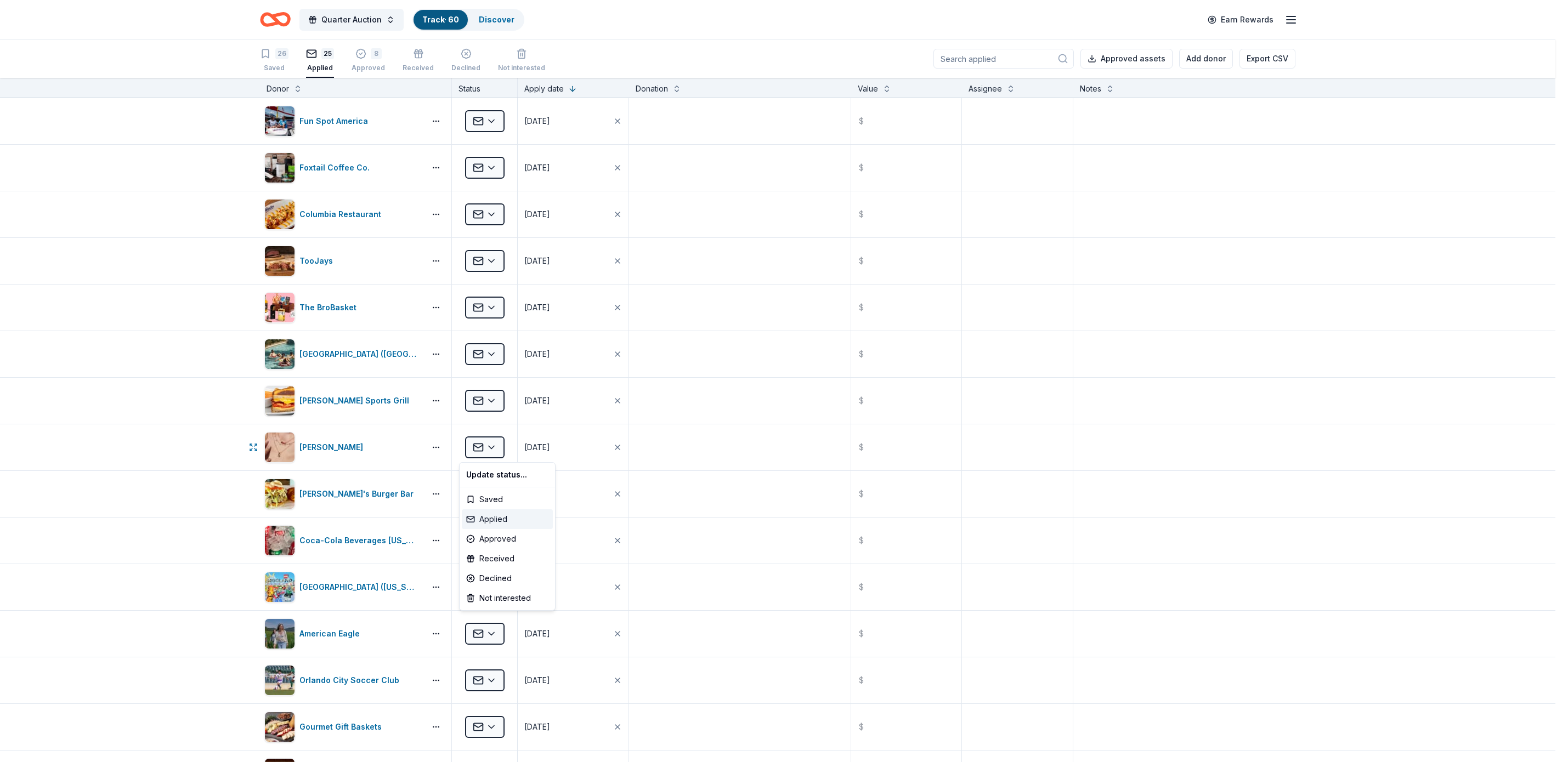
click at [497, 517] on div "Applied" at bounding box center [507, 519] width 91 height 20
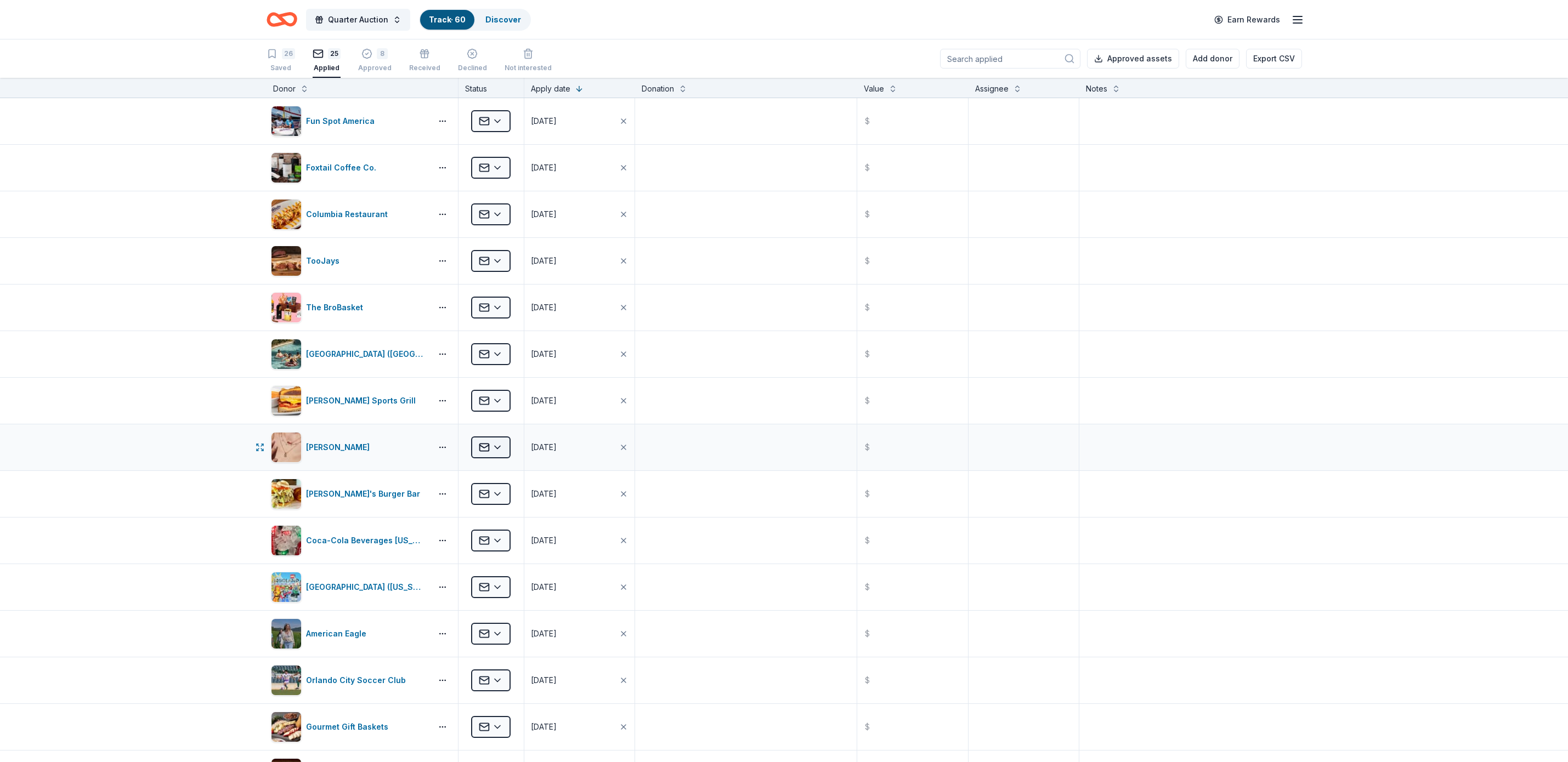
click at [486, 449] on html "Quarter Auction Track · 60 Discover Earn Rewards 26 Saved 25 Applied 8 Approved…" at bounding box center [784, 381] width 1568 height 762
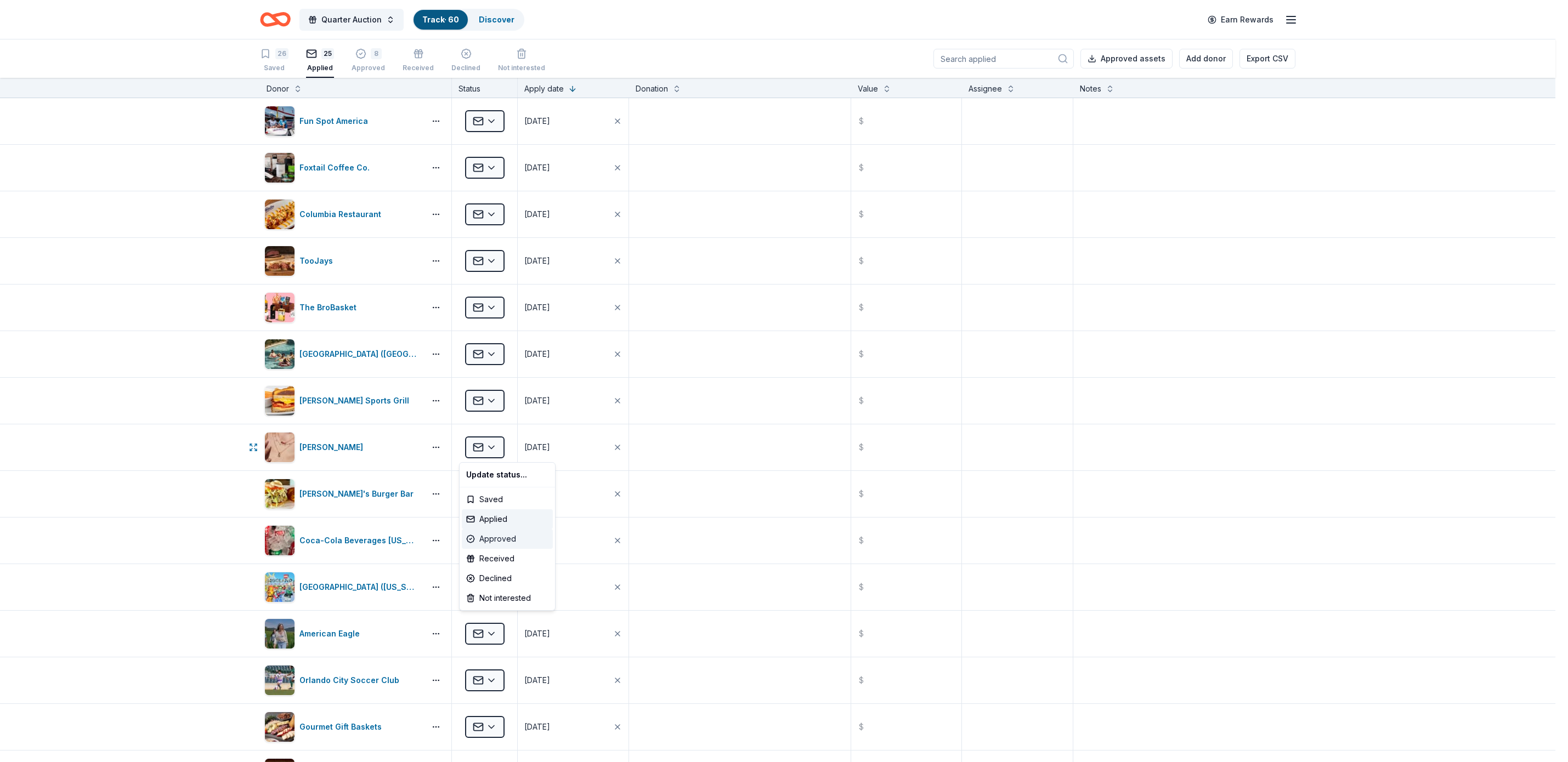
click at [507, 534] on div "Approved" at bounding box center [507, 538] width 91 height 20
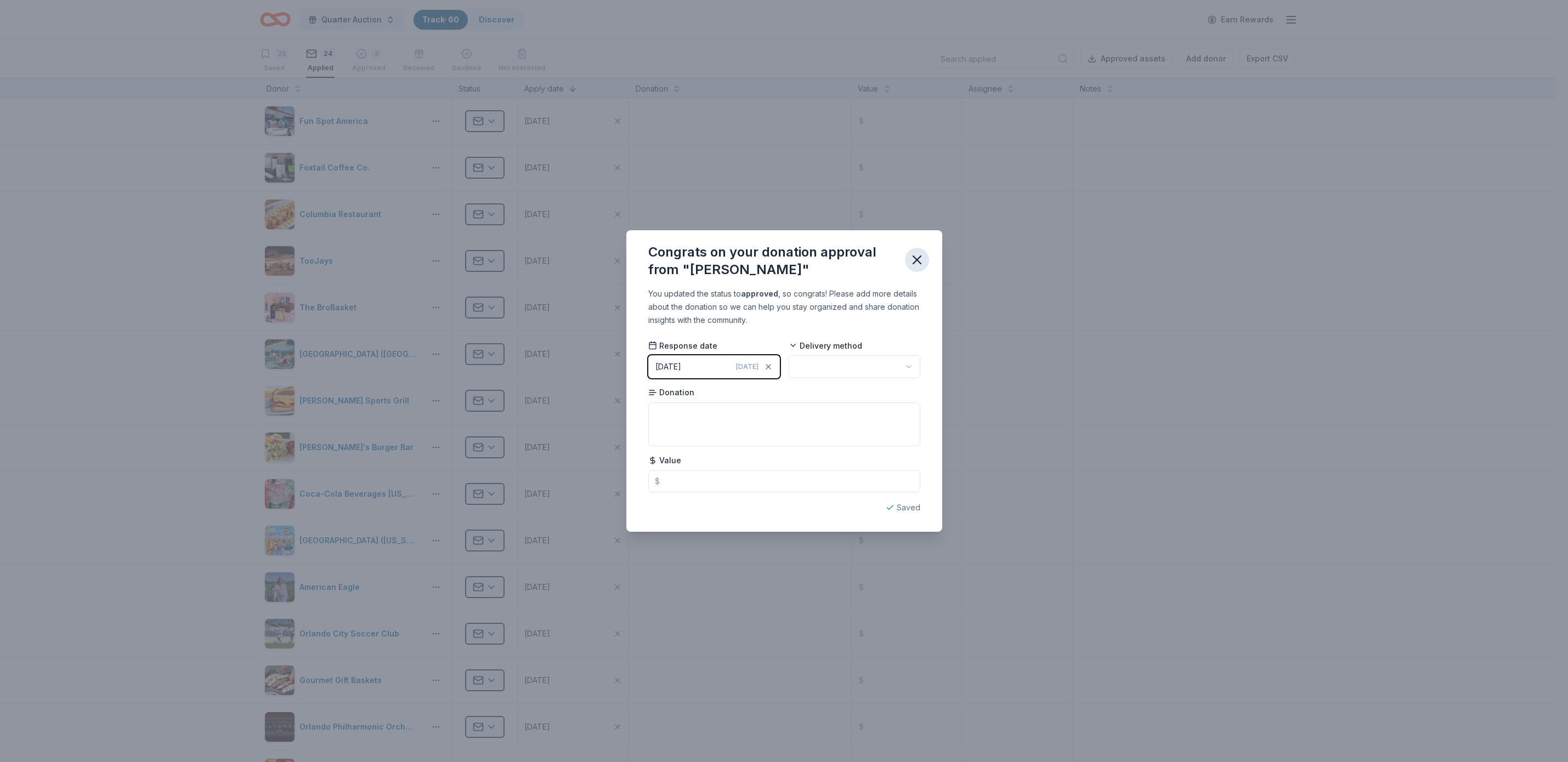
click at [915, 251] on button "button" at bounding box center [917, 260] width 24 height 24
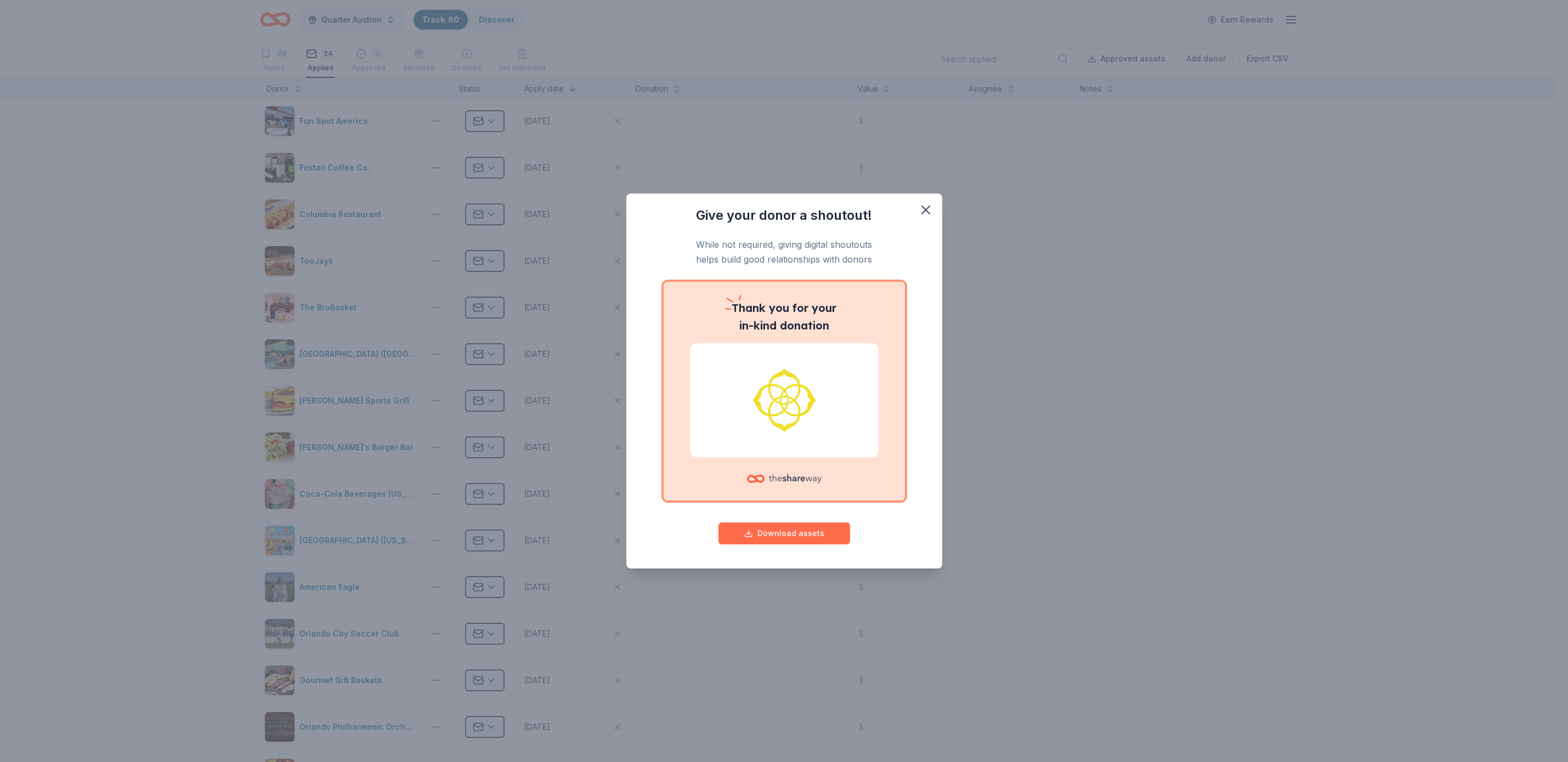
click at [796, 530] on button "Download assets" at bounding box center [784, 534] width 132 height 22
click at [930, 204] on icon "button" at bounding box center [926, 210] width 15 height 15
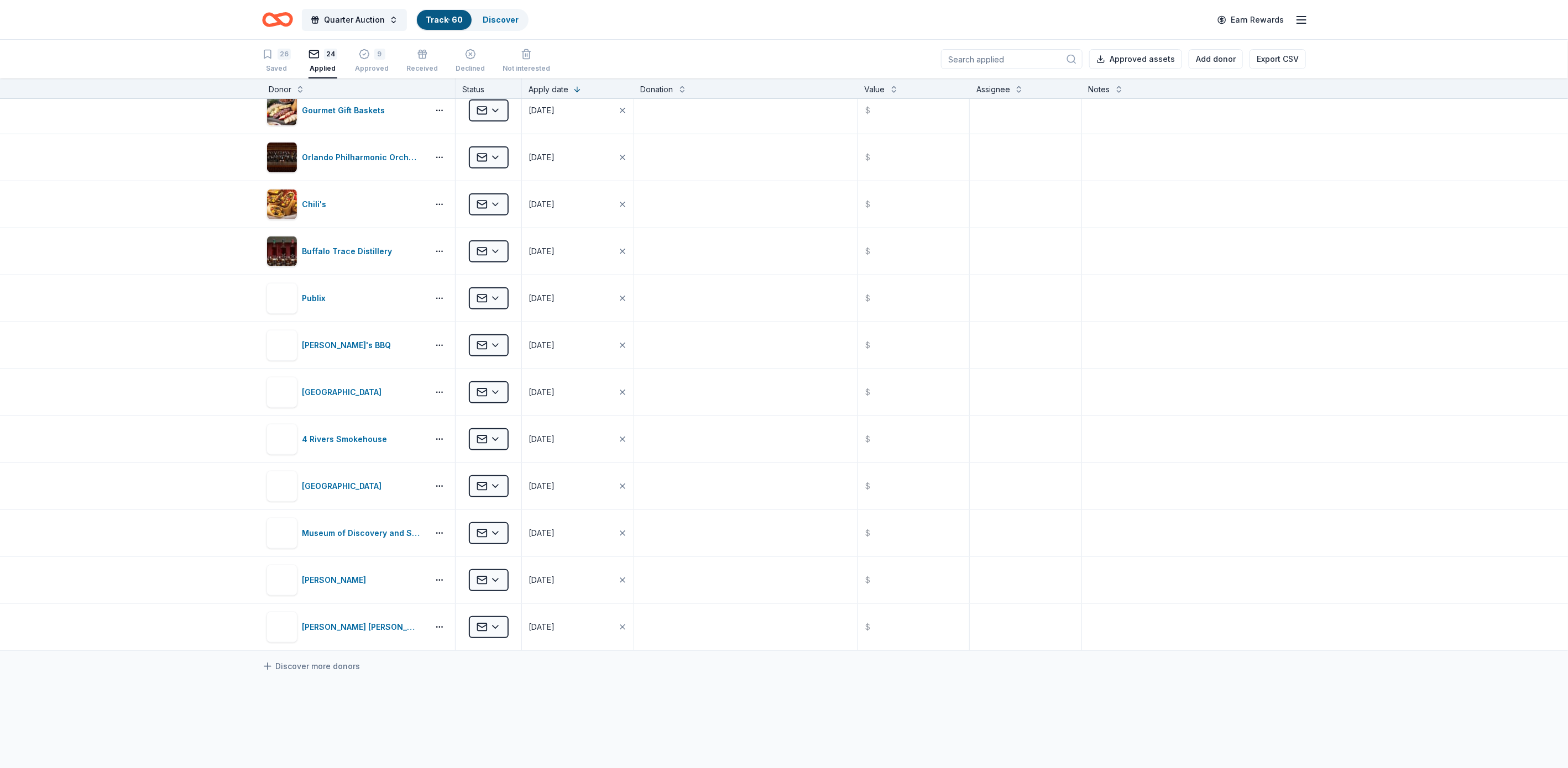
scroll to position [577, 0]
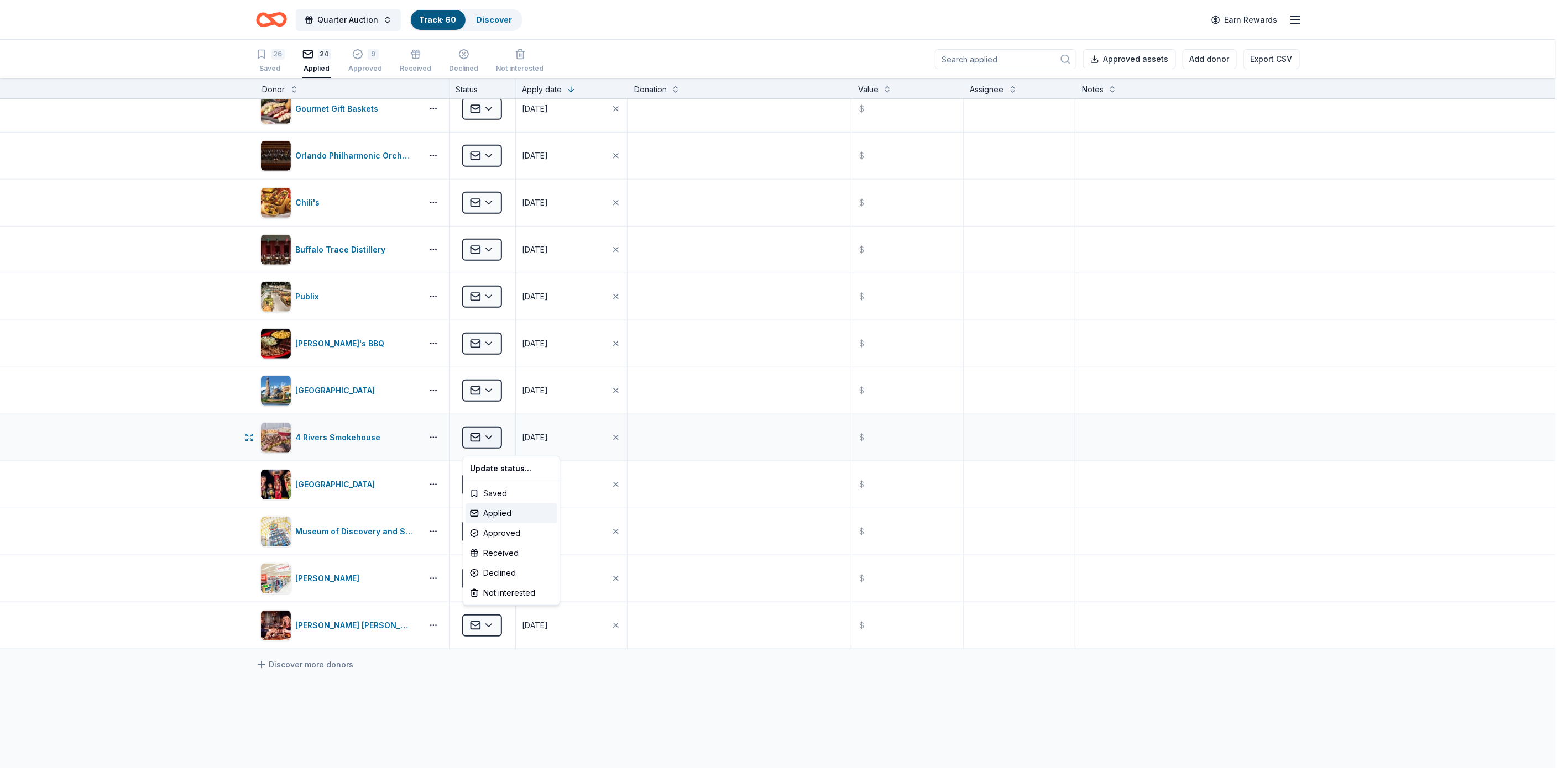
click at [484, 441] on html "Quarter Auction Track · 60 Discover Earn Rewards 26 Saved 24 Applied 9 Approved…" at bounding box center [784, 384] width 1568 height 768
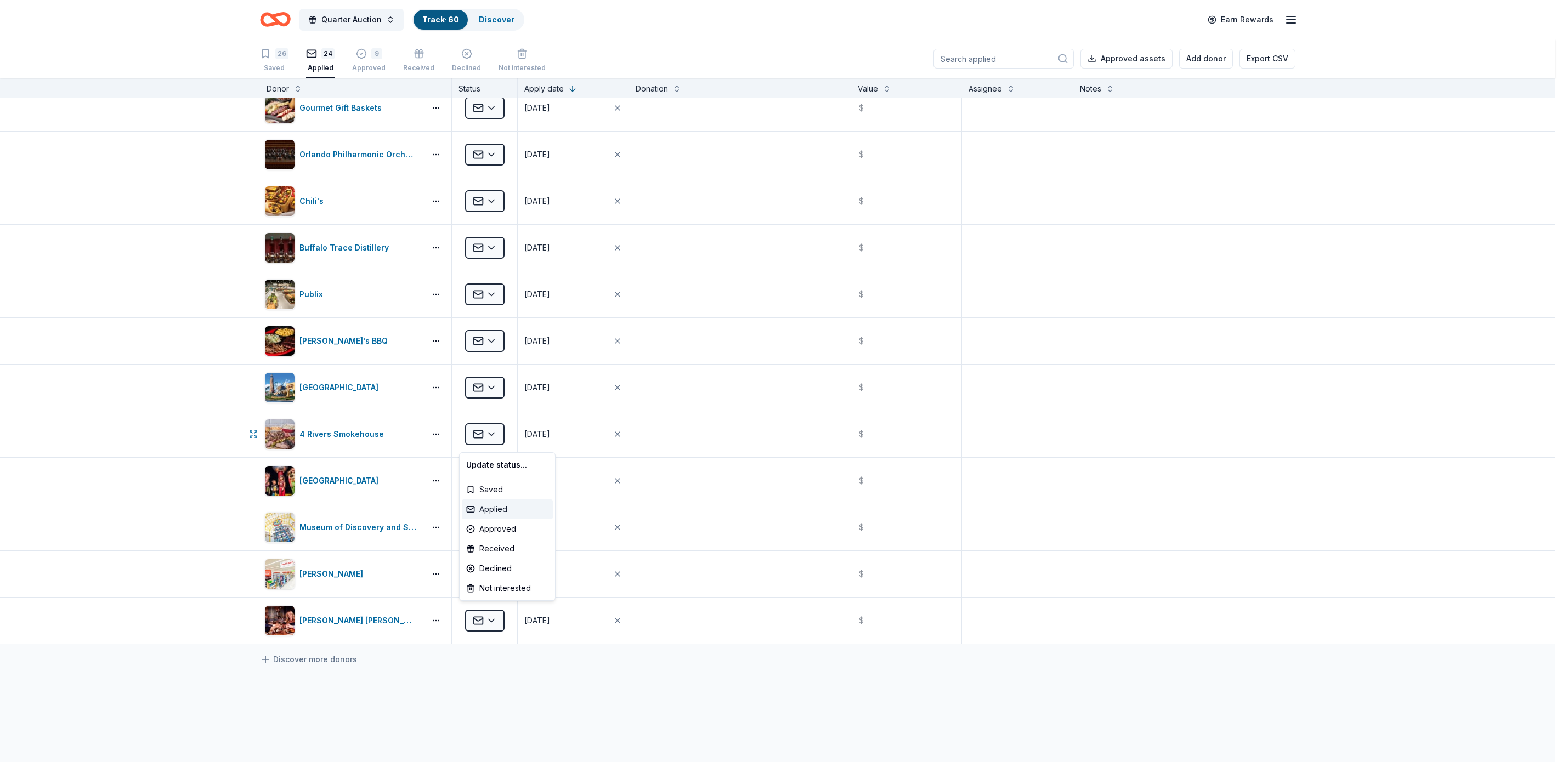
click at [493, 508] on div "Applied" at bounding box center [507, 509] width 91 height 20
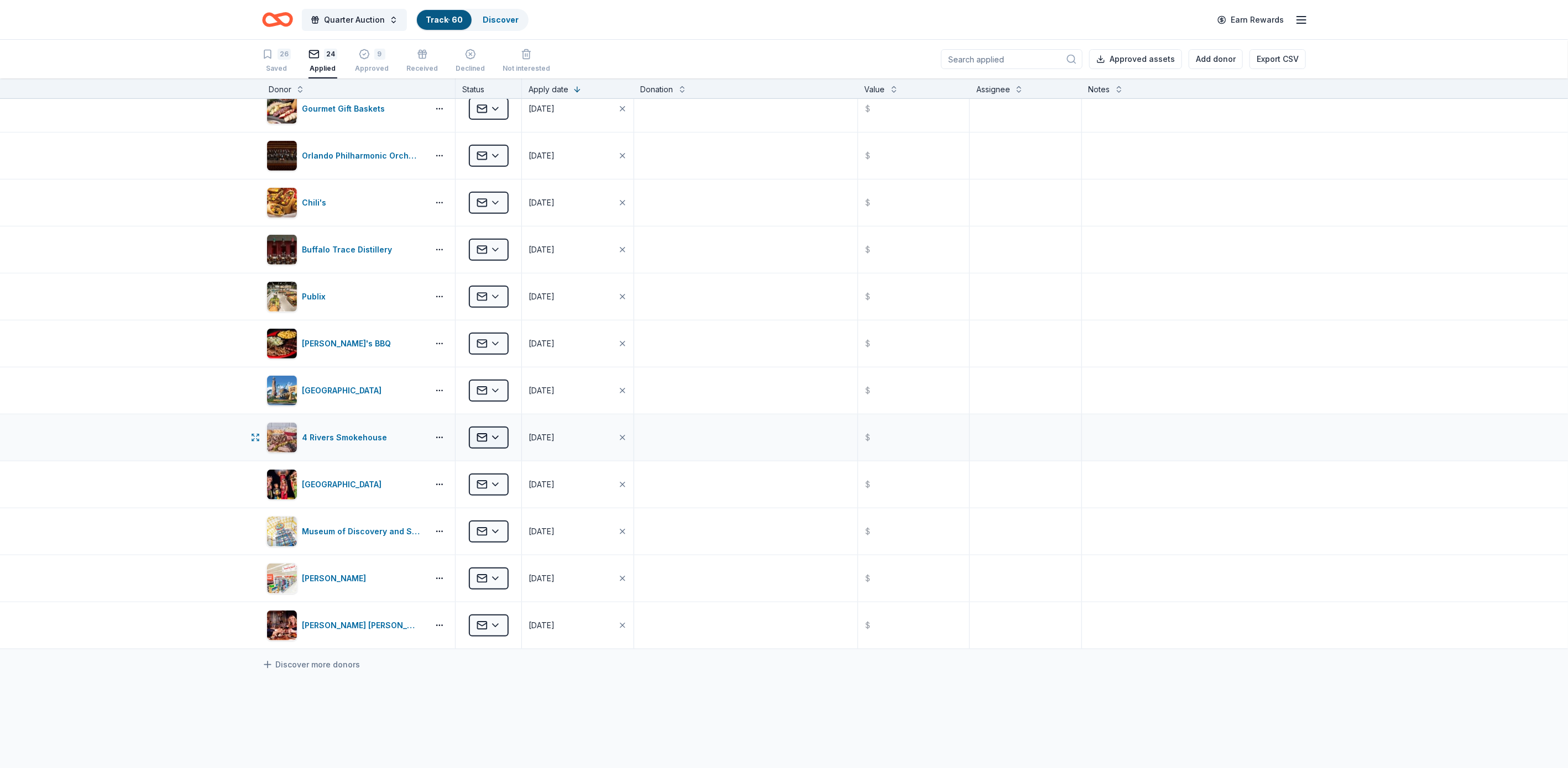
click at [484, 436] on html "Quarter Auction Track · 60 Discover Earn Rewards 26 Saved 24 Applied 9 Approved…" at bounding box center [784, 384] width 1568 height 768
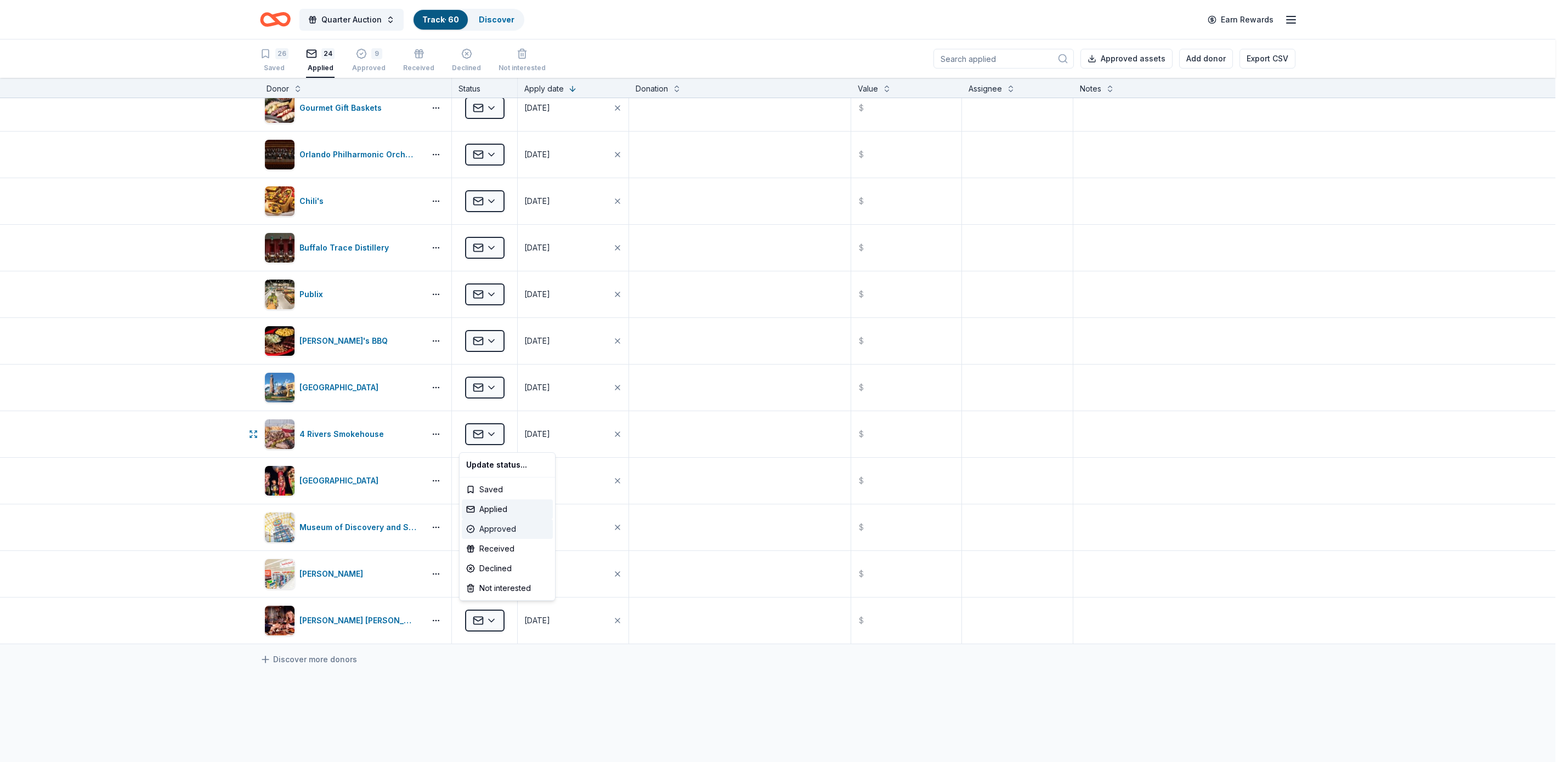
click at [504, 523] on div "Approved" at bounding box center [507, 529] width 91 height 20
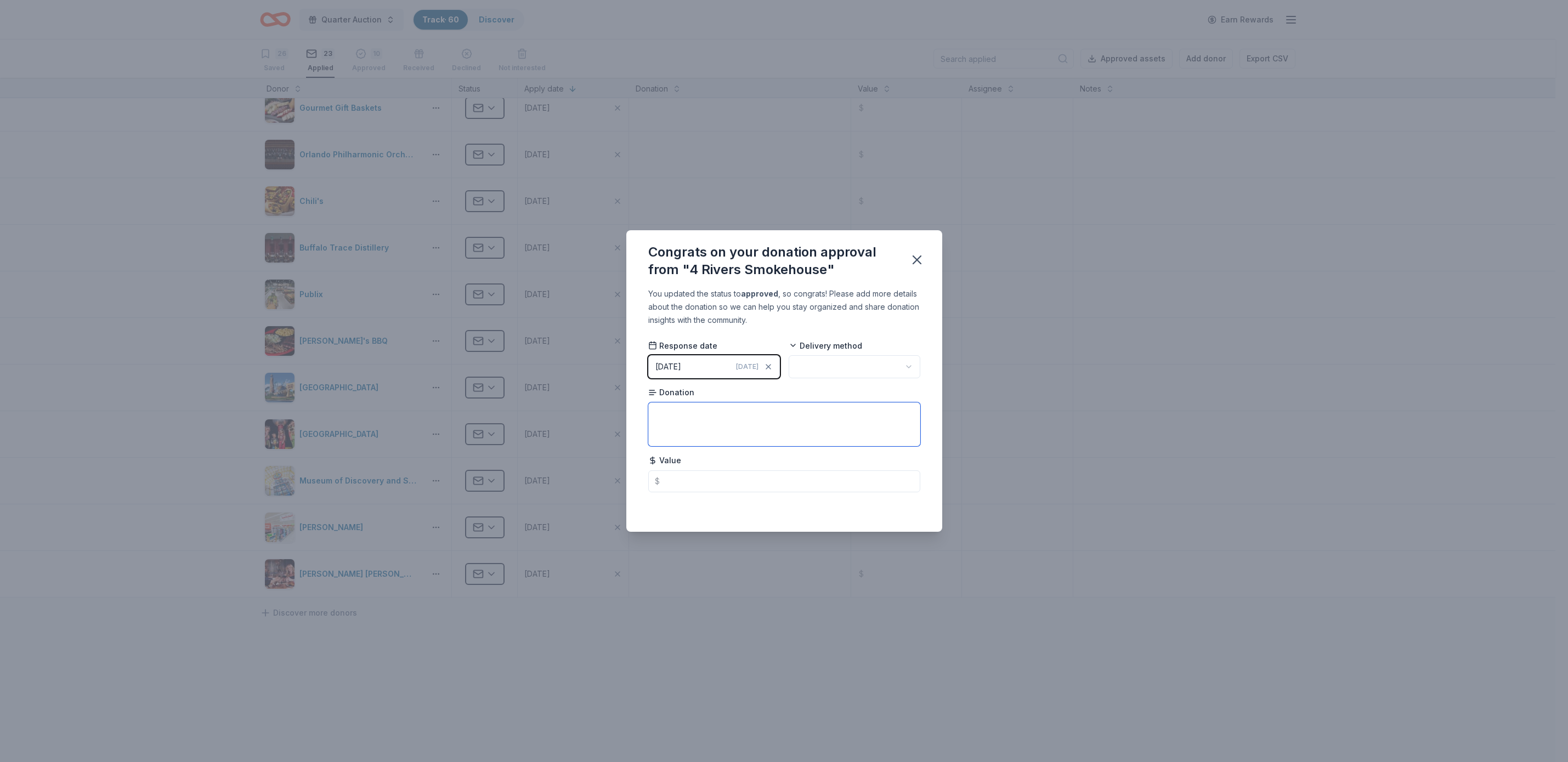
click at [660, 413] on textarea at bounding box center [784, 424] width 272 height 44
click at [918, 257] on icon "button" at bounding box center [917, 260] width 15 height 15
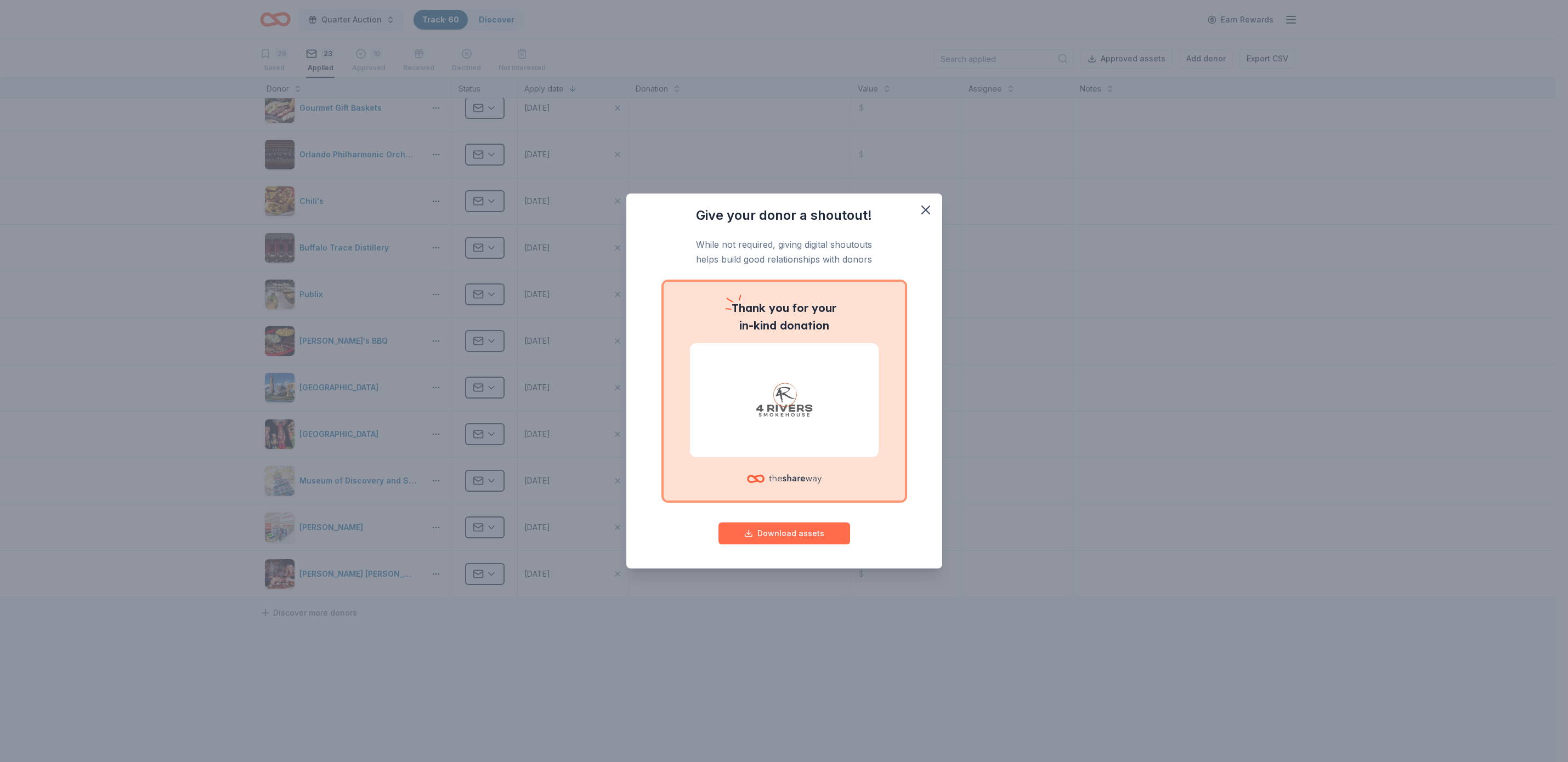
click at [818, 534] on button "Download assets" at bounding box center [784, 534] width 132 height 22
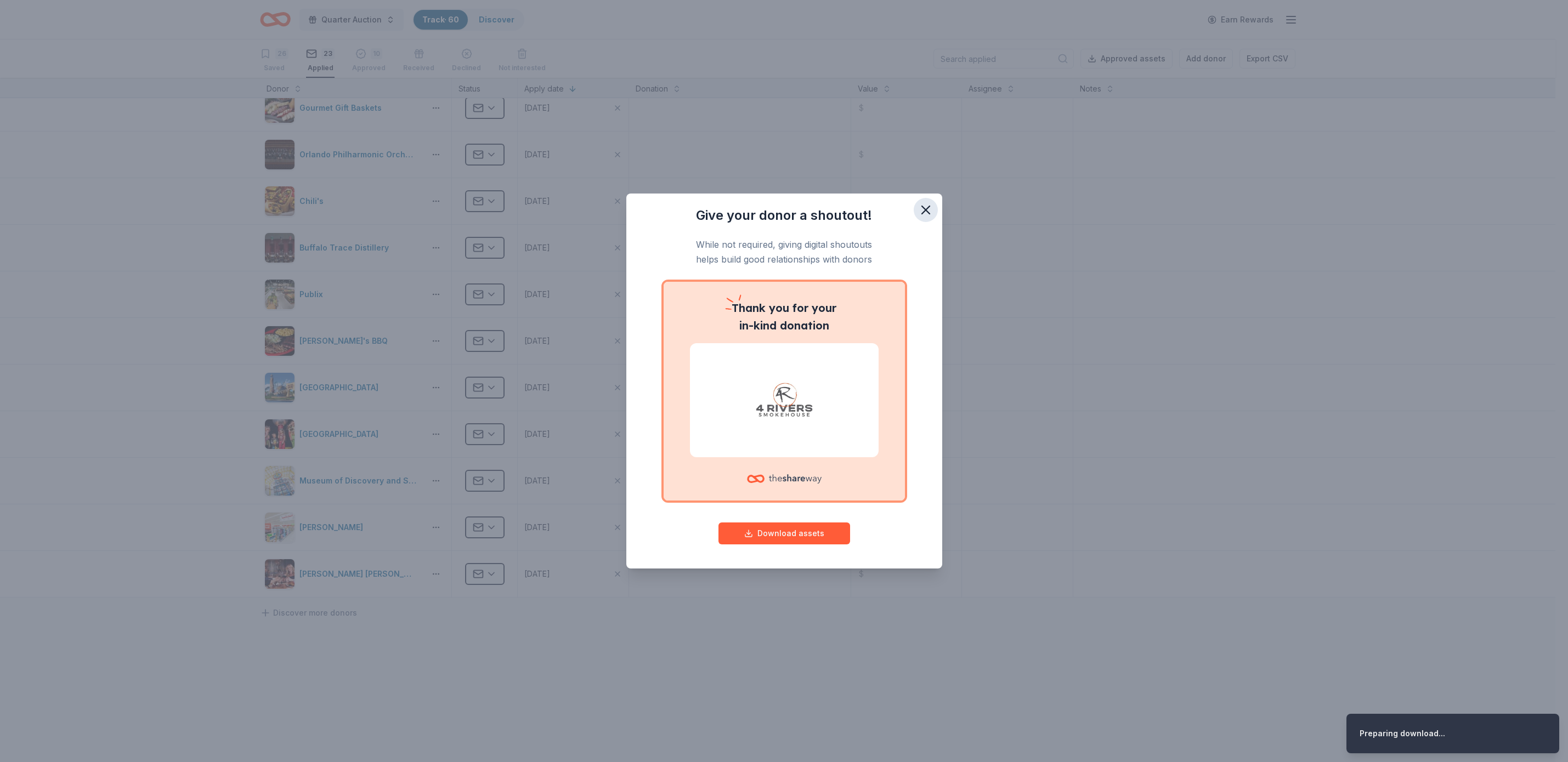
drag, startPoint x: 926, startPoint y: 206, endPoint x: 924, endPoint y: 213, distance: 7.3
click at [926, 206] on icon "button" at bounding box center [926, 210] width 15 height 15
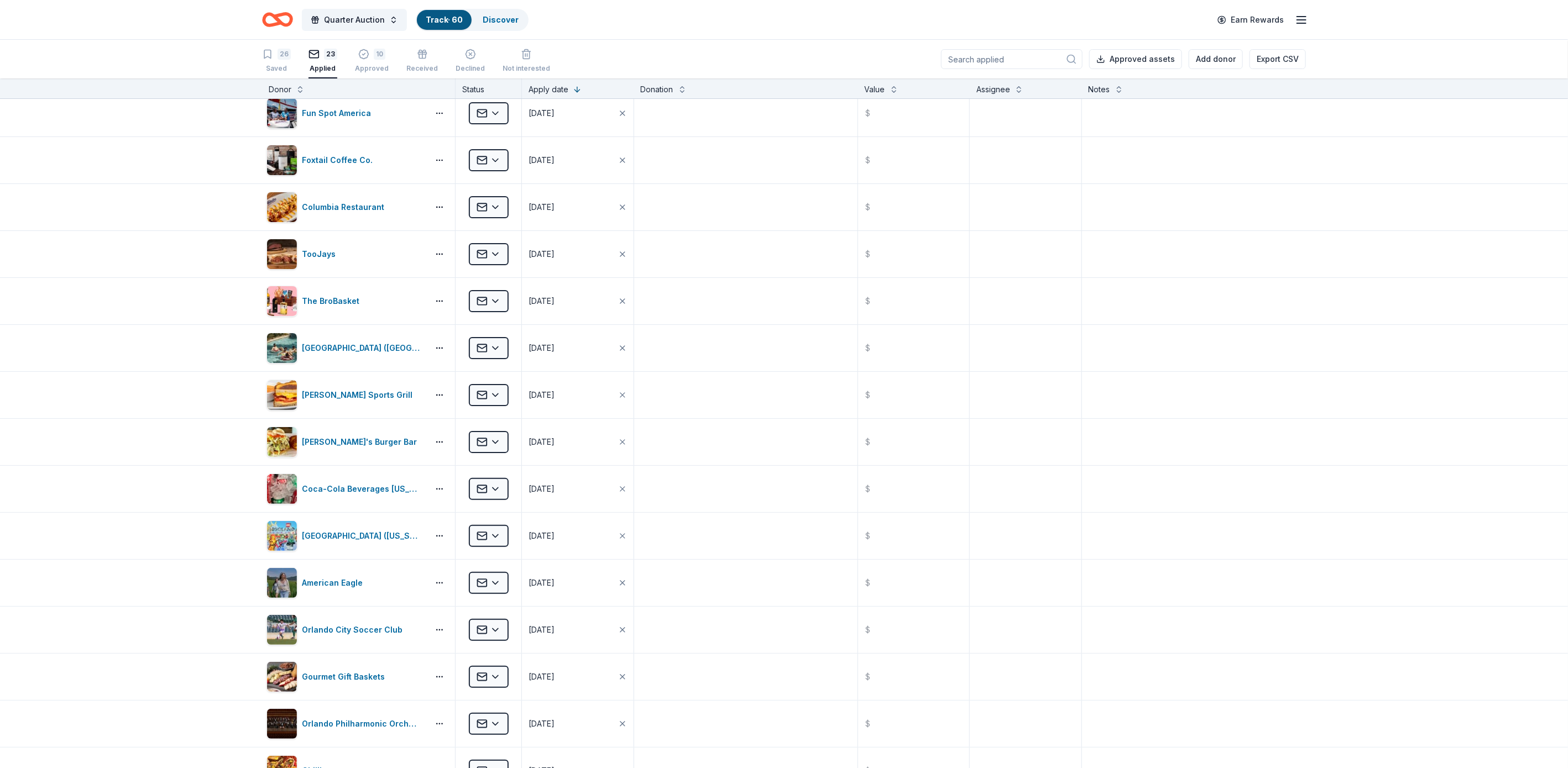
scroll to position [0, 0]
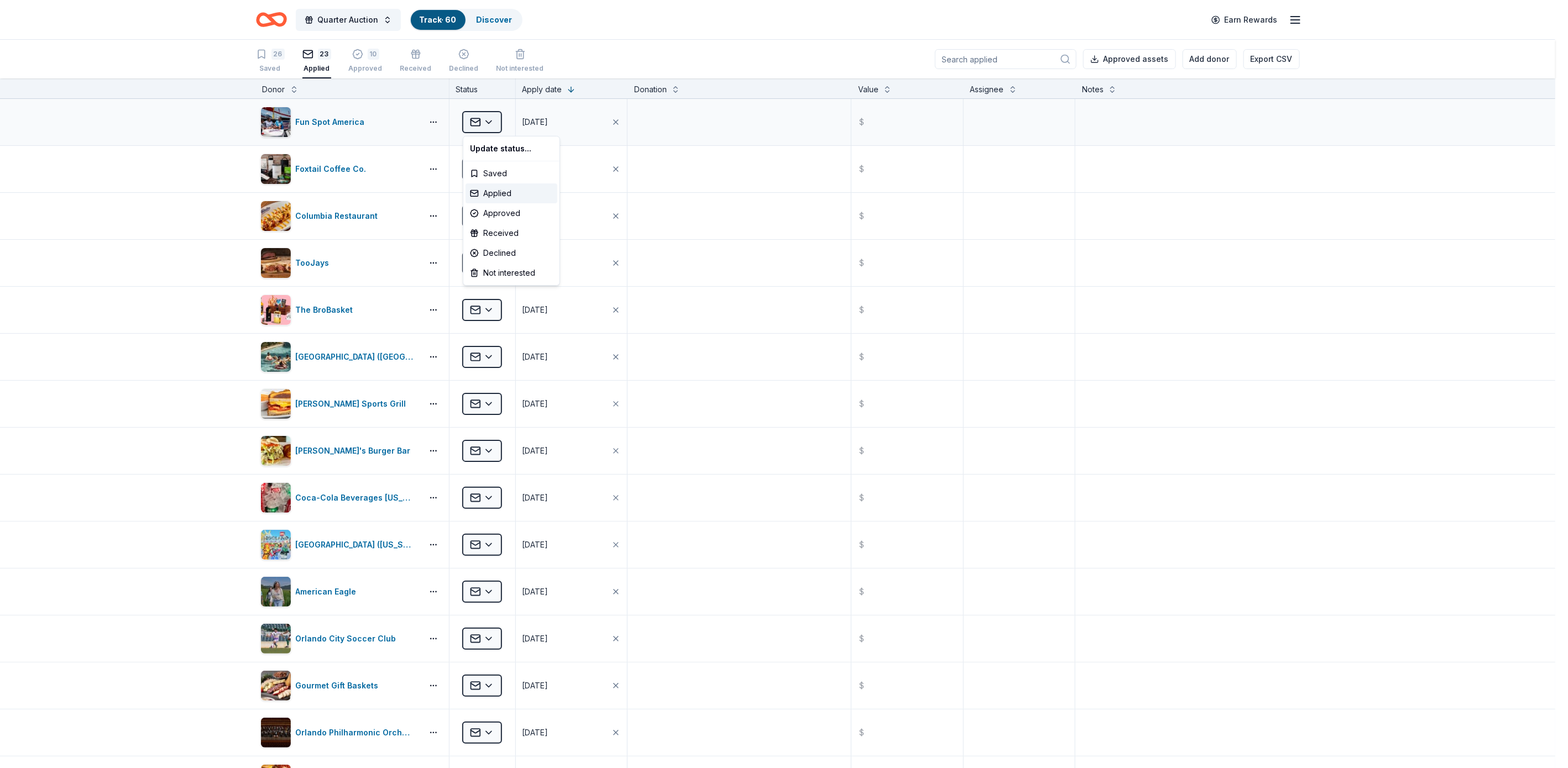
click at [487, 119] on html "Quarter Auction Track · 60 Discover Earn Rewards 26 Saved 23 Applied 10 Approve…" at bounding box center [784, 384] width 1568 height 768
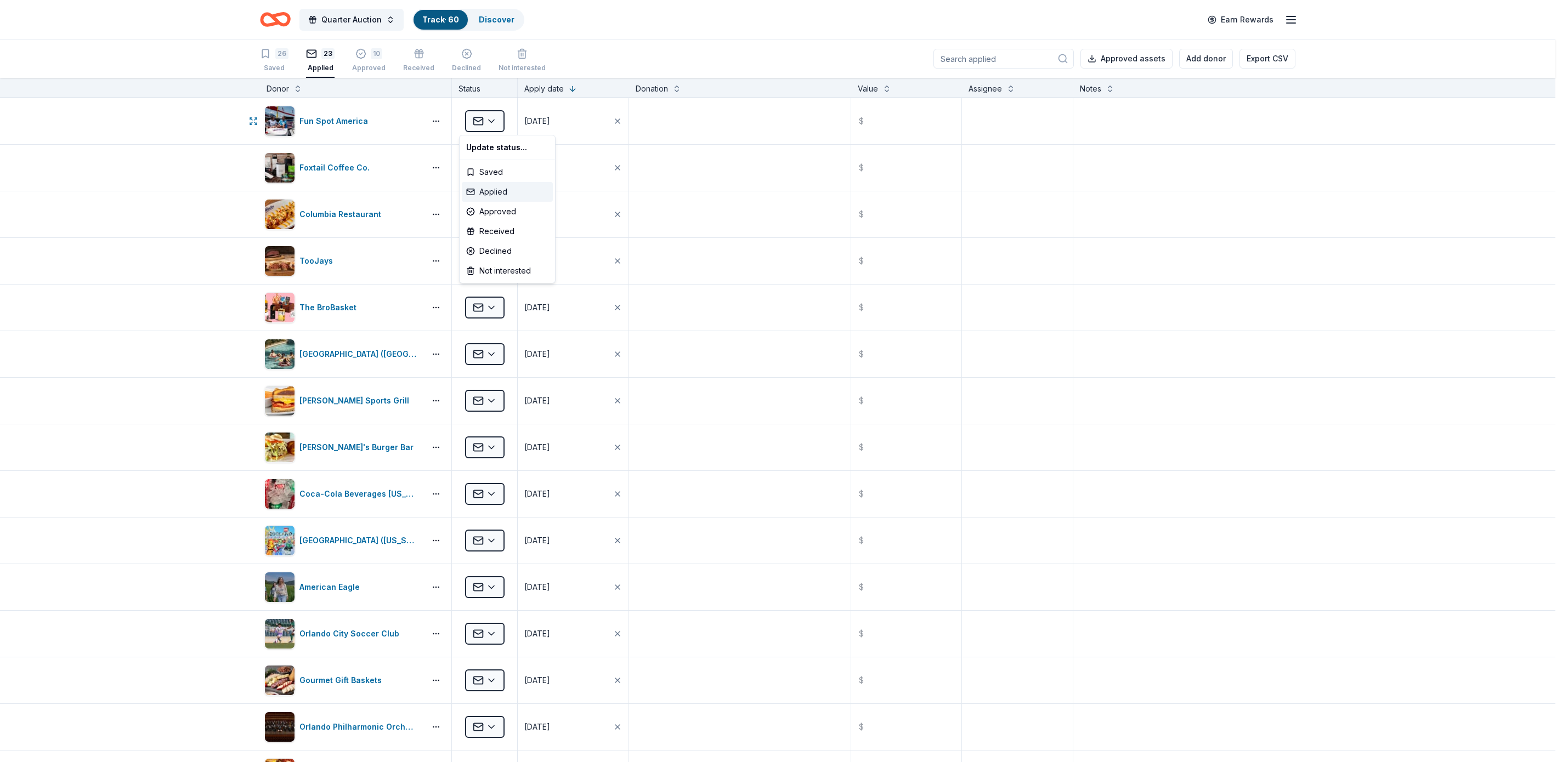
click at [492, 183] on div "Applied" at bounding box center [507, 191] width 91 height 20
click at [486, 163] on html "Quarter Auction Track · 60 Discover Earn Rewards 26 Saved 23 Applied 10 Approve…" at bounding box center [784, 381] width 1568 height 762
click at [497, 232] on div "Applied" at bounding box center [507, 239] width 91 height 20
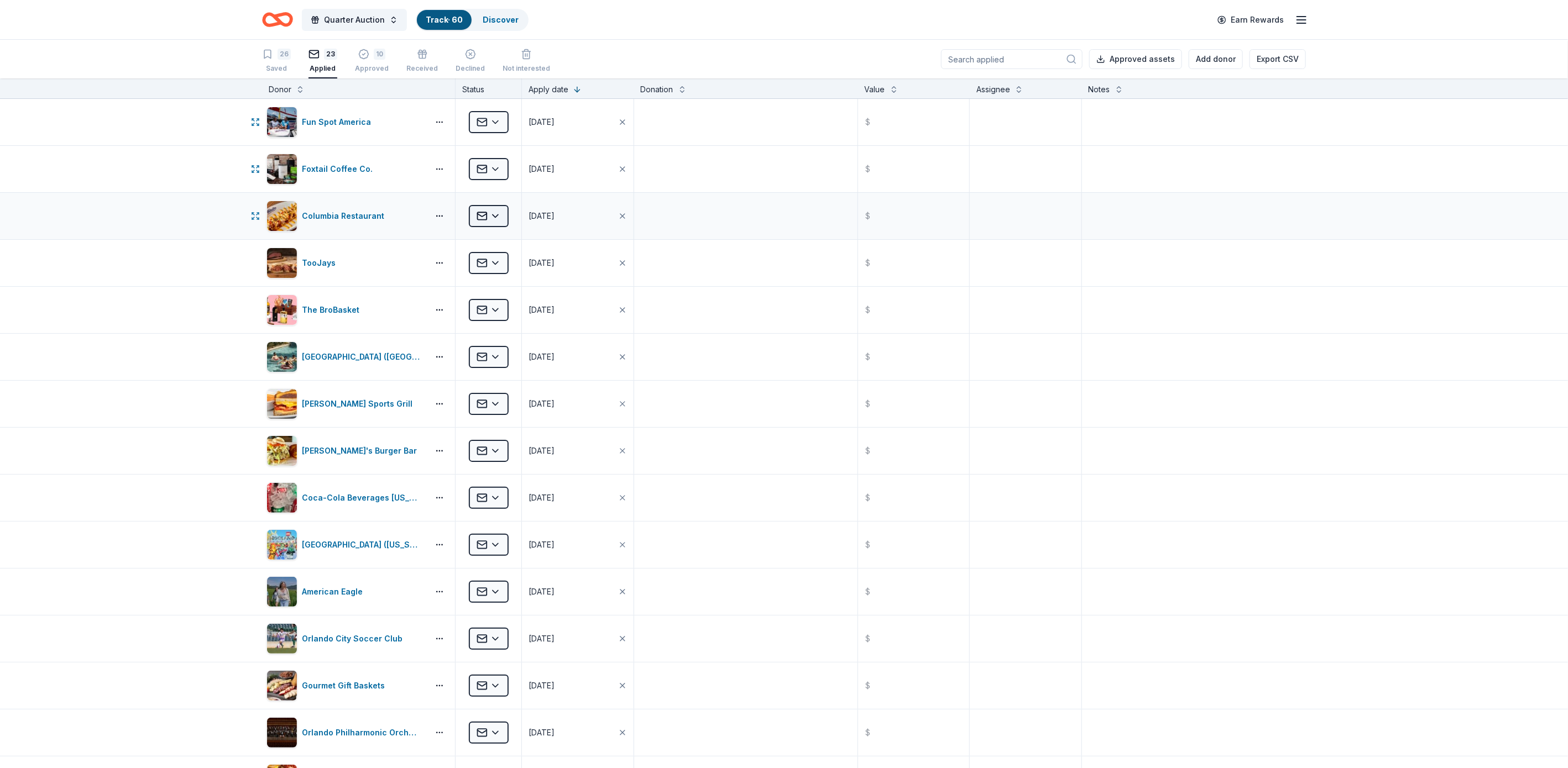
click at [488, 216] on html "Quarter Auction Track · 60 Discover Earn Rewards 26 Saved 23 Applied 10 Approve…" at bounding box center [784, 384] width 1568 height 768
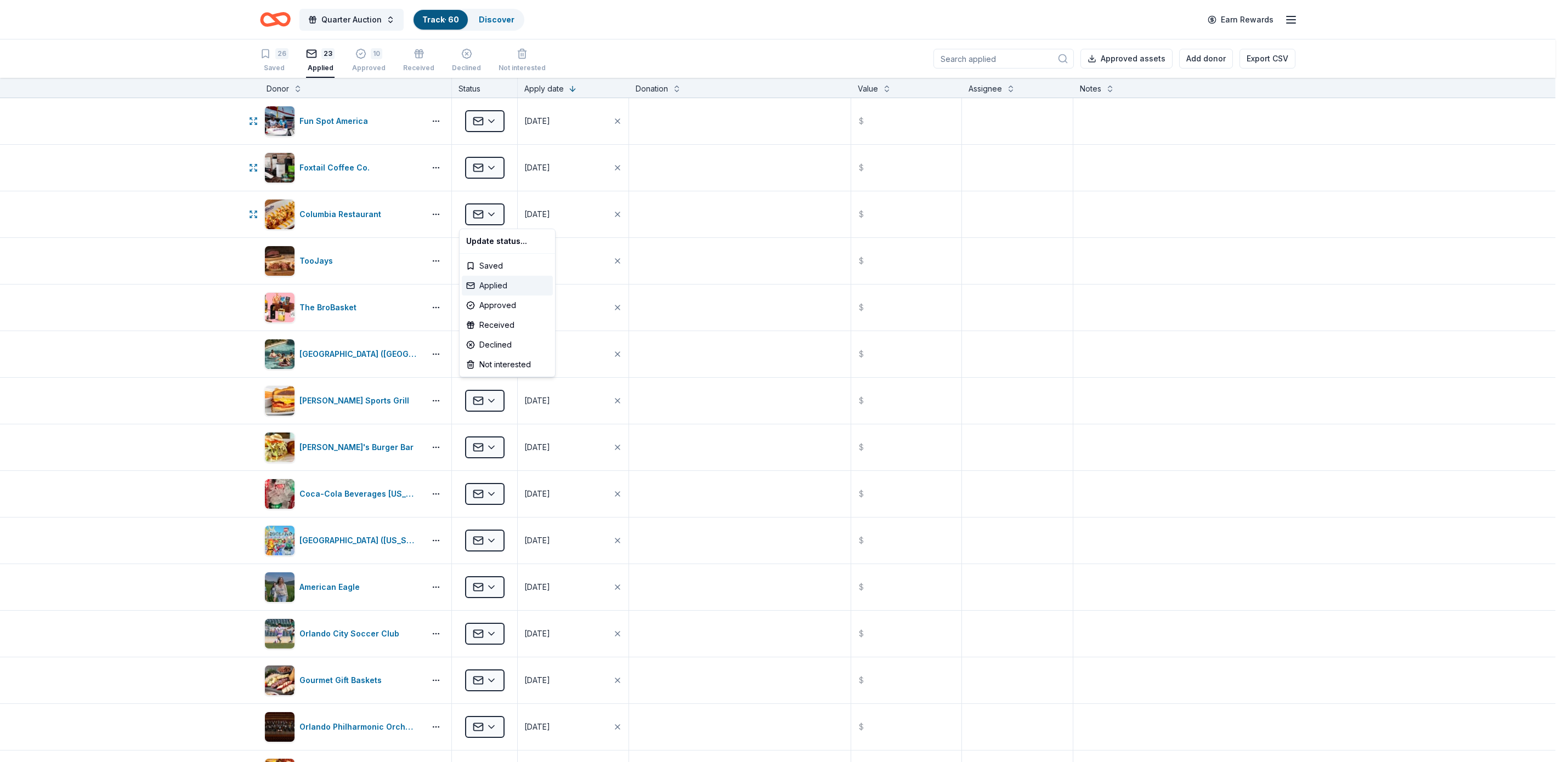
click at [491, 281] on div "Applied" at bounding box center [507, 285] width 91 height 20
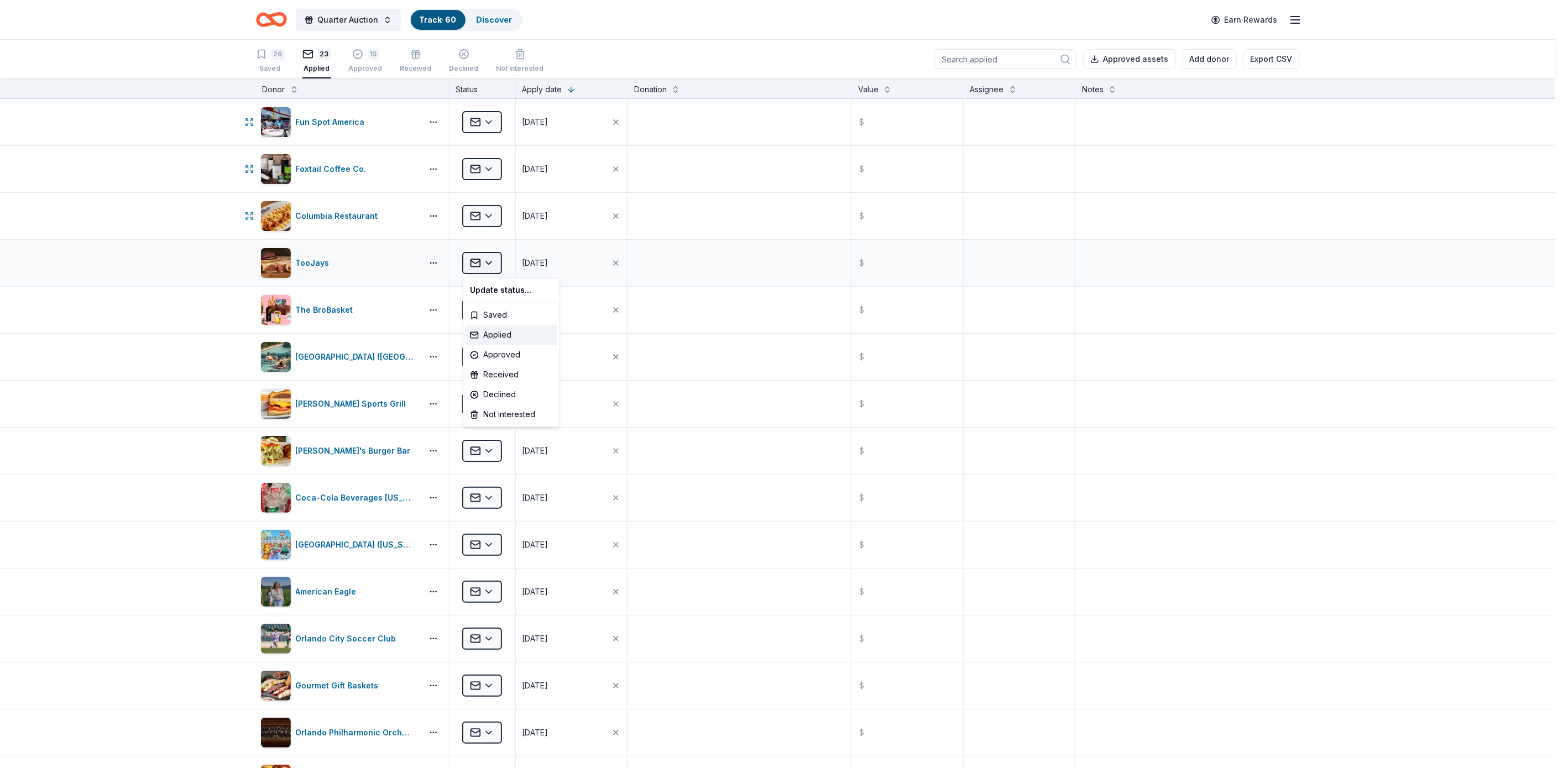
click at [485, 262] on html "Quarter Auction Track · 60 Discover Earn Rewards 26 Saved 23 Applied 10 Approve…" at bounding box center [784, 384] width 1568 height 768
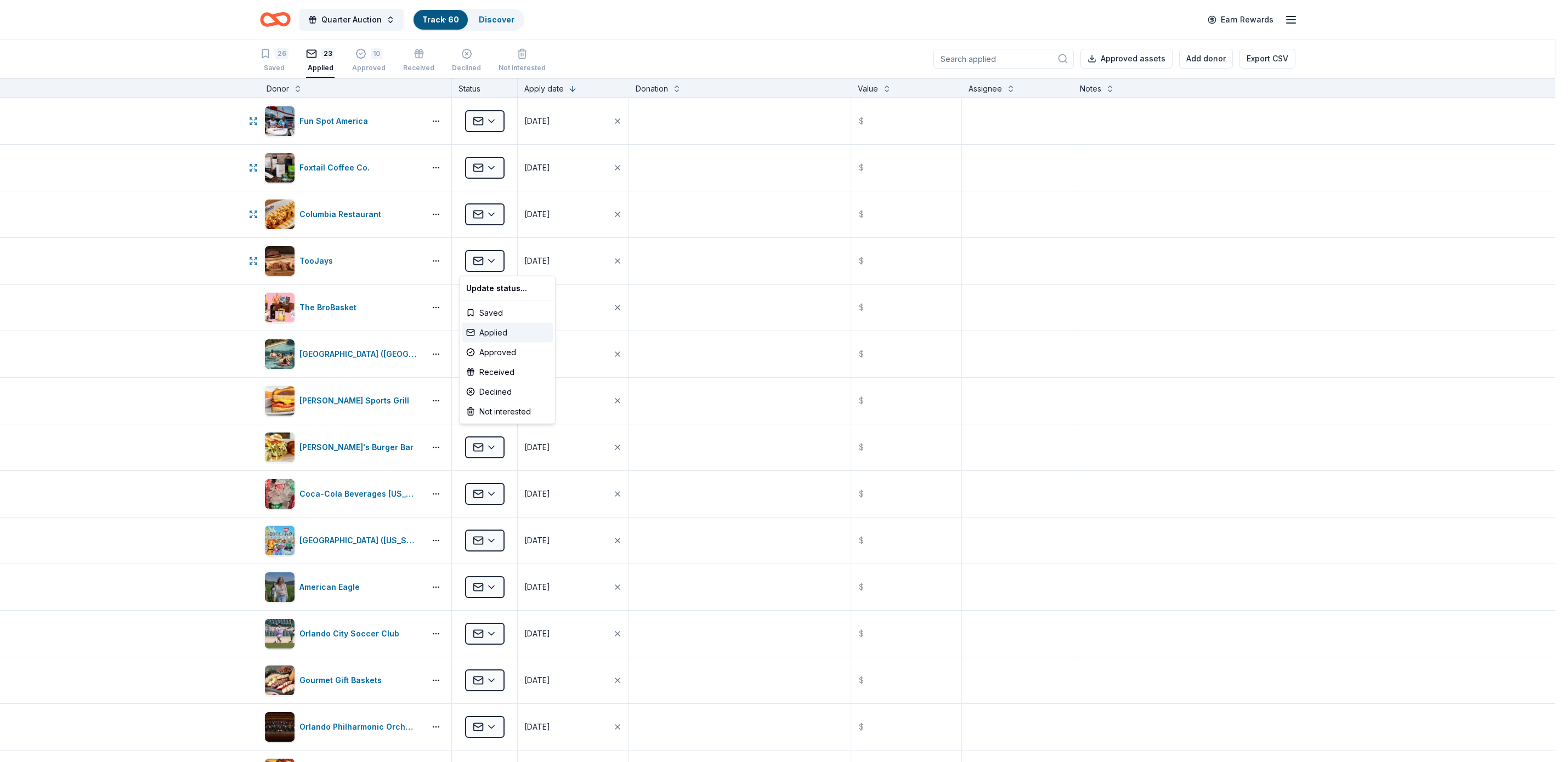
click at [489, 327] on div "Applied" at bounding box center [507, 333] width 91 height 20
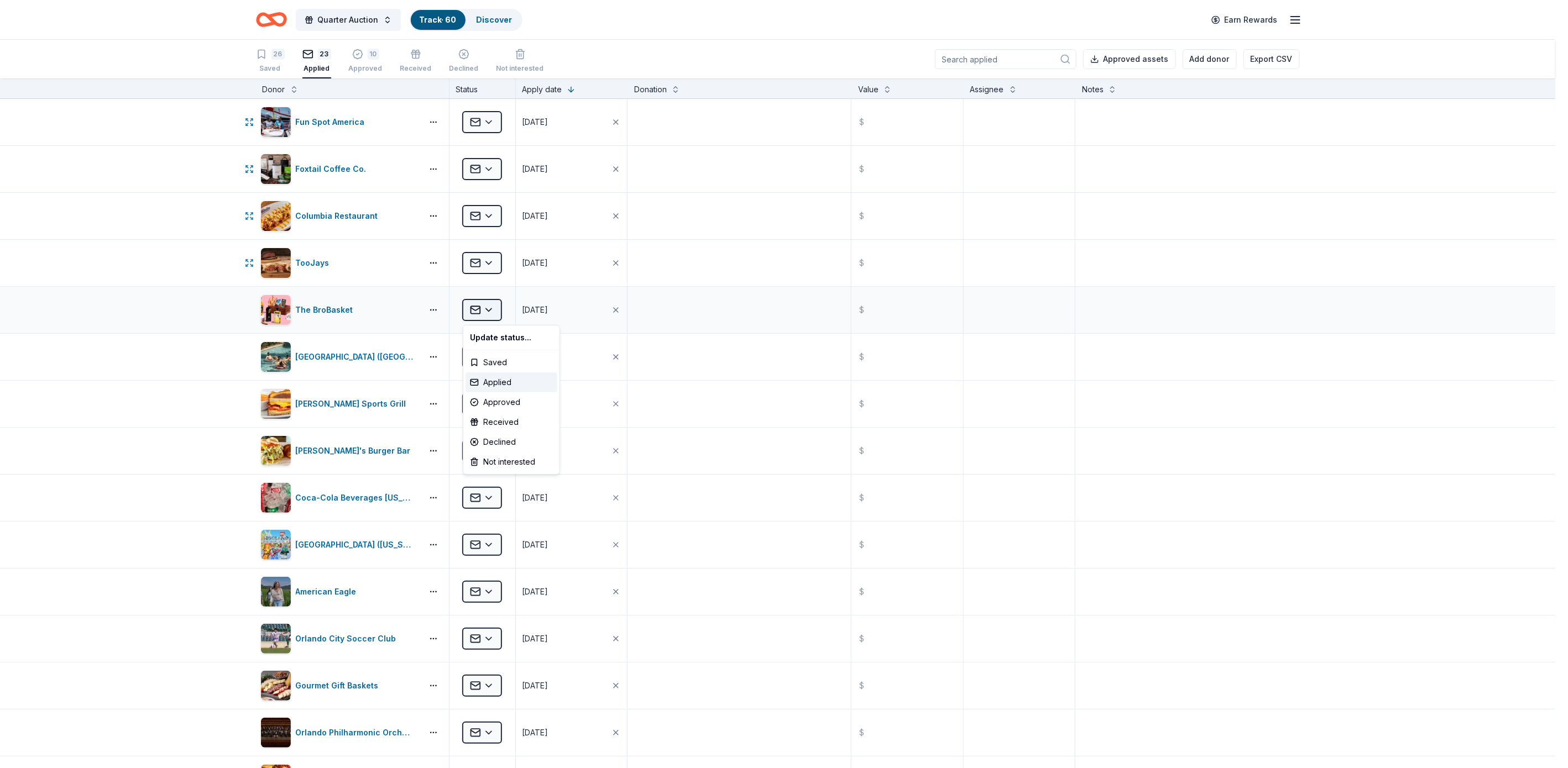
click at [480, 308] on html "Quarter Auction Track · 60 Discover Earn Rewards 26 Saved 23 Applied 10 Approve…" at bounding box center [784, 384] width 1568 height 768
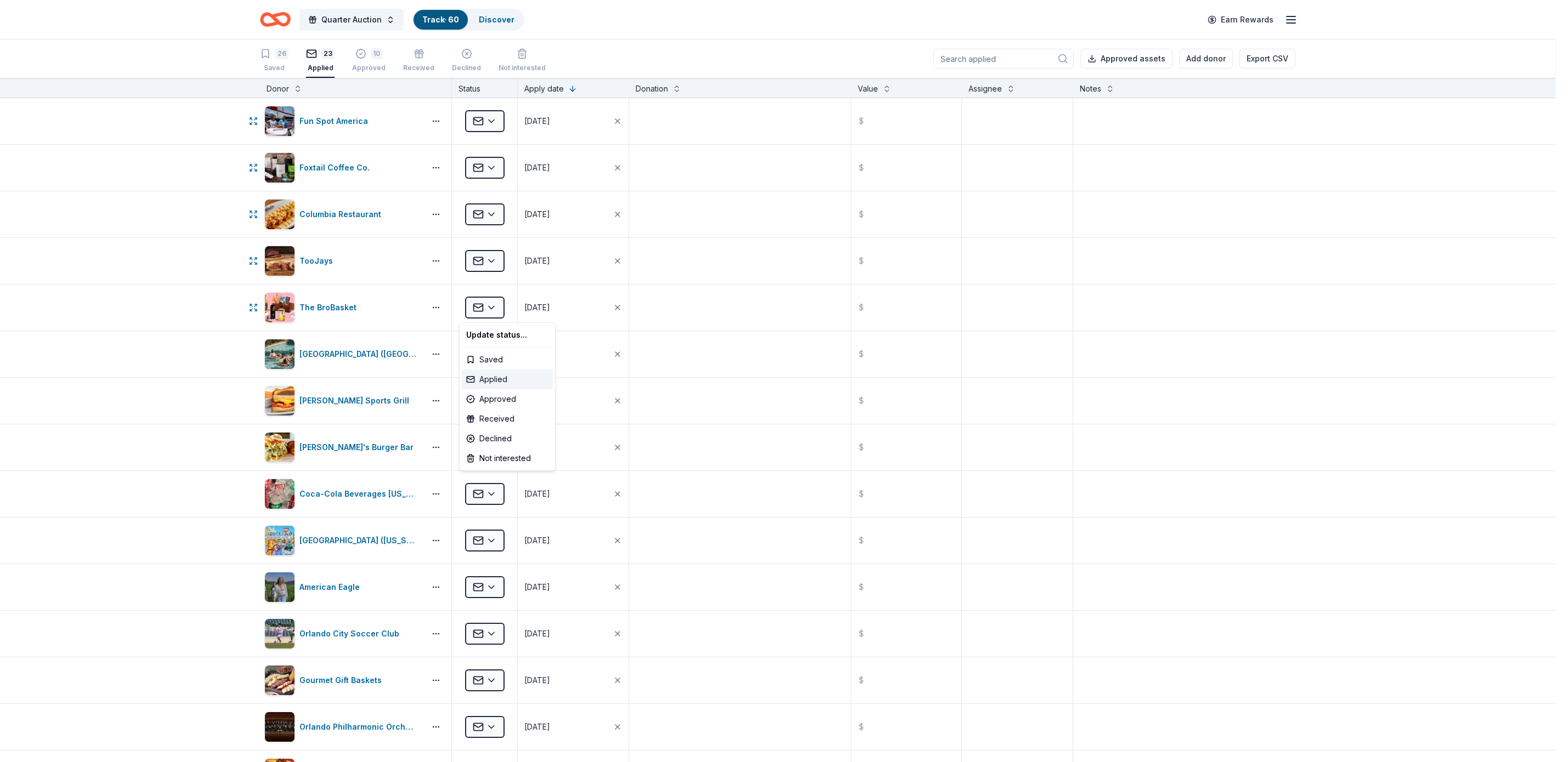
click at [491, 373] on div "Applied" at bounding box center [507, 379] width 91 height 20
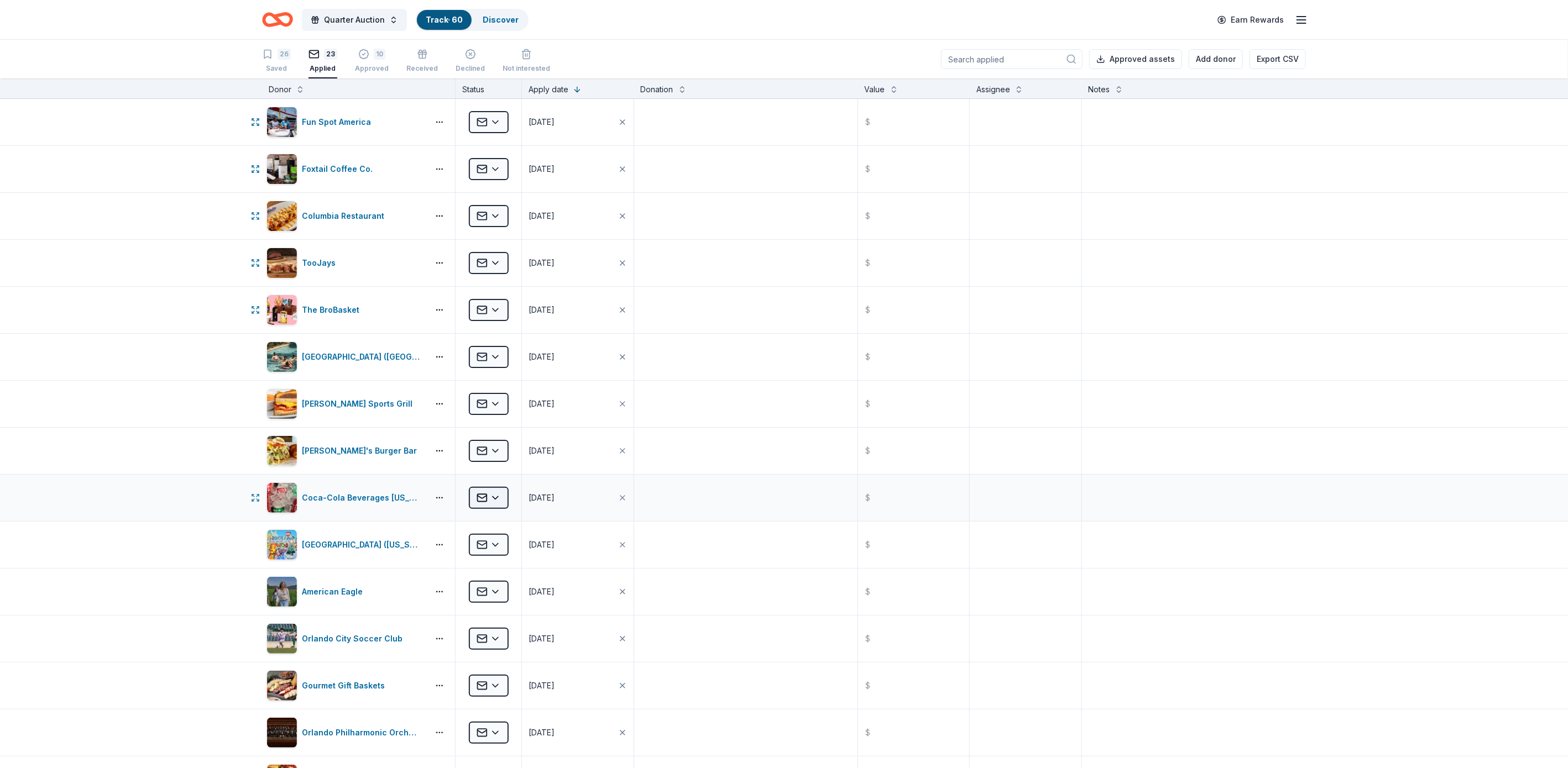
click at [490, 501] on html "Quarter Auction Track · 60 Discover Earn Rewards 26 Saved 23 Applied 10 Approve…" at bounding box center [784, 384] width 1568 height 768
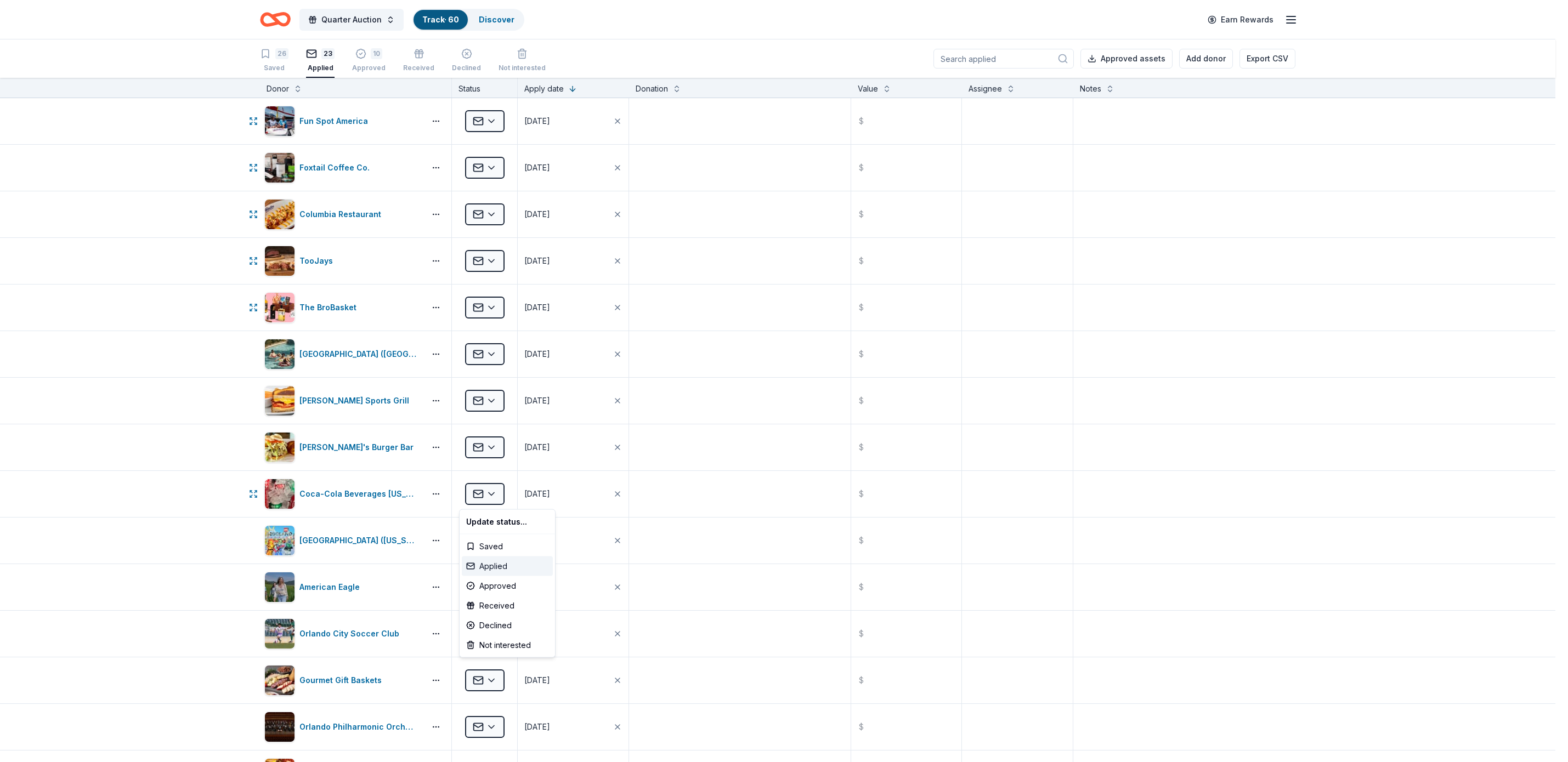
click at [500, 563] on div "Applied" at bounding box center [507, 566] width 91 height 20
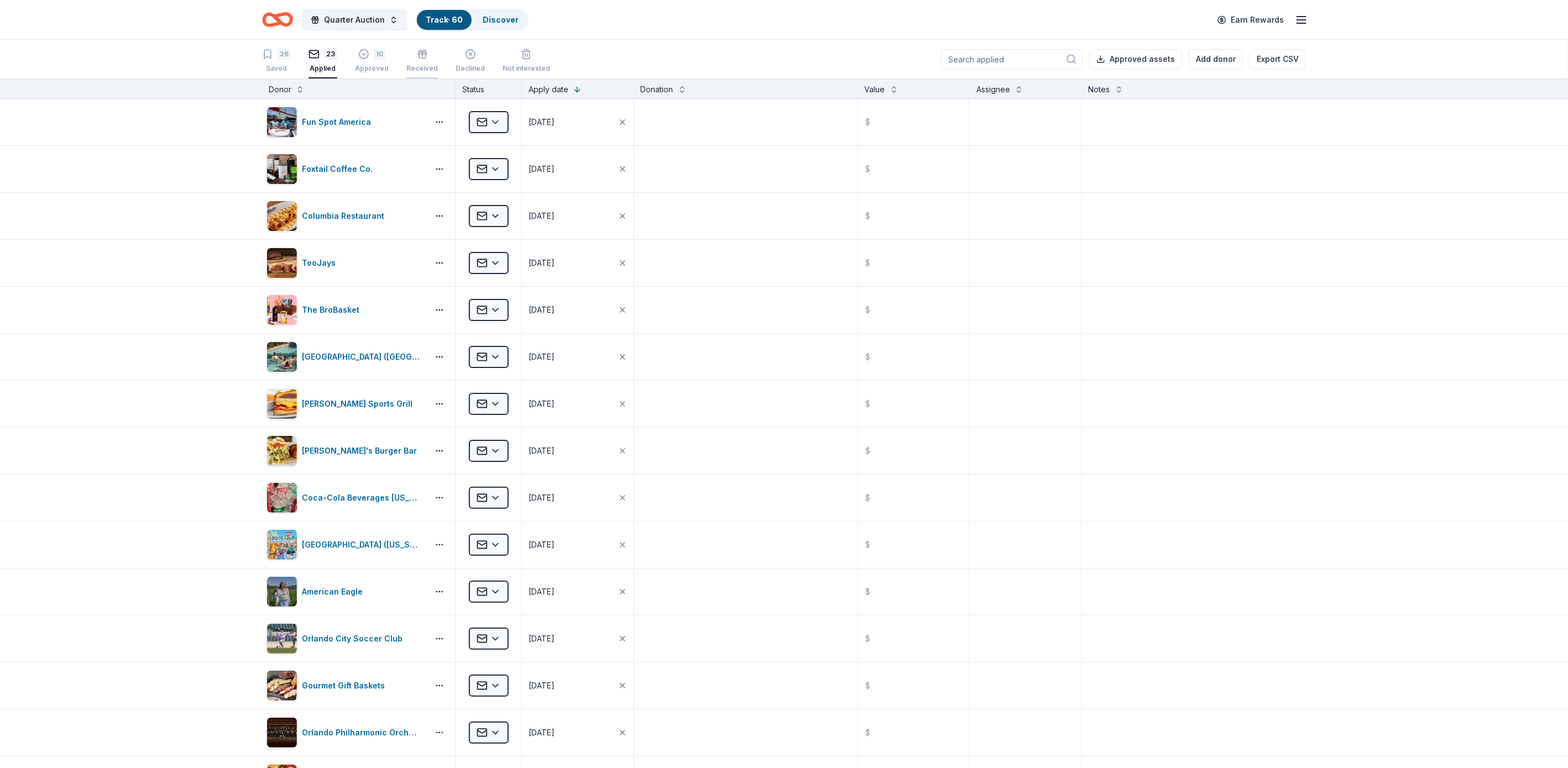
click at [421, 62] on div "Received" at bounding box center [422, 61] width 32 height 24
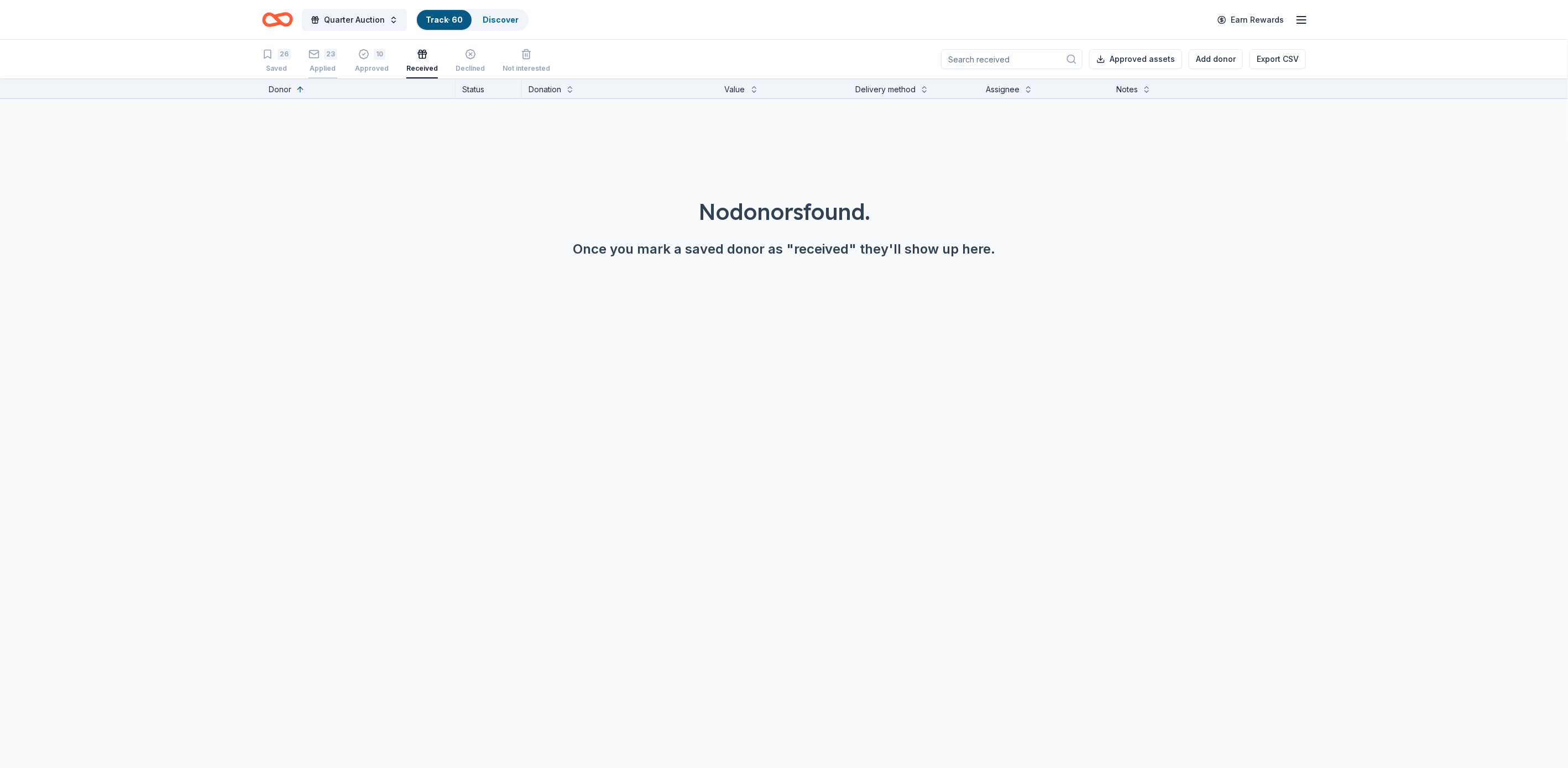
click at [317, 63] on div "23 Applied" at bounding box center [323, 61] width 29 height 24
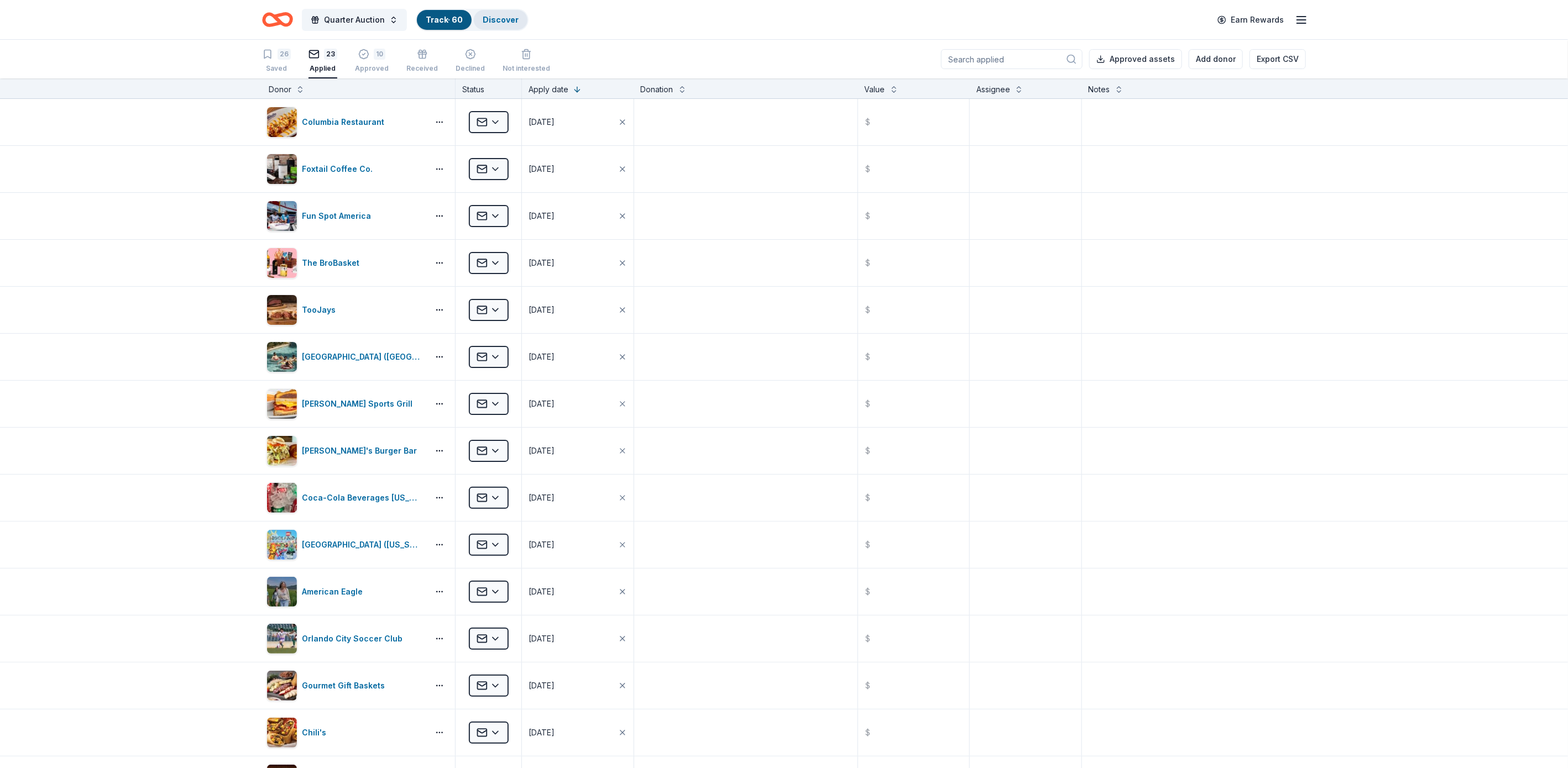
click at [514, 15] on div "Discover" at bounding box center [501, 20] width 54 height 20
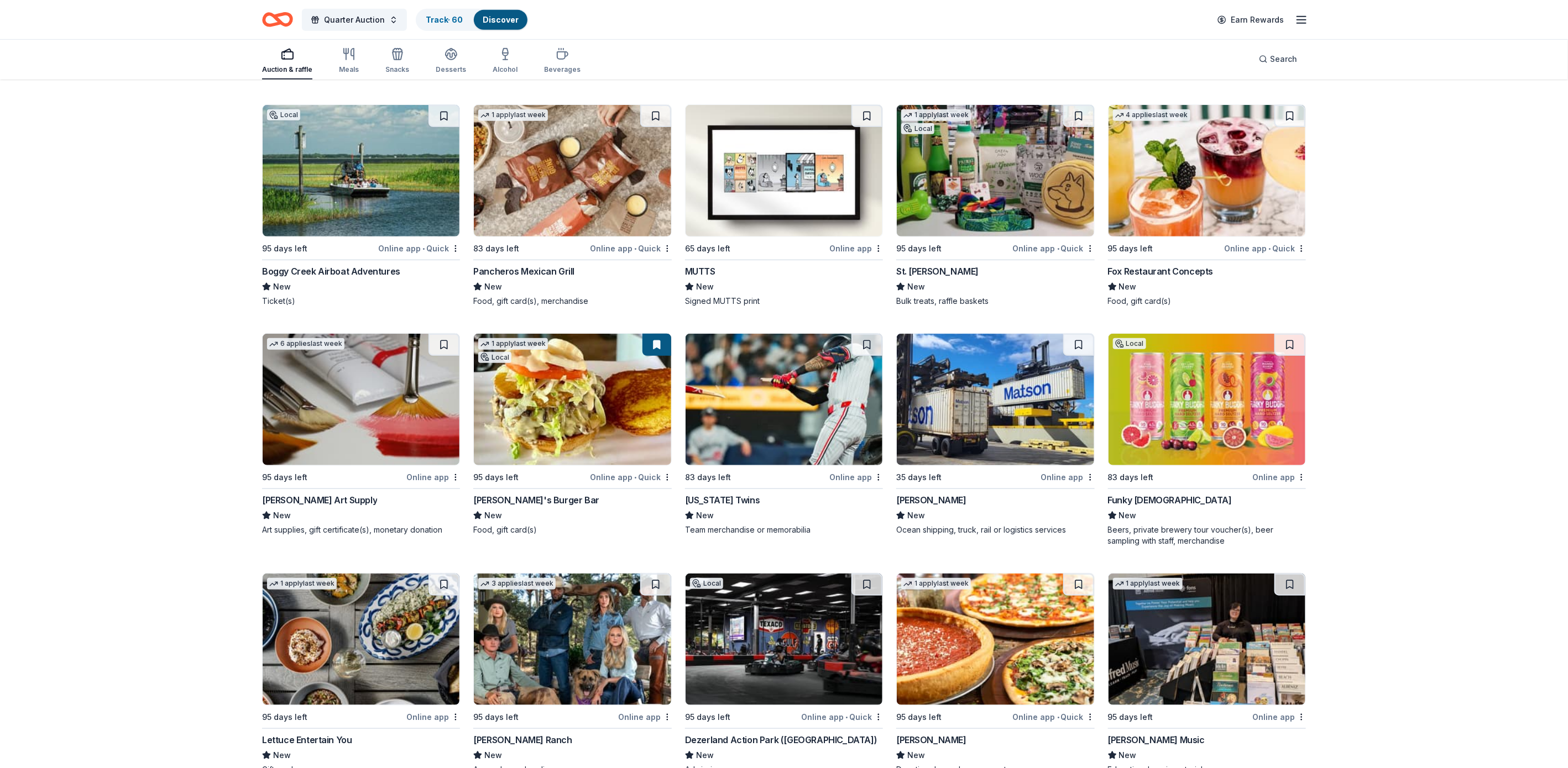
scroll to position [3647, 0]
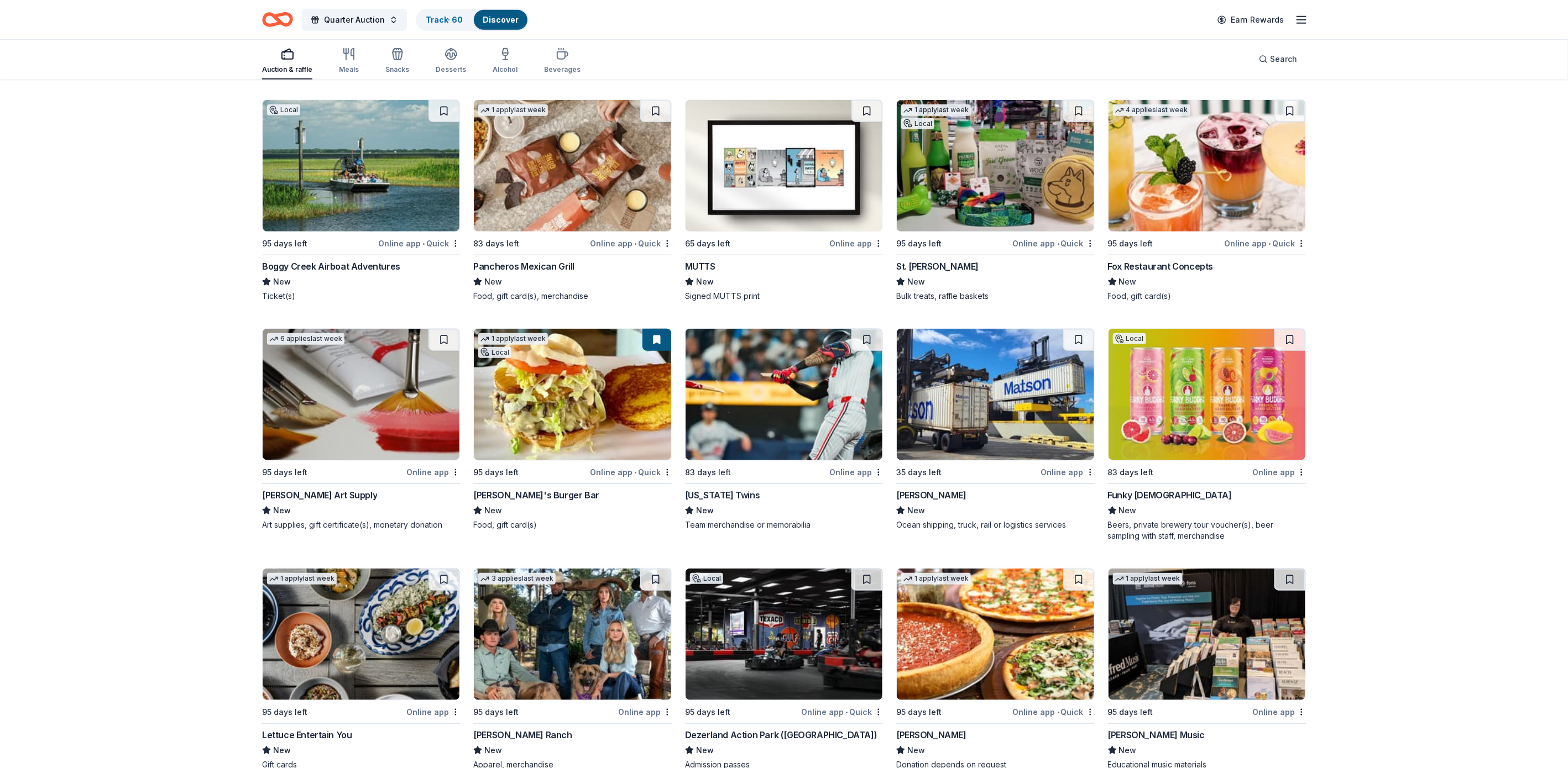
click at [340, 216] on img at bounding box center [361, 165] width 197 height 131
click at [460, 17] on link "Track · 61" at bounding box center [443, 19] width 35 height 9
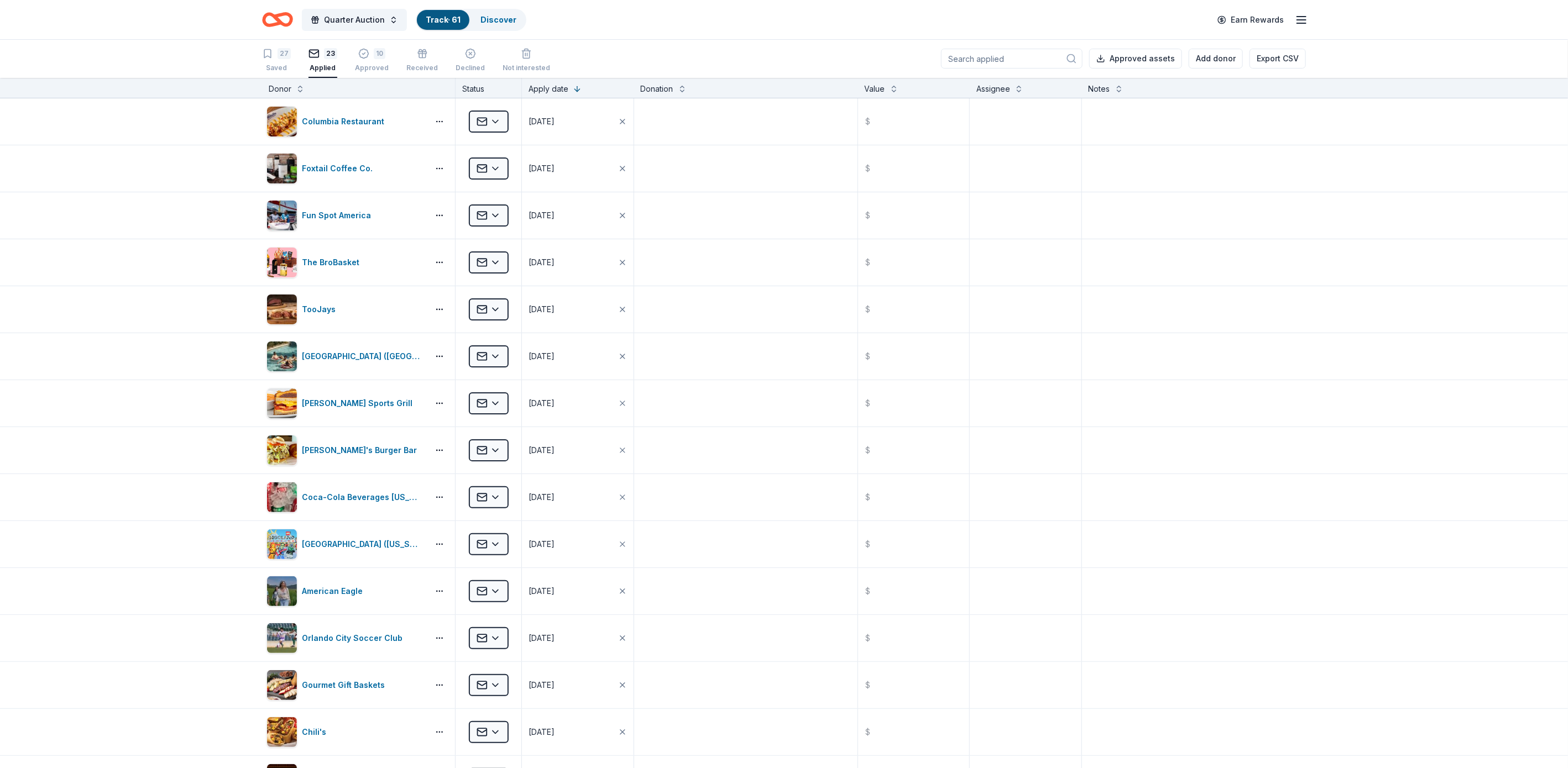
click at [433, 18] on link "Track · 61" at bounding box center [443, 19] width 35 height 9
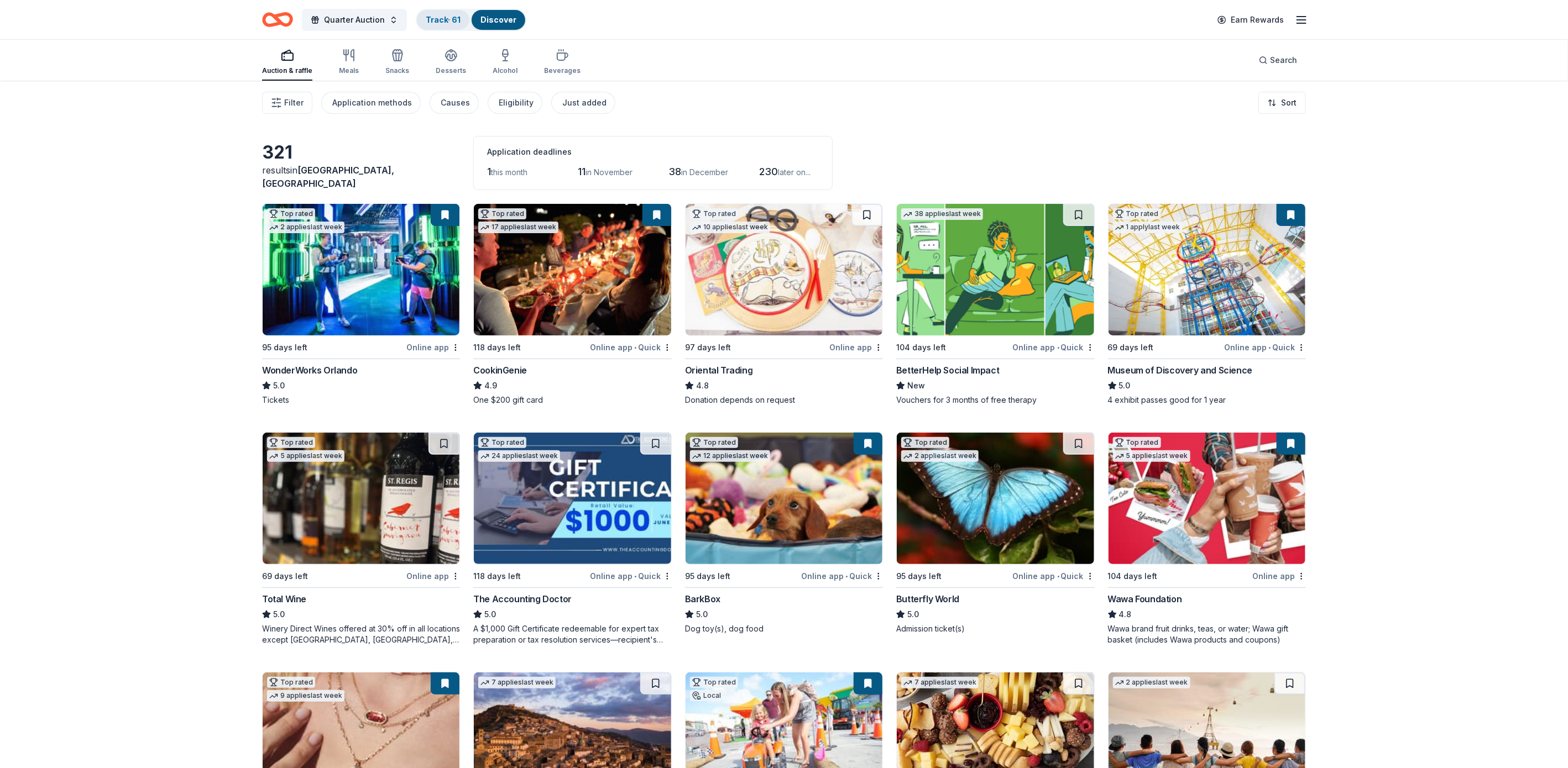
click at [454, 17] on link "Track · 61" at bounding box center [443, 19] width 35 height 9
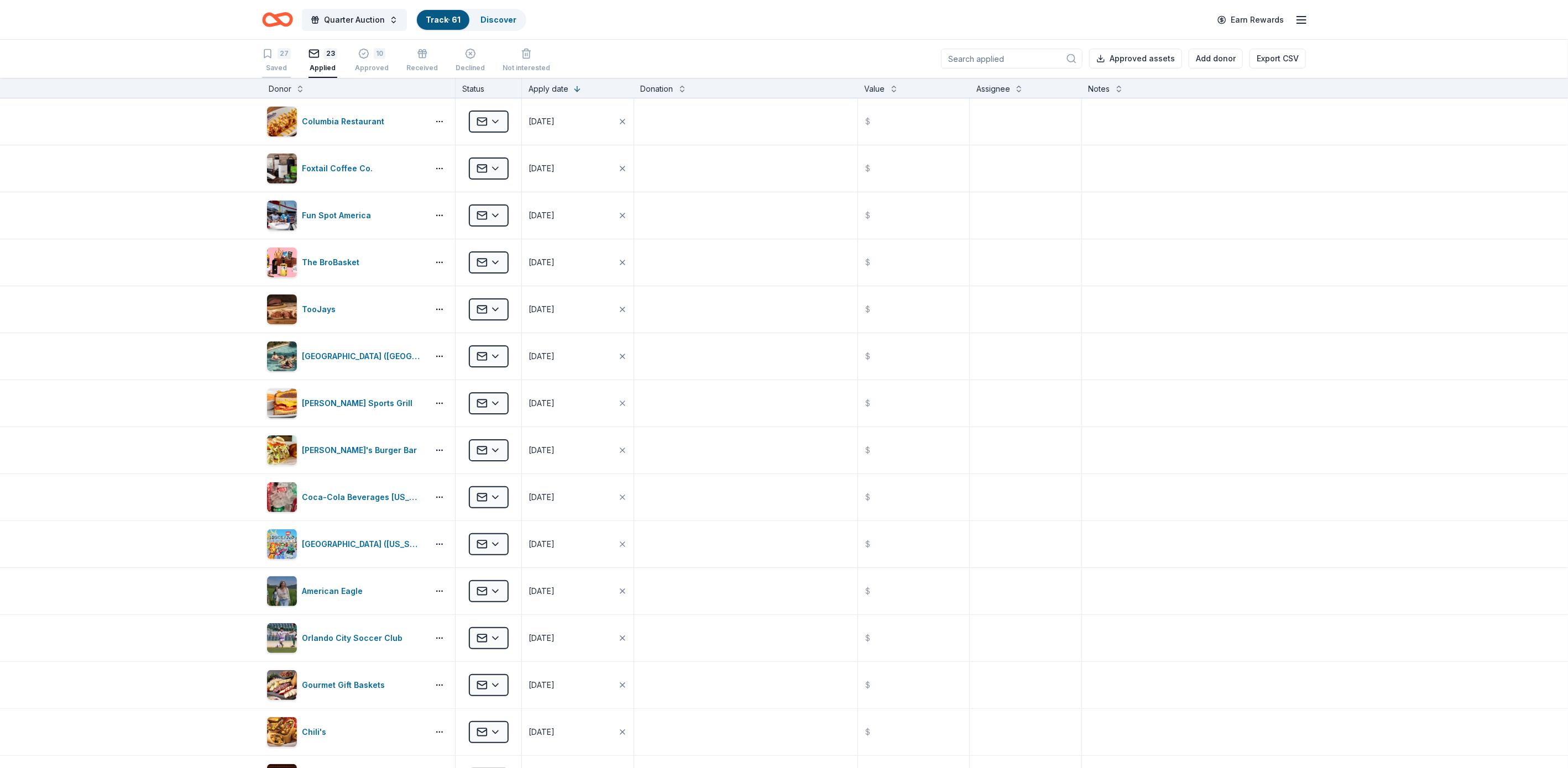
click at [283, 46] on button "27 Saved" at bounding box center [277, 61] width 29 height 34
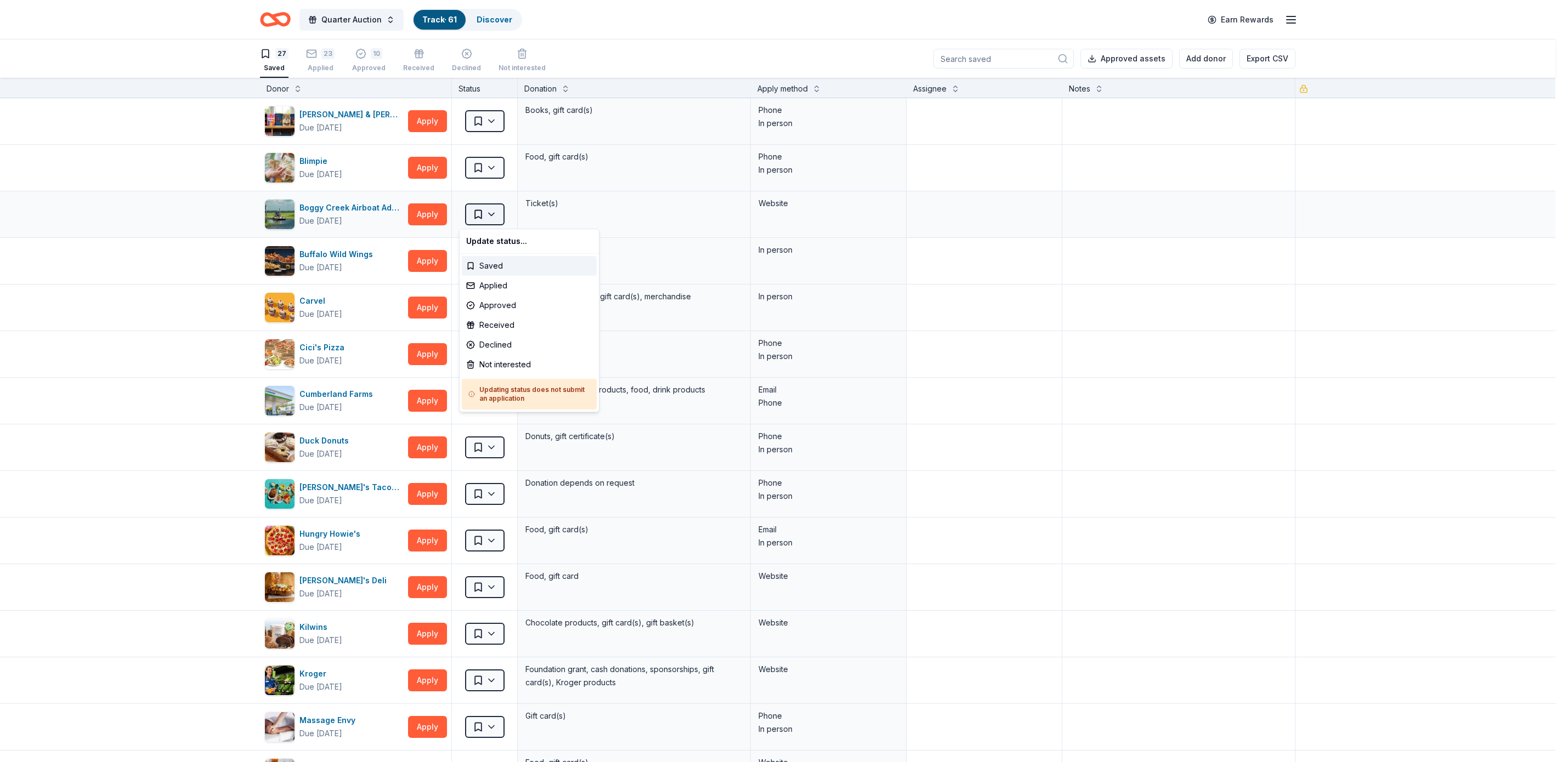
click at [477, 208] on html "Quarter Auction Track · 61 Discover Earn Rewards 27 Saved 23 Applied 10 Approve…" at bounding box center [784, 381] width 1568 height 762
click at [496, 283] on div "Applied" at bounding box center [529, 285] width 135 height 20
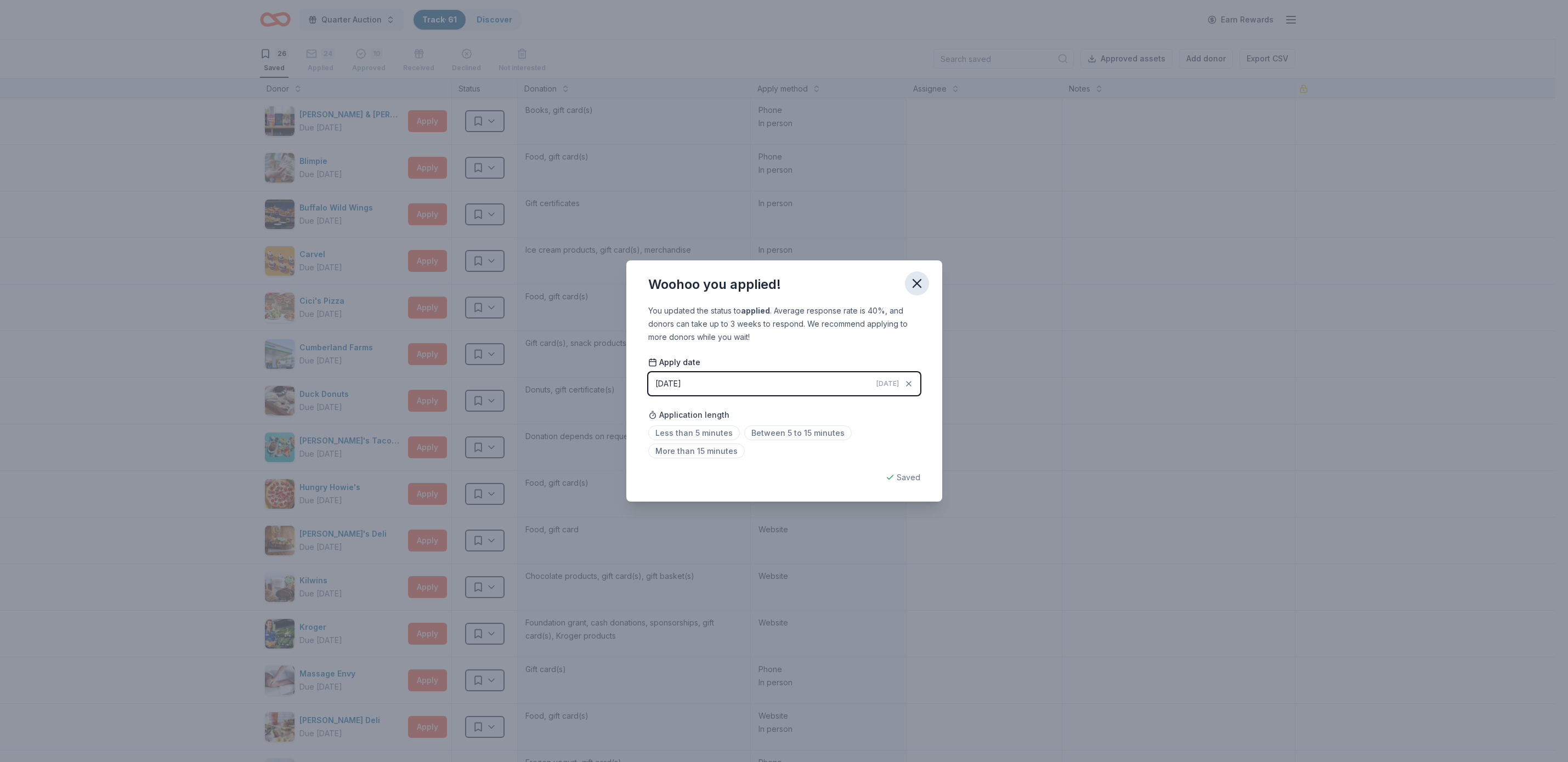
click at [918, 278] on icon "button" at bounding box center [917, 283] width 15 height 15
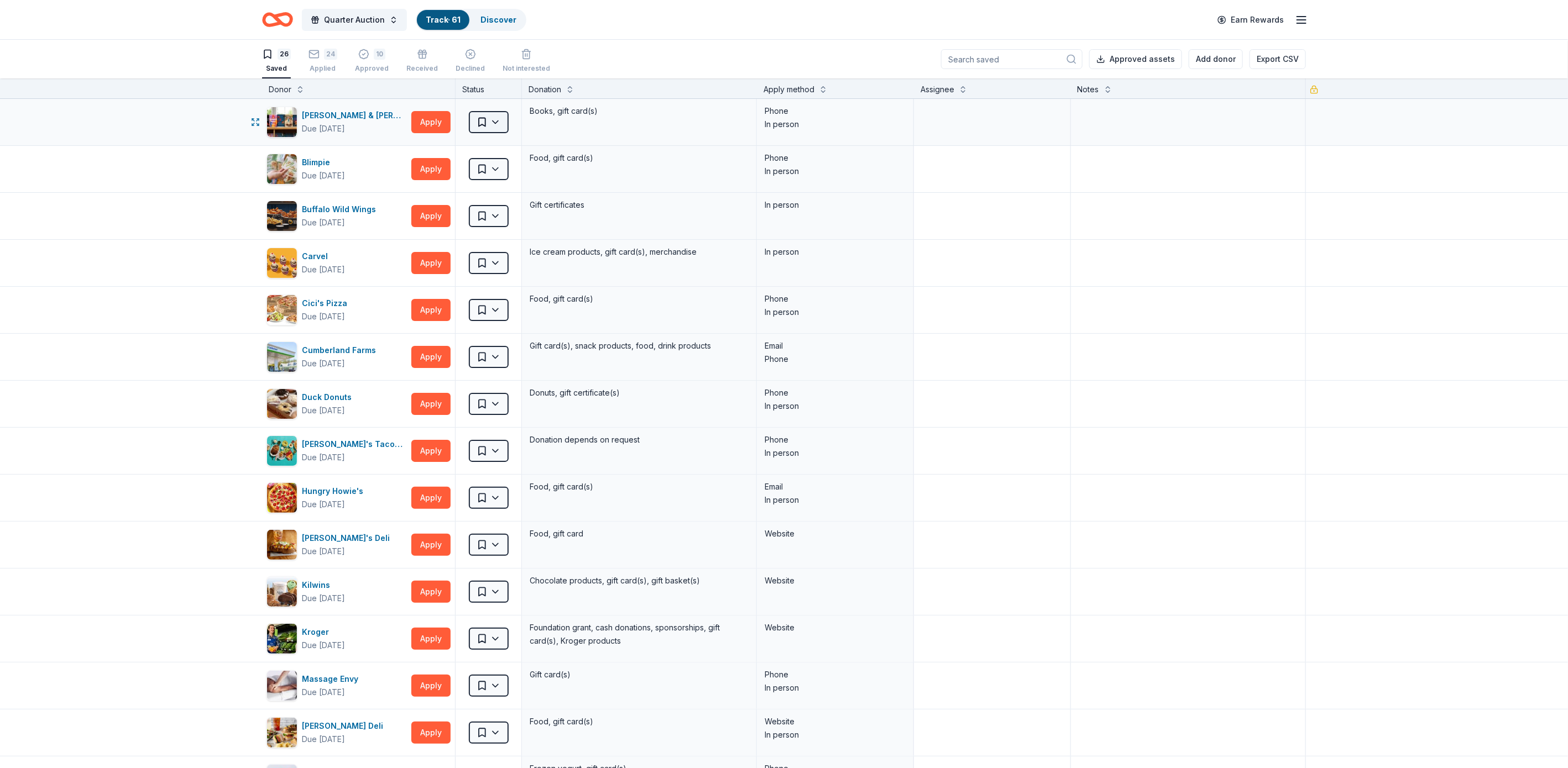
click at [488, 119] on html "Quarter Auction Track · 61 Discover Earn Rewards 26 Saved 24 Applied 10 Approve…" at bounding box center [784, 384] width 1568 height 768
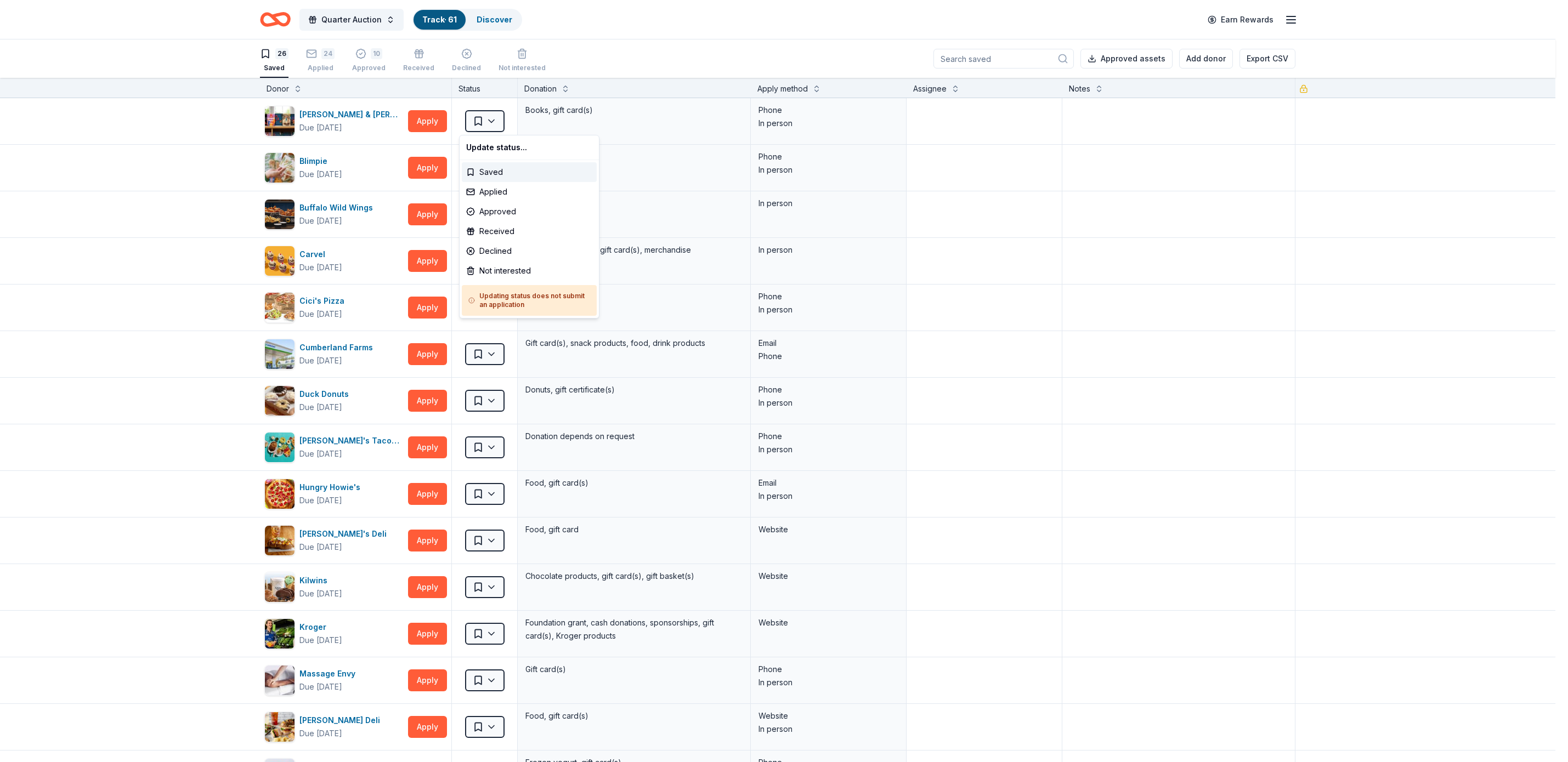
click at [369, 61] on html "Quarter Auction Track · 61 Discover Earn Rewards 26 Saved 24 Applied 10 Approve…" at bounding box center [784, 381] width 1568 height 762
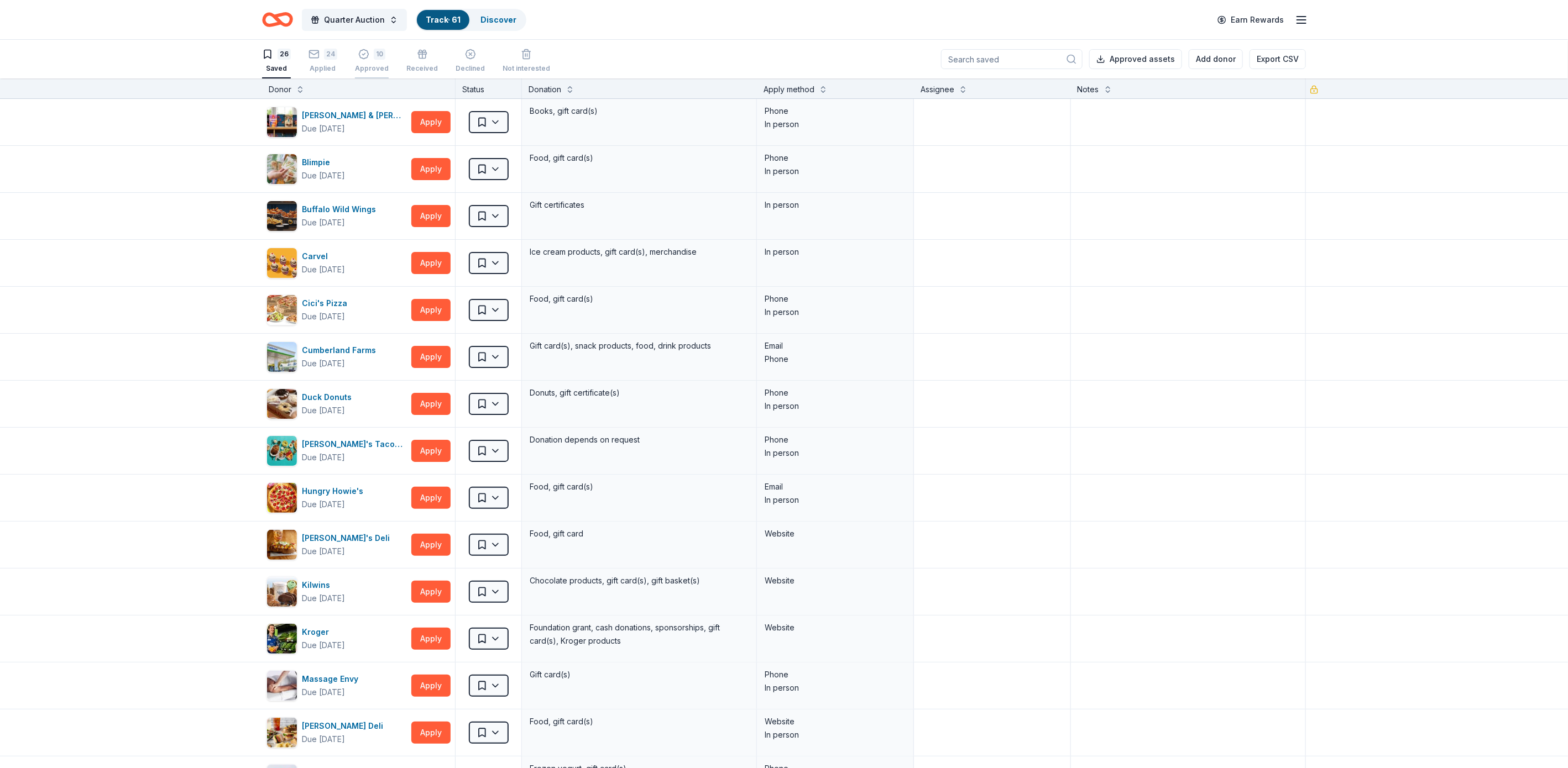
click at [369, 52] on div "10" at bounding box center [371, 54] width 33 height 11
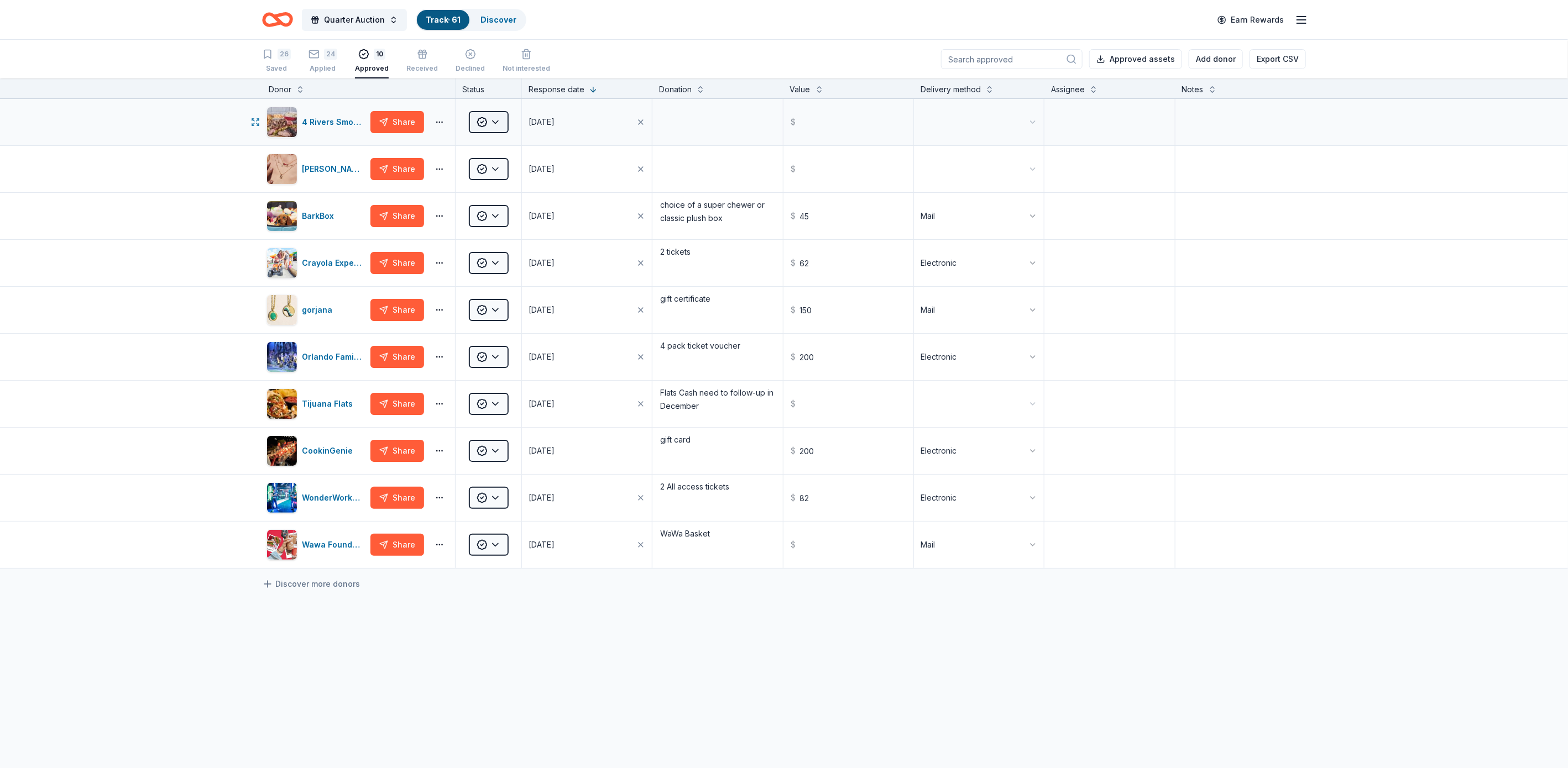
click at [488, 117] on html "Quarter Auction Track · 61 Discover Earn Rewards 26 Saved 24 Applied 10 Approve…" at bounding box center [784, 384] width 1568 height 768
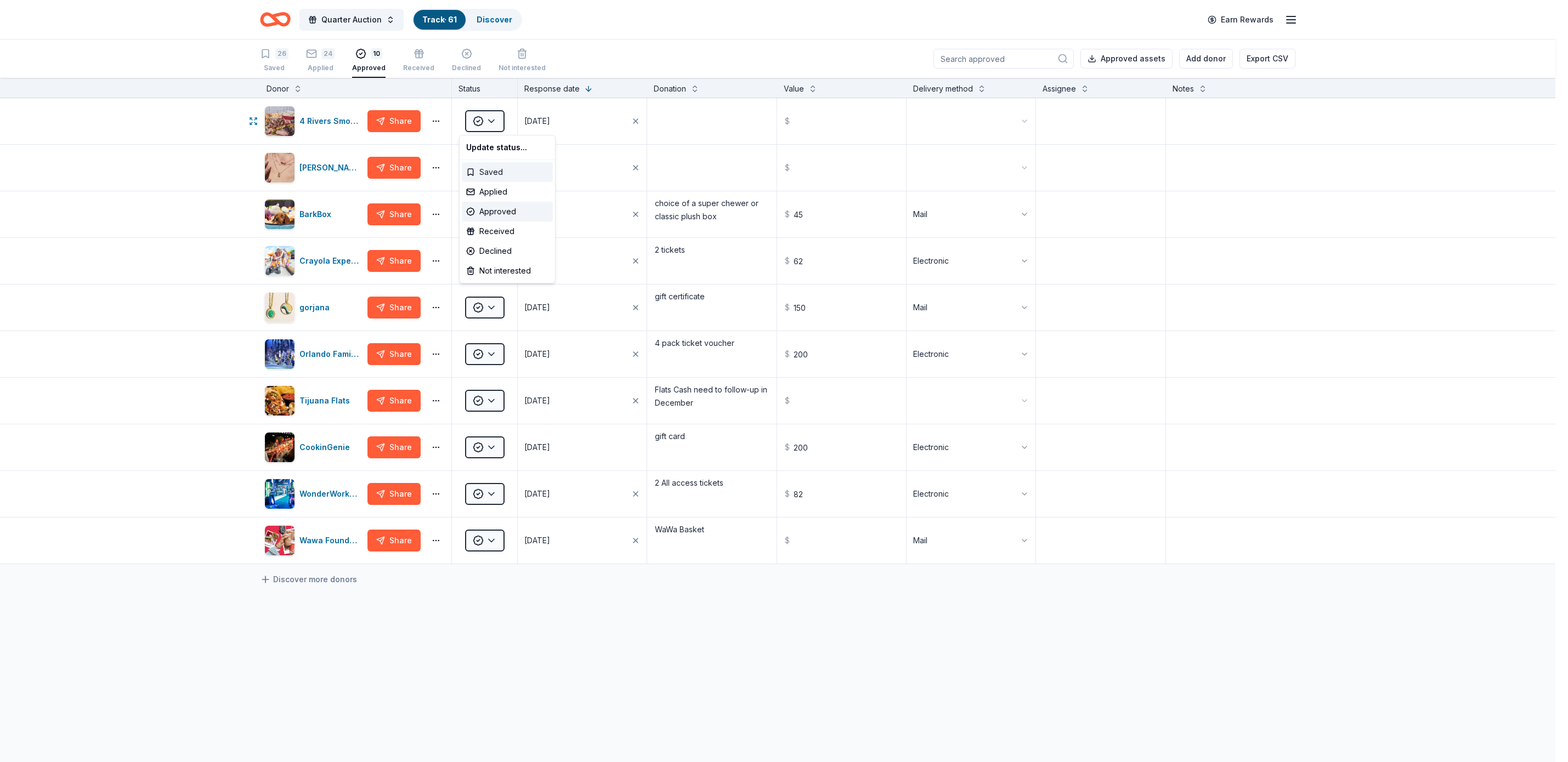
click at [494, 164] on div "Saved" at bounding box center [507, 172] width 91 height 20
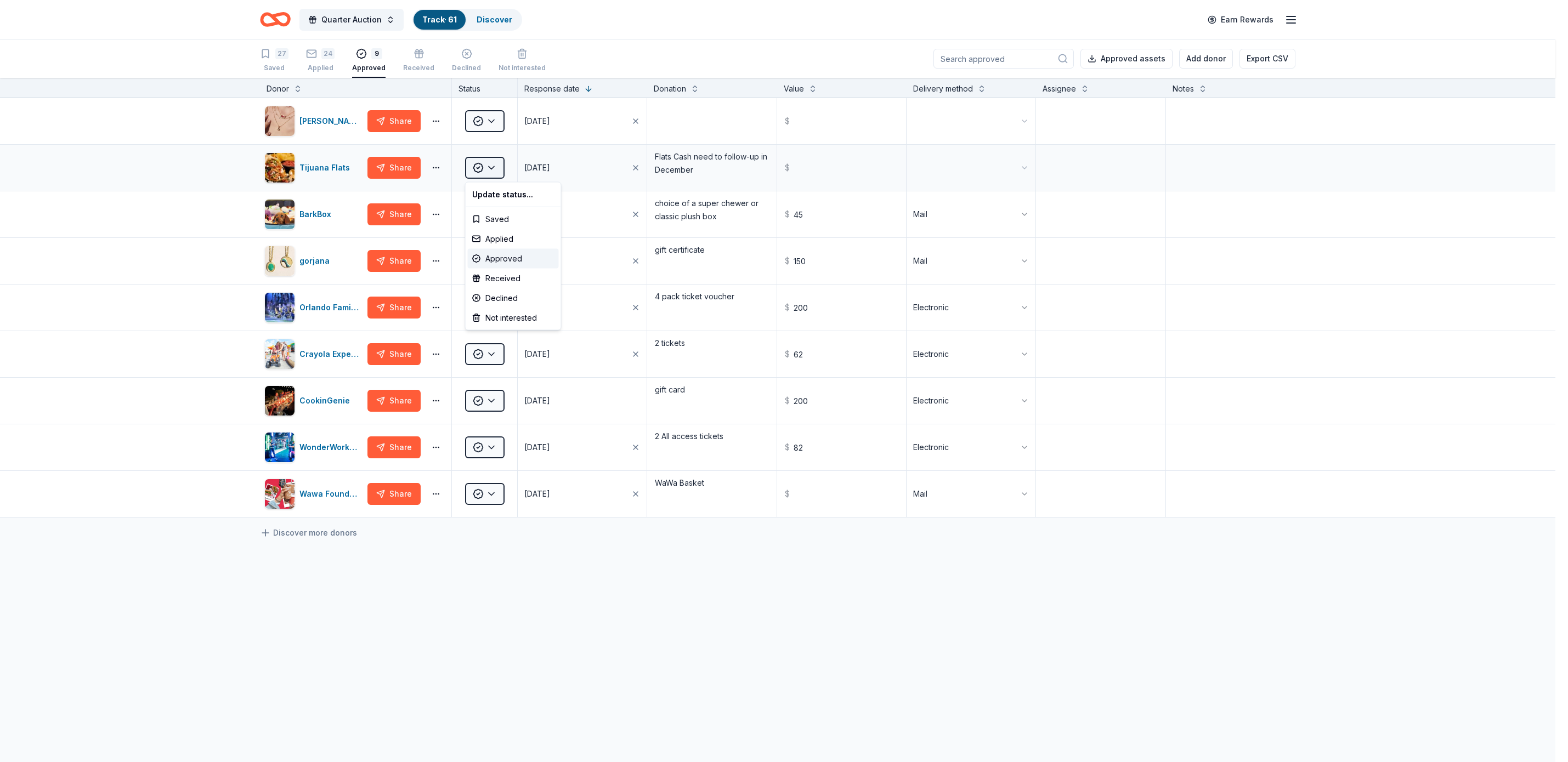
click at [491, 164] on html "Quarter Auction Track · 61 Discover Earn Rewards 27 Saved 24 Applied 9 Approved…" at bounding box center [784, 381] width 1568 height 762
click at [496, 211] on div "Saved" at bounding box center [513, 219] width 91 height 20
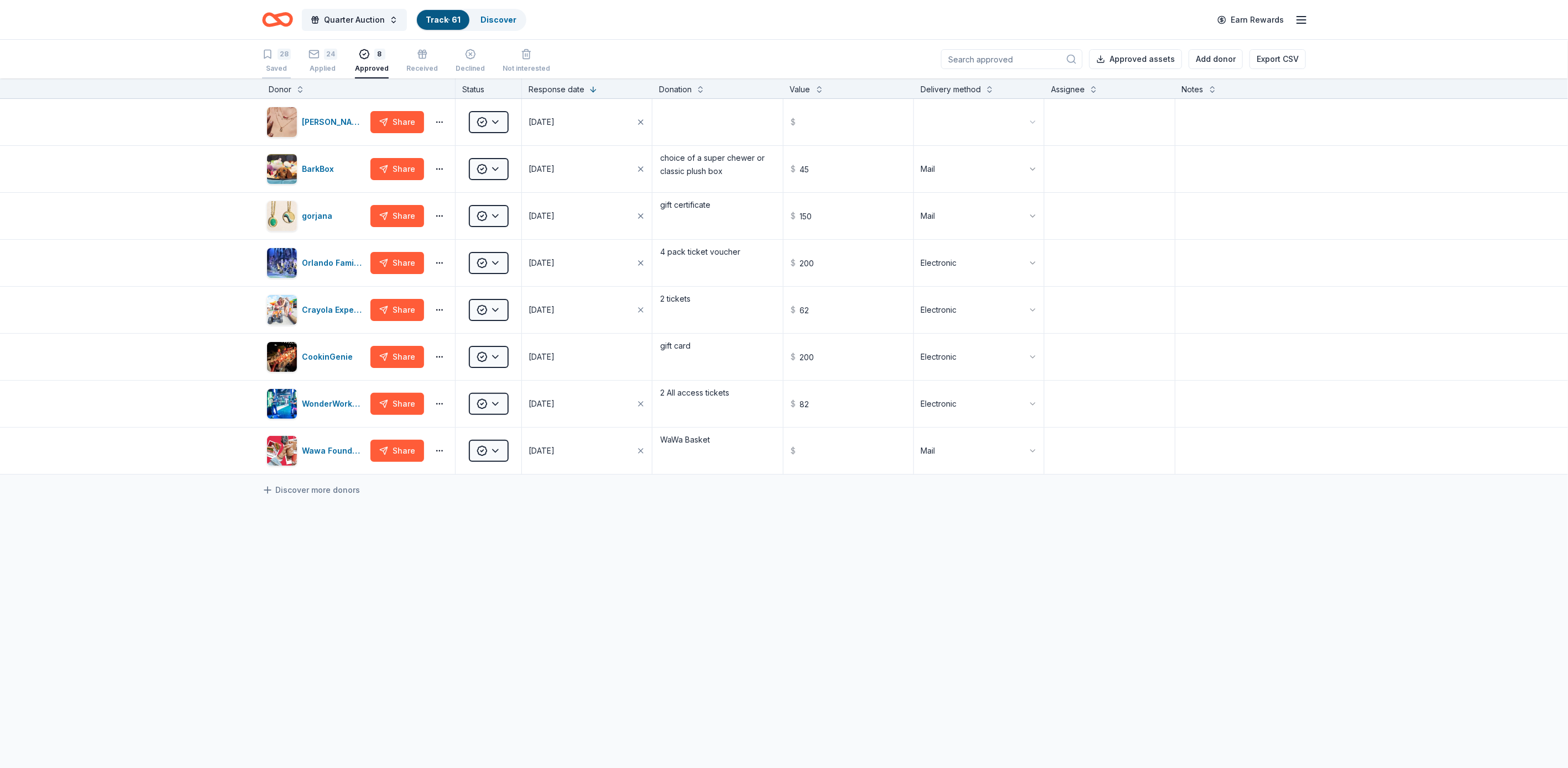
click at [282, 54] on div "28" at bounding box center [284, 49] width 13 height 11
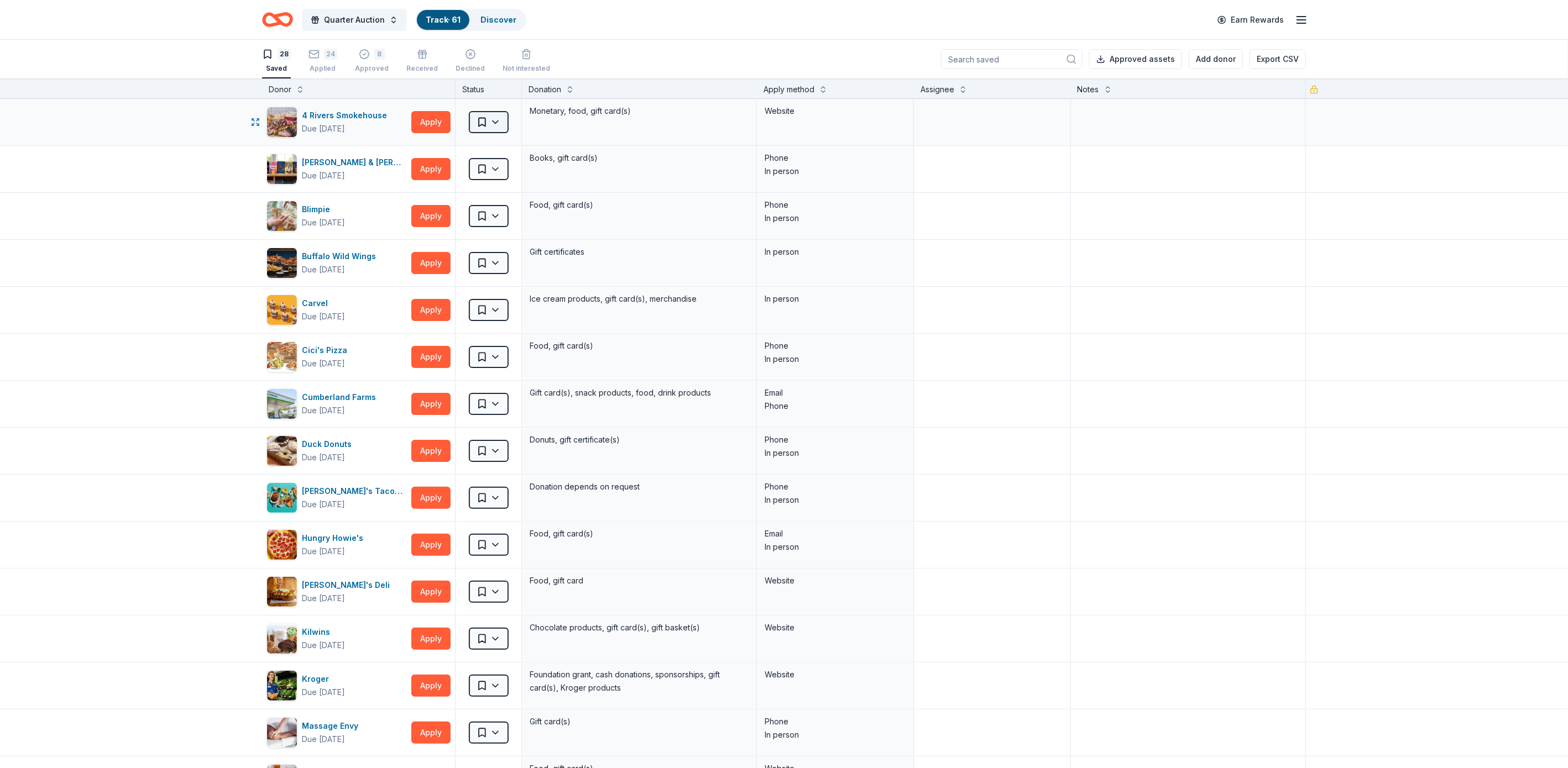
click at [493, 117] on html "Quarter Auction Track · 61 Discover Earn Rewards 28 Saved 24 Applied 8 Approved…" at bounding box center [784, 384] width 1568 height 768
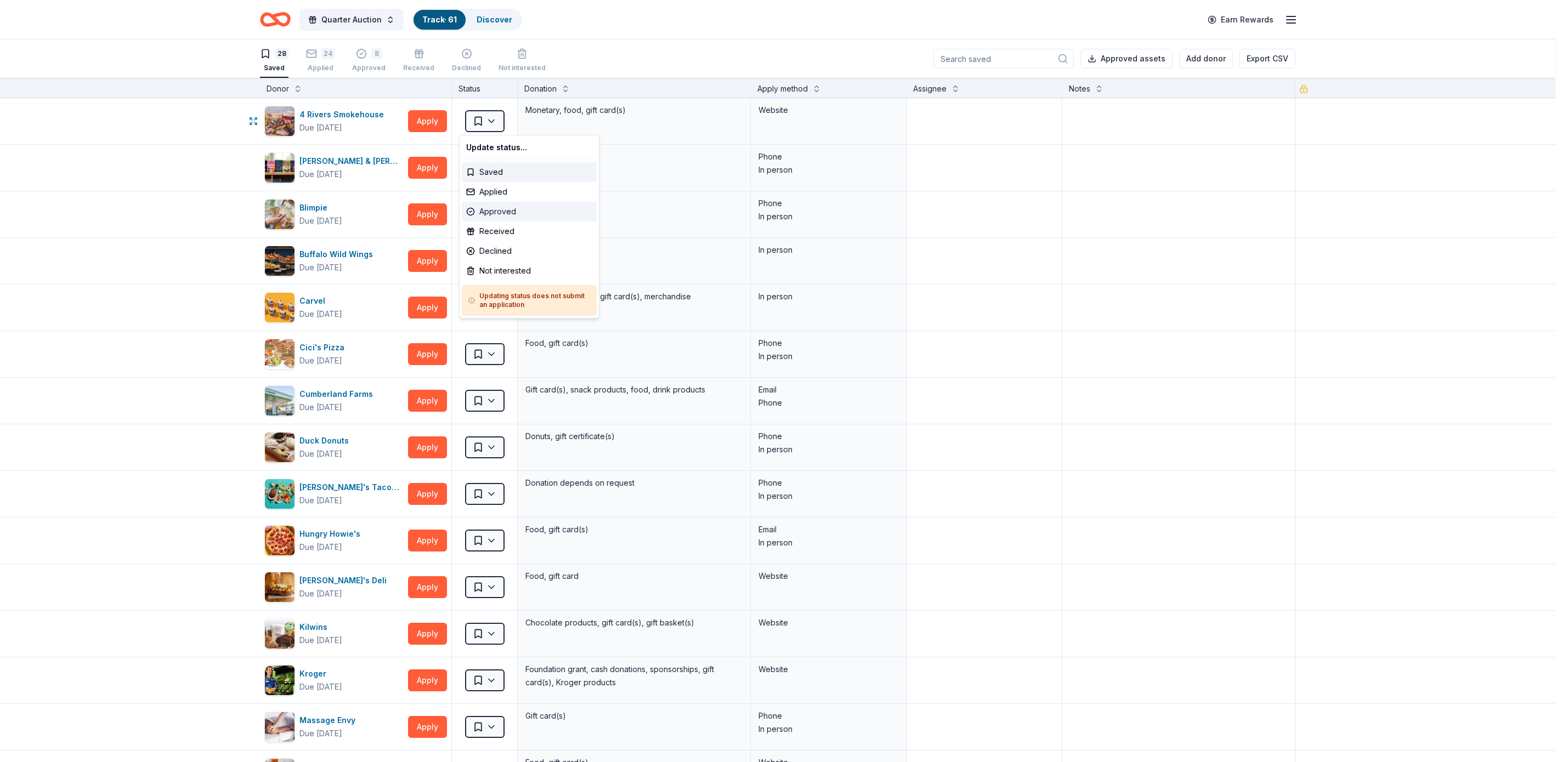
click at [506, 208] on div "Approved" at bounding box center [529, 211] width 135 height 20
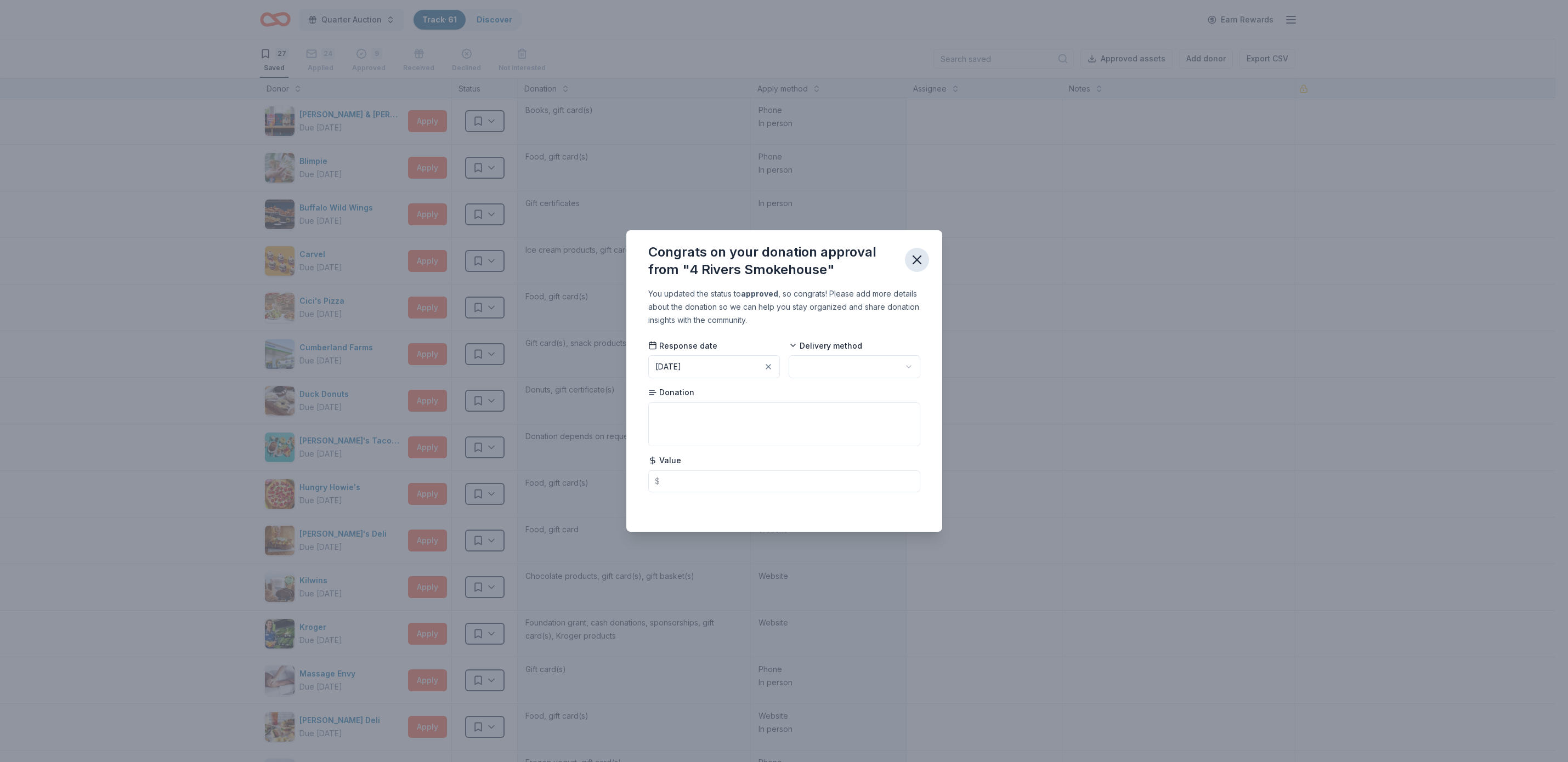
click at [918, 257] on icon "button" at bounding box center [917, 260] width 15 height 15
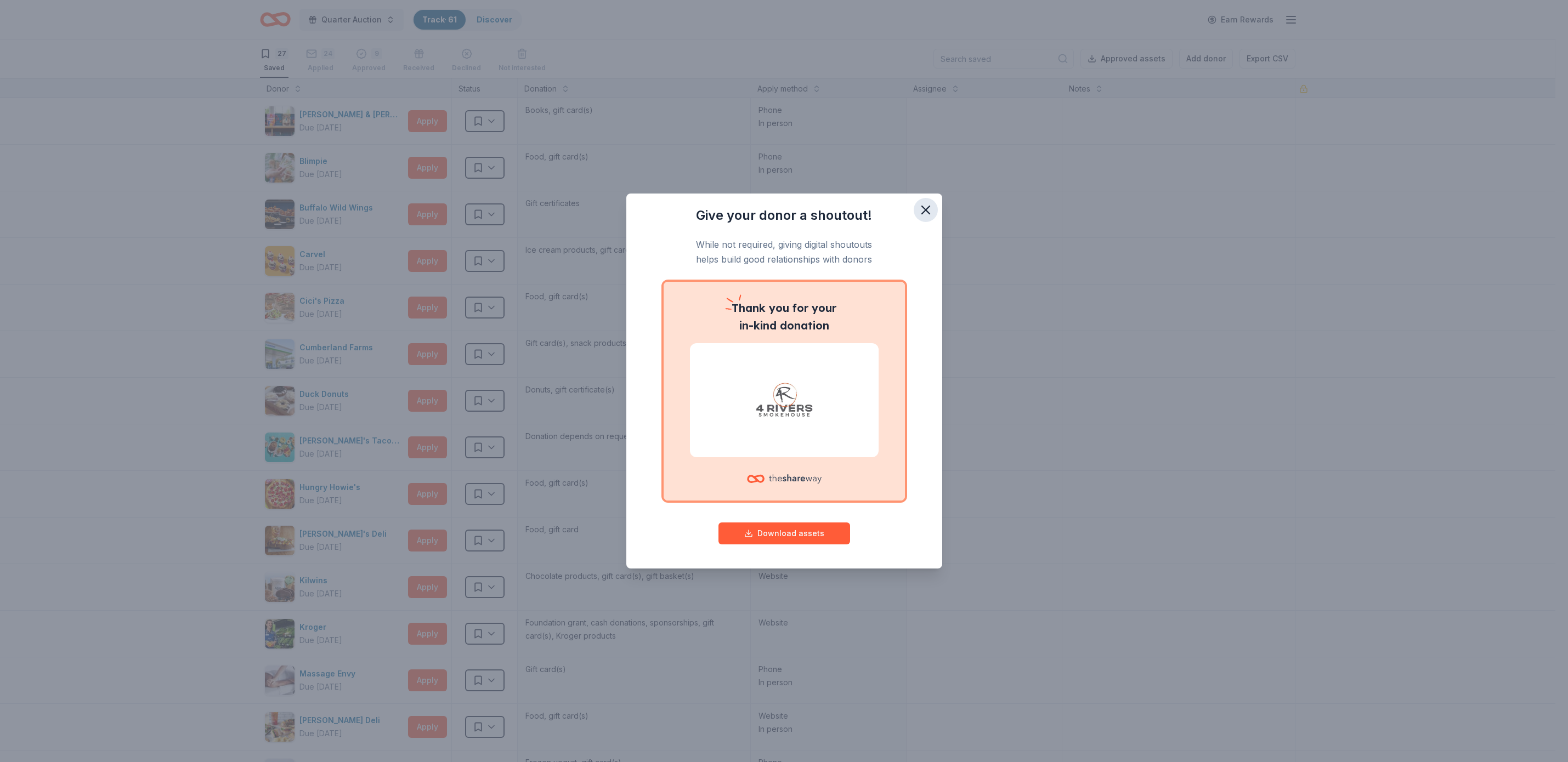
click at [924, 208] on icon "button" at bounding box center [926, 210] width 15 height 15
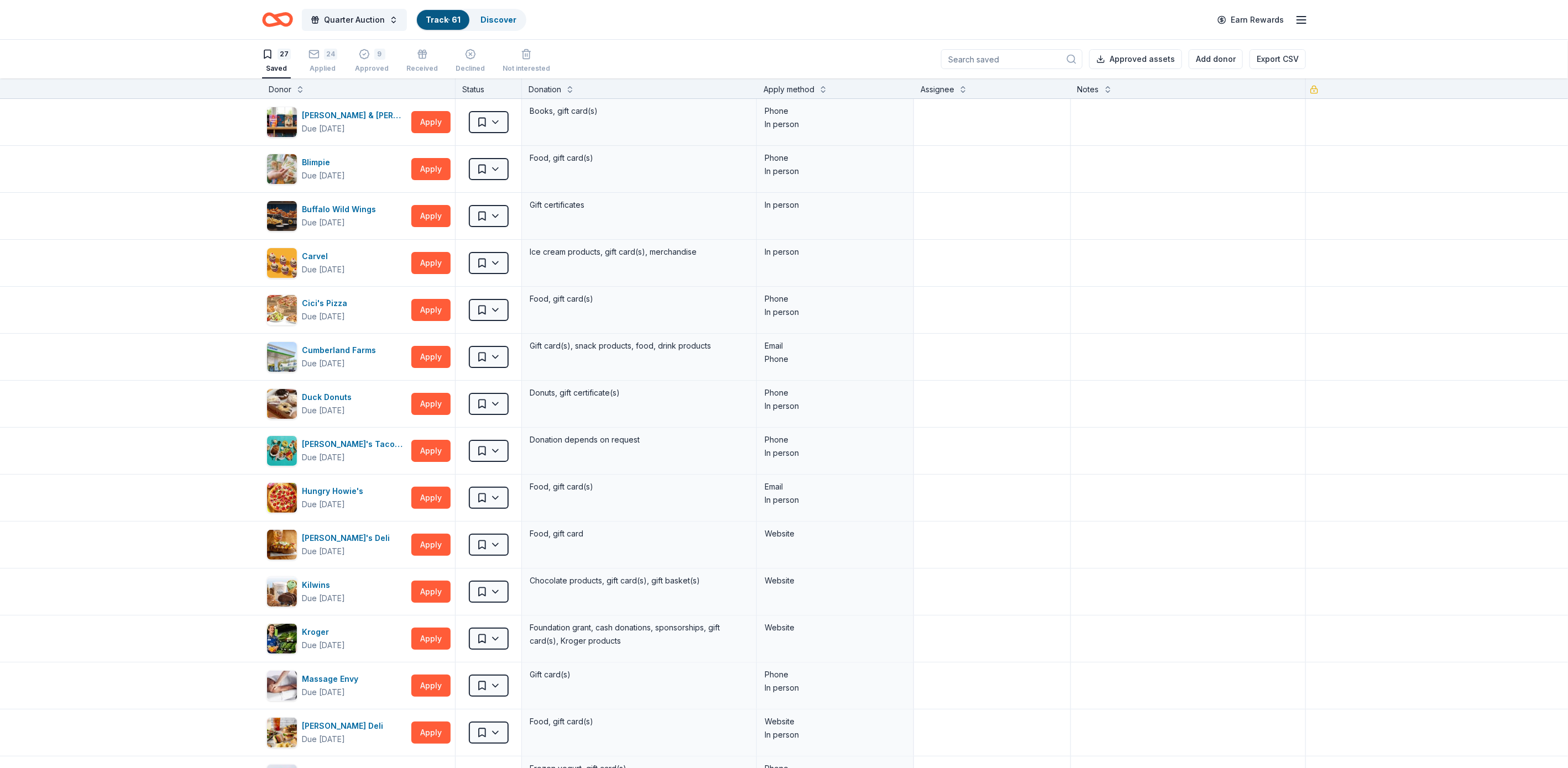
click at [282, 50] on div "27" at bounding box center [284, 48] width 13 height 11
click at [280, 55] on div "27" at bounding box center [284, 49] width 13 height 11
click at [324, 54] on div "24" at bounding box center [330, 48] width 13 height 11
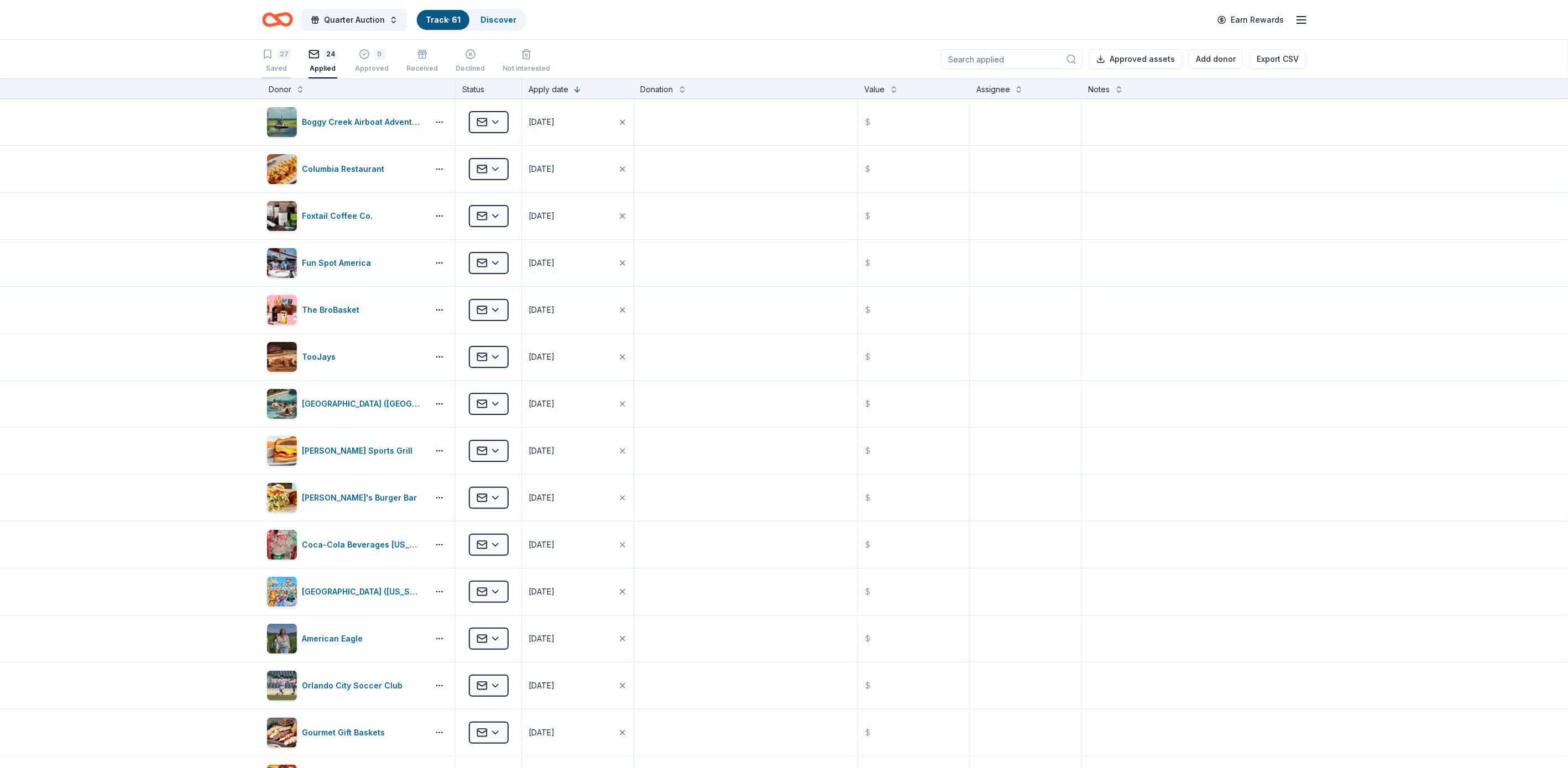
click at [281, 50] on div "27" at bounding box center [284, 50] width 13 height 11
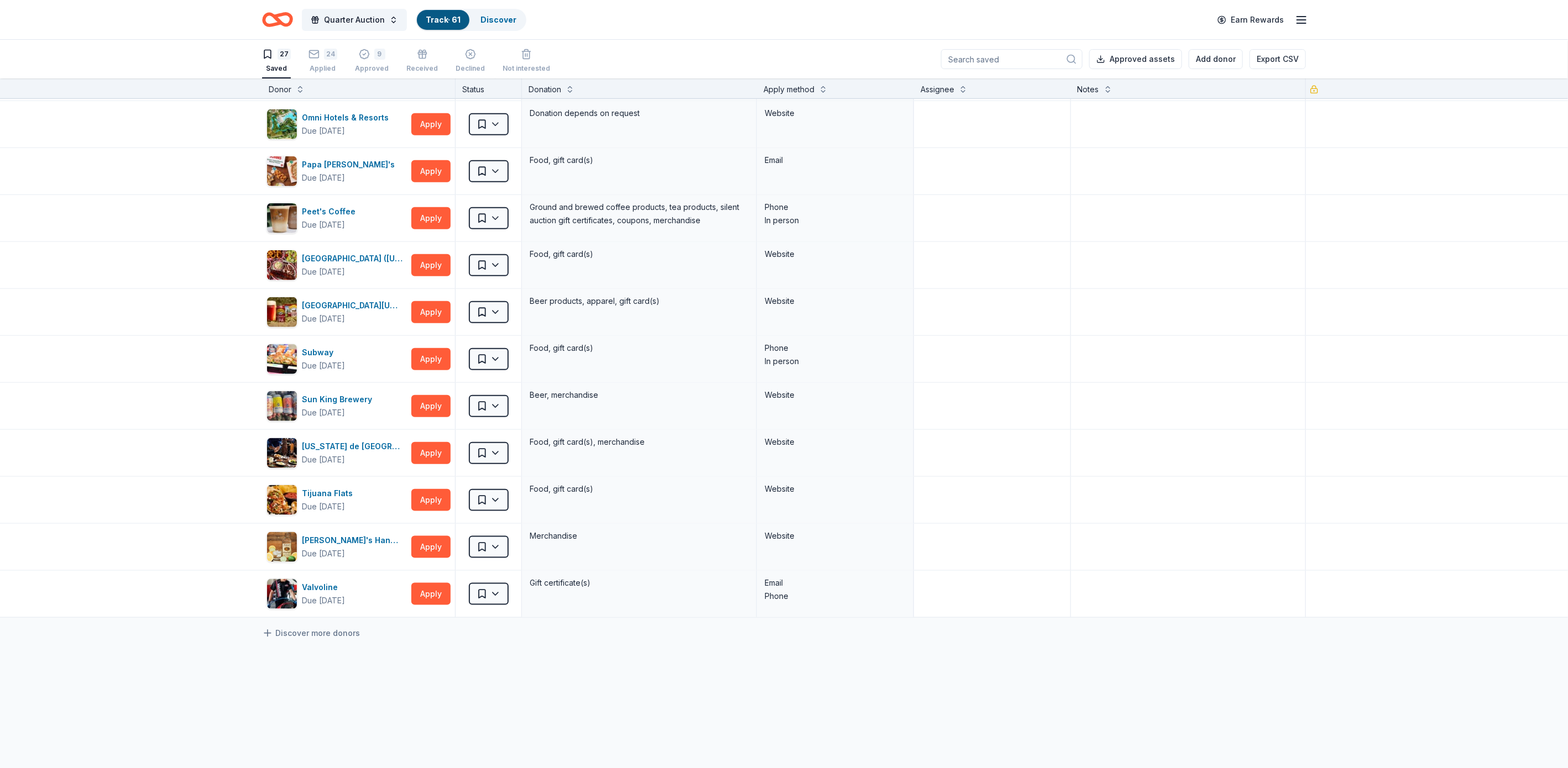
scroll to position [747, 0]
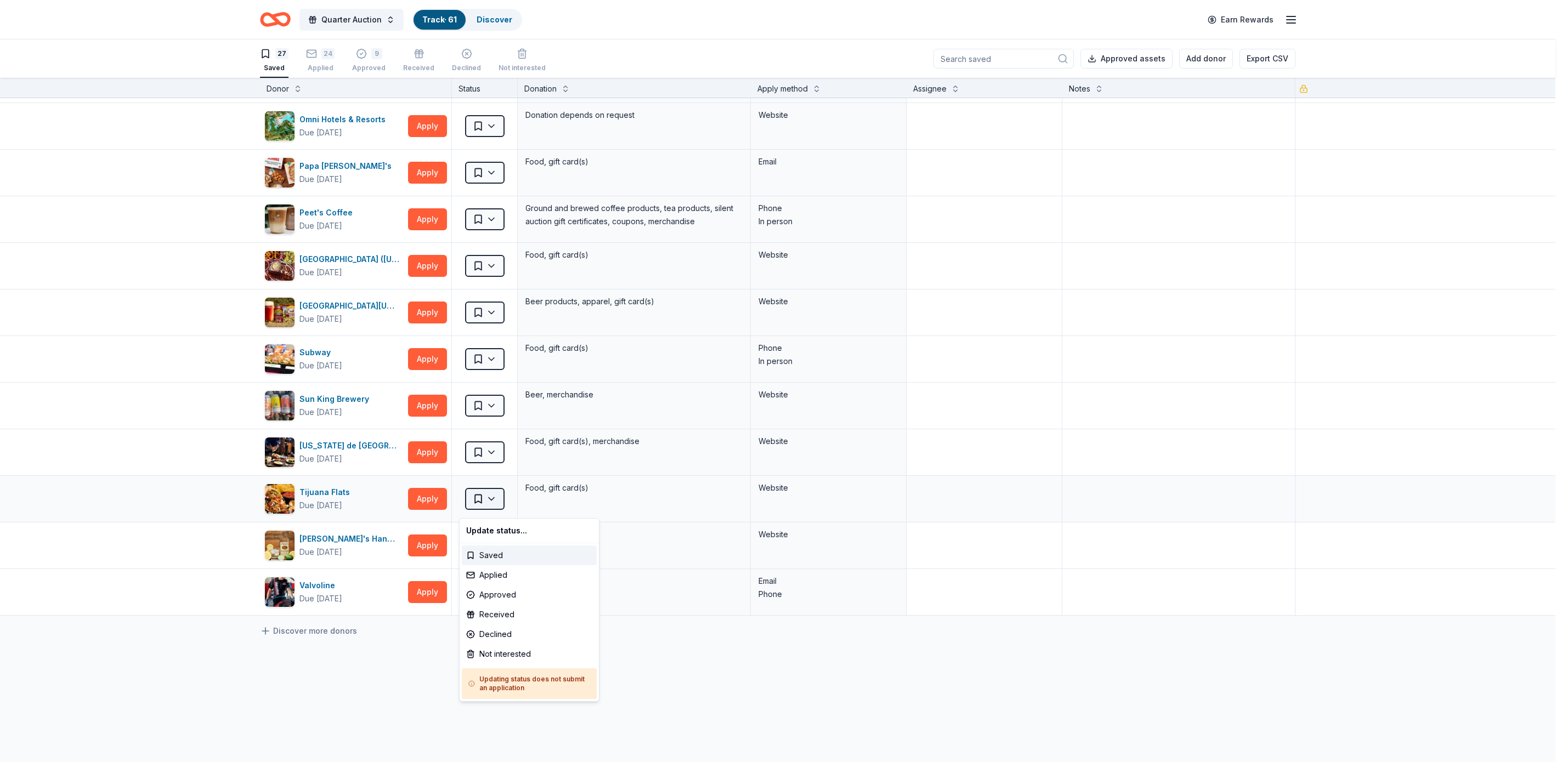
click at [487, 502] on html "Quarter Auction Track · 61 Discover Earn Rewards 27 Saved 24 Applied 9 Approved…" at bounding box center [784, 381] width 1568 height 762
click at [496, 569] on div "Applied" at bounding box center [529, 575] width 135 height 20
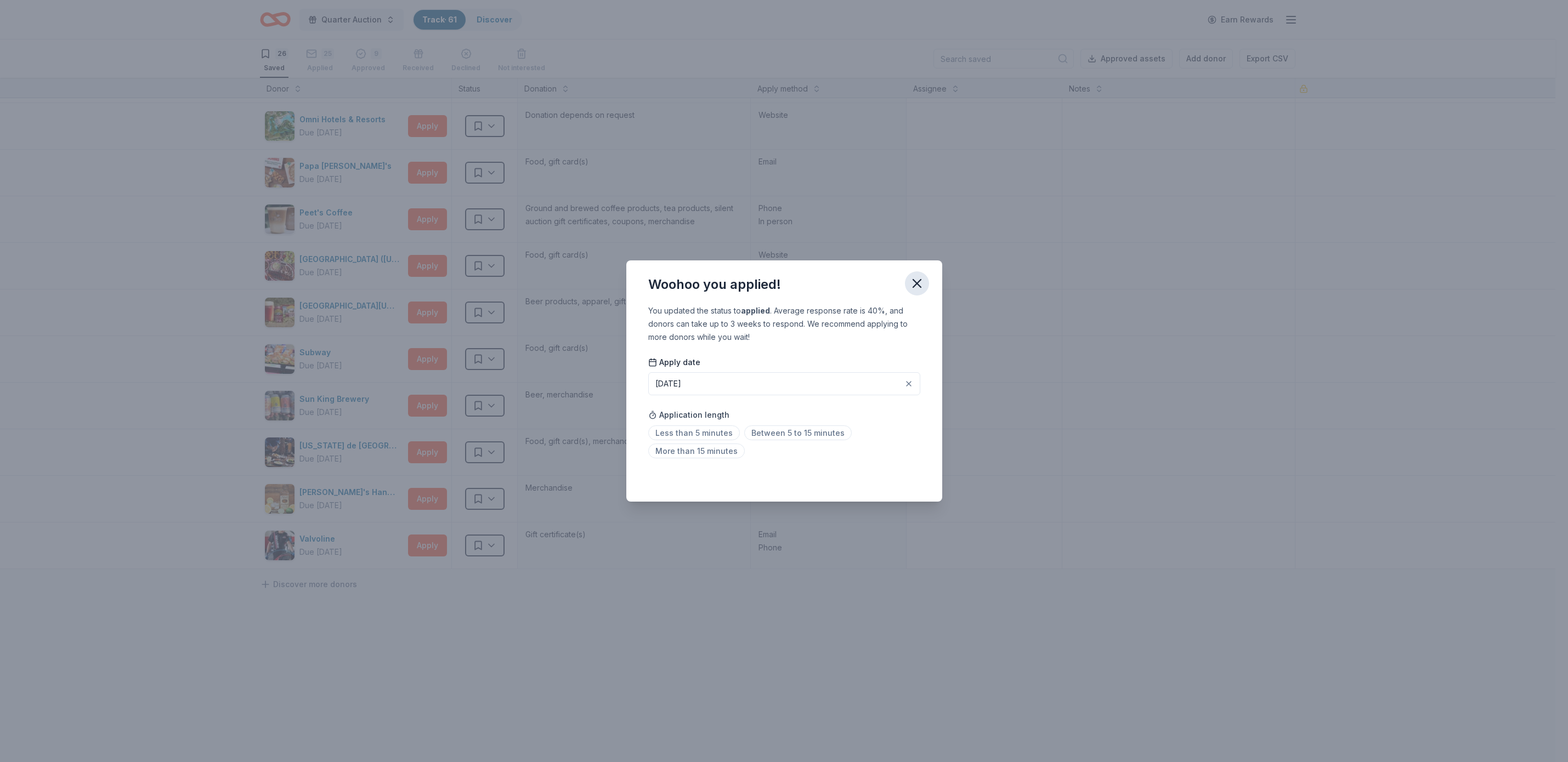
click at [918, 277] on icon "button" at bounding box center [917, 283] width 15 height 15
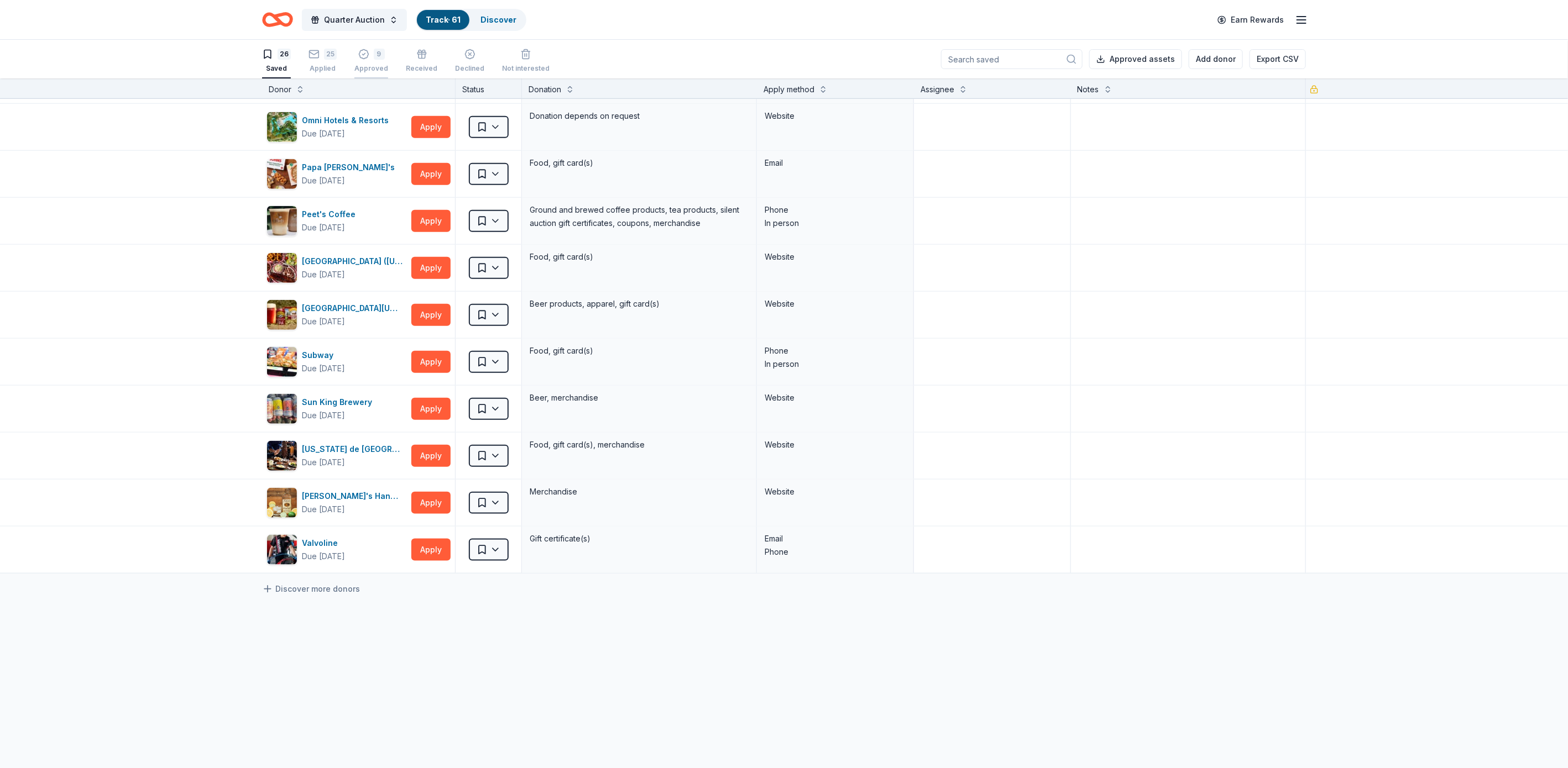
click at [370, 54] on div "9" at bounding box center [370, 48] width 33 height 11
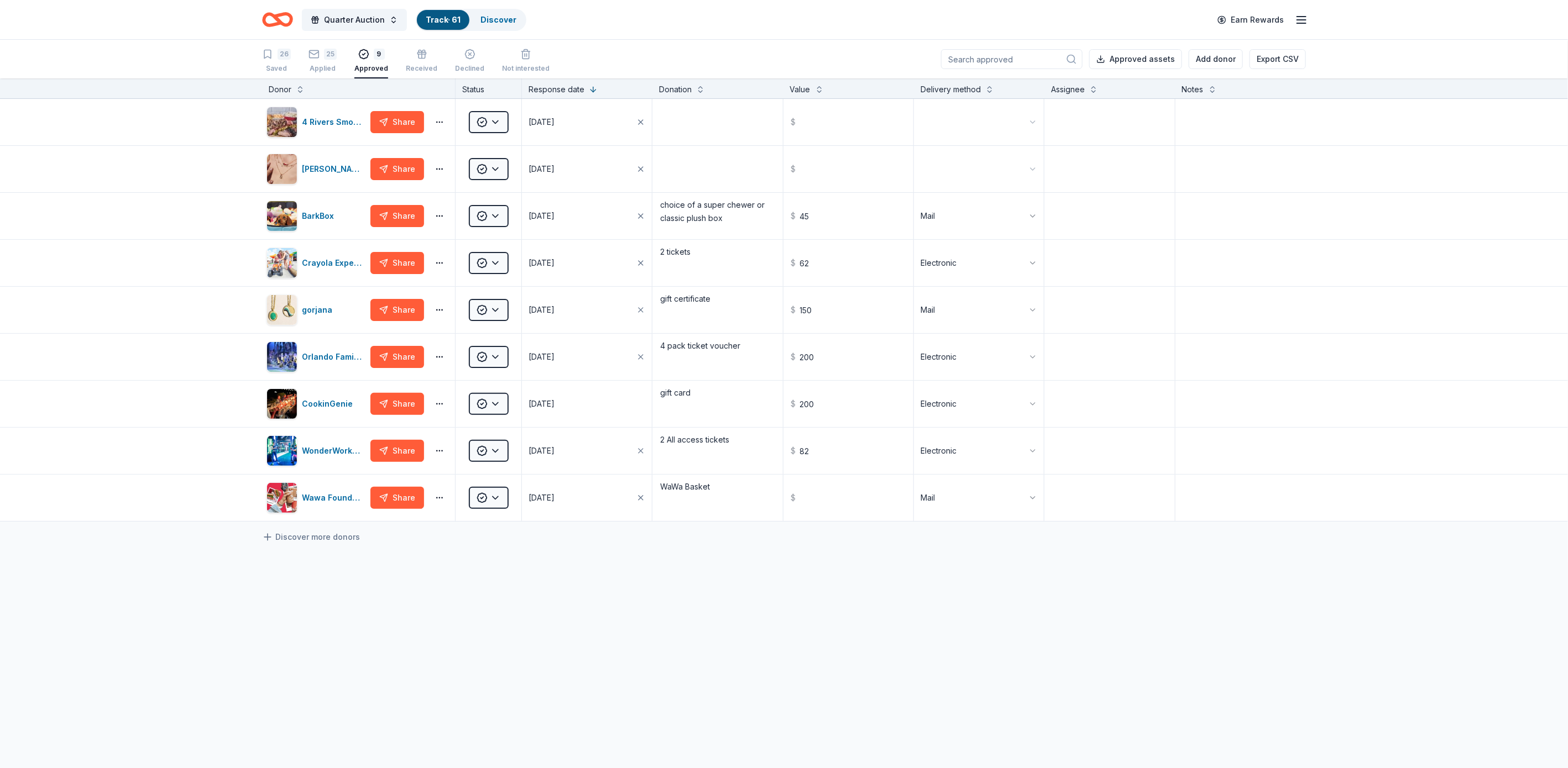
click at [445, 13] on div "Track · 61" at bounding box center [442, 20] width 52 height 20
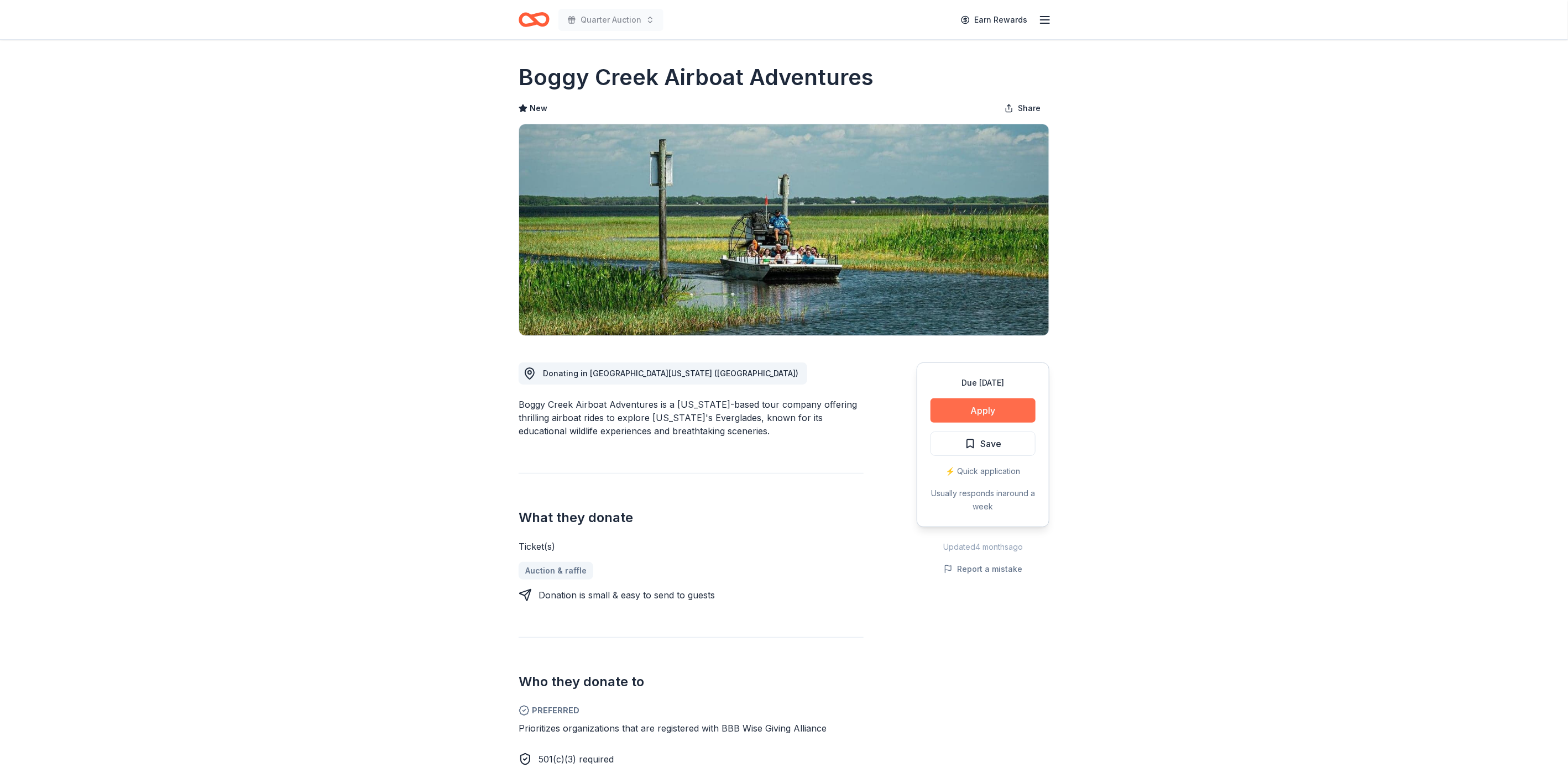
click at [1013, 411] on button "Apply" at bounding box center [982, 411] width 105 height 24
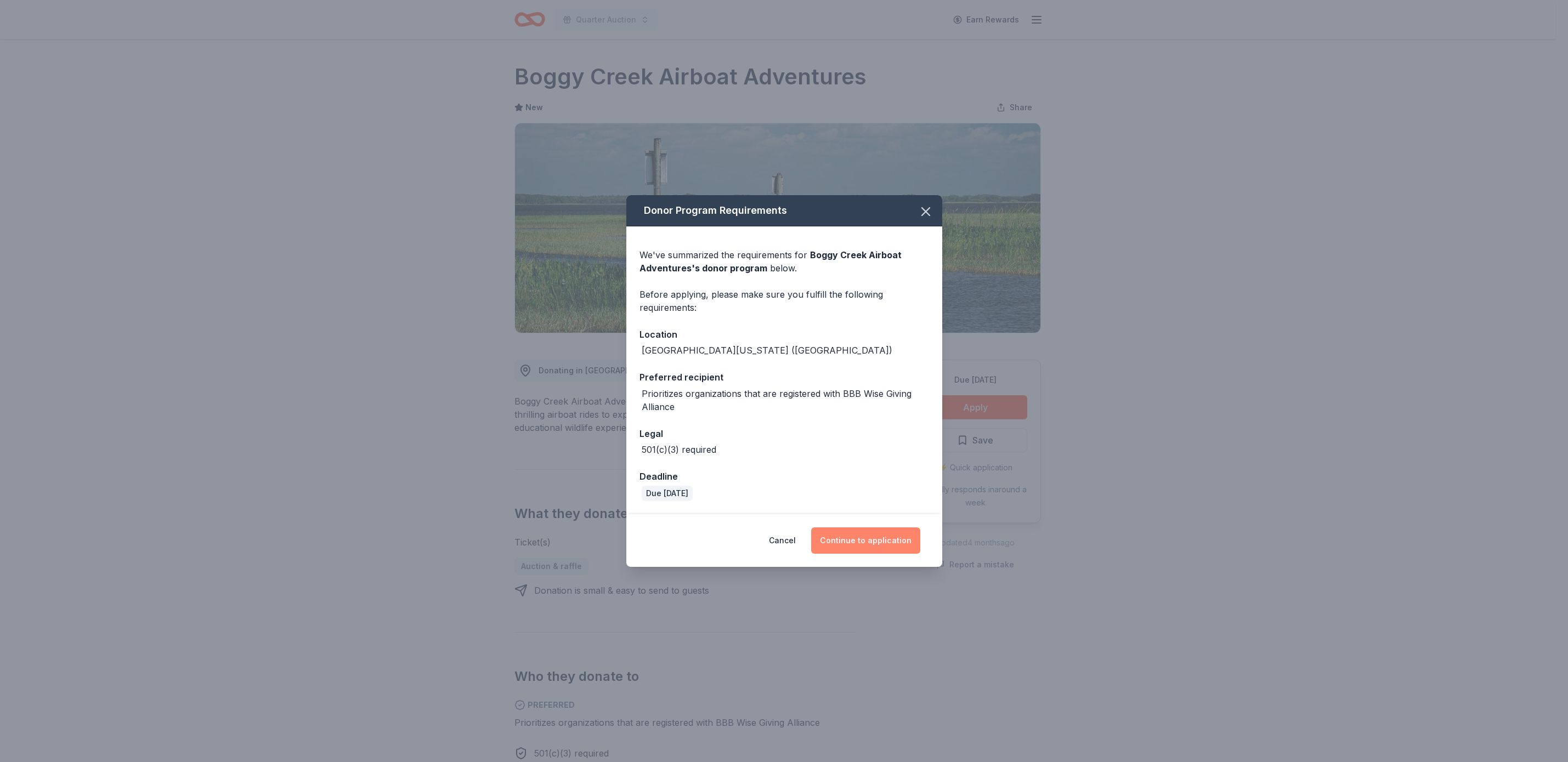
click at [884, 535] on button "Continue to application" at bounding box center [866, 540] width 109 height 26
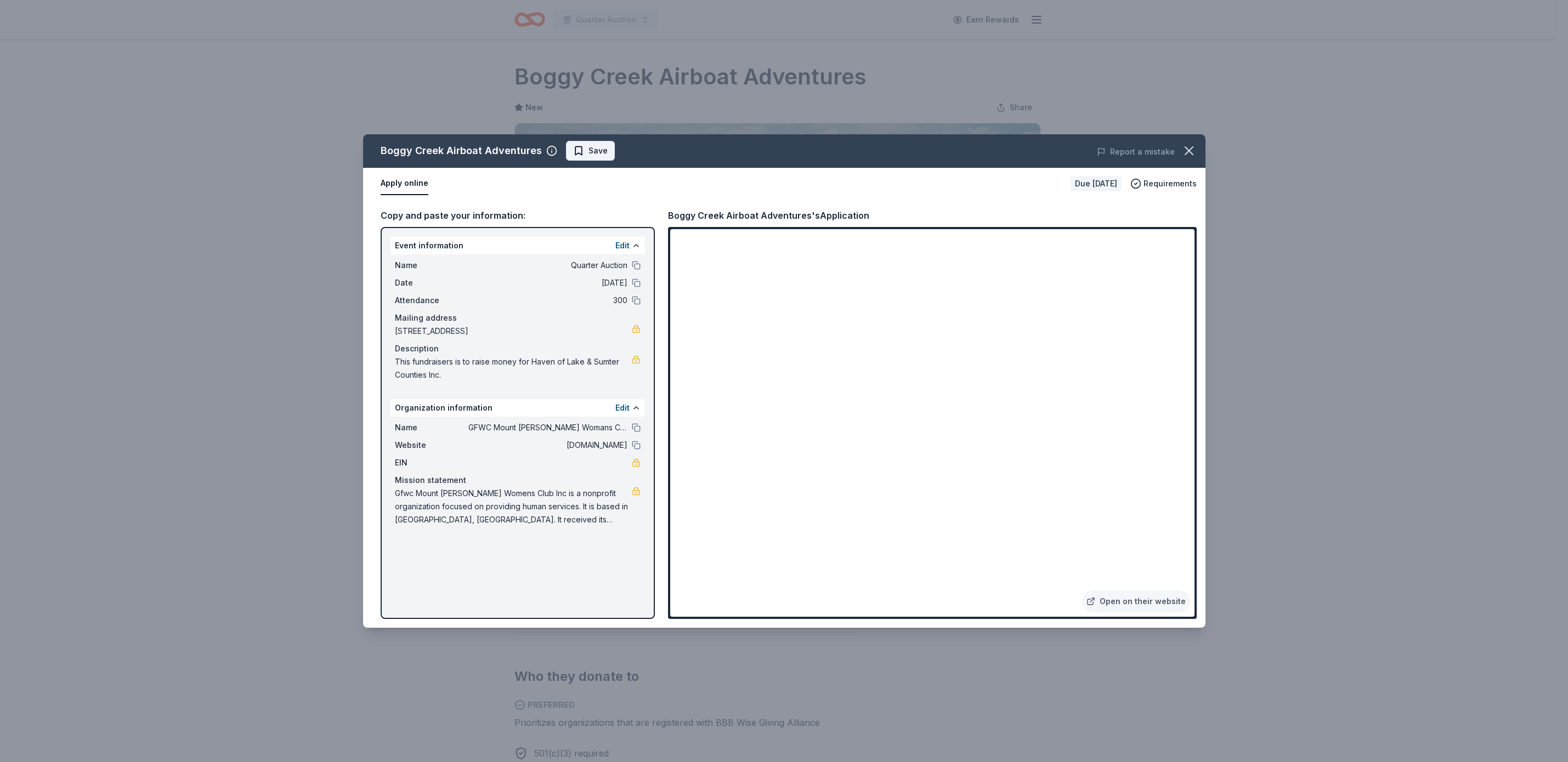
click at [599, 147] on span "Save" at bounding box center [598, 151] width 20 height 13
click at [1185, 149] on icon "button" at bounding box center [1189, 151] width 15 height 15
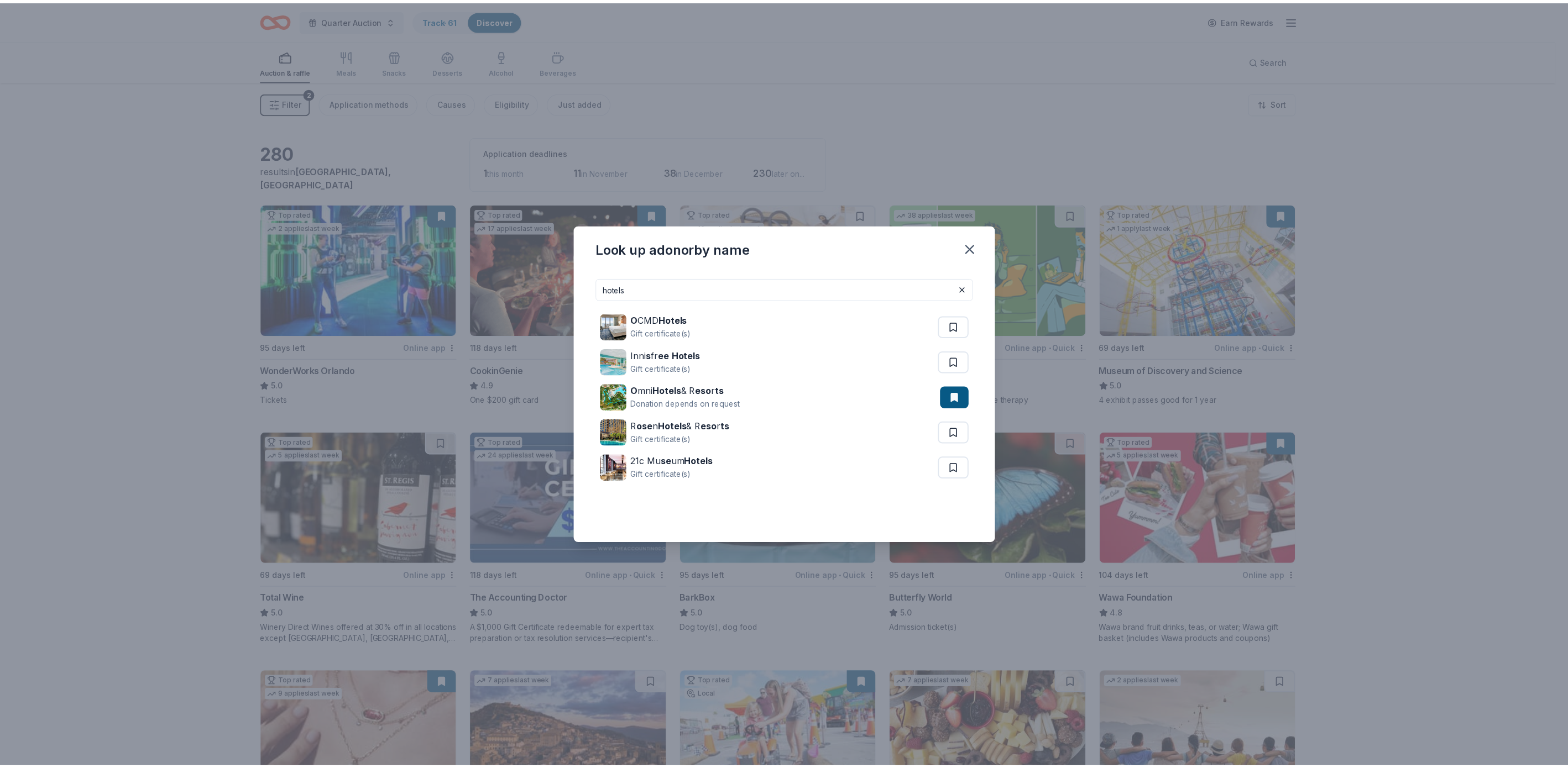
scroll to position [2347, 0]
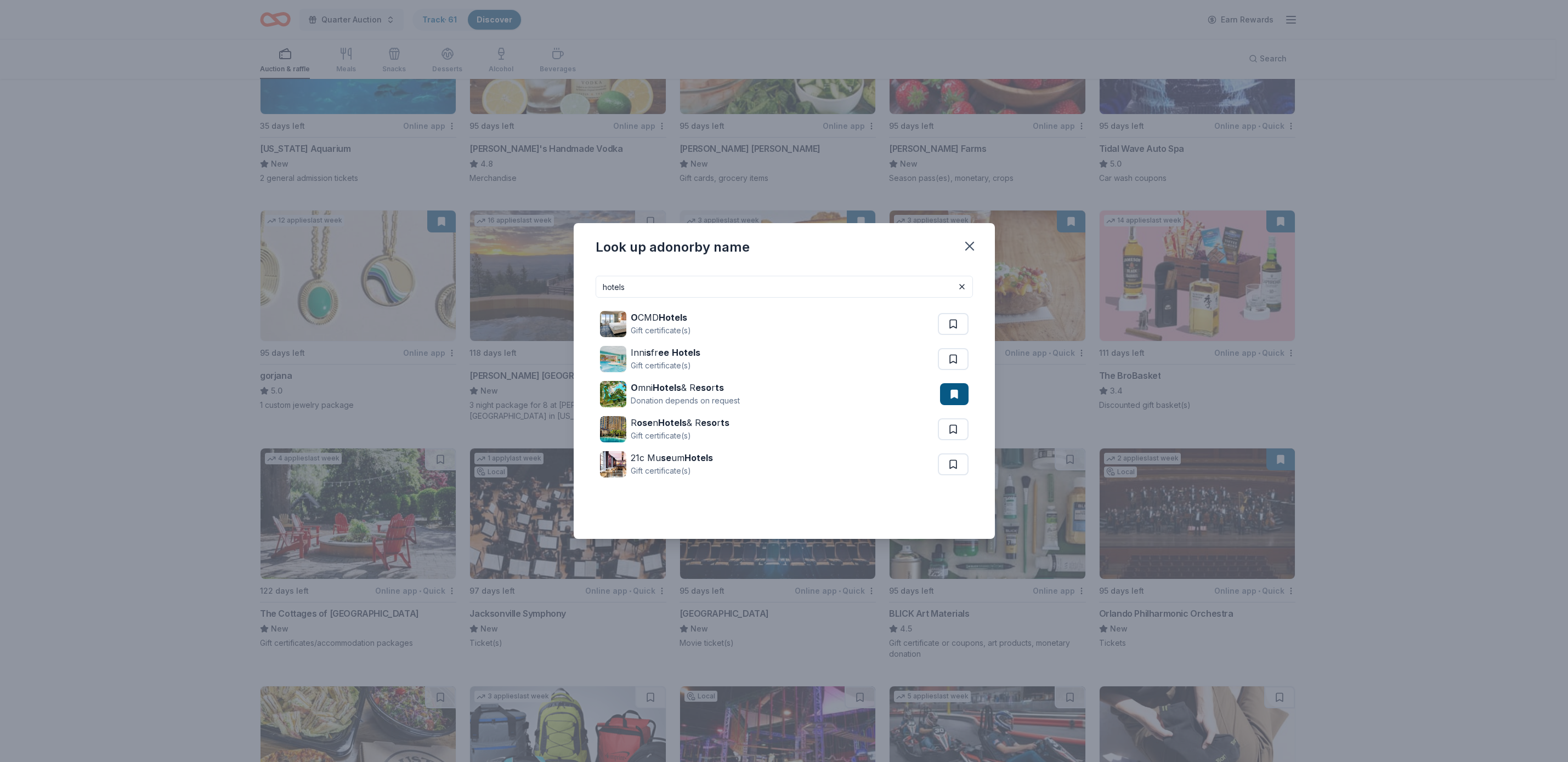
click at [974, 232] on div "Look up a donor by name" at bounding box center [784, 245] width 421 height 44
click at [643, 287] on input "hotels" at bounding box center [784, 287] width 378 height 22
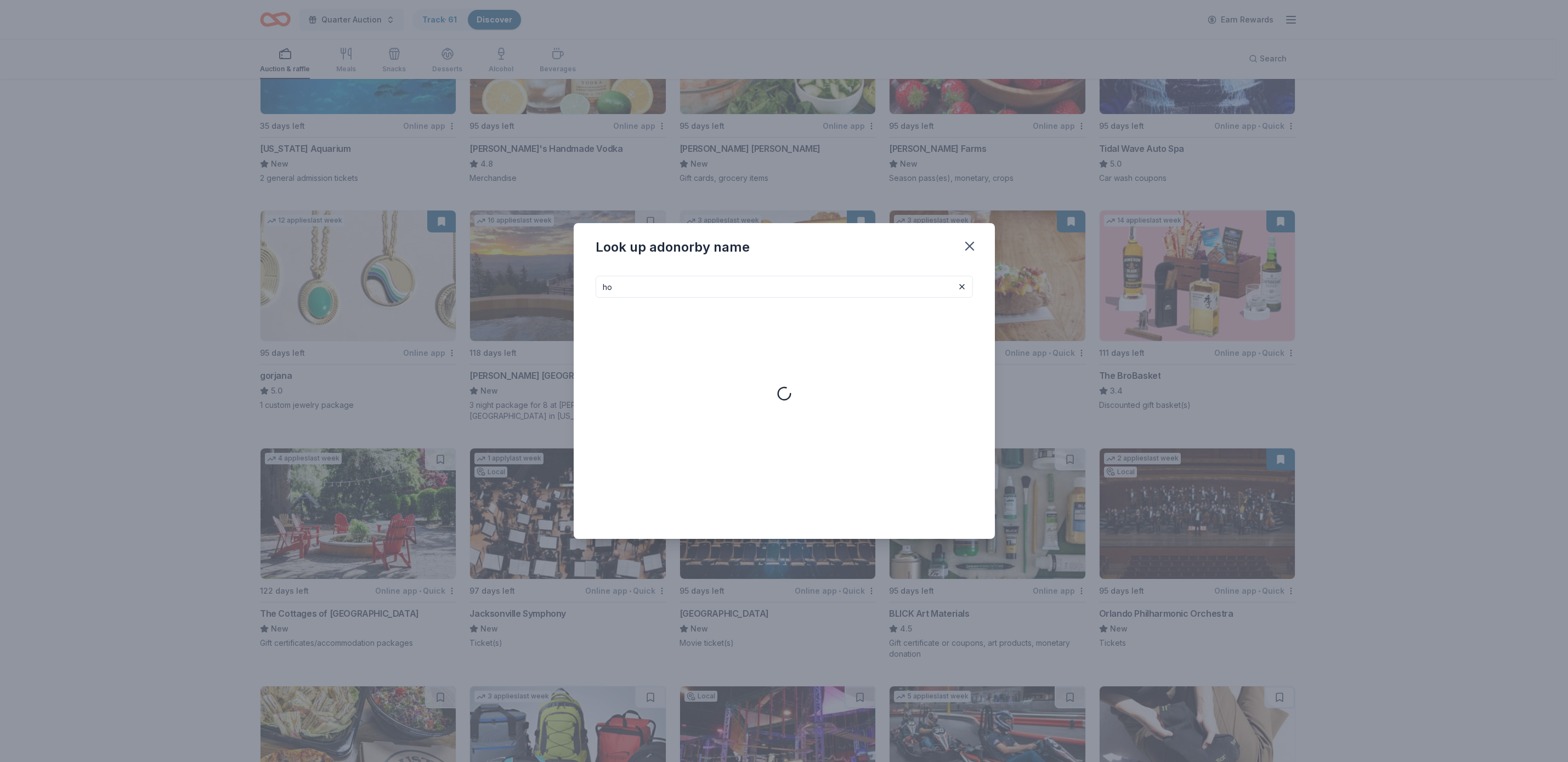
type input "h"
type input "o"
type input "m"
type input "gas stations"
click at [972, 239] on icon "button" at bounding box center [969, 247] width 15 height 15
